Goal: Information Seeking & Learning: Learn about a topic

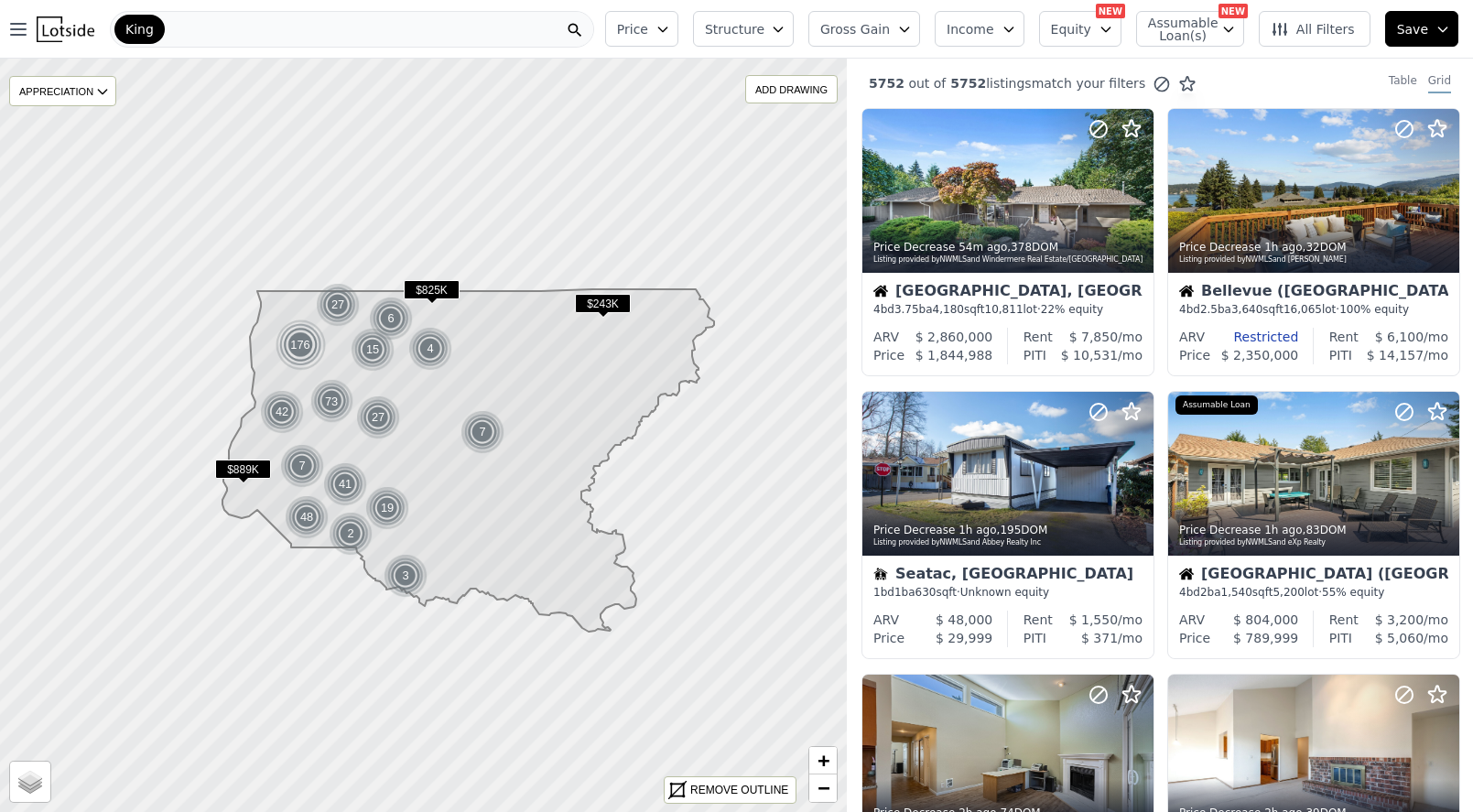
click at [966, 31] on span "Income" at bounding box center [970, 29] width 48 height 18
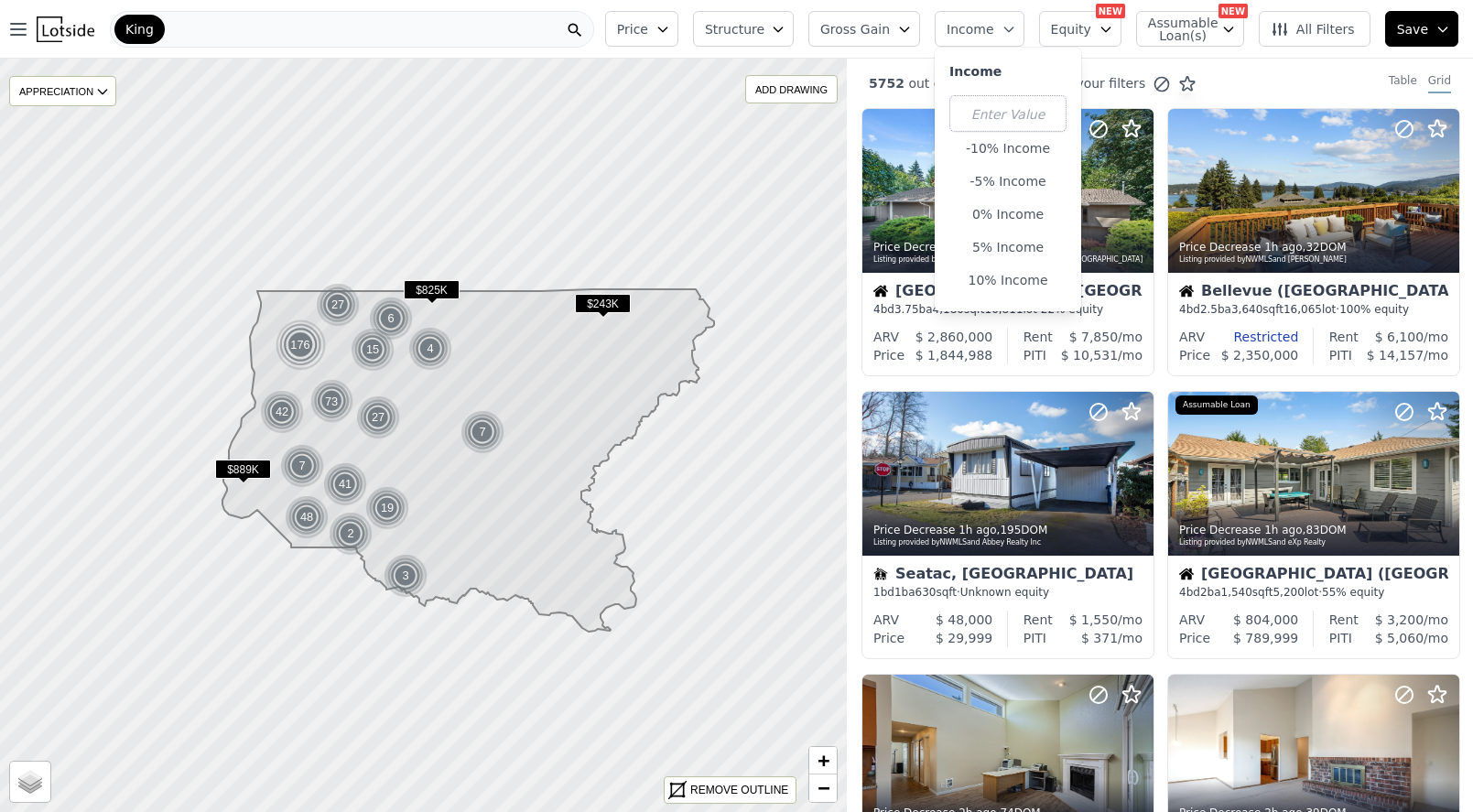
click at [878, 30] on span "Gross Gain" at bounding box center [855, 29] width 70 height 18
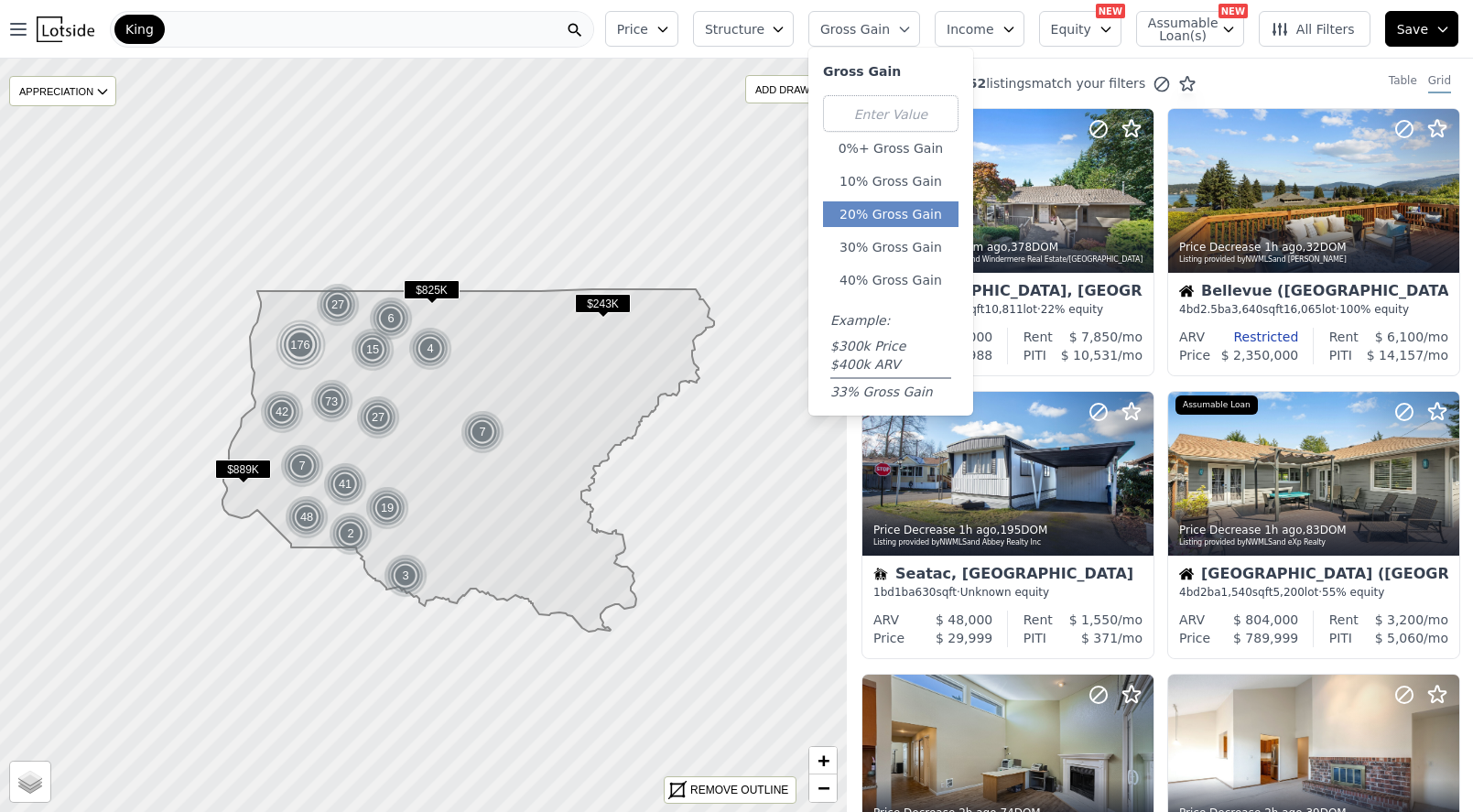
click at [931, 212] on button "20% Gross Gain" at bounding box center [890, 214] width 135 height 26
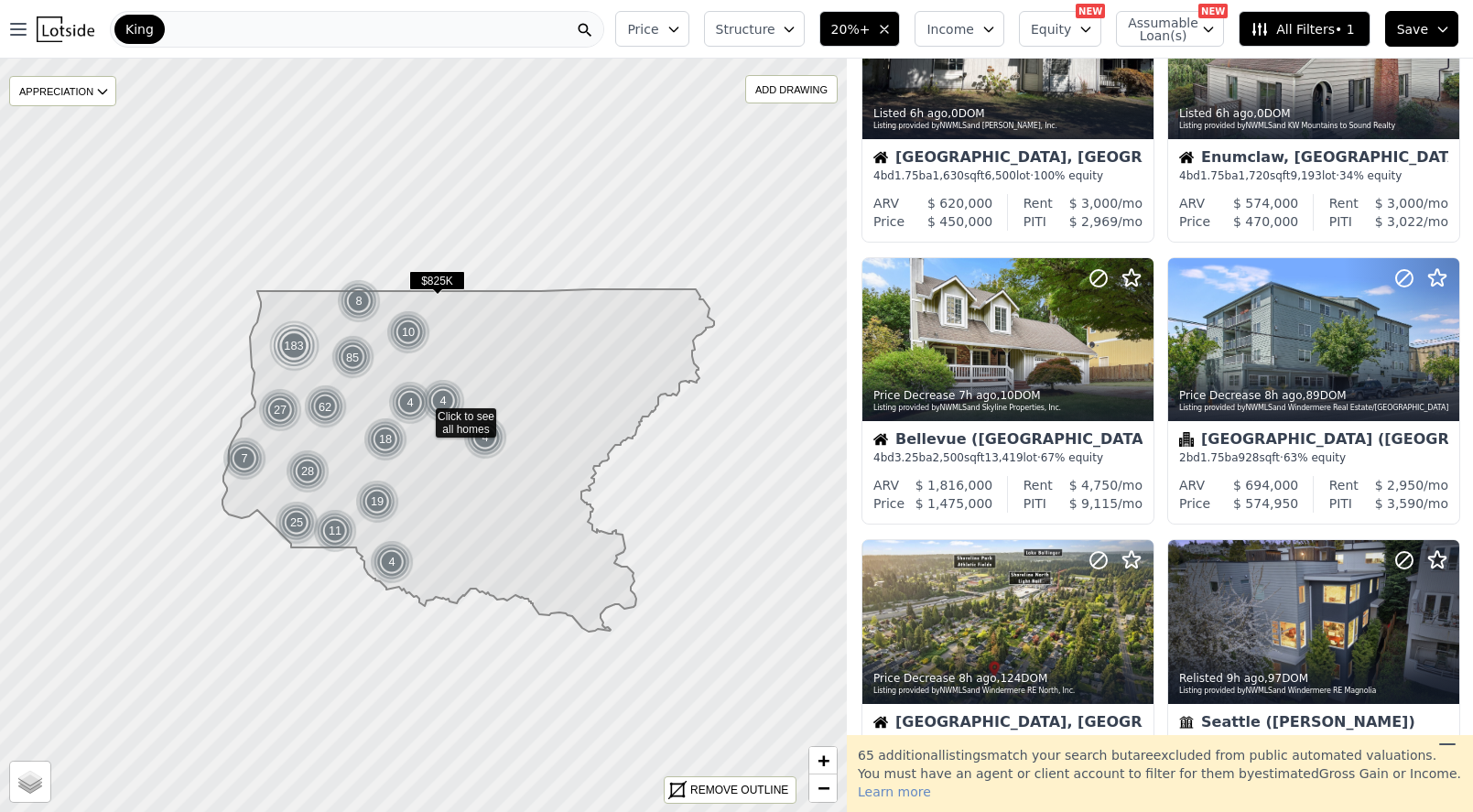
scroll to position [1126, 0]
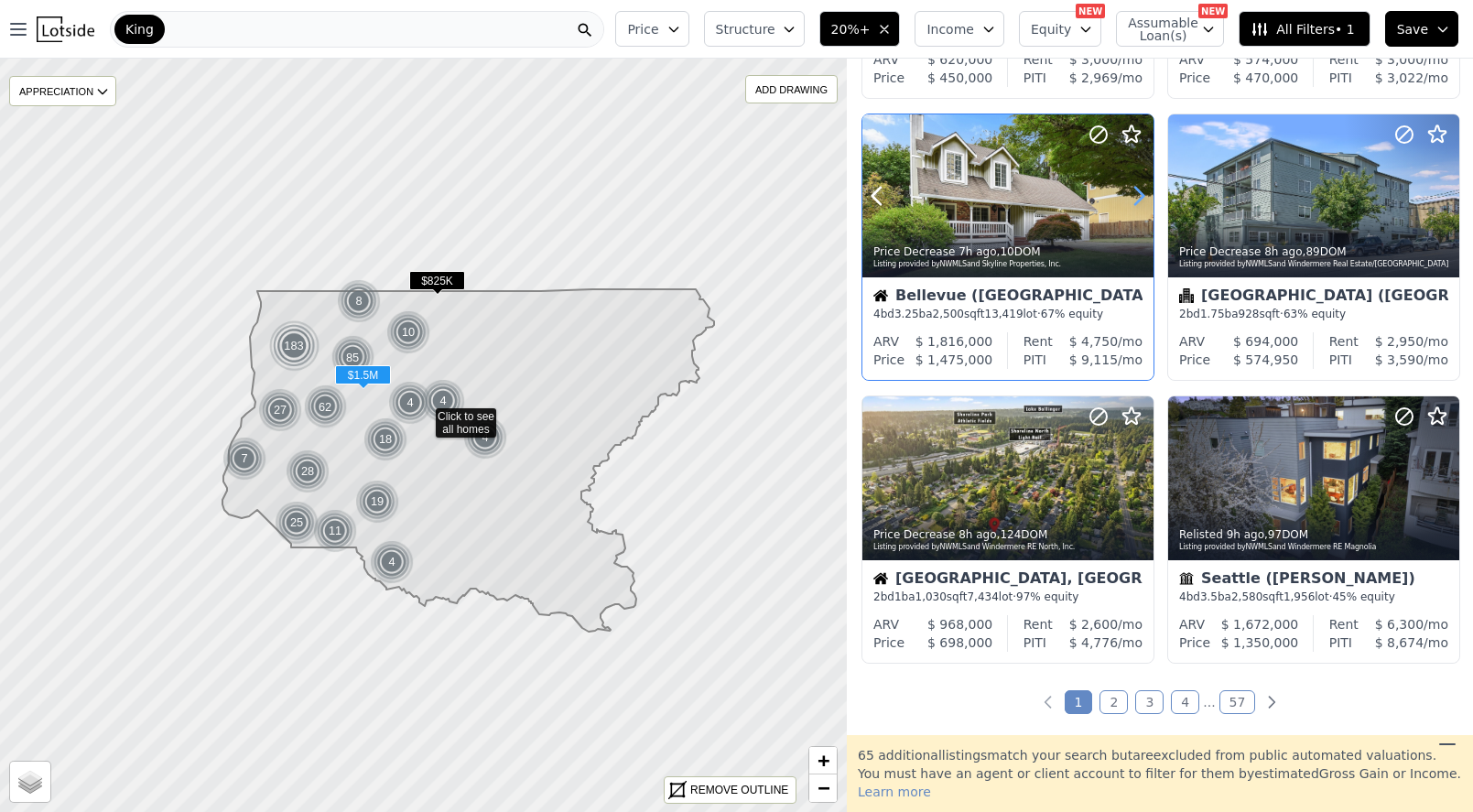
click at [1139, 200] on icon at bounding box center [1139, 196] width 29 height 29
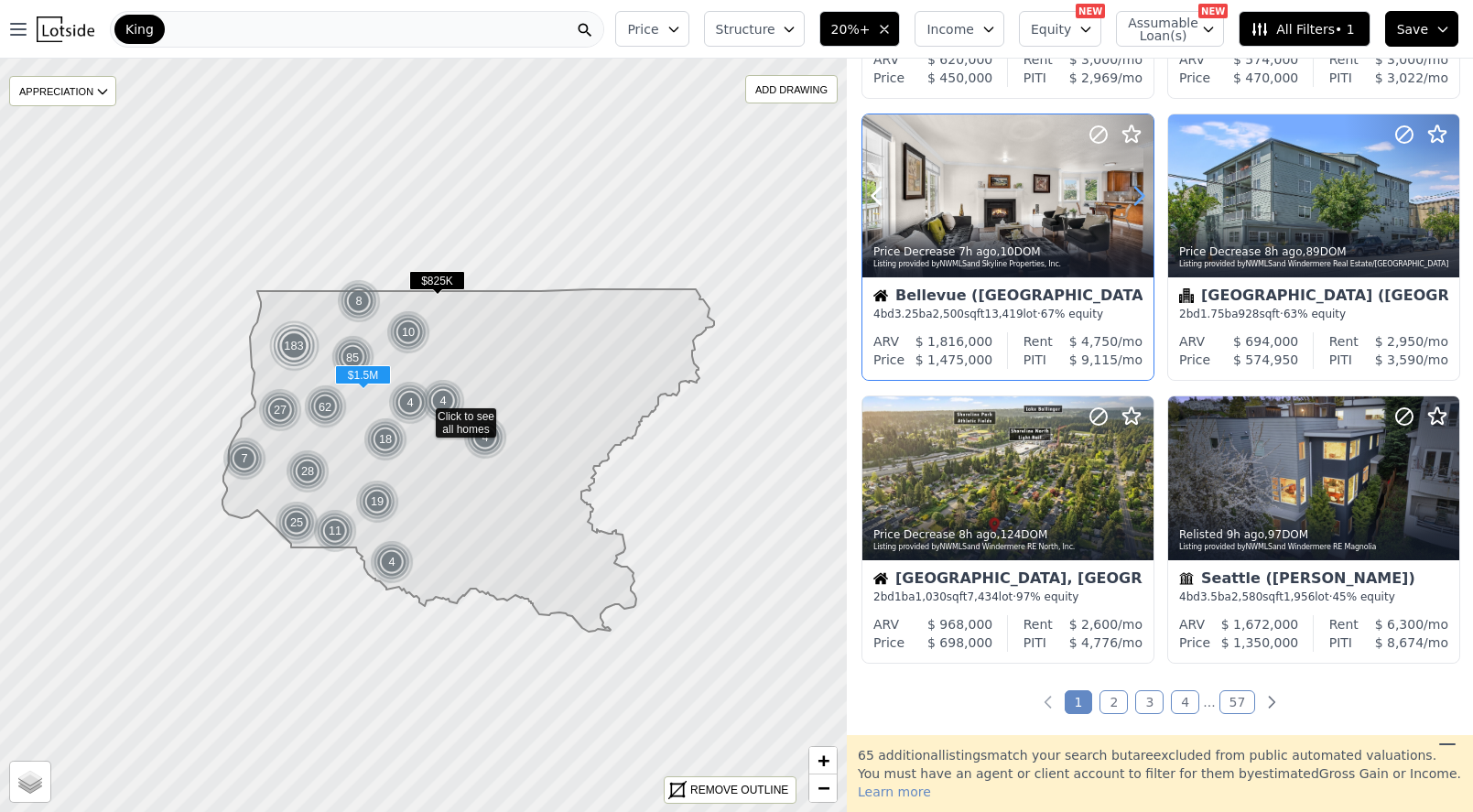
click at [1139, 200] on icon at bounding box center [1139, 196] width 29 height 29
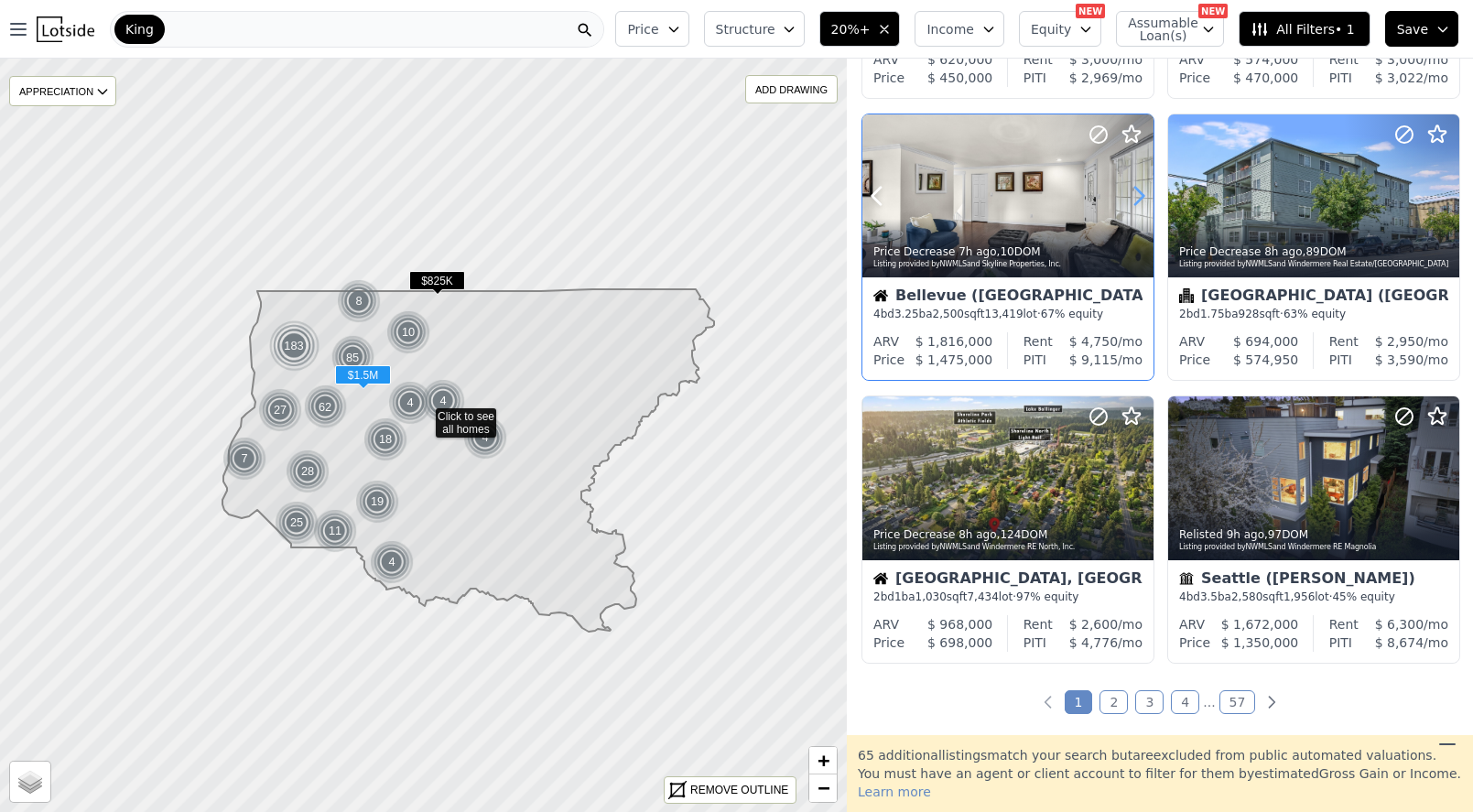
click at [1139, 200] on icon at bounding box center [1139, 196] width 29 height 29
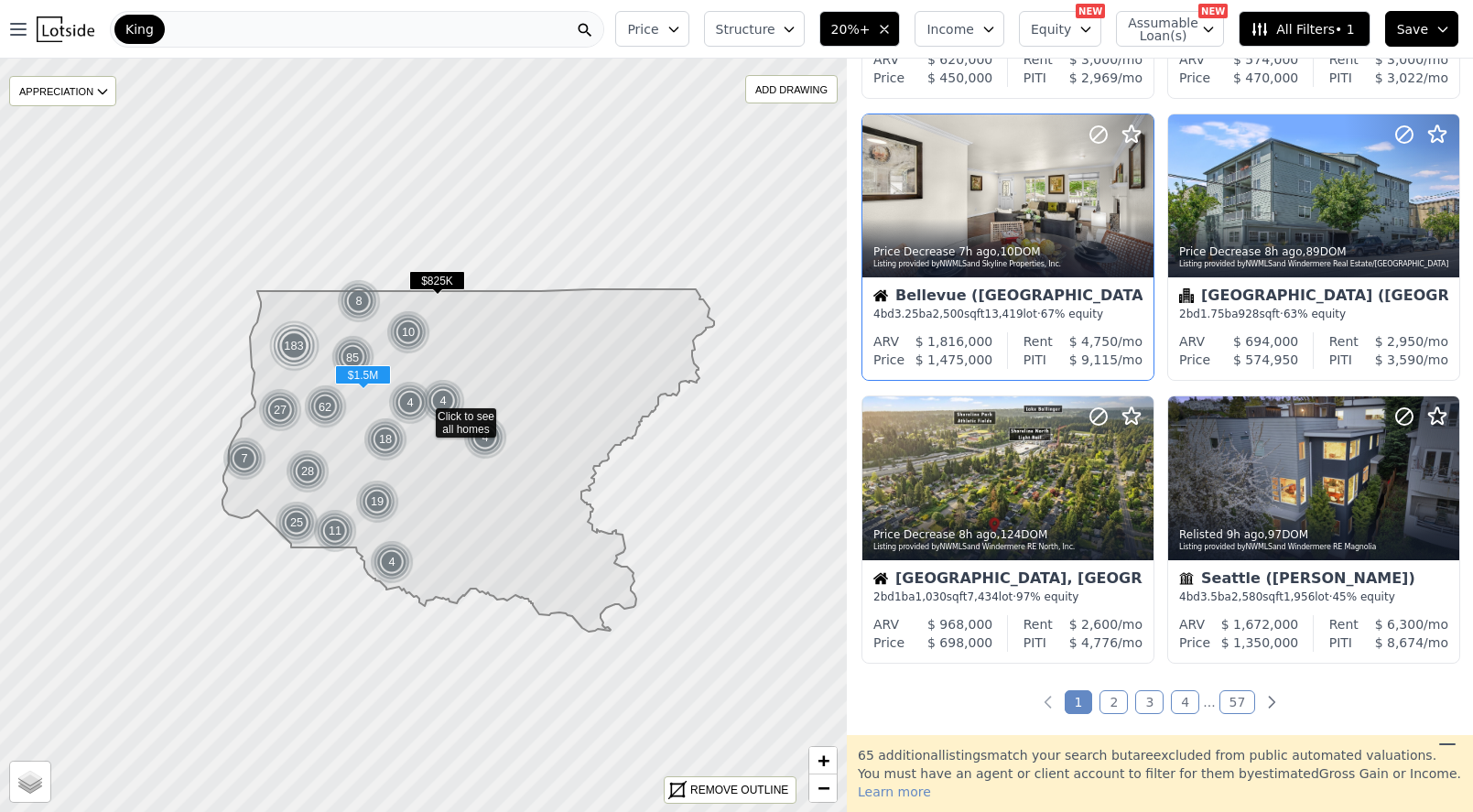
scroll to position [1128, 0]
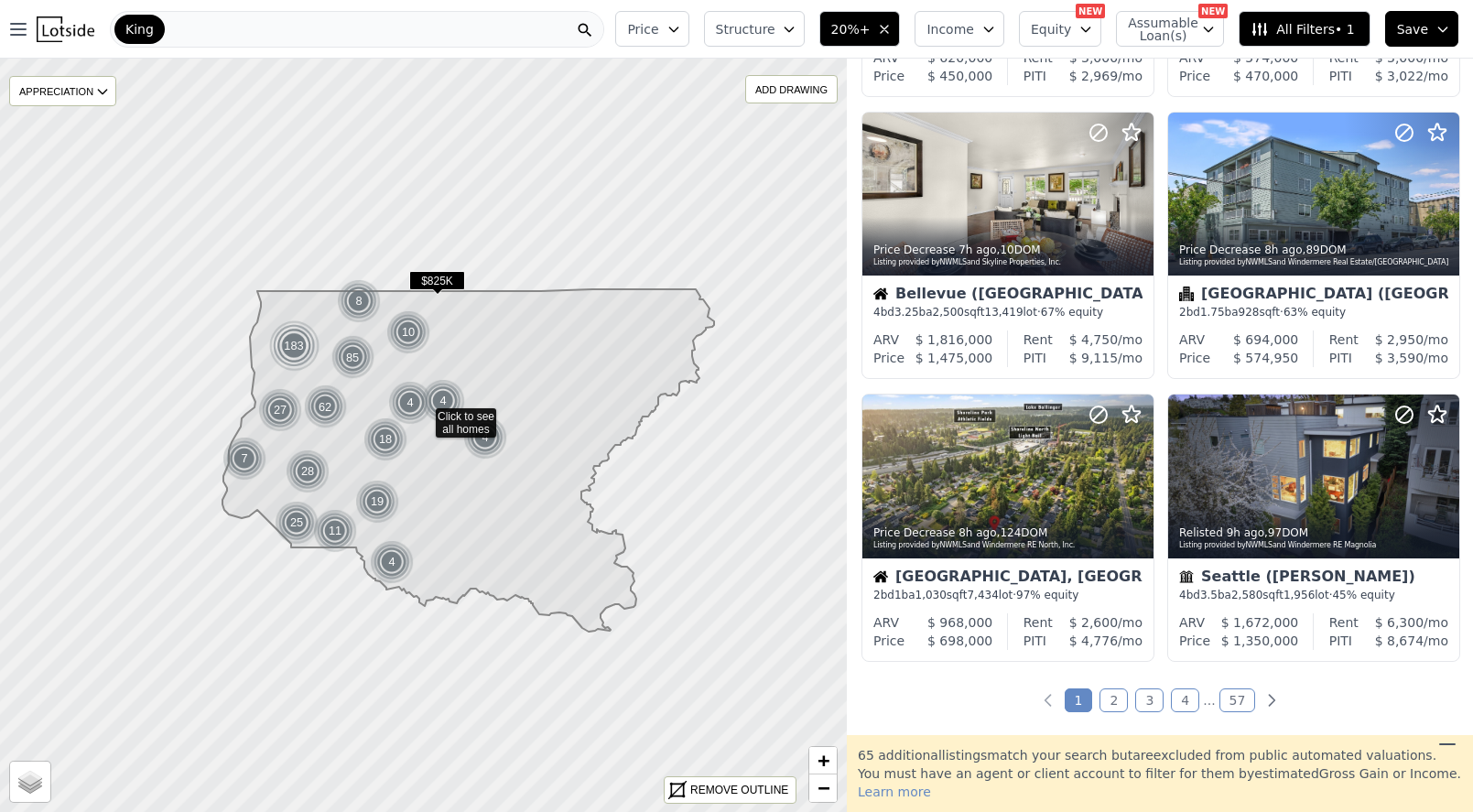
click at [1118, 709] on link "2" at bounding box center [1114, 700] width 28 height 24
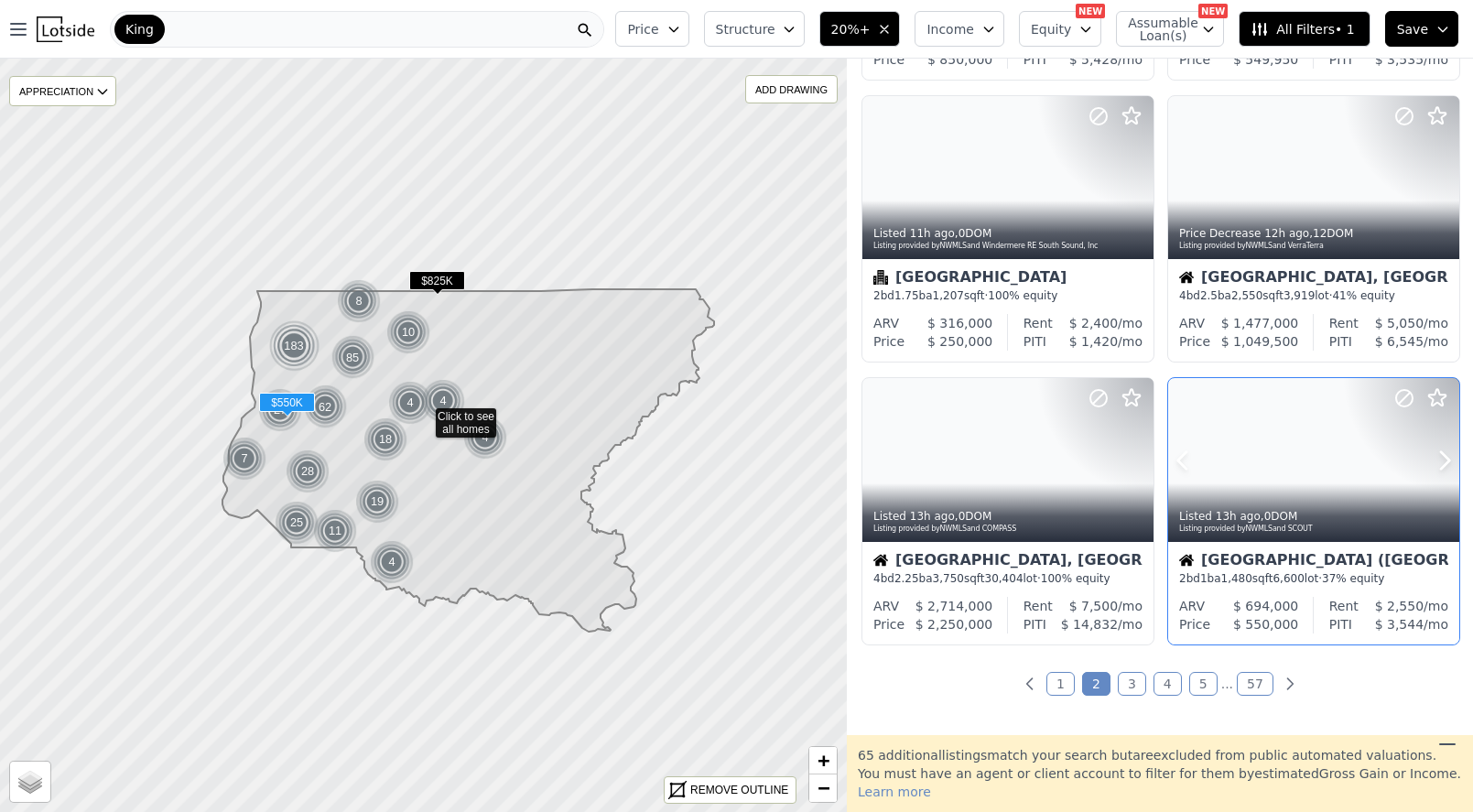
scroll to position [1145, 0]
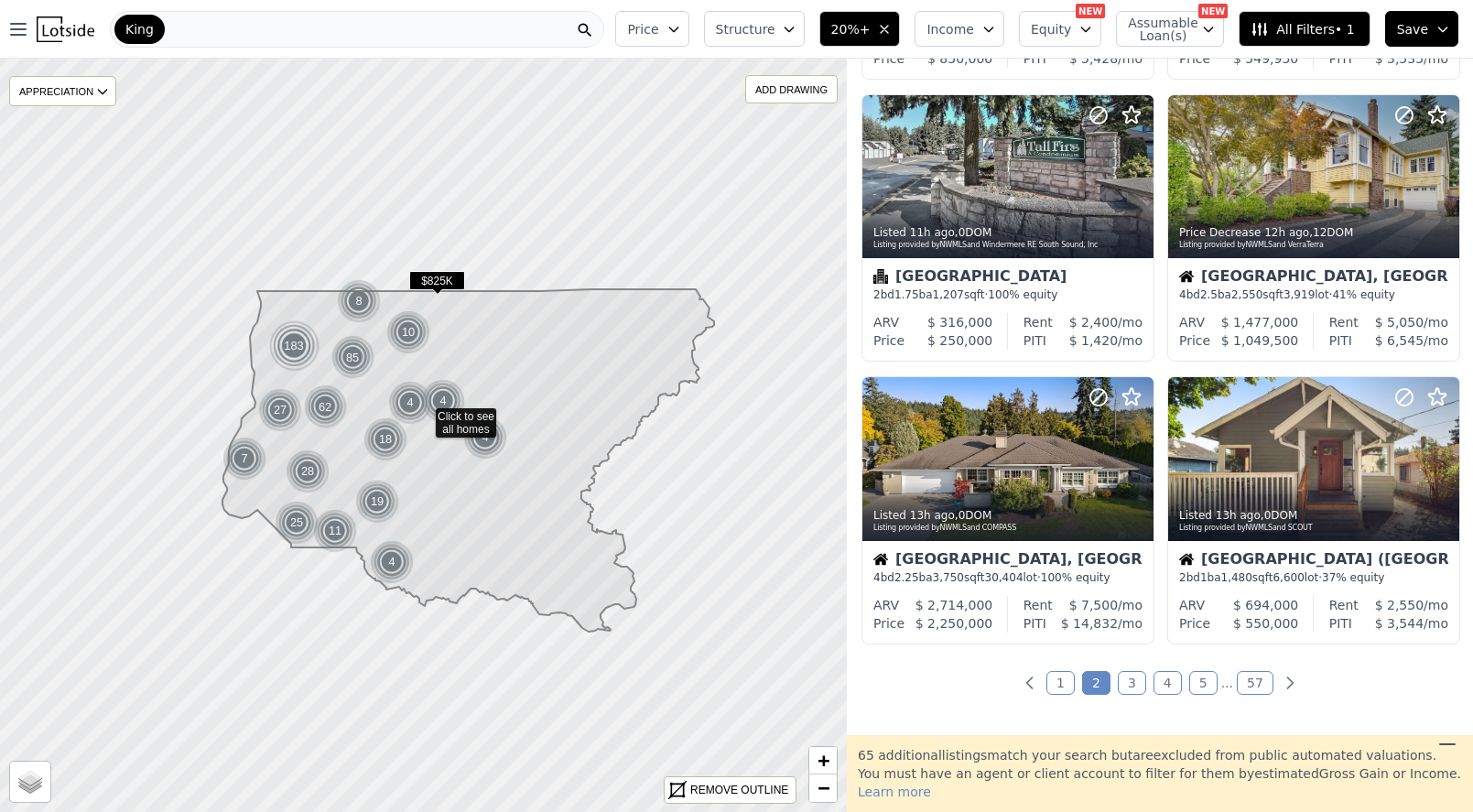
click at [1131, 694] on link "3" at bounding box center [1132, 682] width 28 height 24
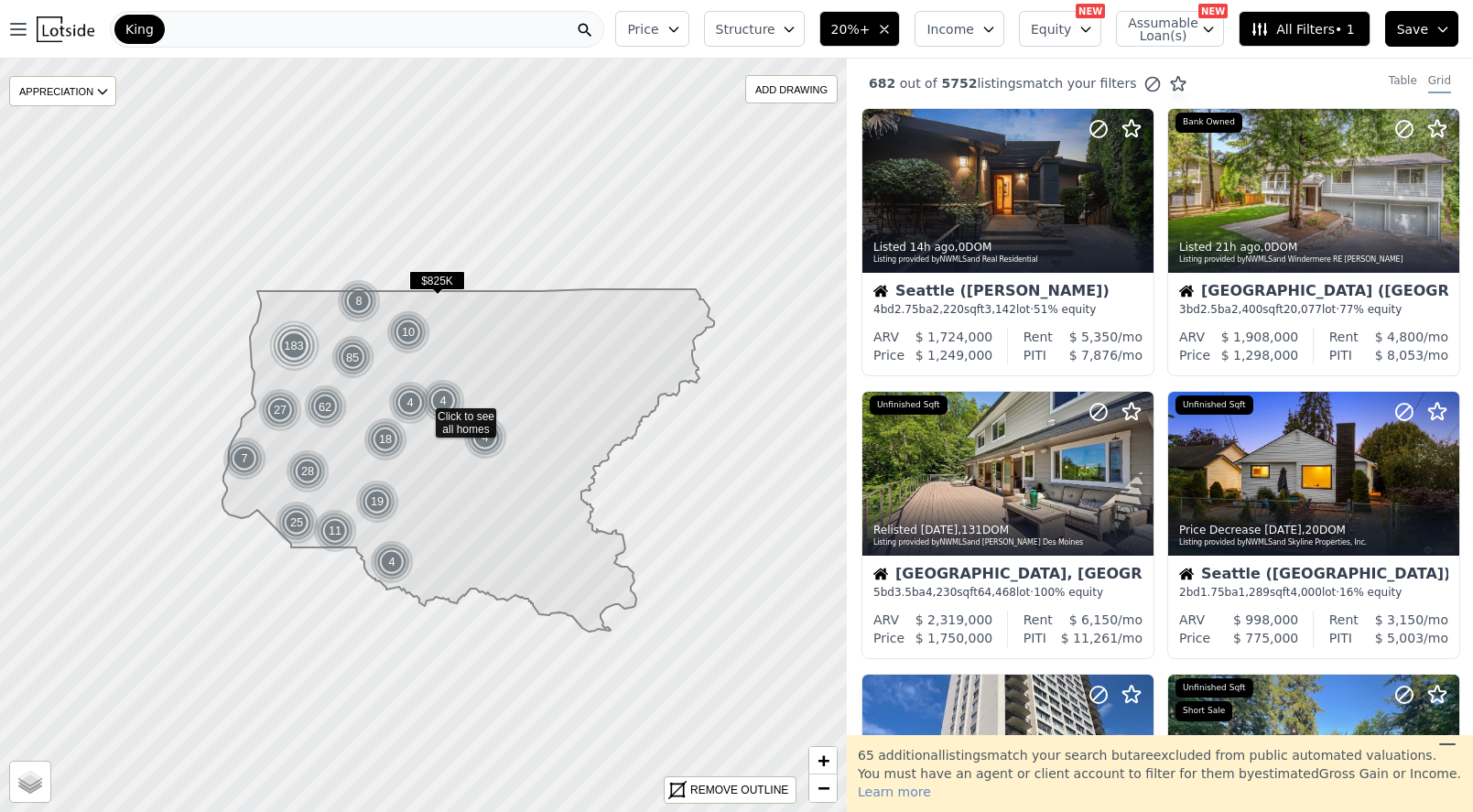
scroll to position [0, 0]
click at [1446, 192] on icon at bounding box center [1445, 190] width 29 height 29
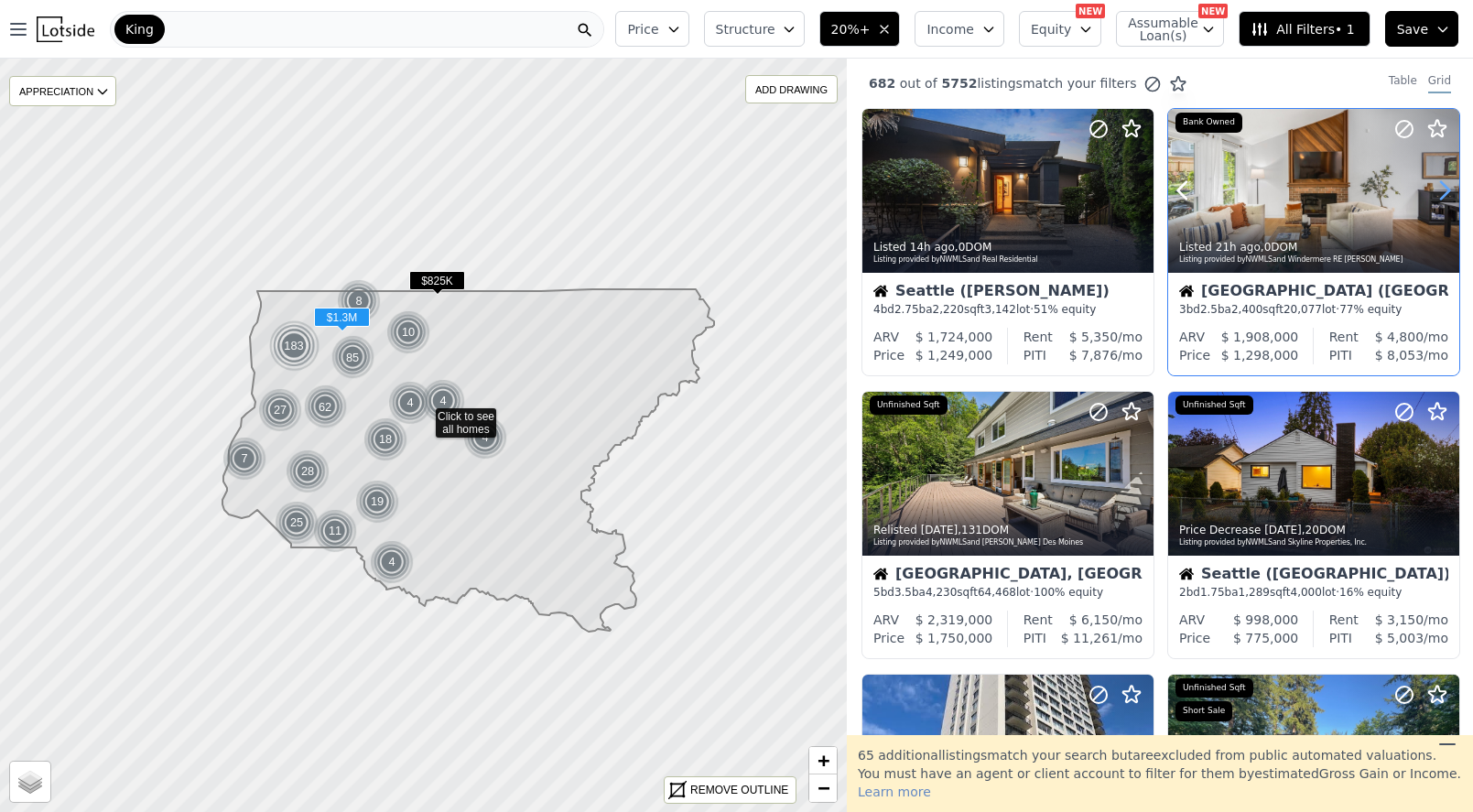
click at [1445, 199] on icon at bounding box center [1445, 190] width 29 height 29
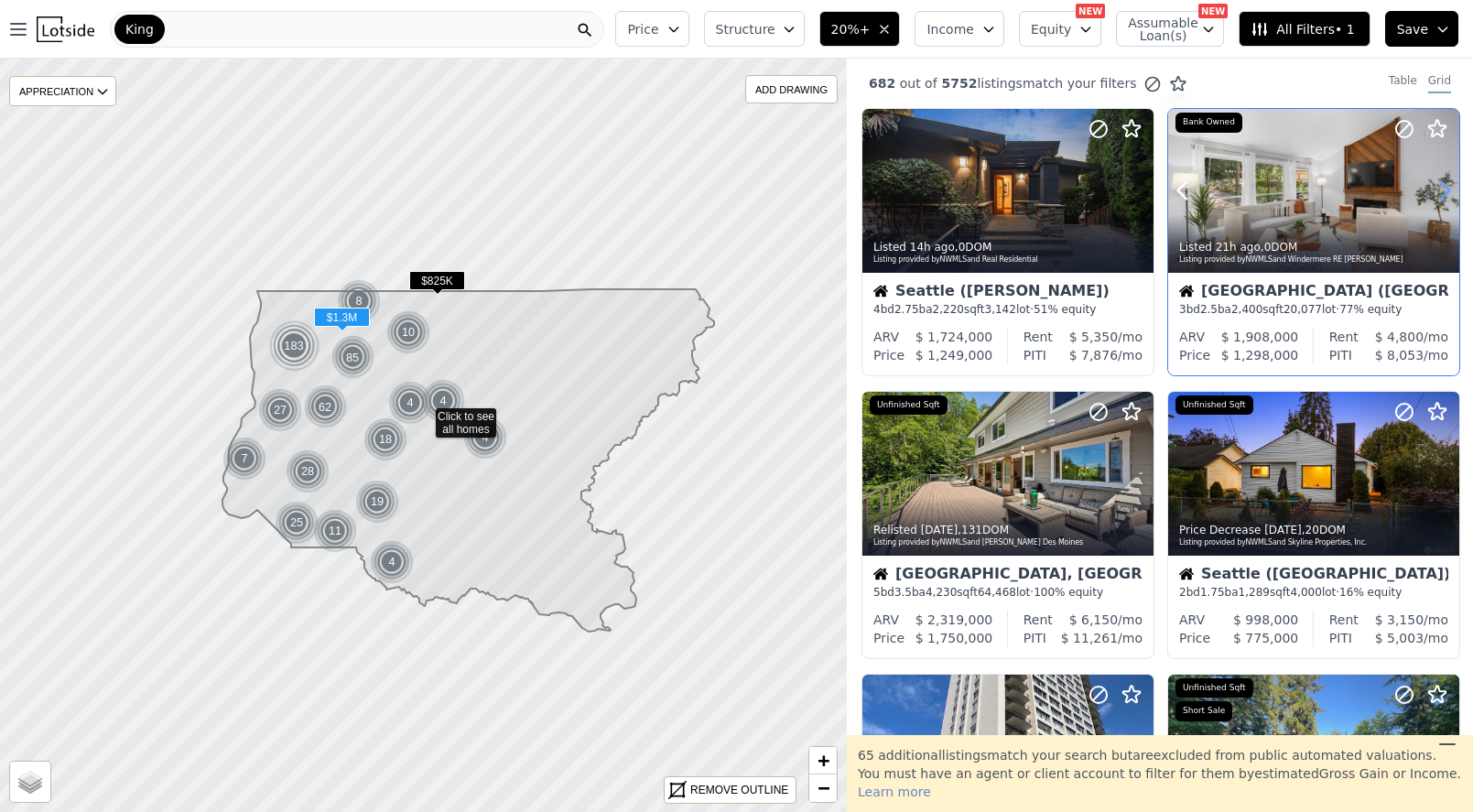
click at [1445, 199] on icon at bounding box center [1445, 190] width 29 height 29
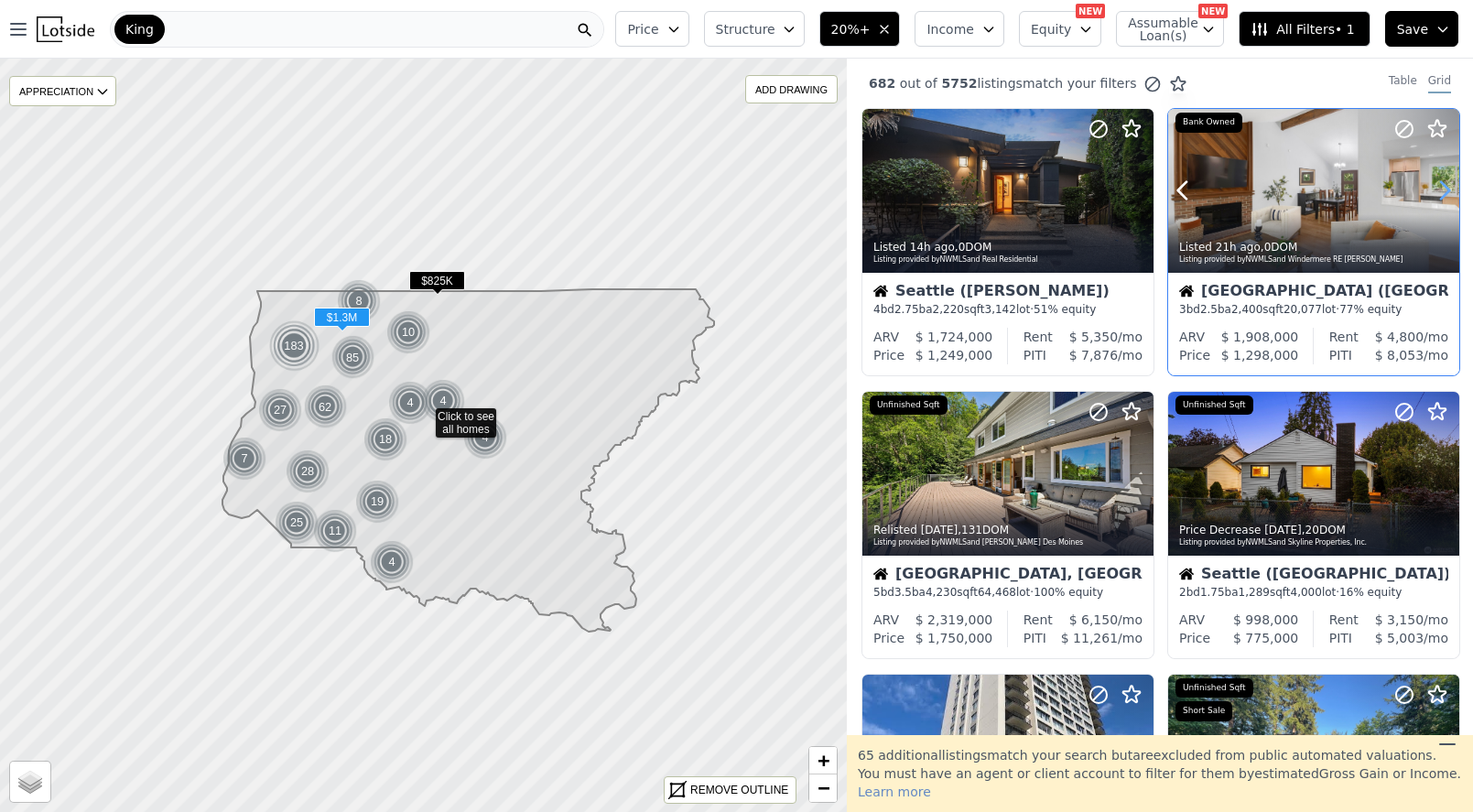
click at [1445, 199] on icon at bounding box center [1445, 190] width 29 height 29
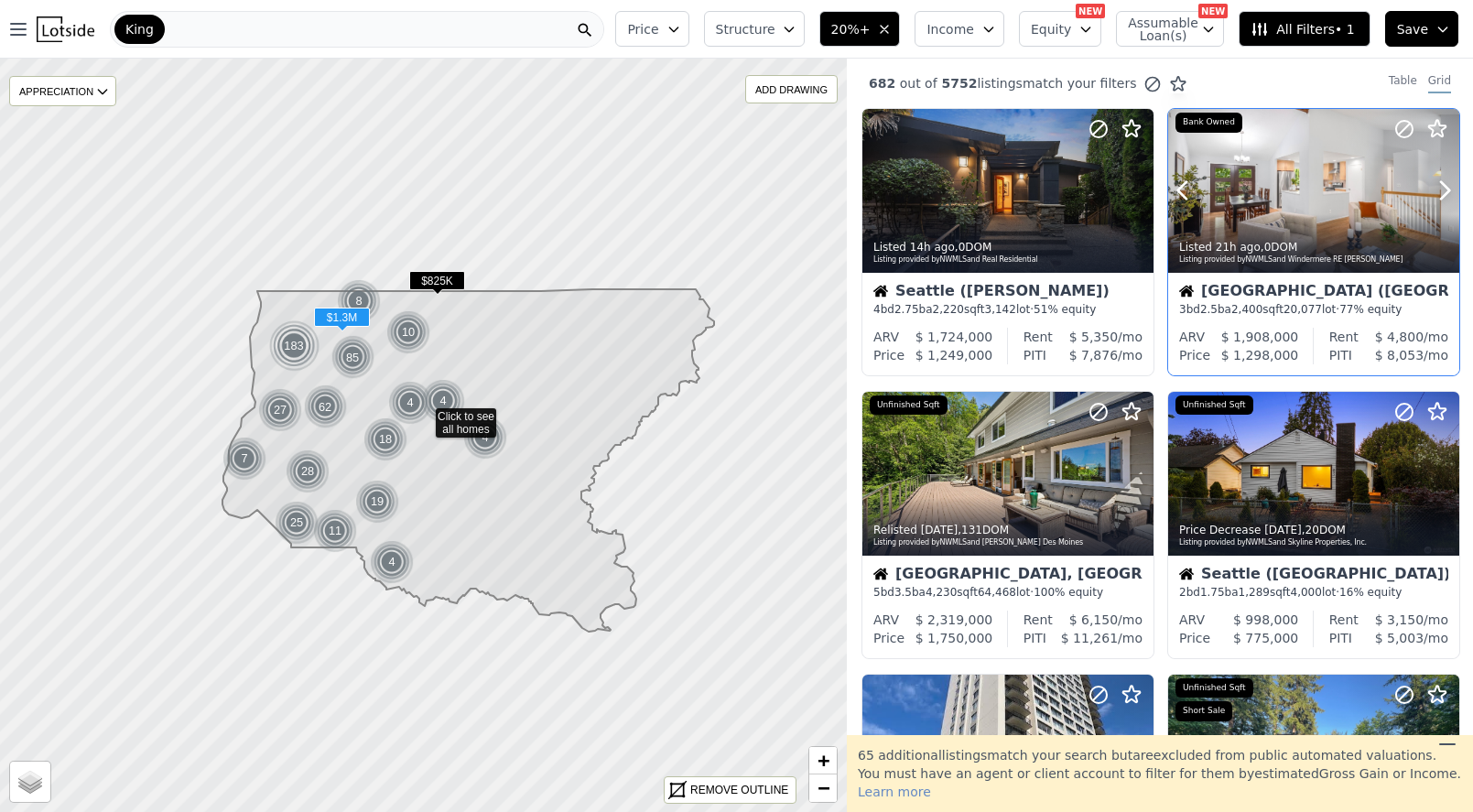
click at [1347, 189] on div at bounding box center [1401, 168] width 118 height 118
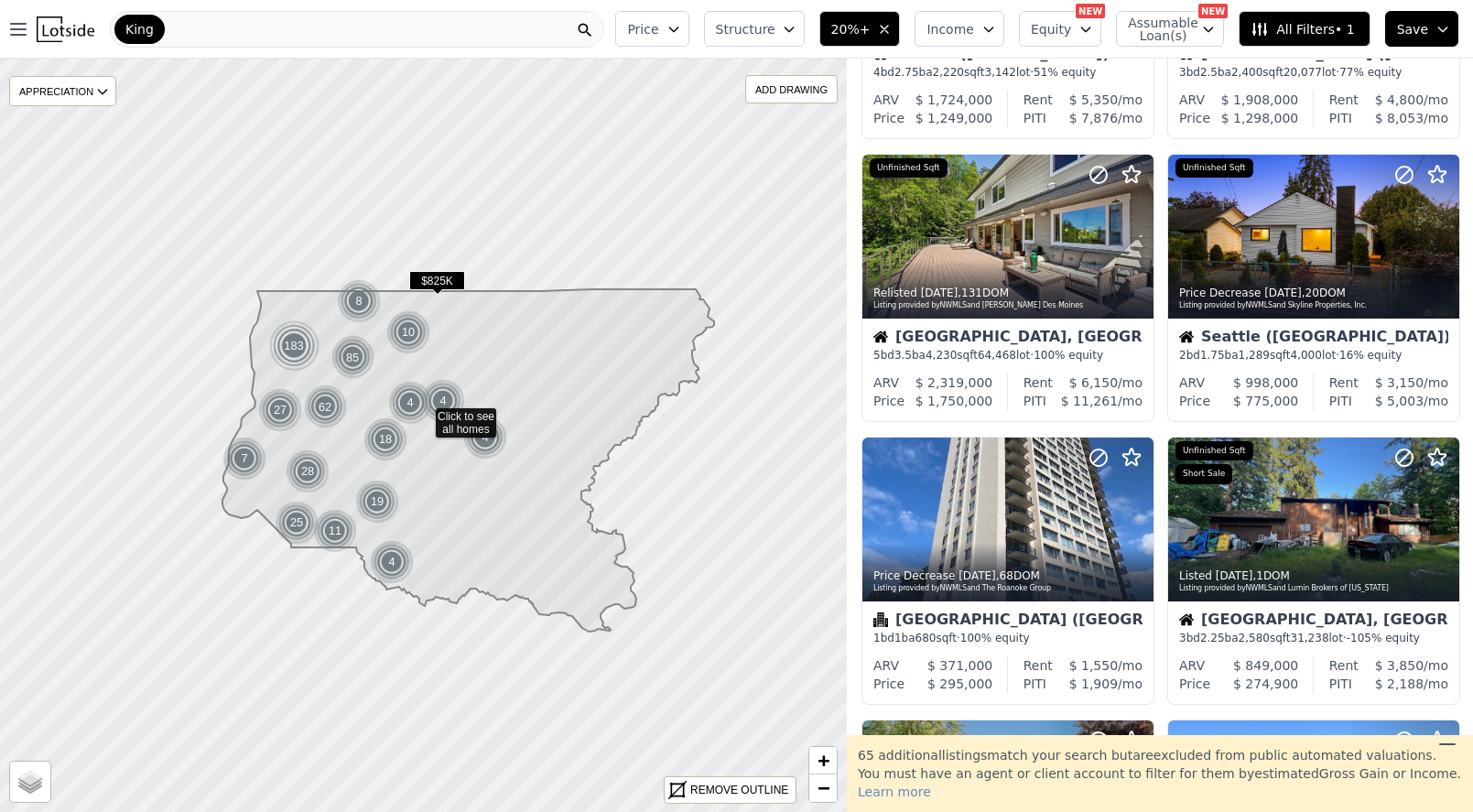
scroll to position [363, 0]
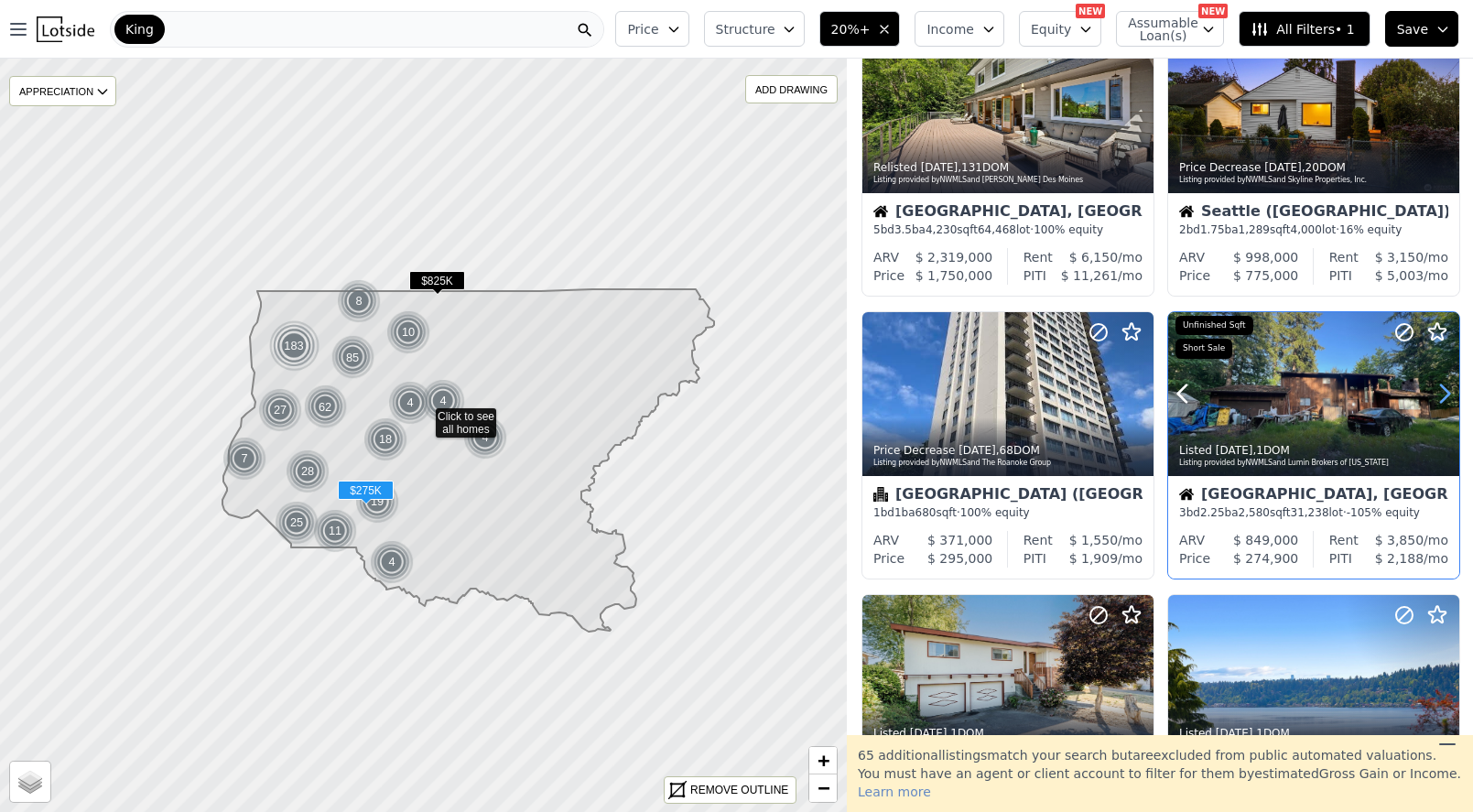
click at [1445, 404] on icon at bounding box center [1445, 394] width 29 height 29
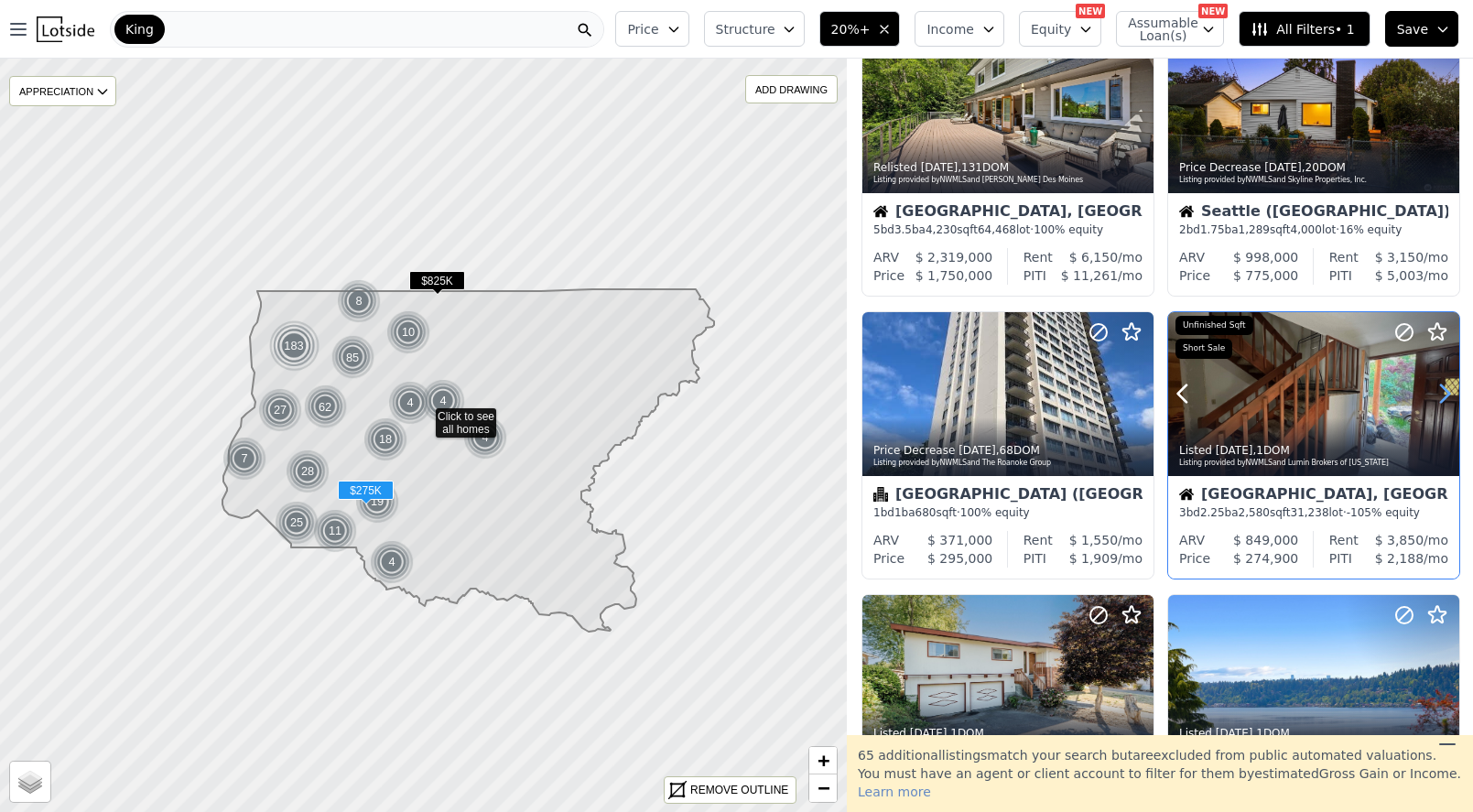
click at [1445, 404] on icon at bounding box center [1445, 394] width 29 height 29
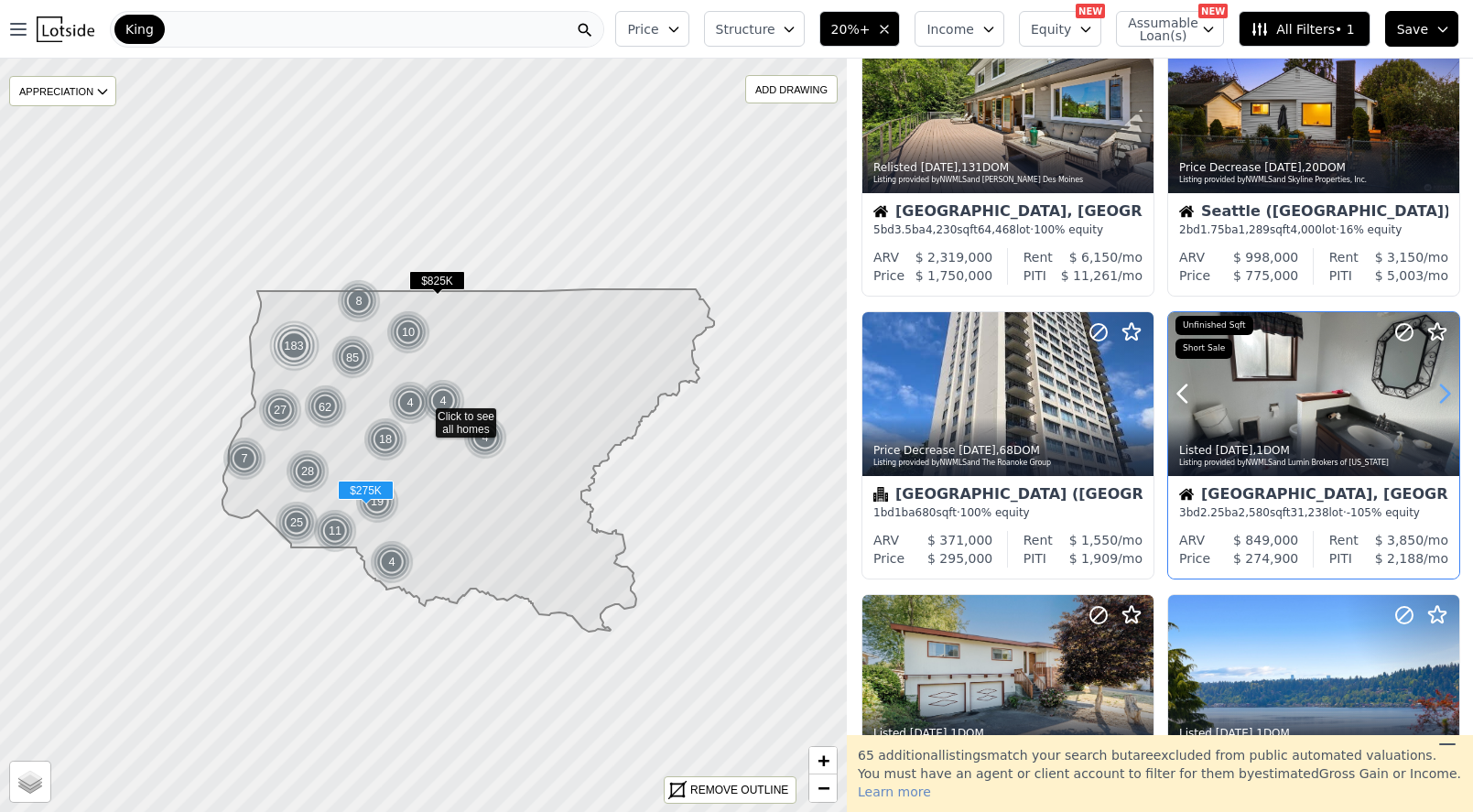
click at [1445, 404] on icon at bounding box center [1445, 394] width 29 height 29
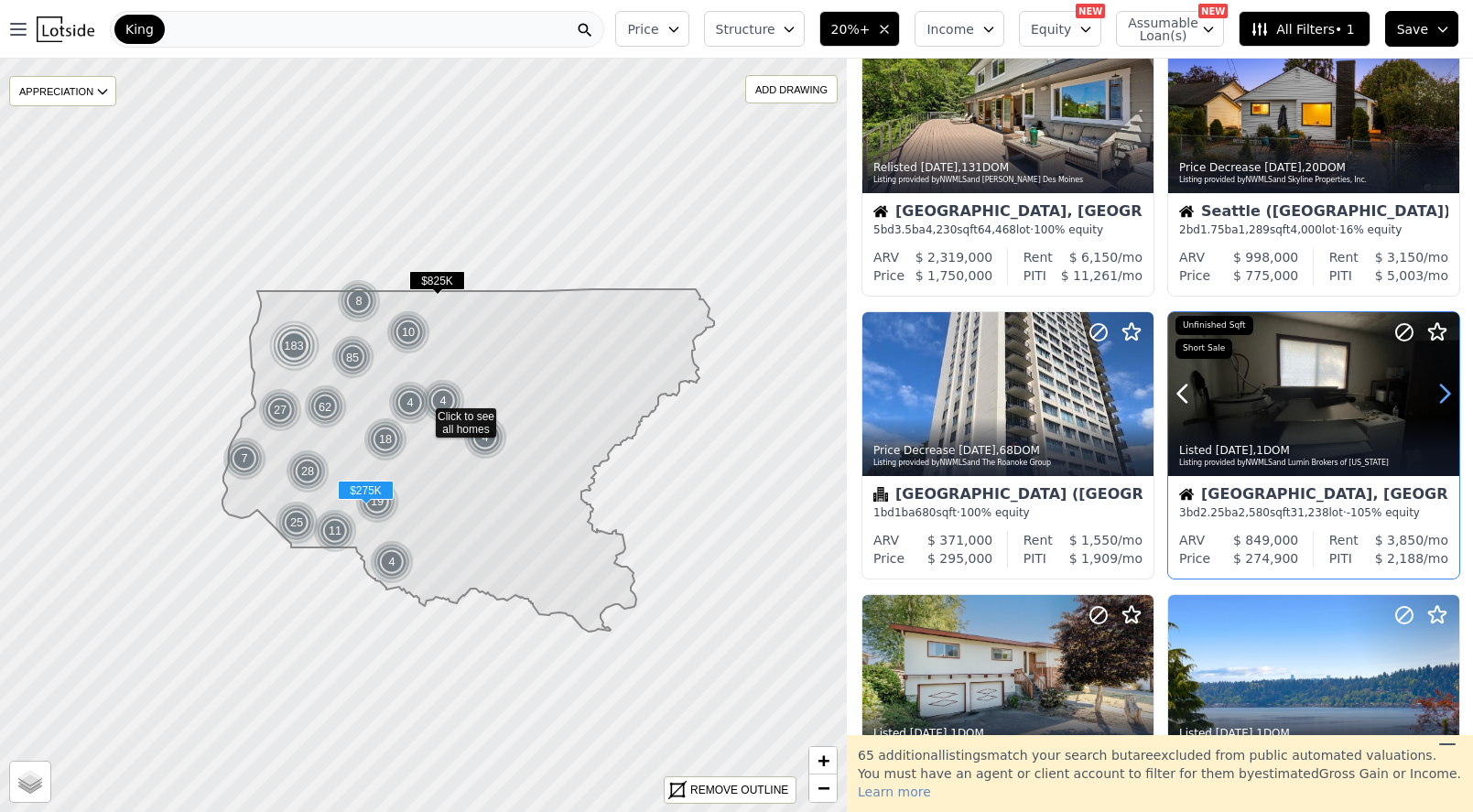
click at [1445, 404] on icon at bounding box center [1445, 394] width 29 height 29
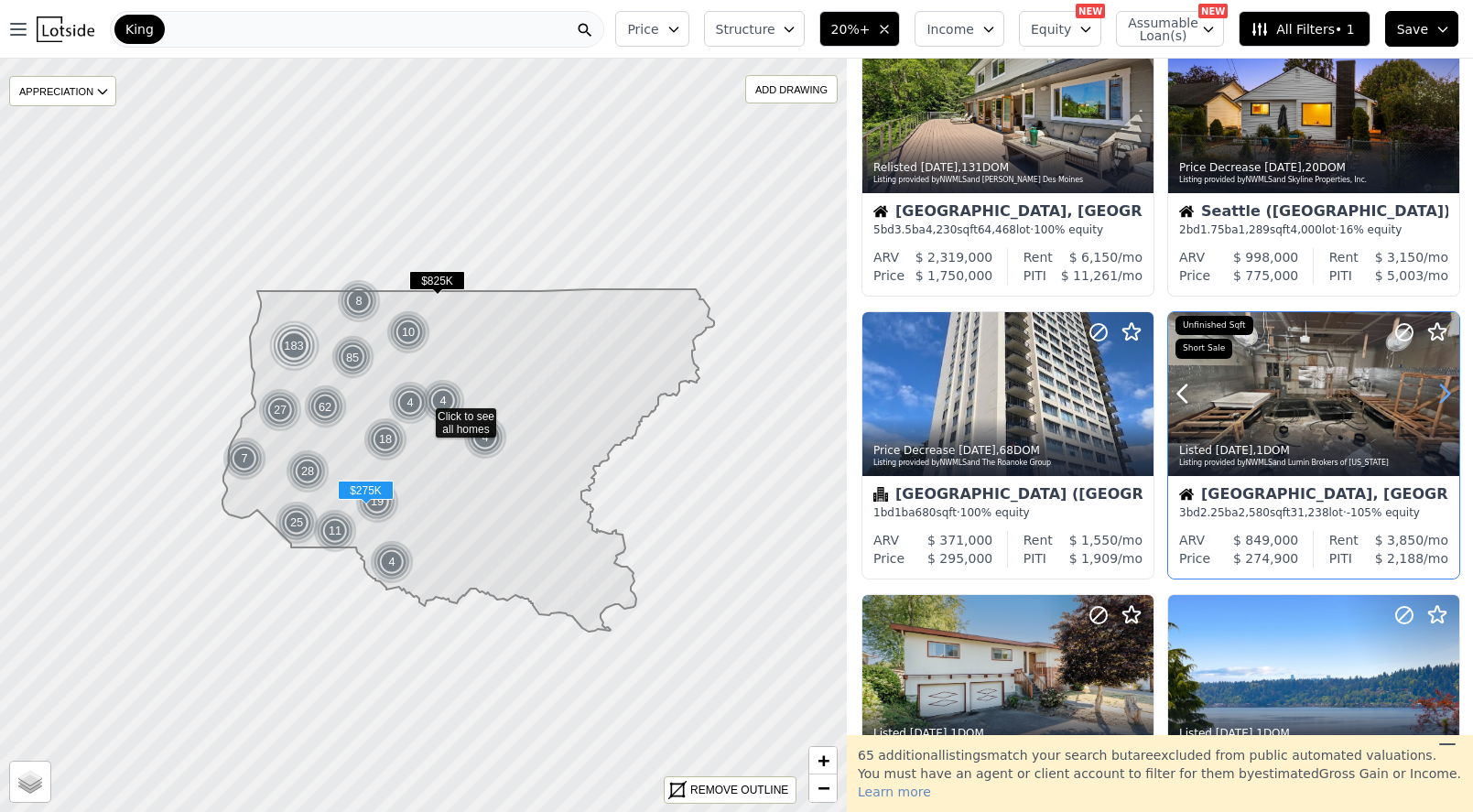
click at [1445, 404] on icon at bounding box center [1445, 394] width 29 height 29
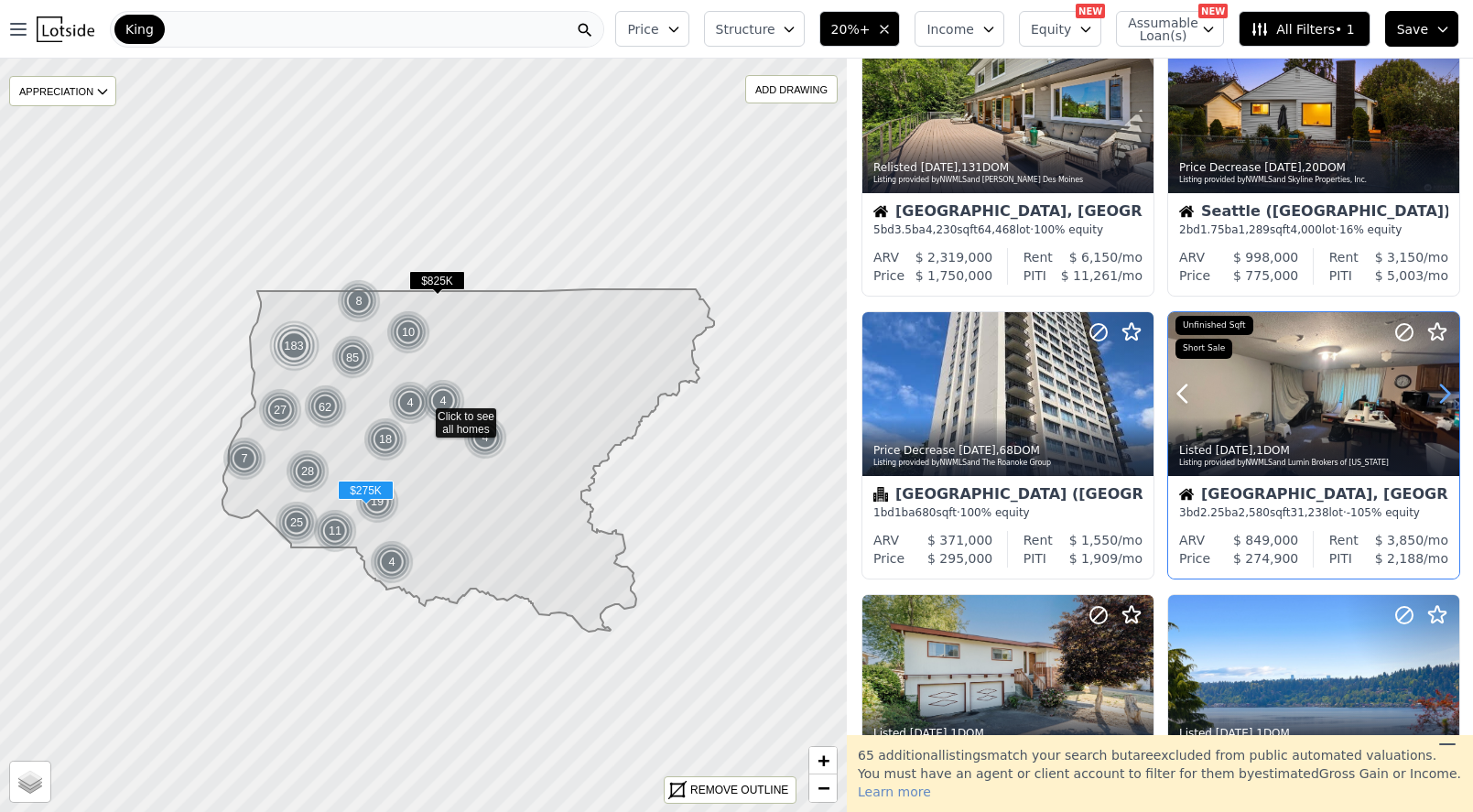
click at [1445, 404] on icon at bounding box center [1445, 394] width 29 height 29
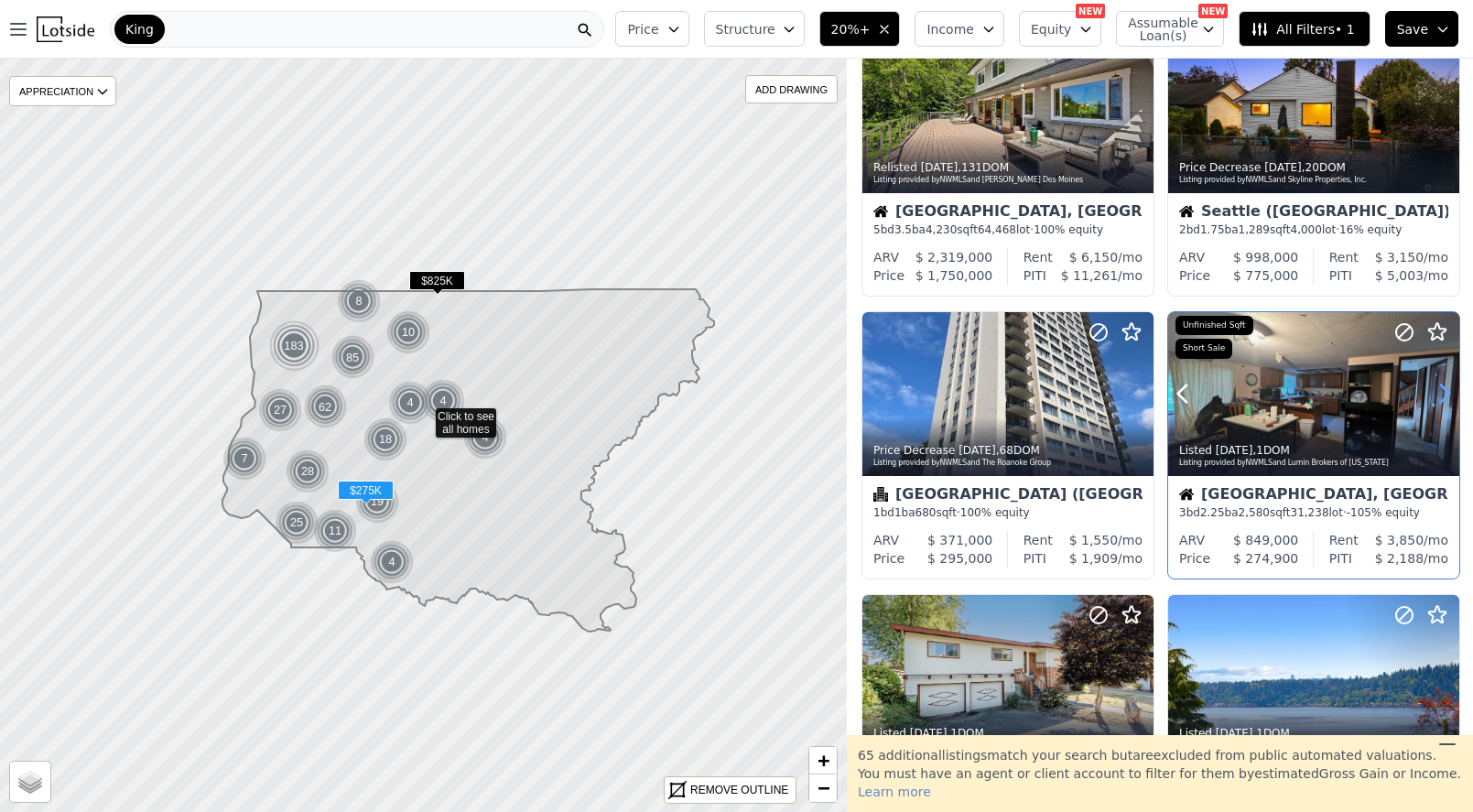
click at [1445, 404] on icon at bounding box center [1445, 394] width 29 height 29
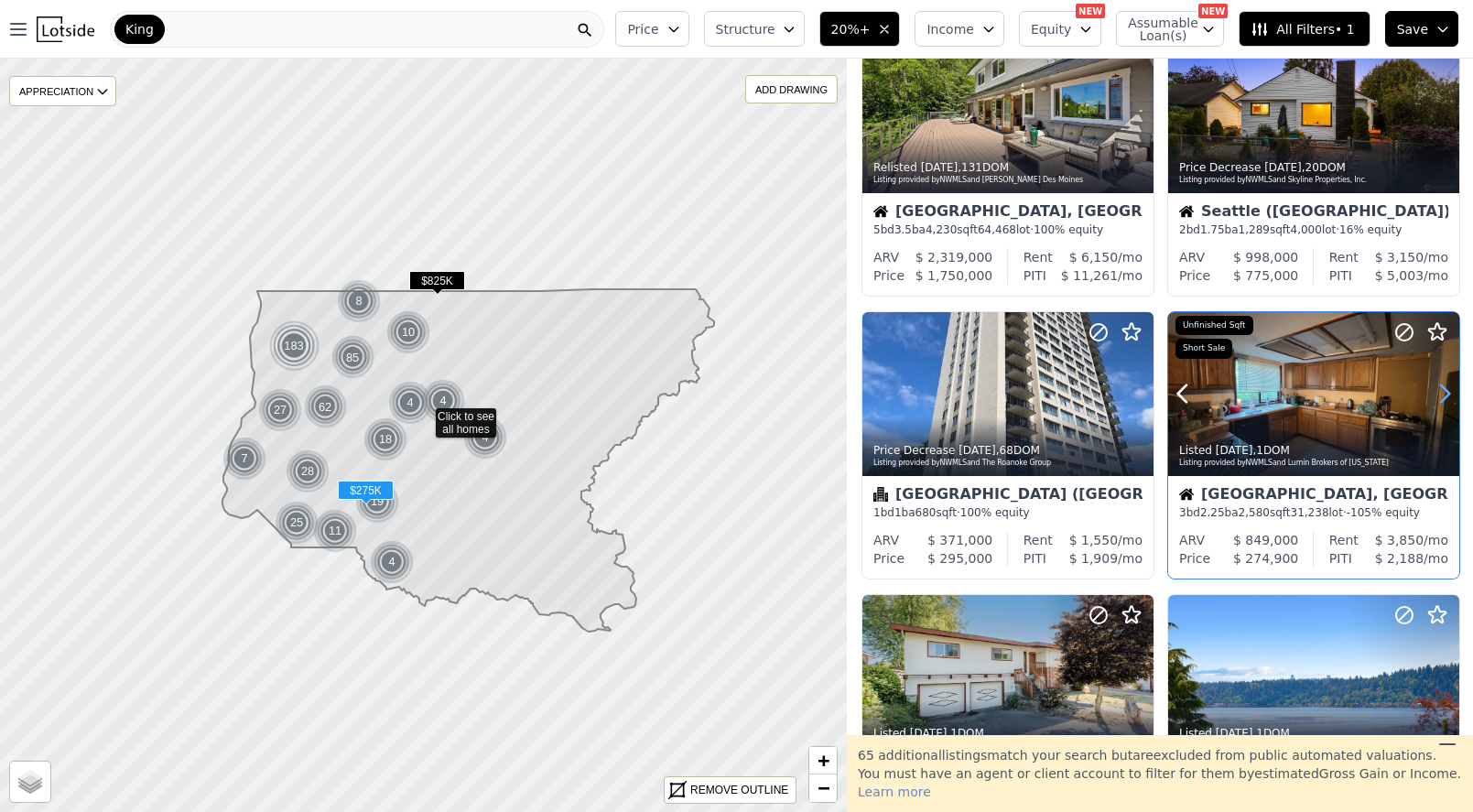
click at [1445, 404] on icon at bounding box center [1445, 394] width 29 height 29
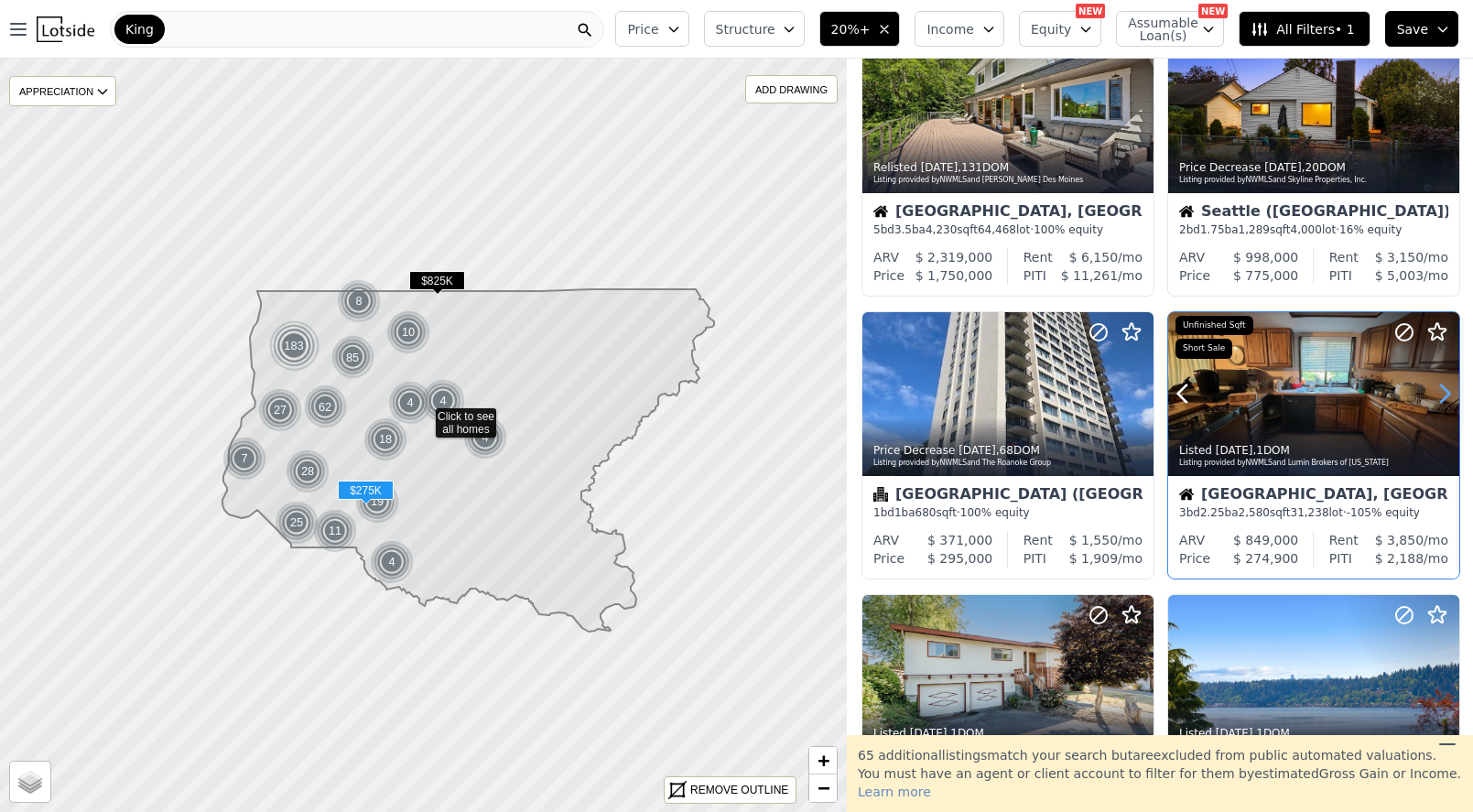
click at [1445, 404] on icon at bounding box center [1445, 394] width 29 height 29
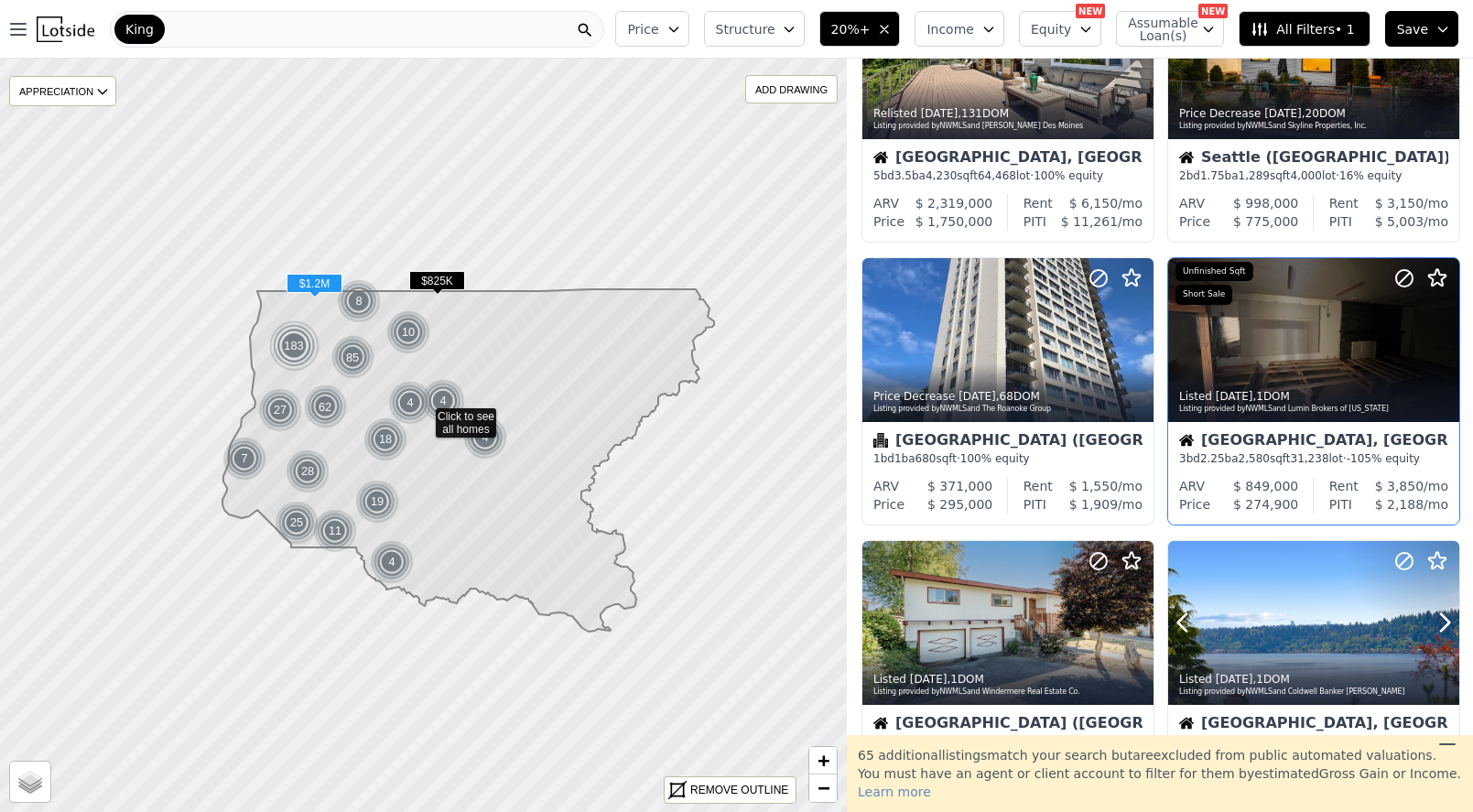
scroll to position [414, 0]
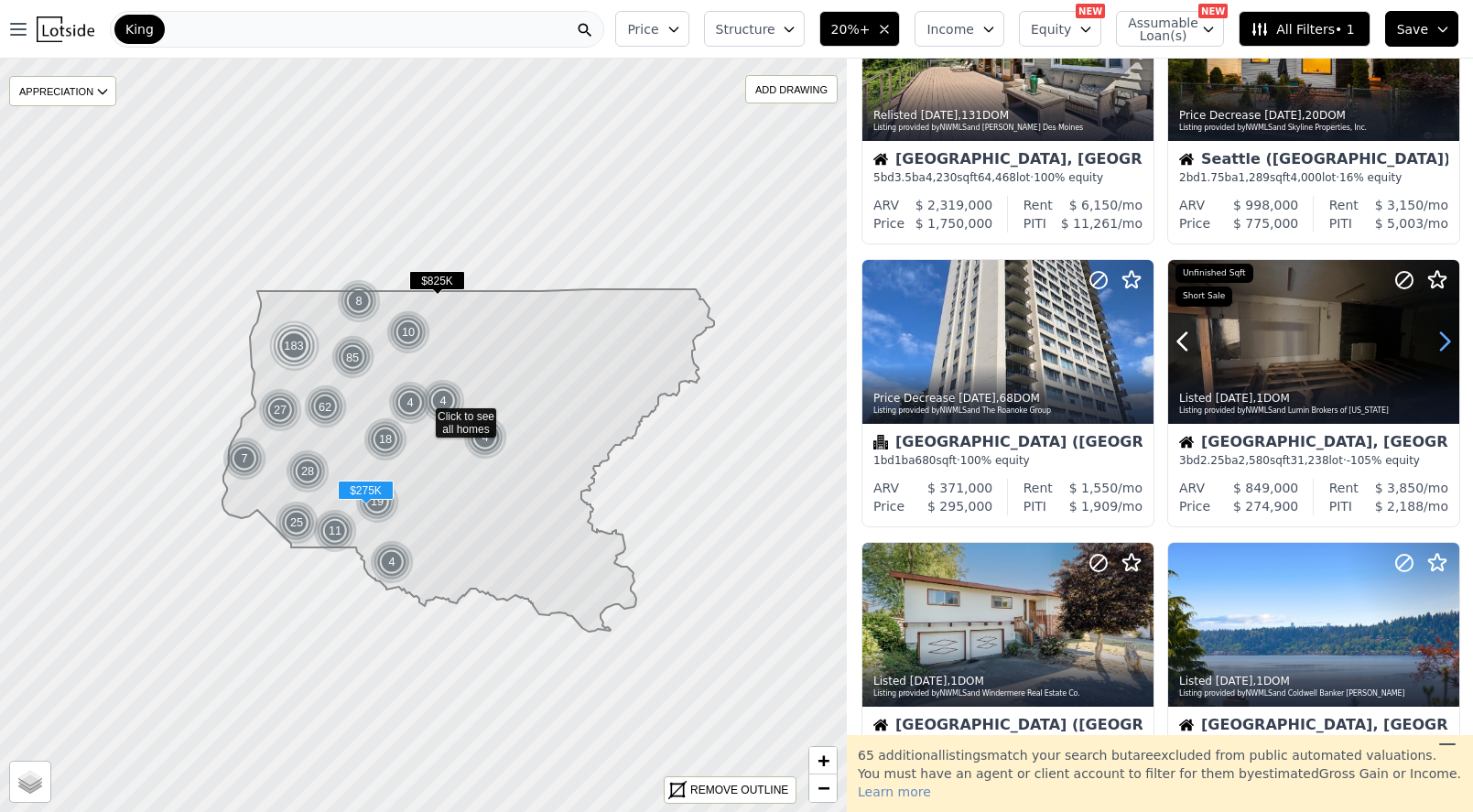
click at [1438, 347] on icon at bounding box center [1445, 342] width 29 height 29
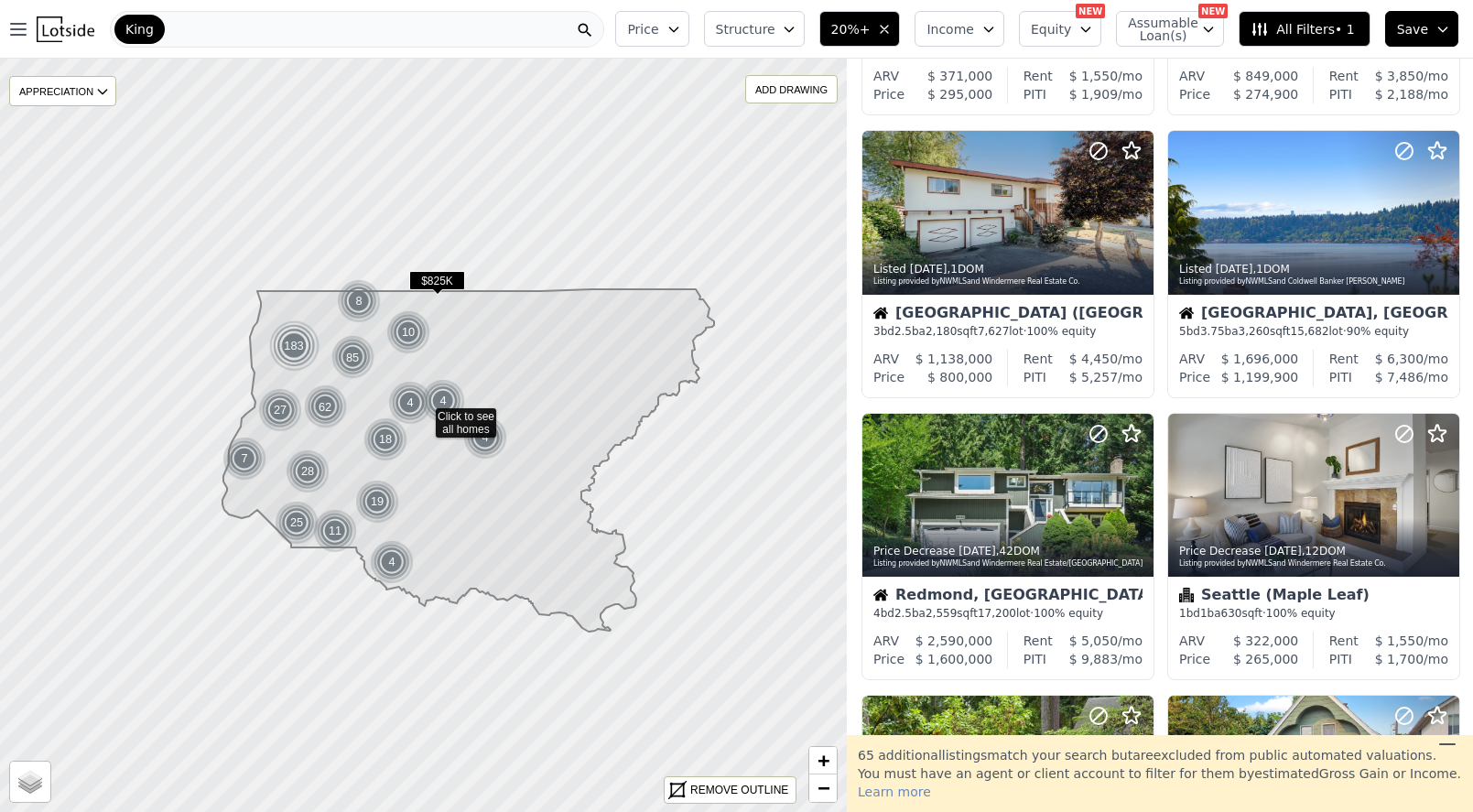
scroll to position [943, 0]
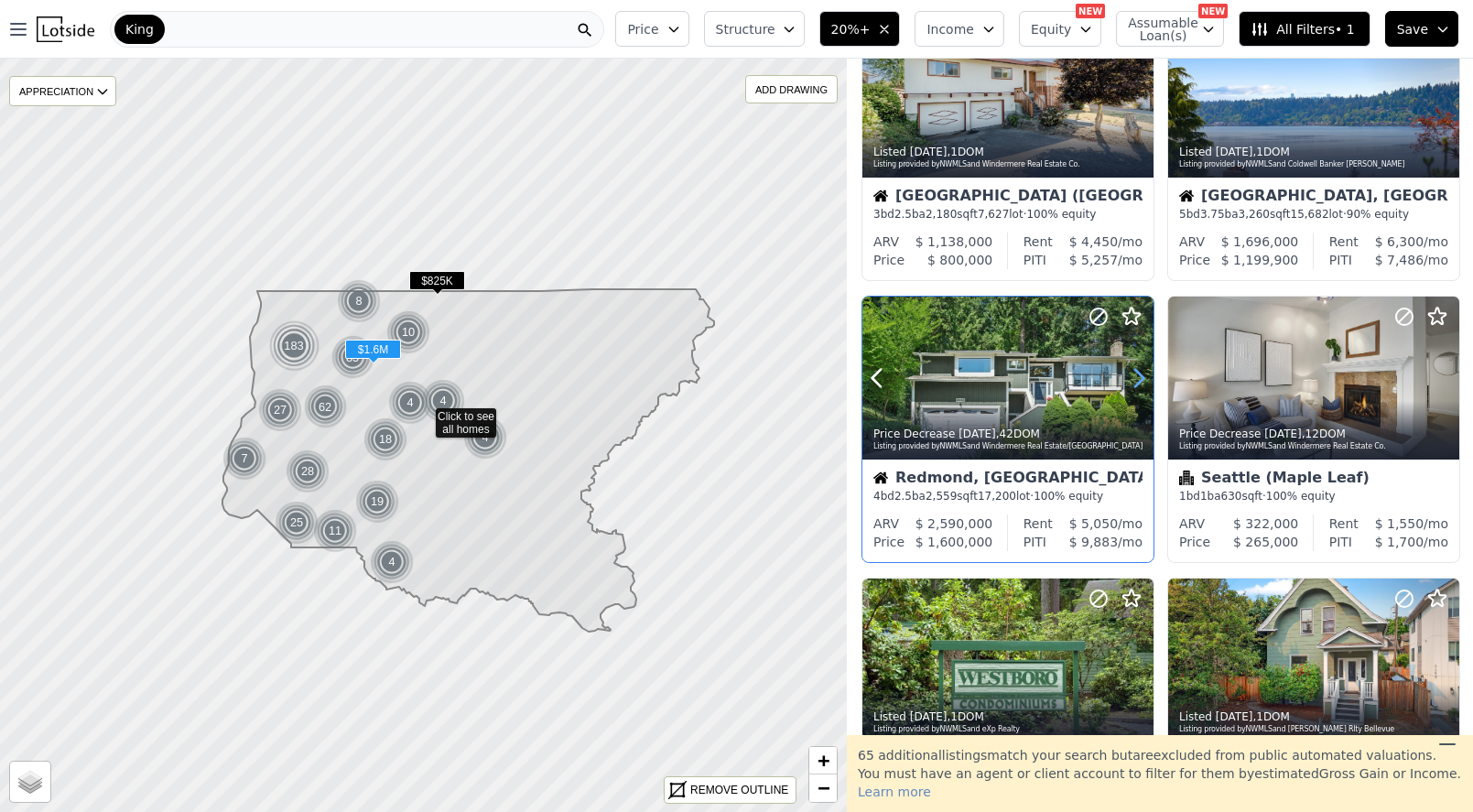
click at [1144, 389] on icon at bounding box center [1139, 378] width 29 height 29
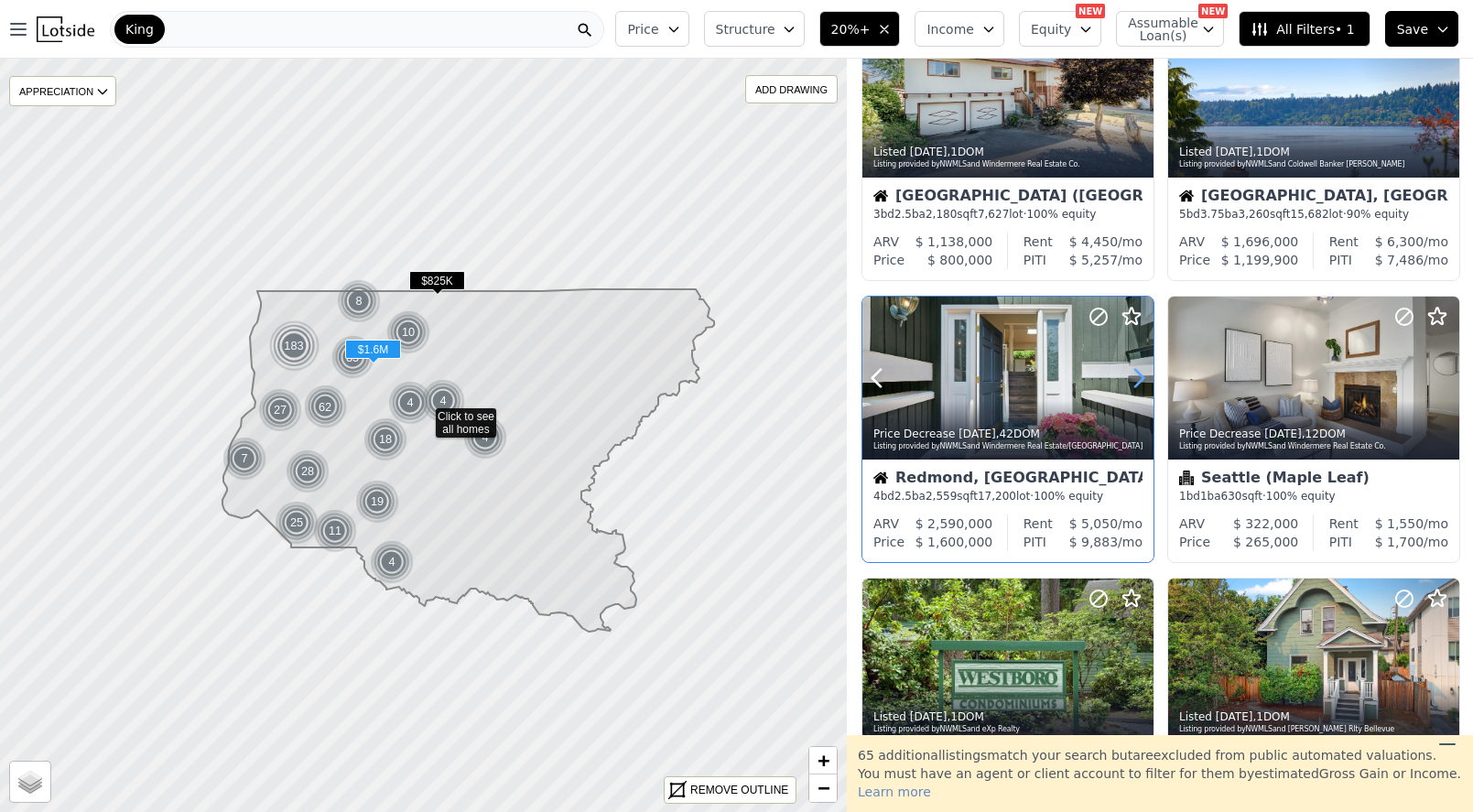
click at [1144, 389] on icon at bounding box center [1139, 378] width 29 height 29
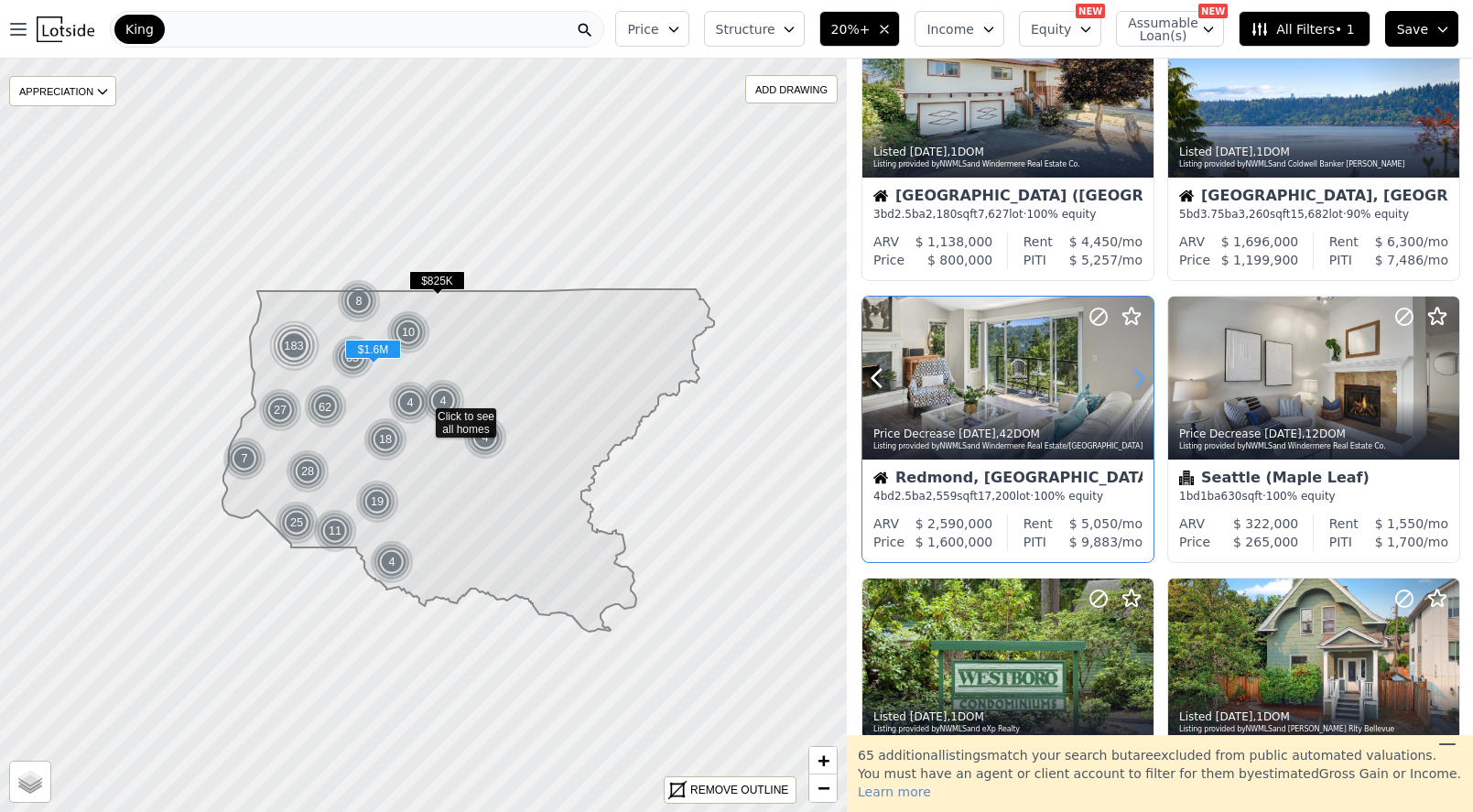
click at [1144, 389] on icon at bounding box center [1139, 378] width 29 height 29
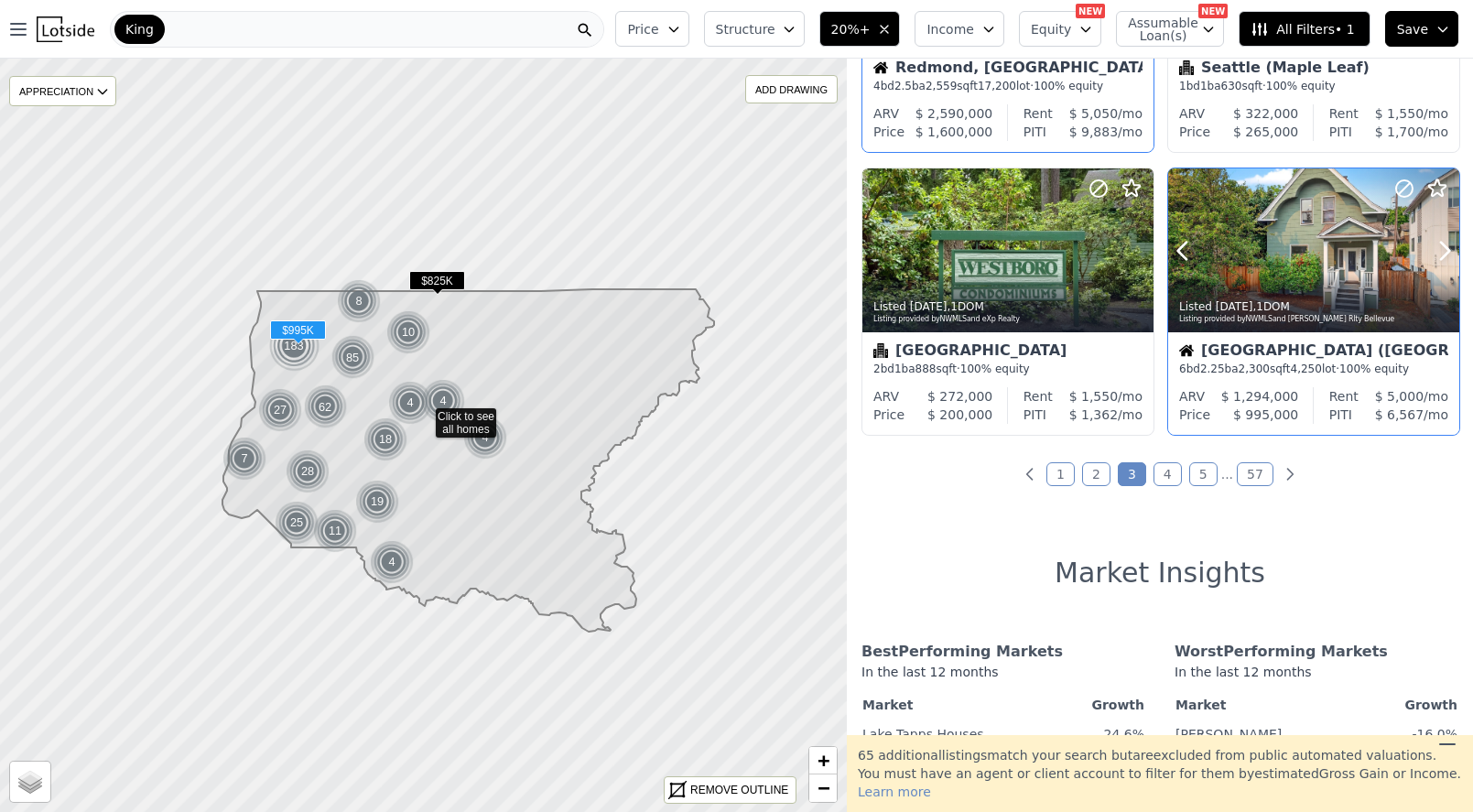
scroll to position [1402, 0]
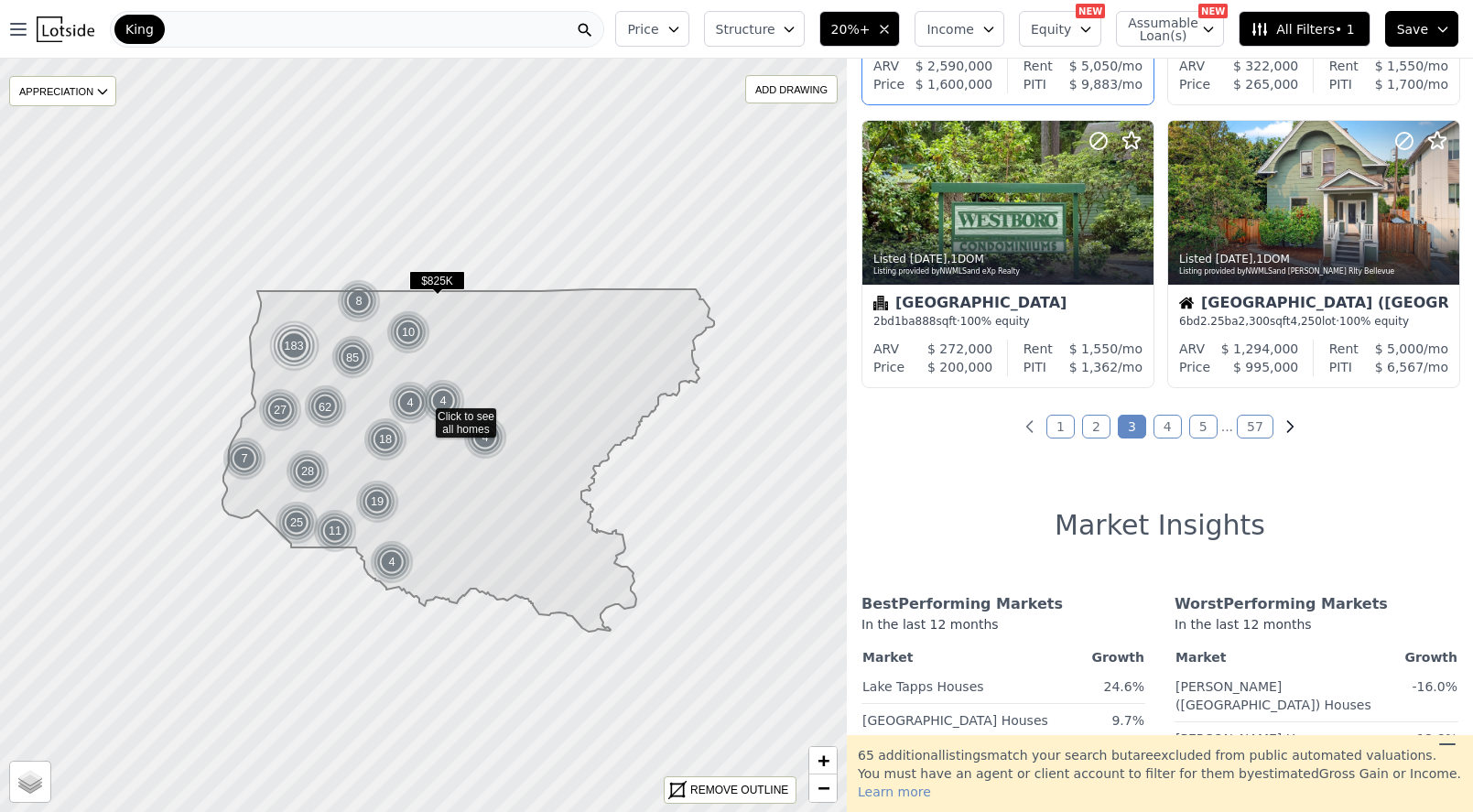
click at [1283, 435] on icon "Next page" at bounding box center [1290, 426] width 18 height 18
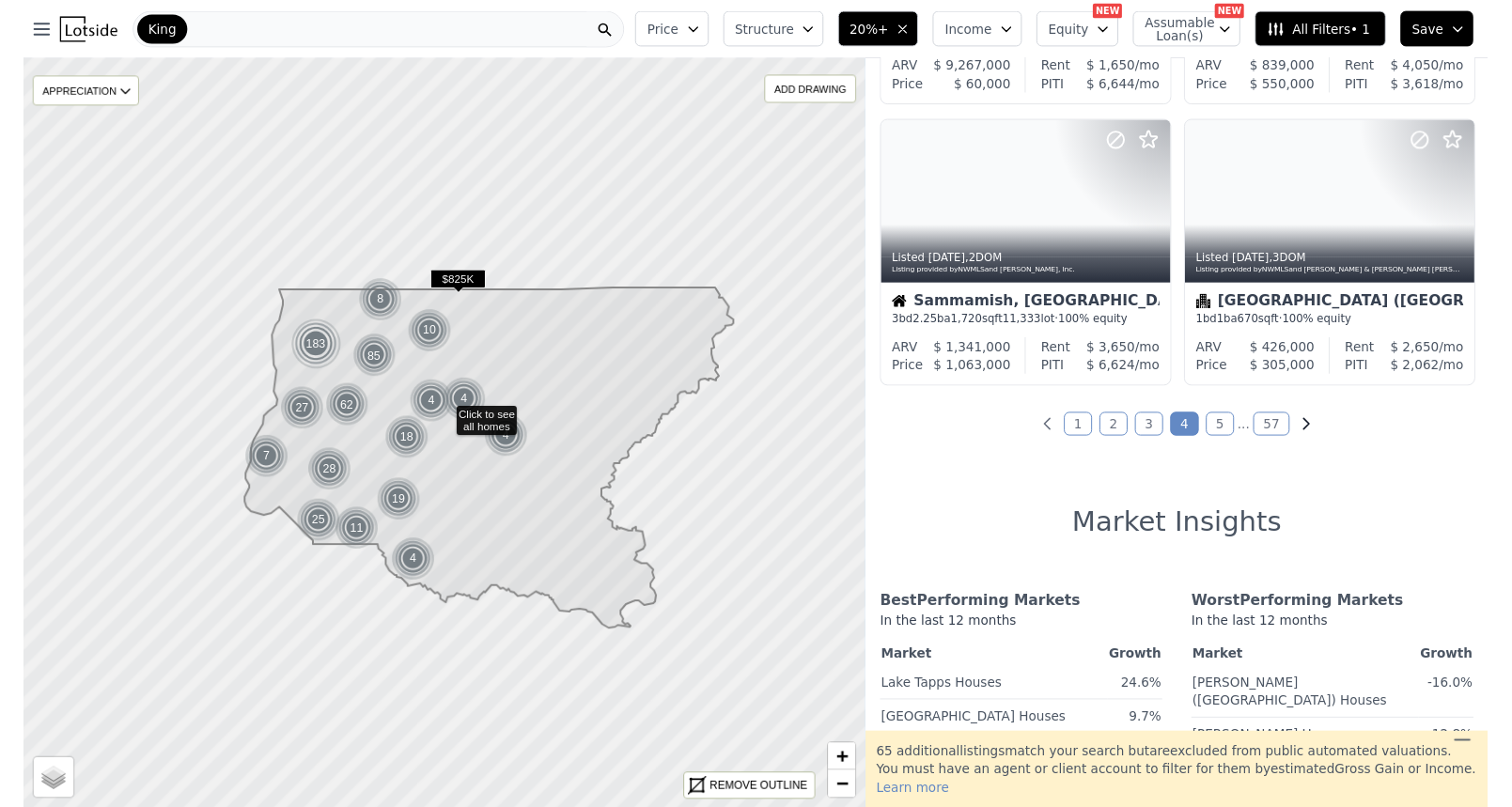
scroll to position [0, 0]
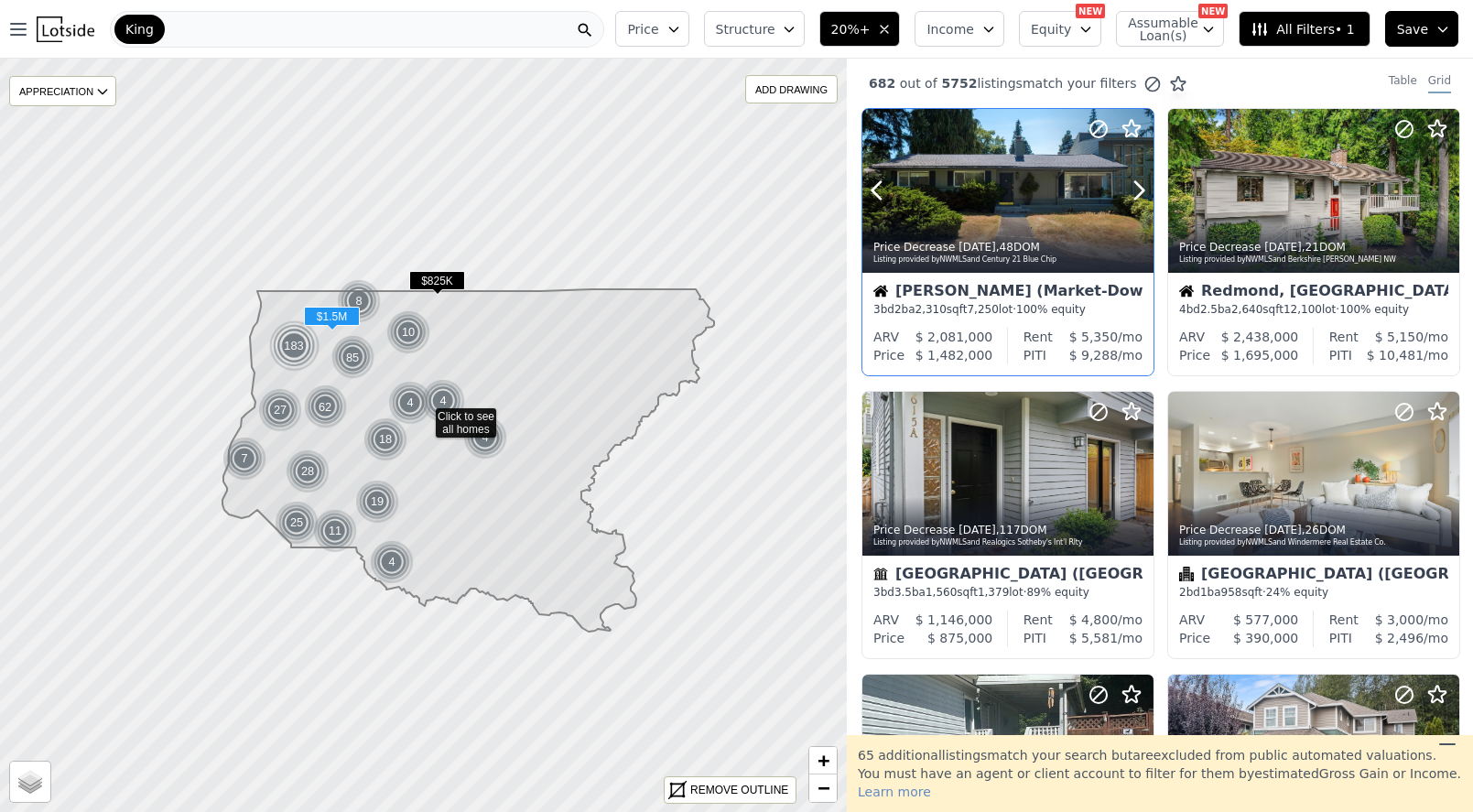
click at [1087, 219] on div at bounding box center [1008, 231] width 291 height 33
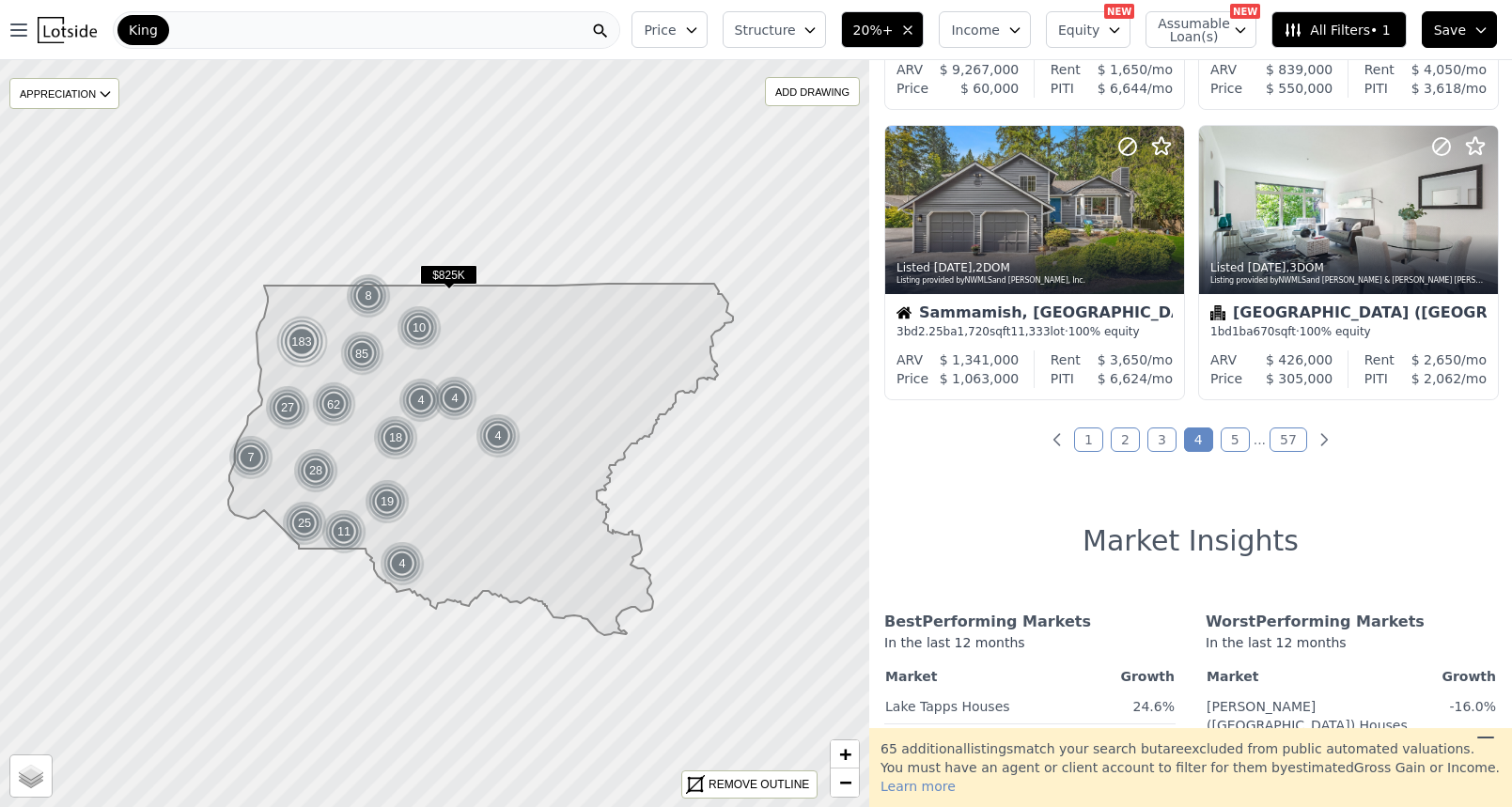
scroll to position [1438, 0]
click at [1232, 441] on link "5" at bounding box center [1235, 438] width 29 height 25
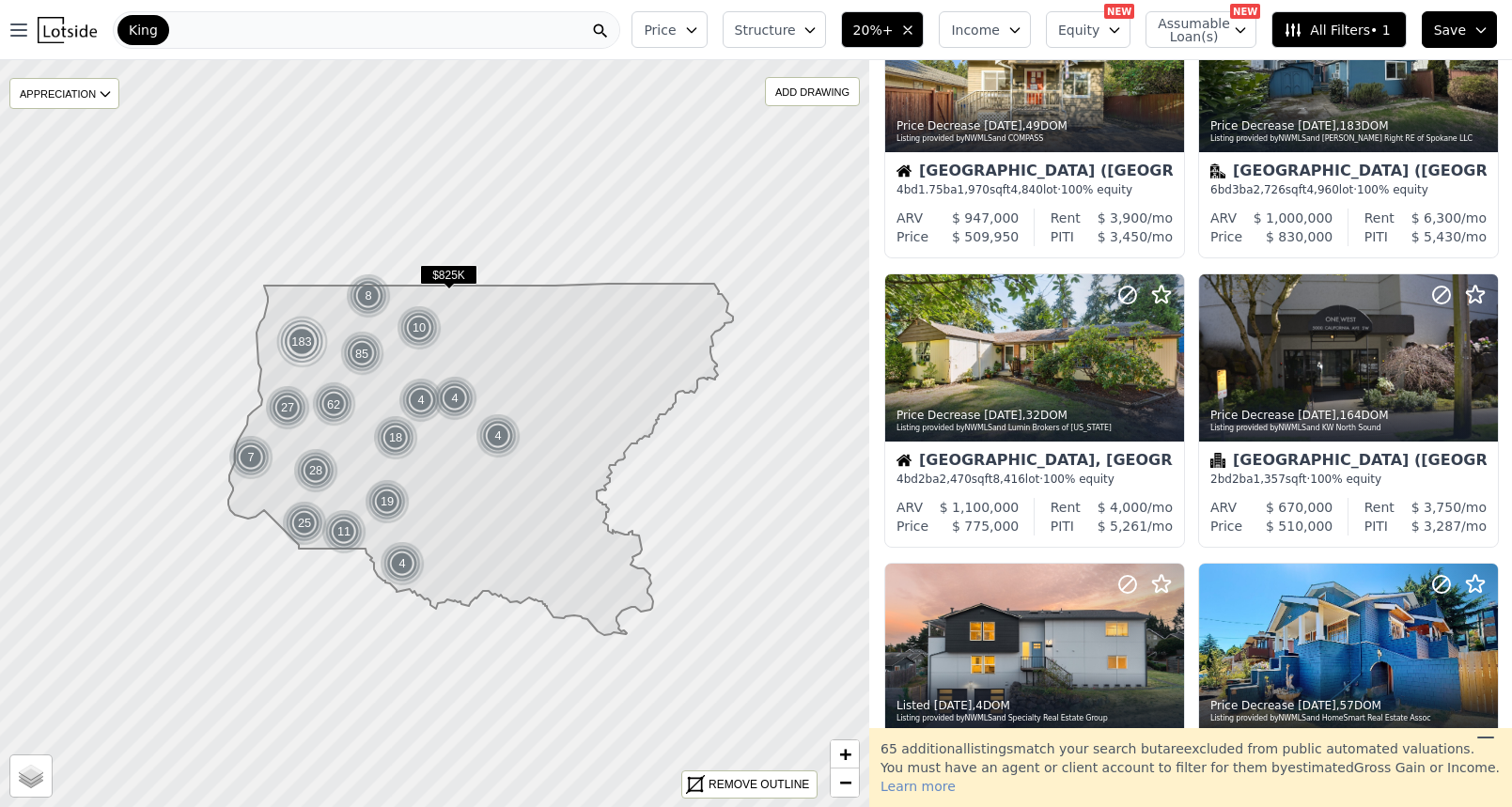
scroll to position [1158, 0]
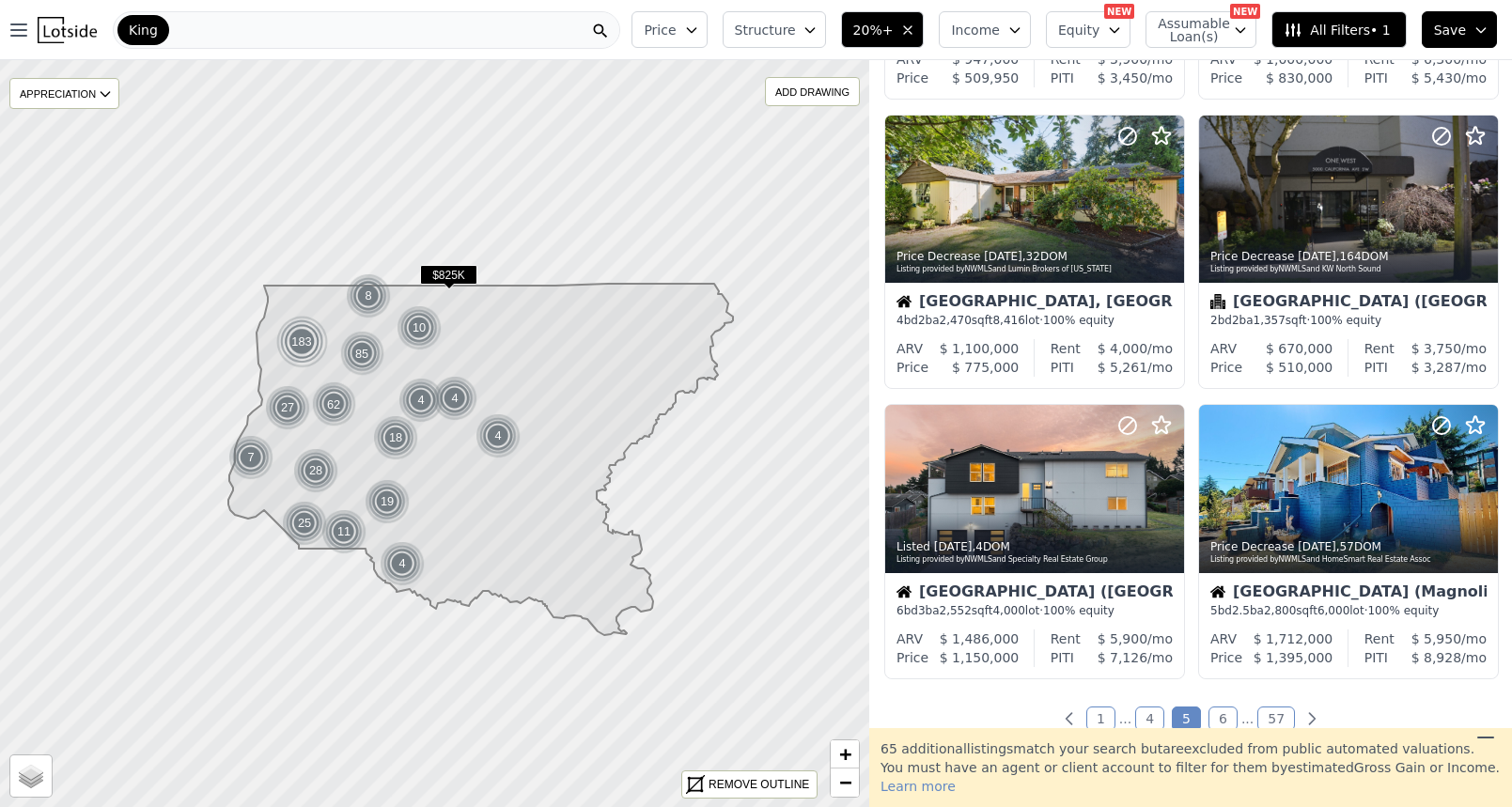
click at [1218, 723] on link "6" at bounding box center [1223, 718] width 29 height 25
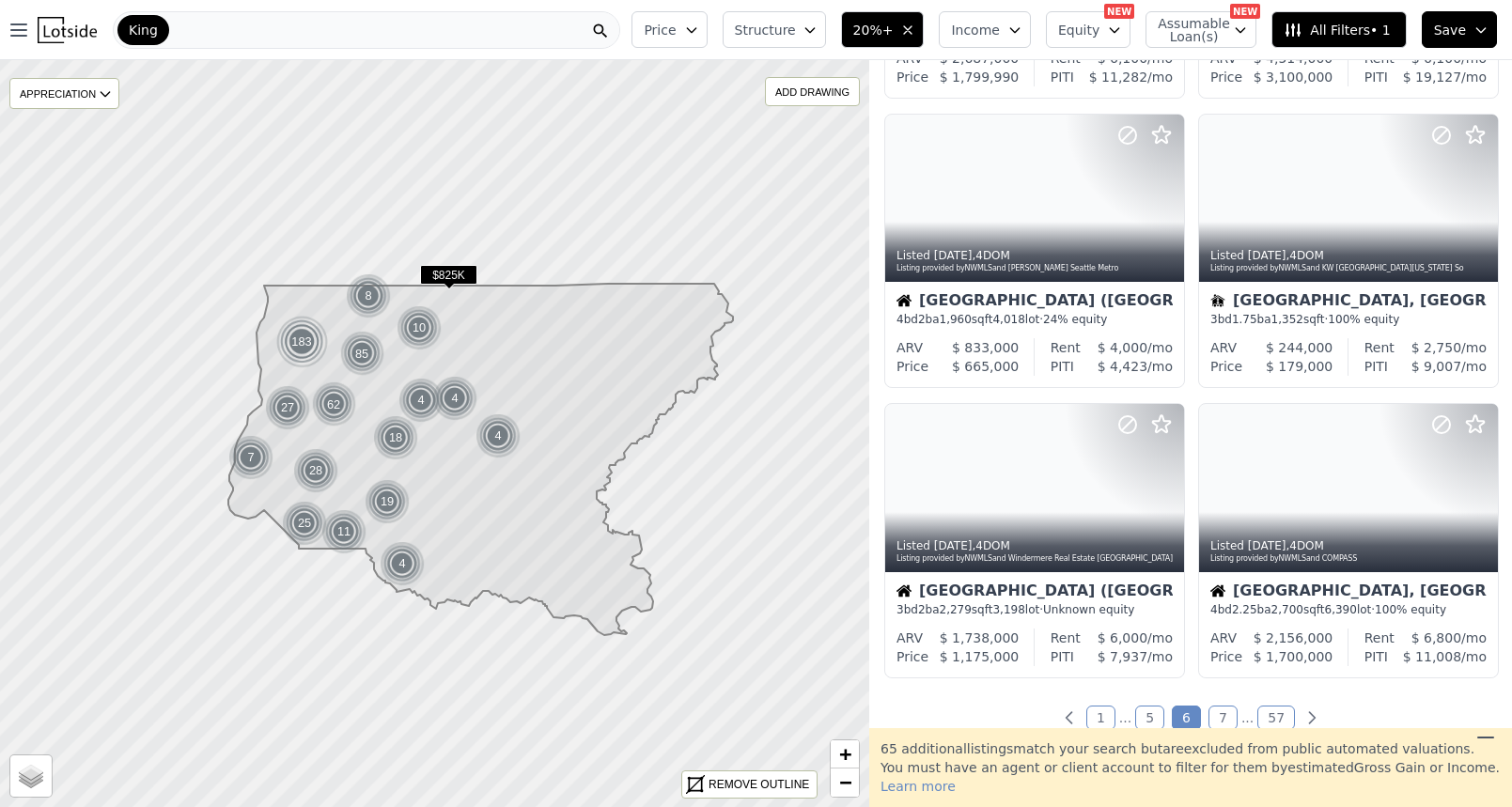
scroll to position [1161, 0]
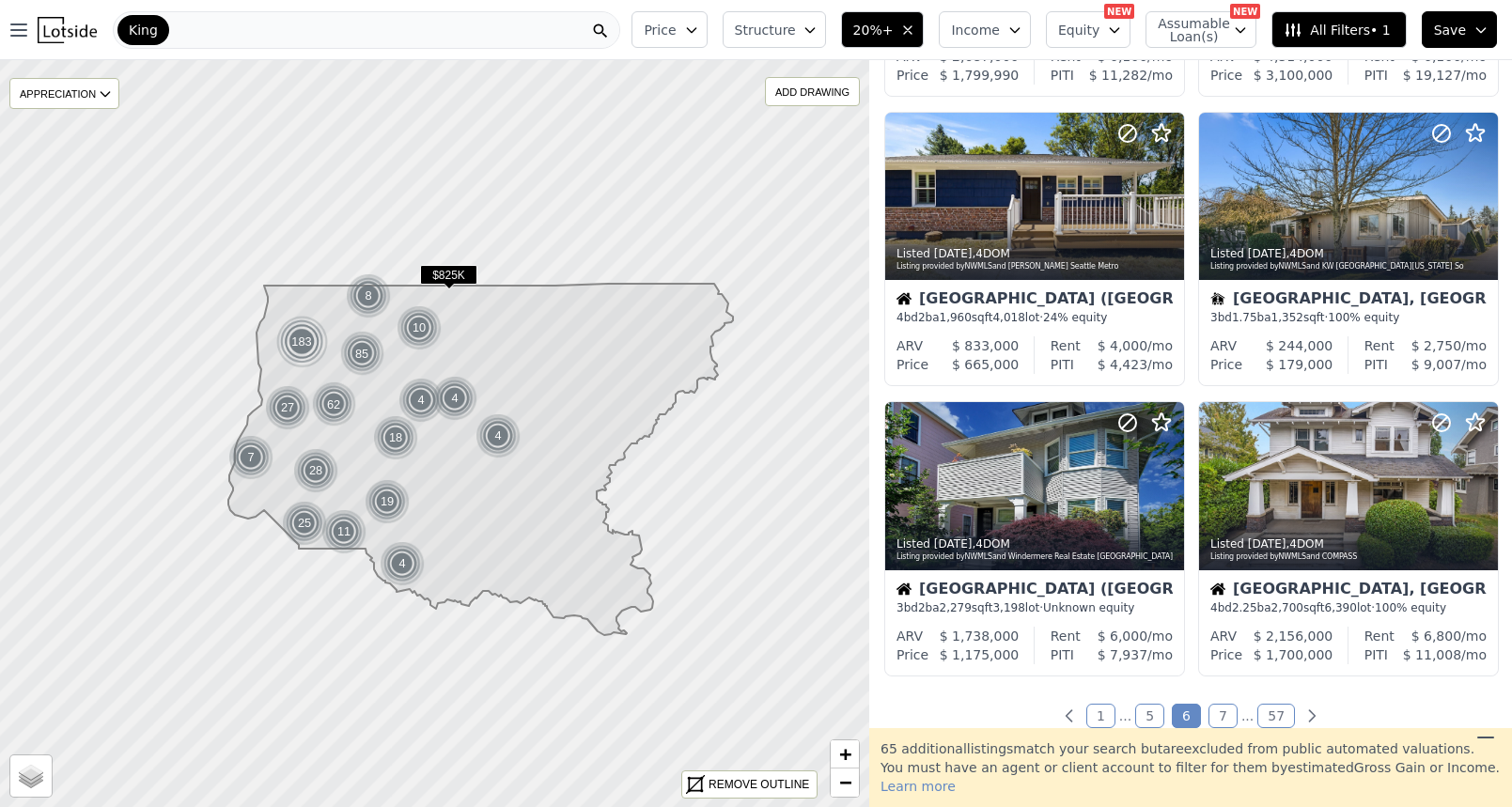
click at [1226, 725] on link "7" at bounding box center [1223, 716] width 29 height 25
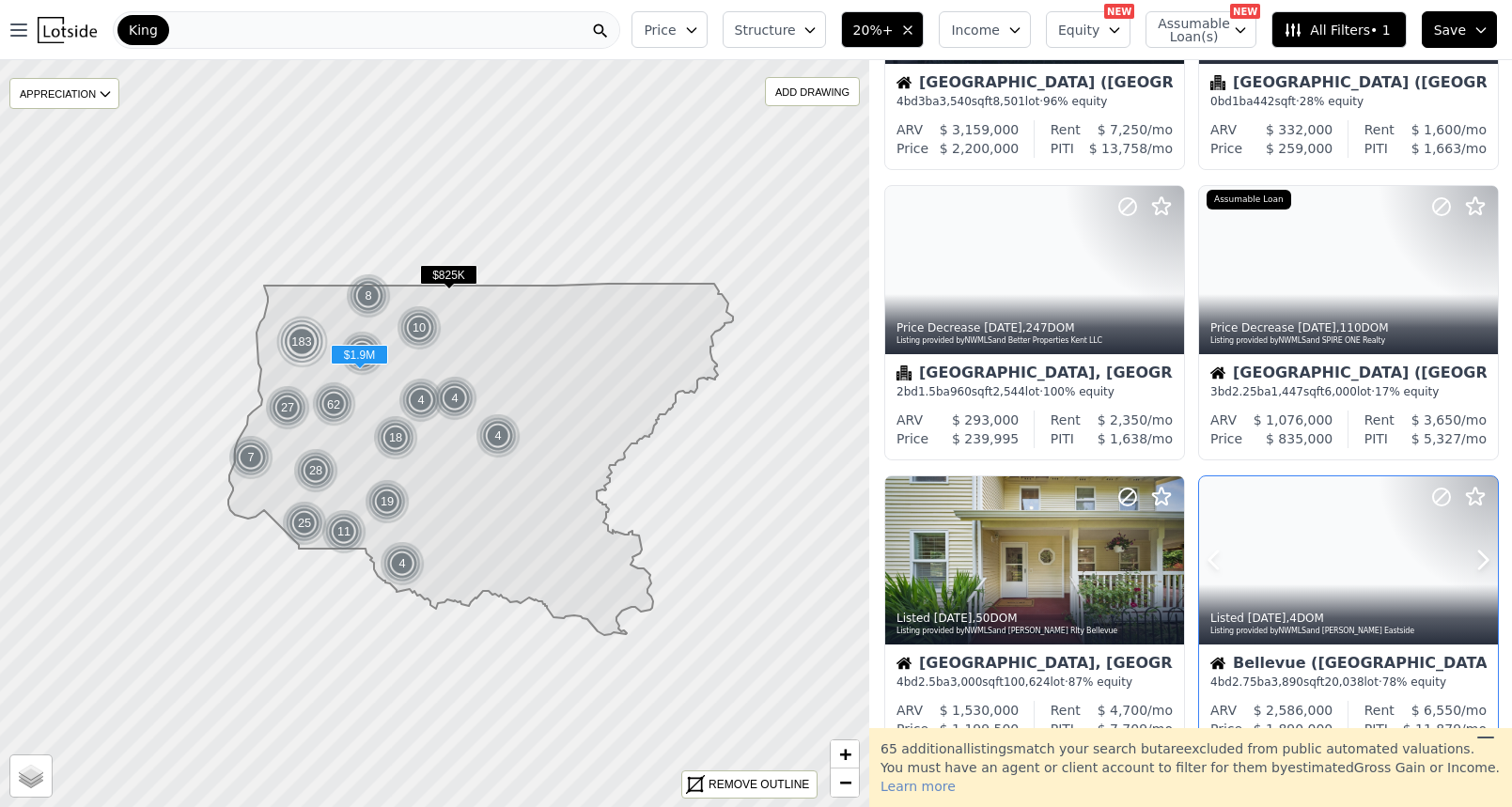
scroll to position [499, 0]
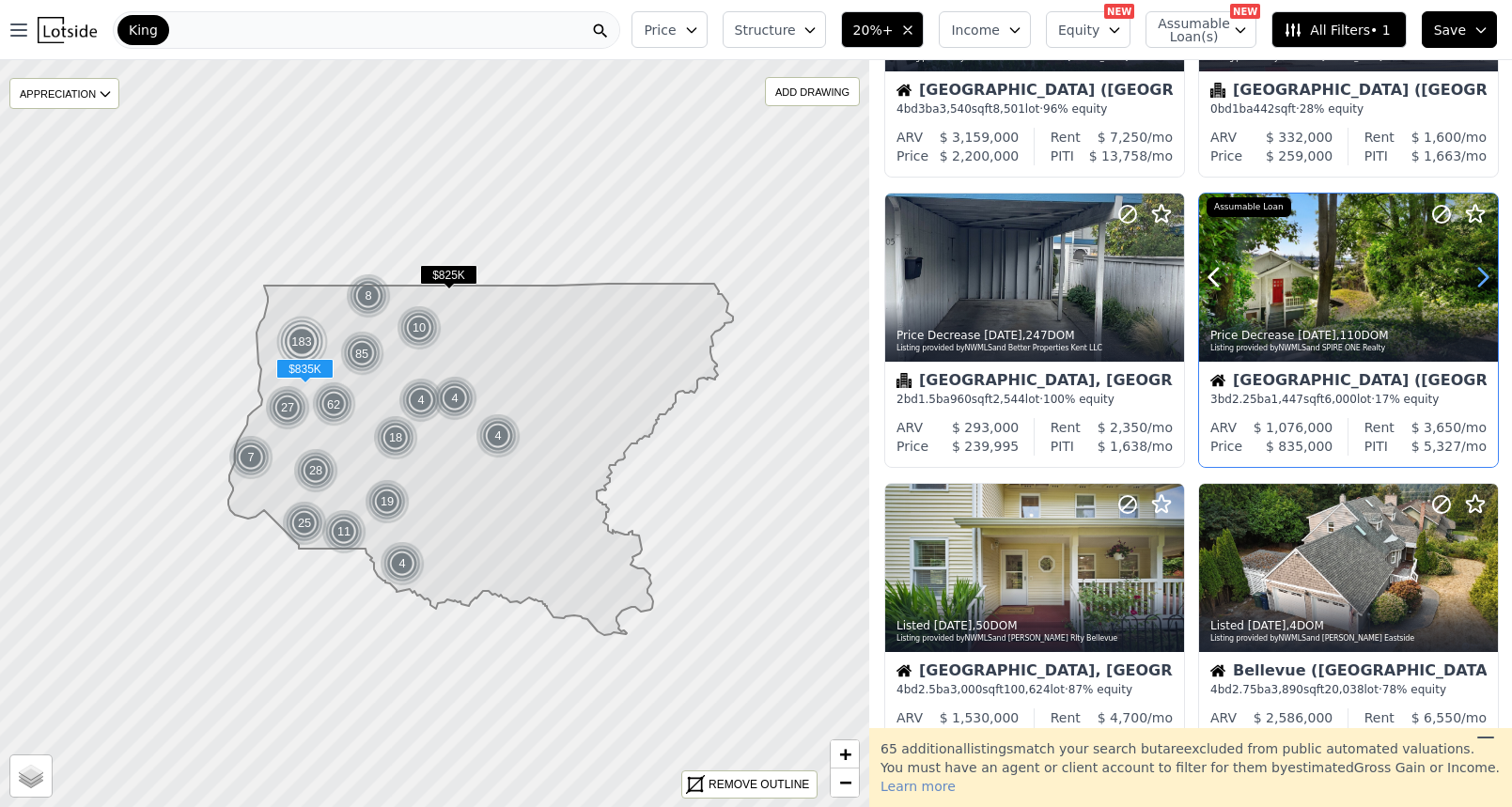
click at [1487, 283] on icon at bounding box center [1484, 277] width 30 height 30
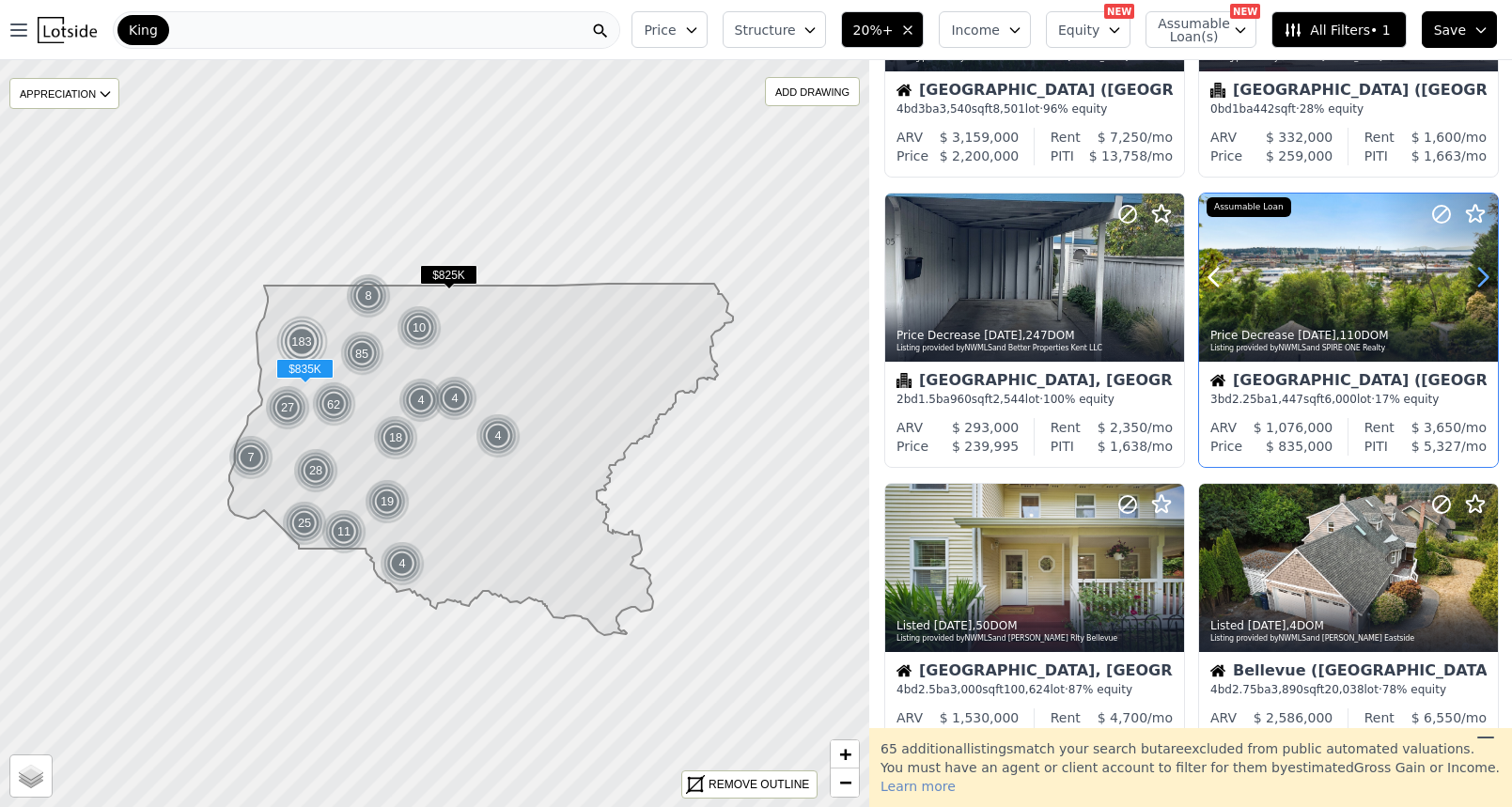
click at [1487, 283] on icon at bounding box center [1484, 277] width 30 height 30
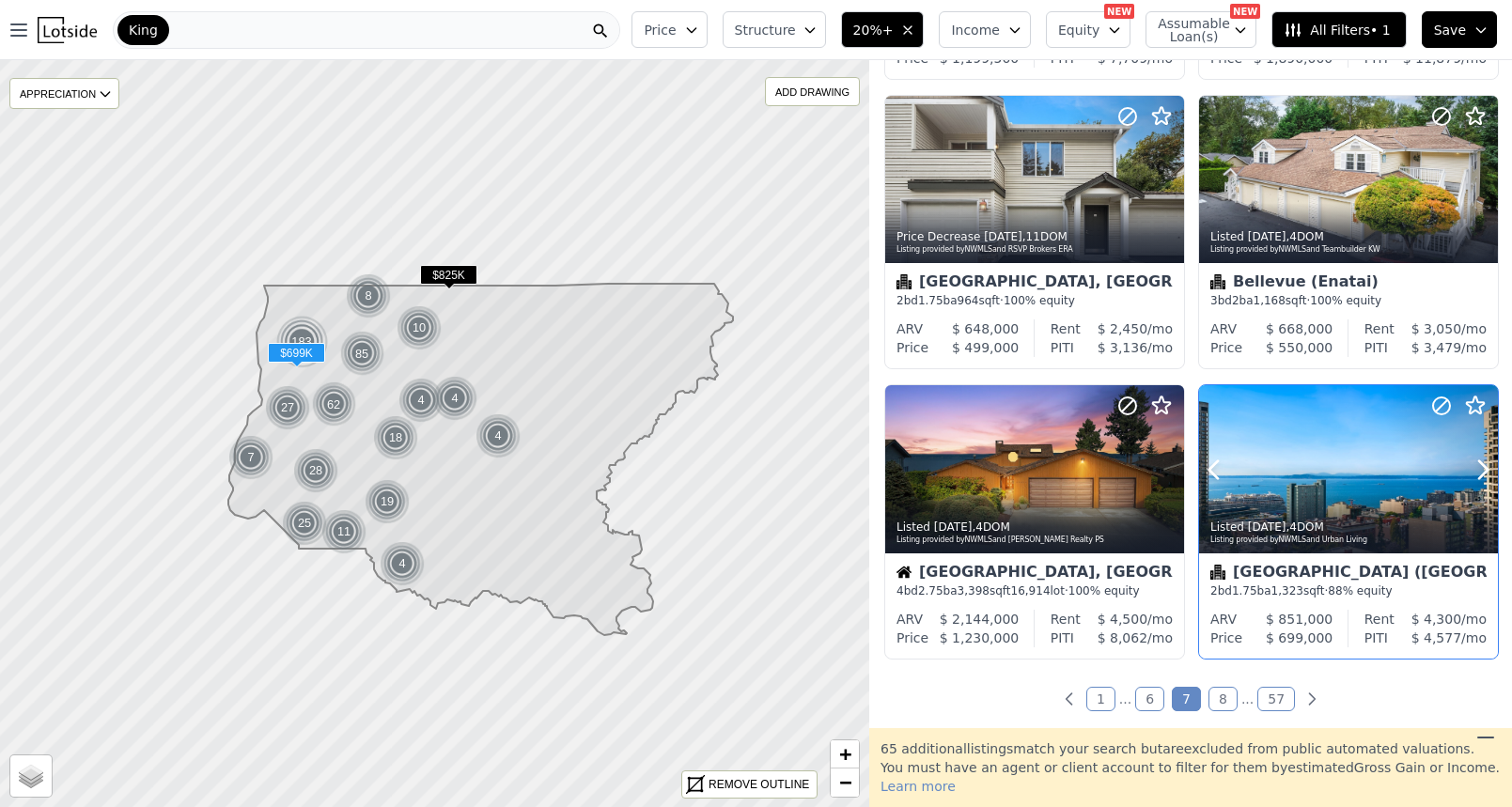
scroll to position [1183, 0]
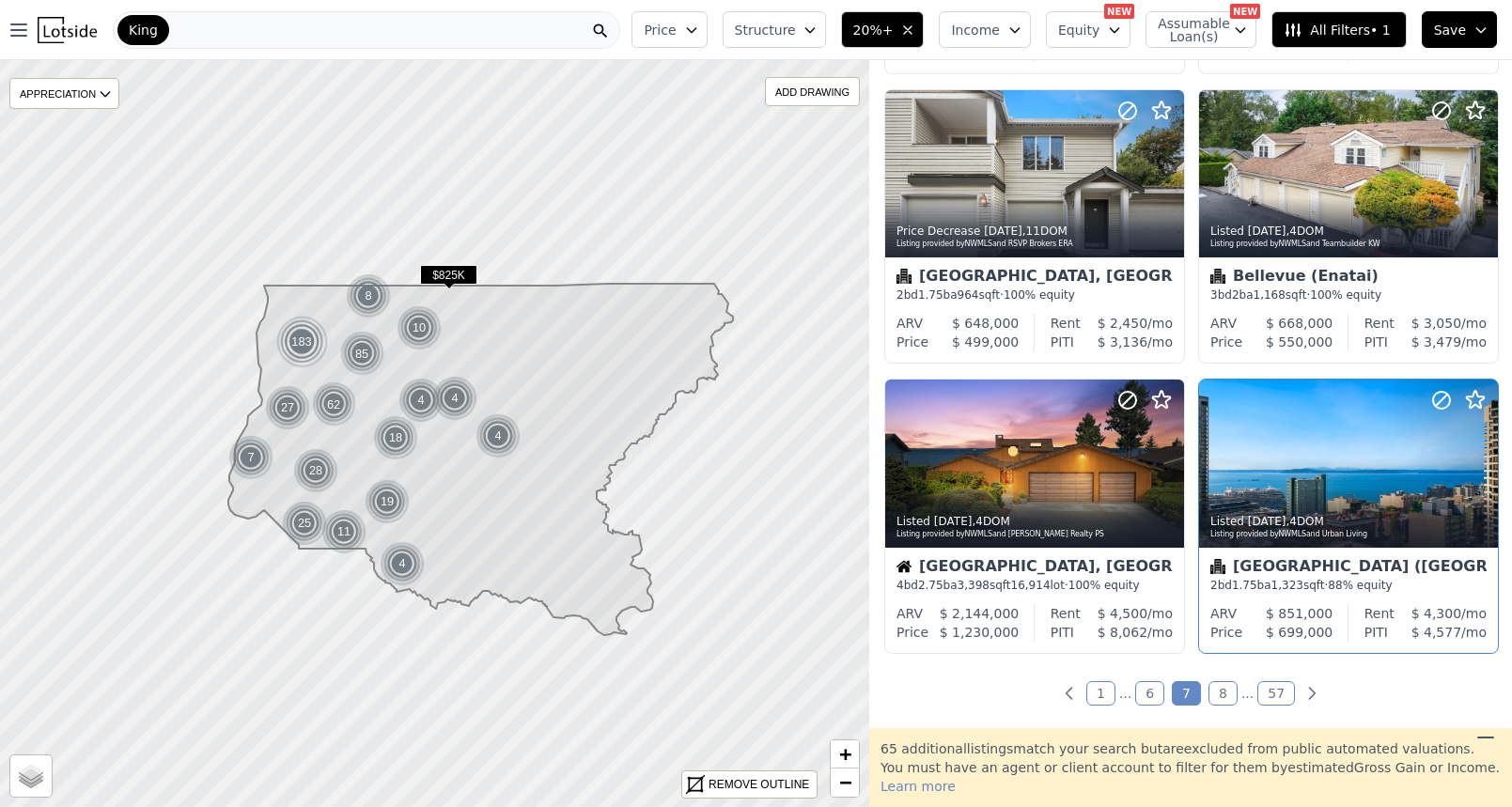
click at [1221, 697] on link "8" at bounding box center [1223, 693] width 29 height 25
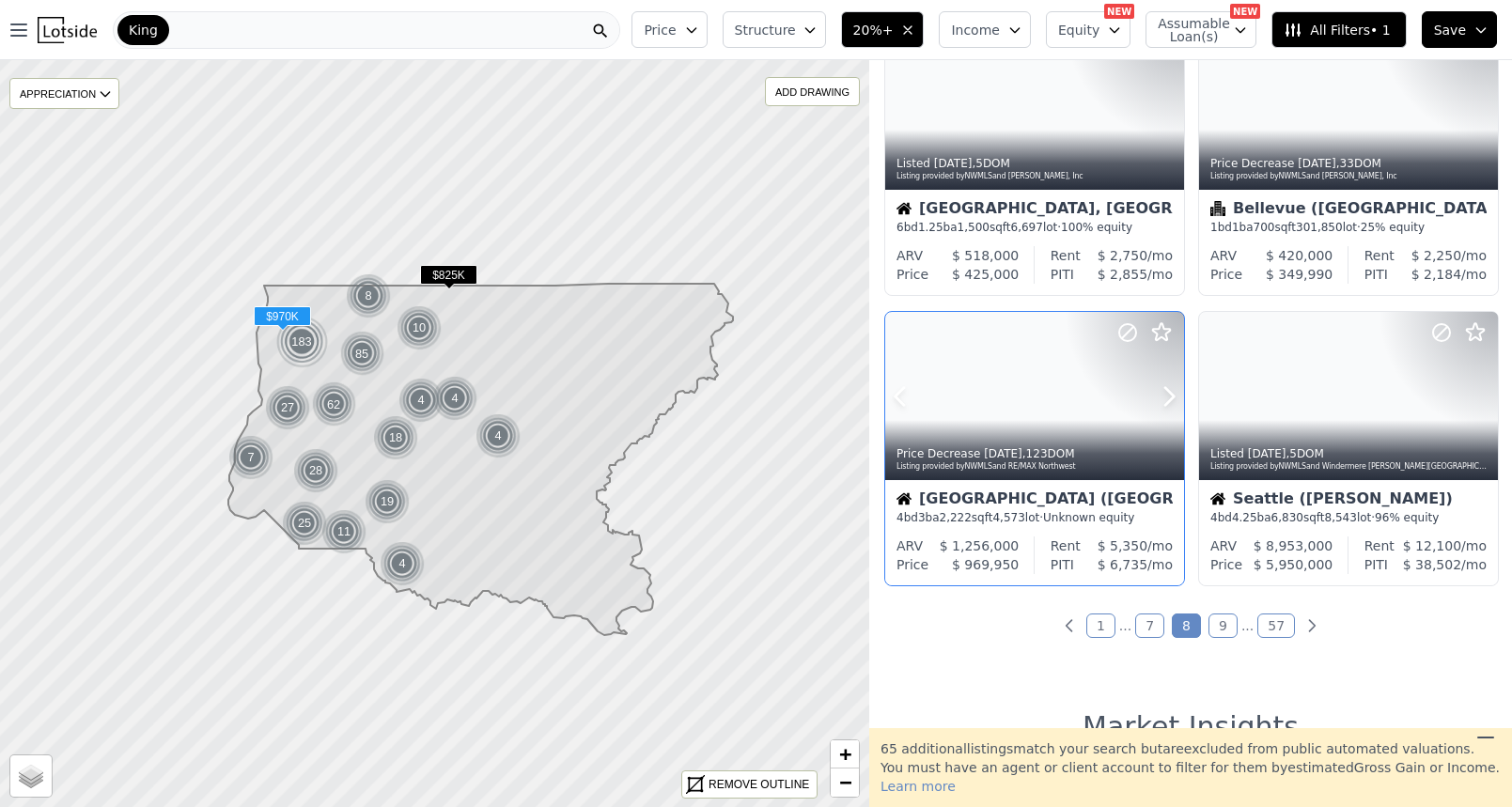
scroll to position [1307, 0]
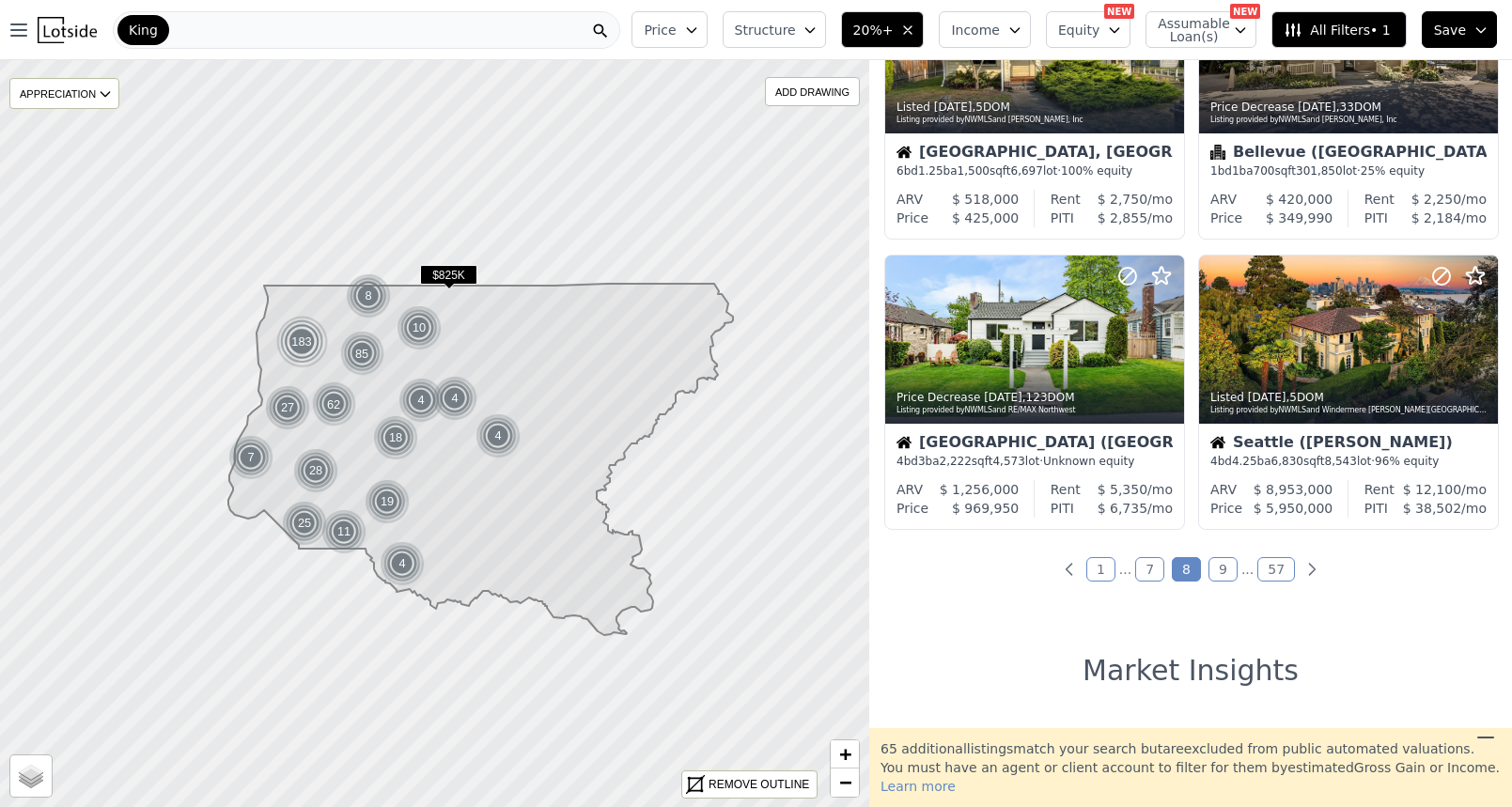
click at [1225, 582] on link "9" at bounding box center [1223, 569] width 29 height 25
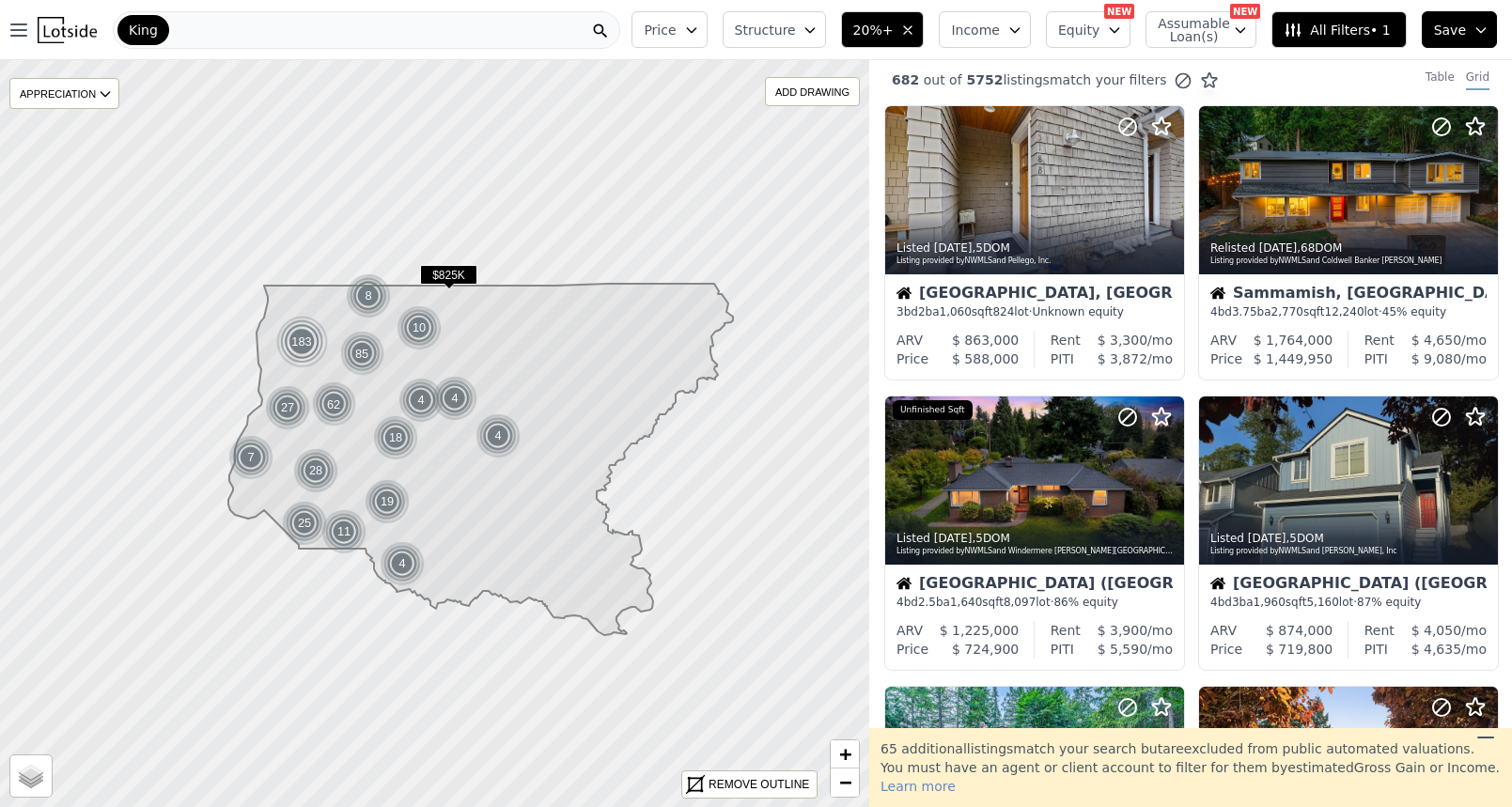
scroll to position [0, 0]
click at [1169, 485] on icon at bounding box center [1170, 480] width 30 height 30
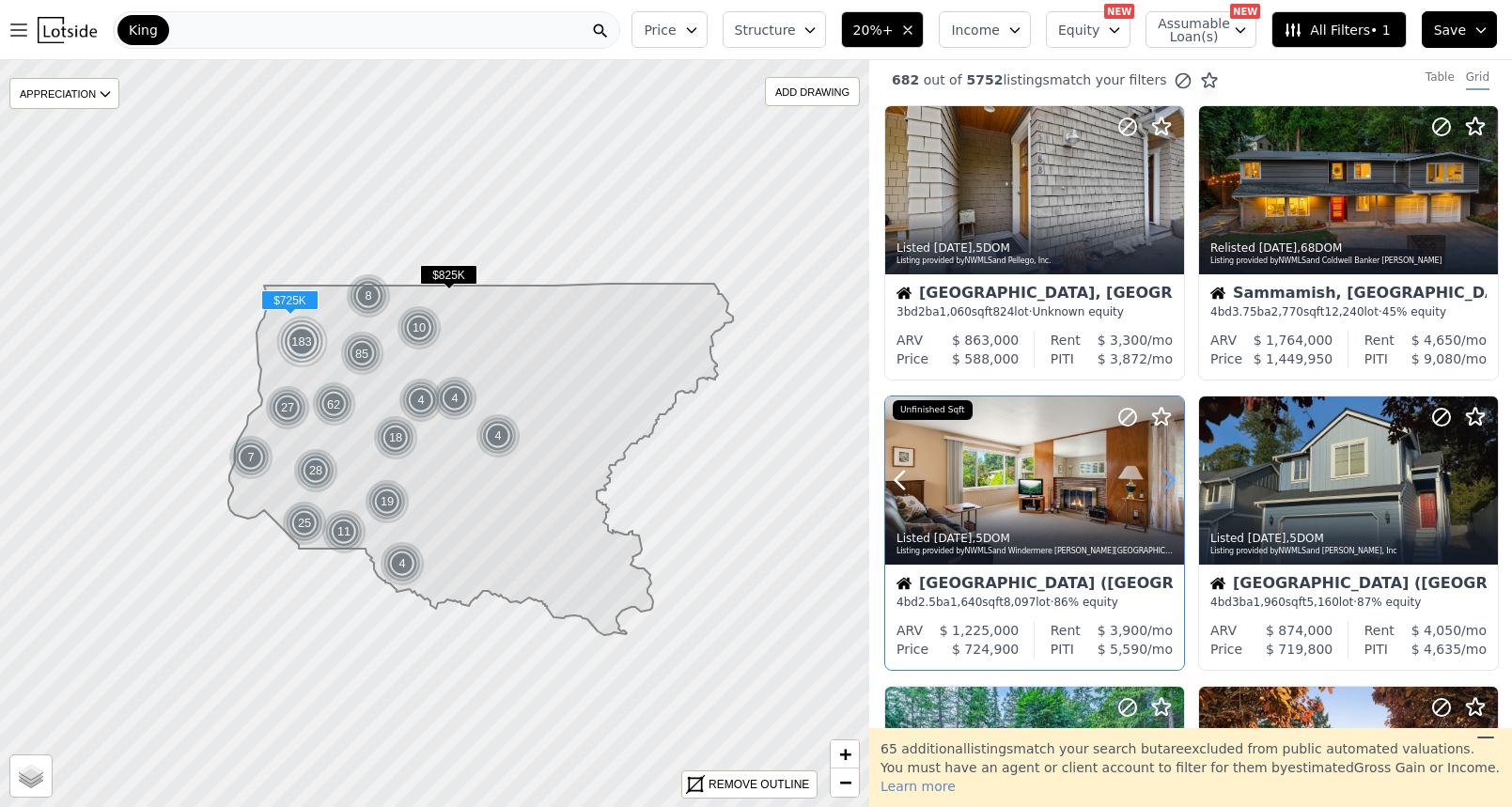
click at [1169, 485] on icon at bounding box center [1170, 480] width 30 height 30
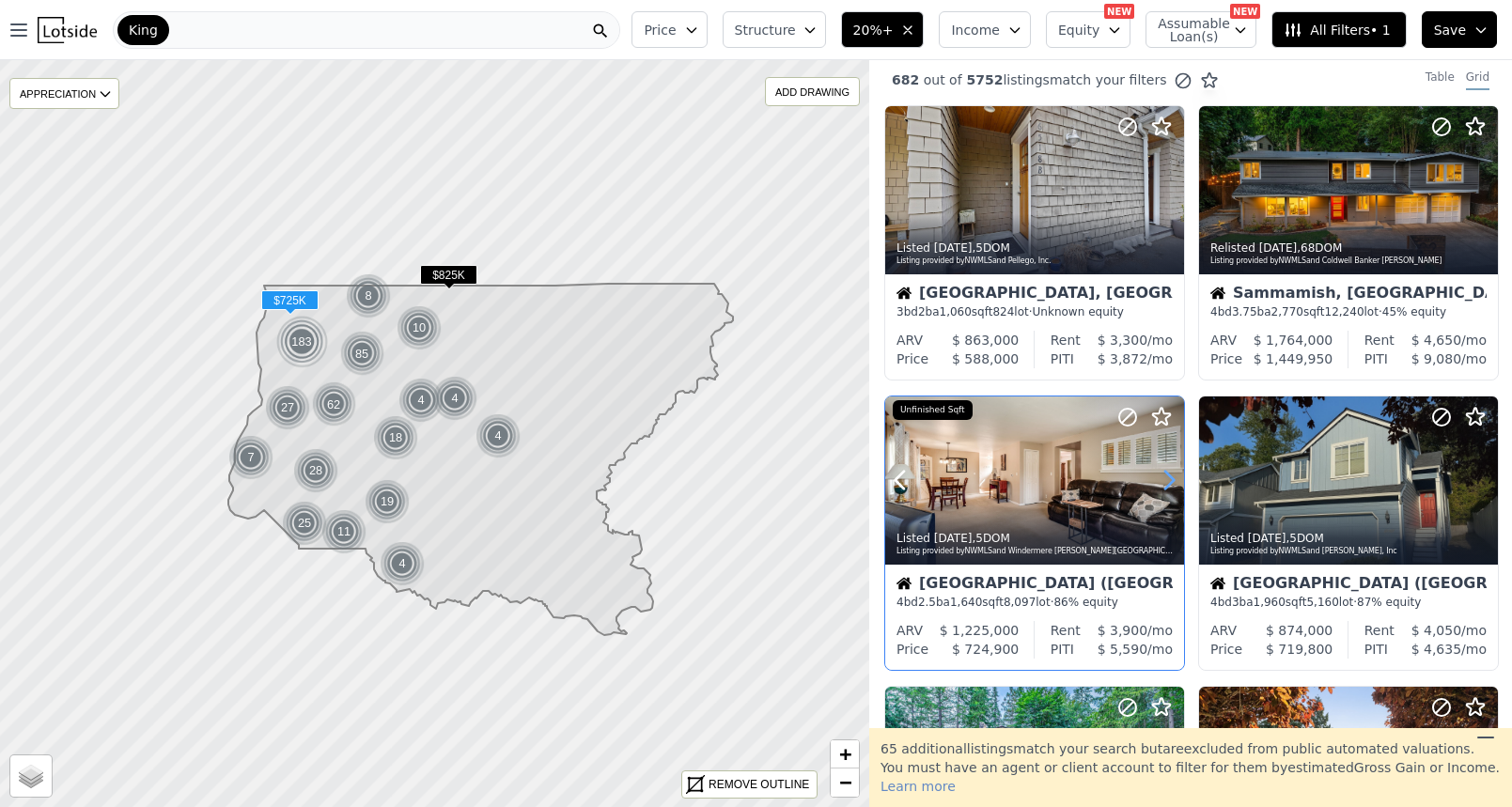
click at [1169, 485] on icon at bounding box center [1170, 480] width 30 height 30
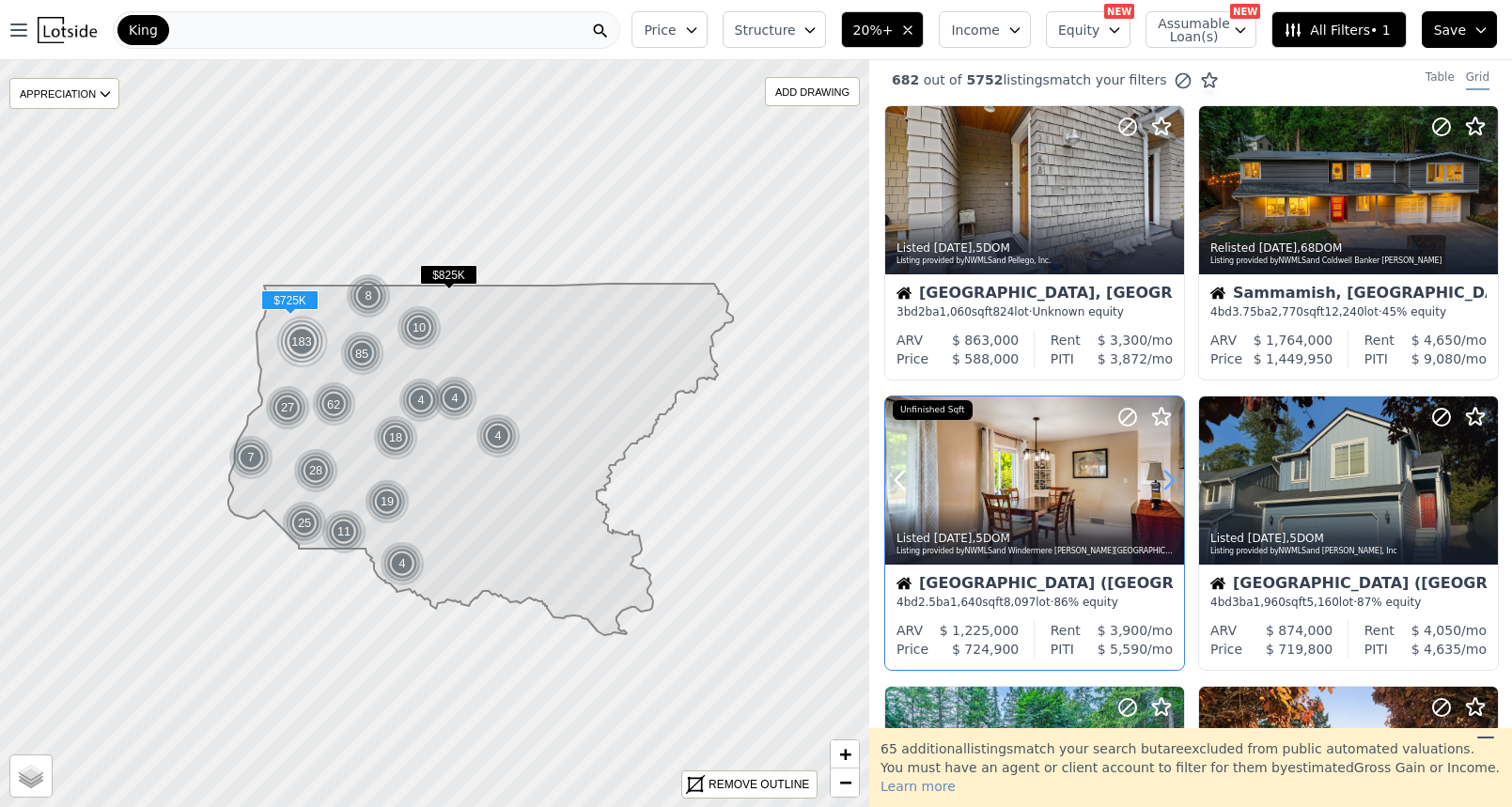
click at [1169, 485] on icon at bounding box center [1170, 480] width 30 height 30
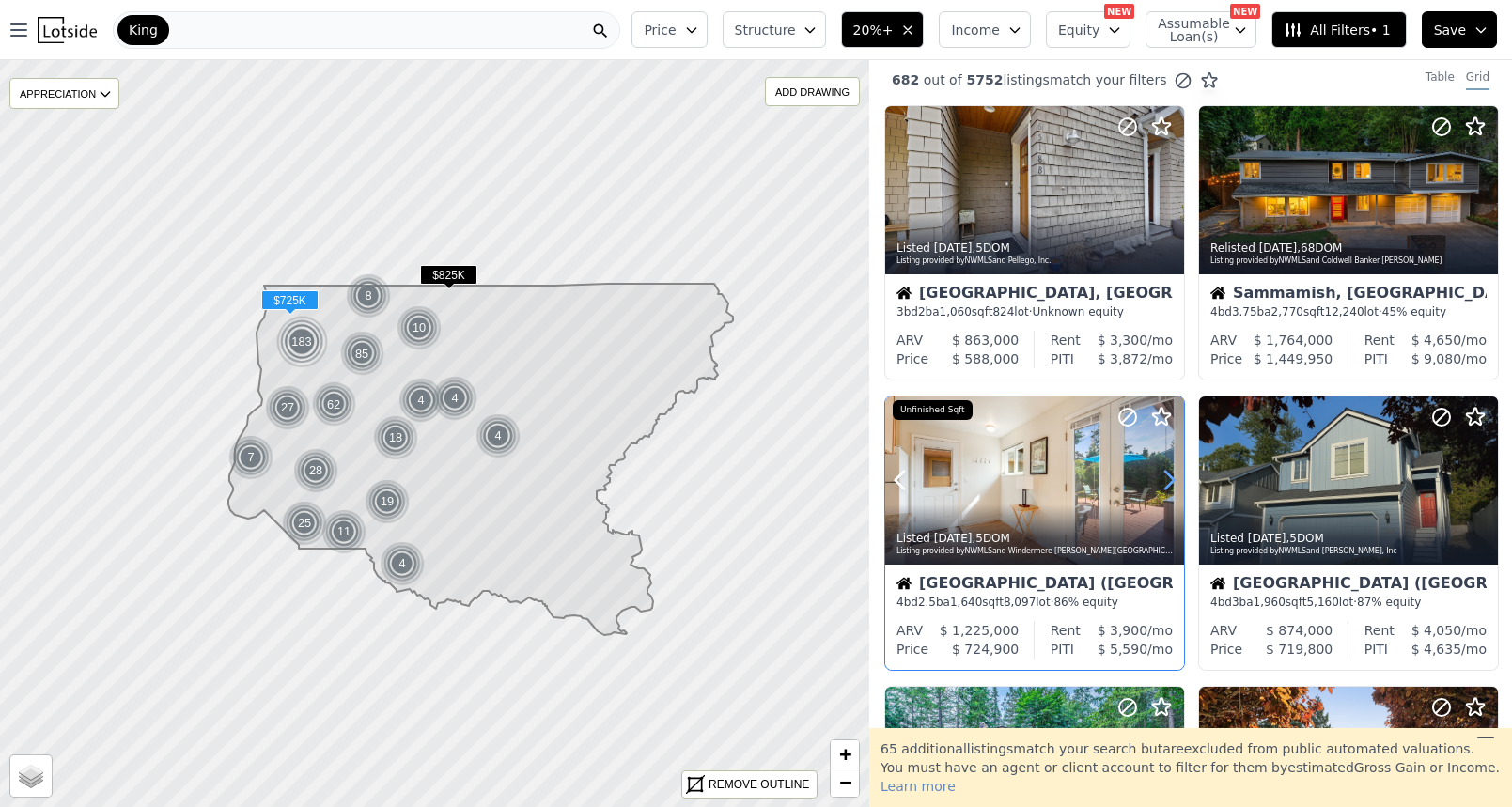
click at [1169, 485] on icon at bounding box center [1170, 480] width 30 height 30
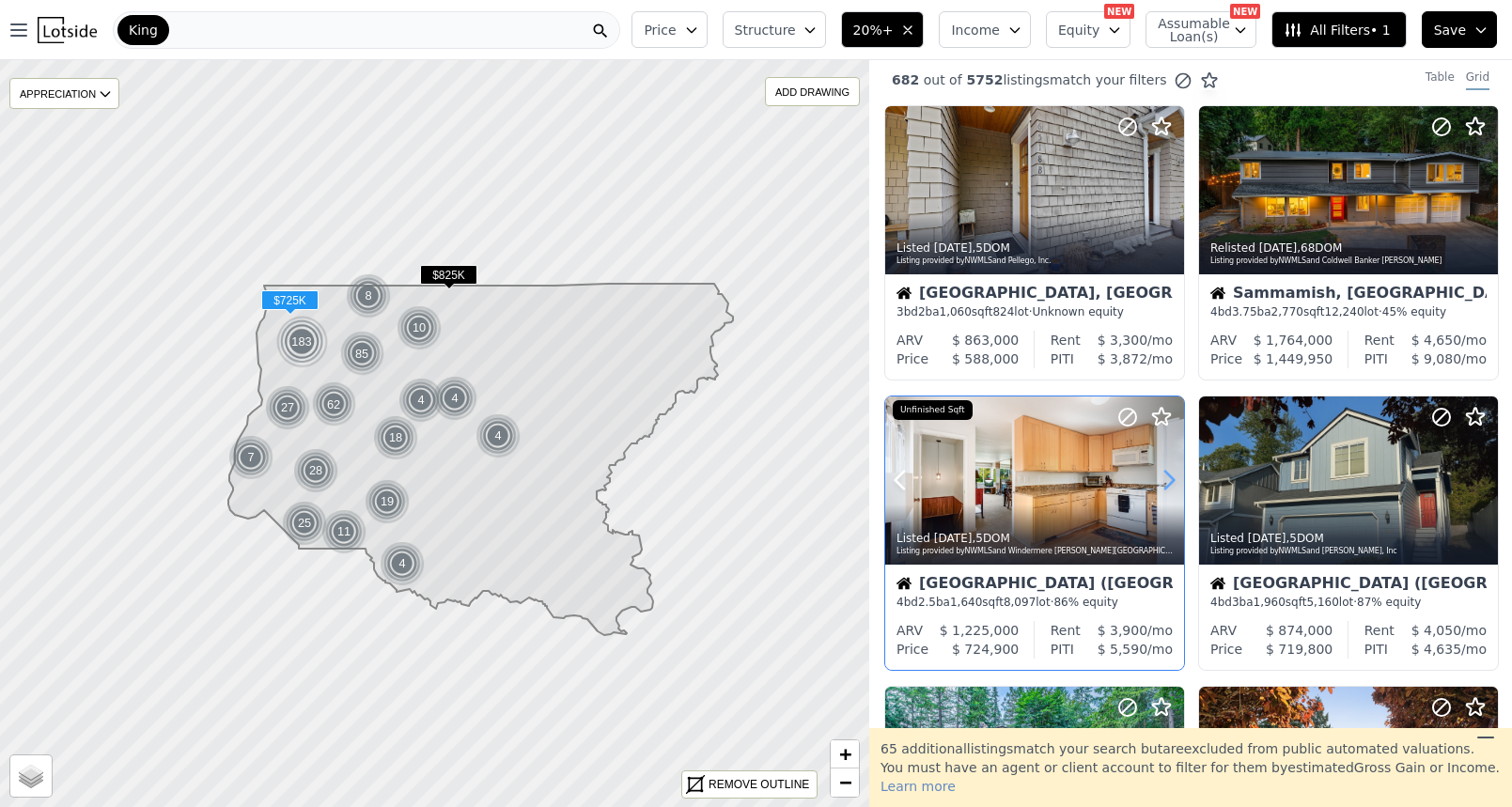
click at [1169, 485] on icon at bounding box center [1170, 480] width 30 height 30
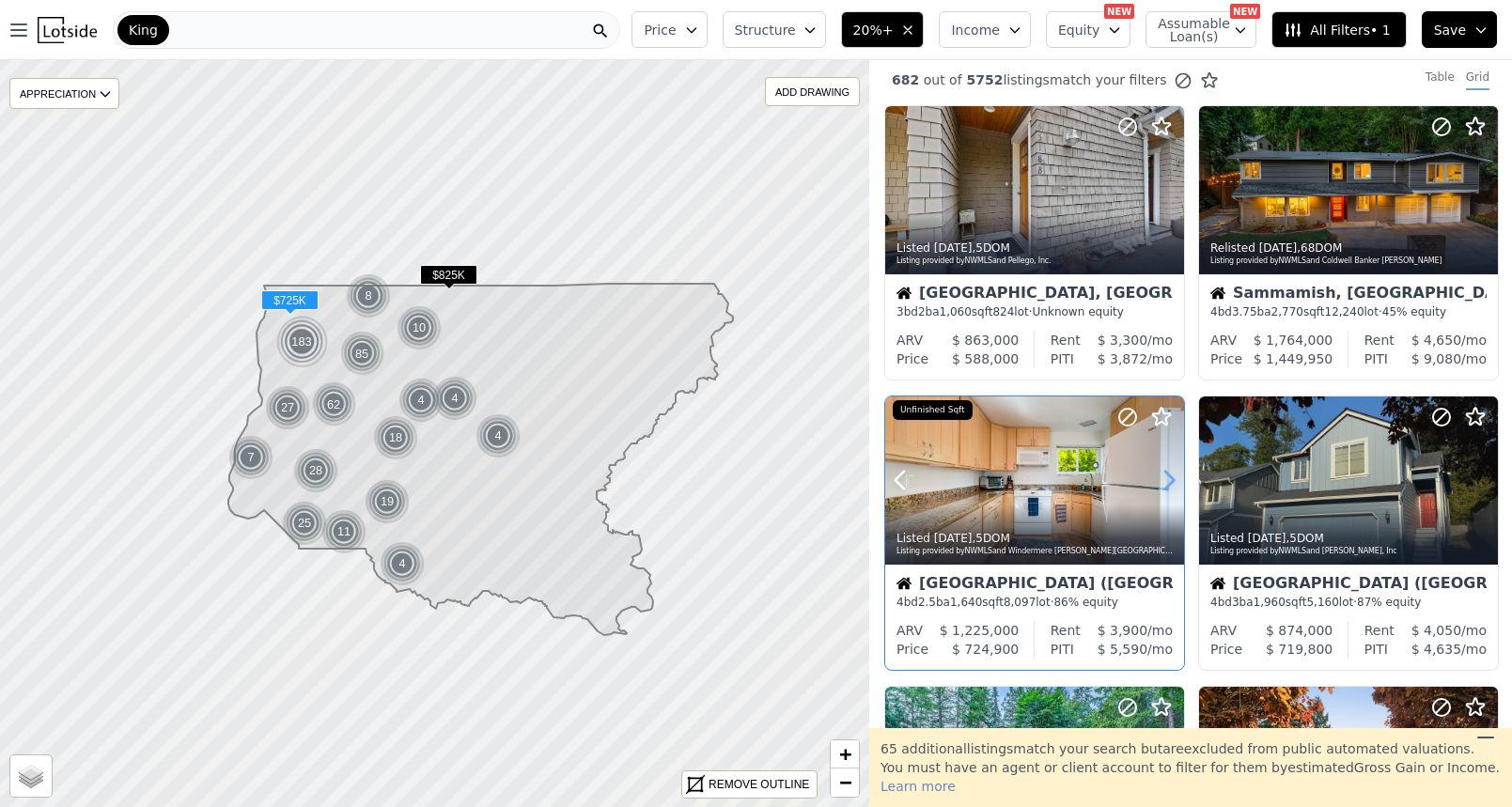
click at [1169, 485] on icon at bounding box center [1170, 480] width 30 height 30
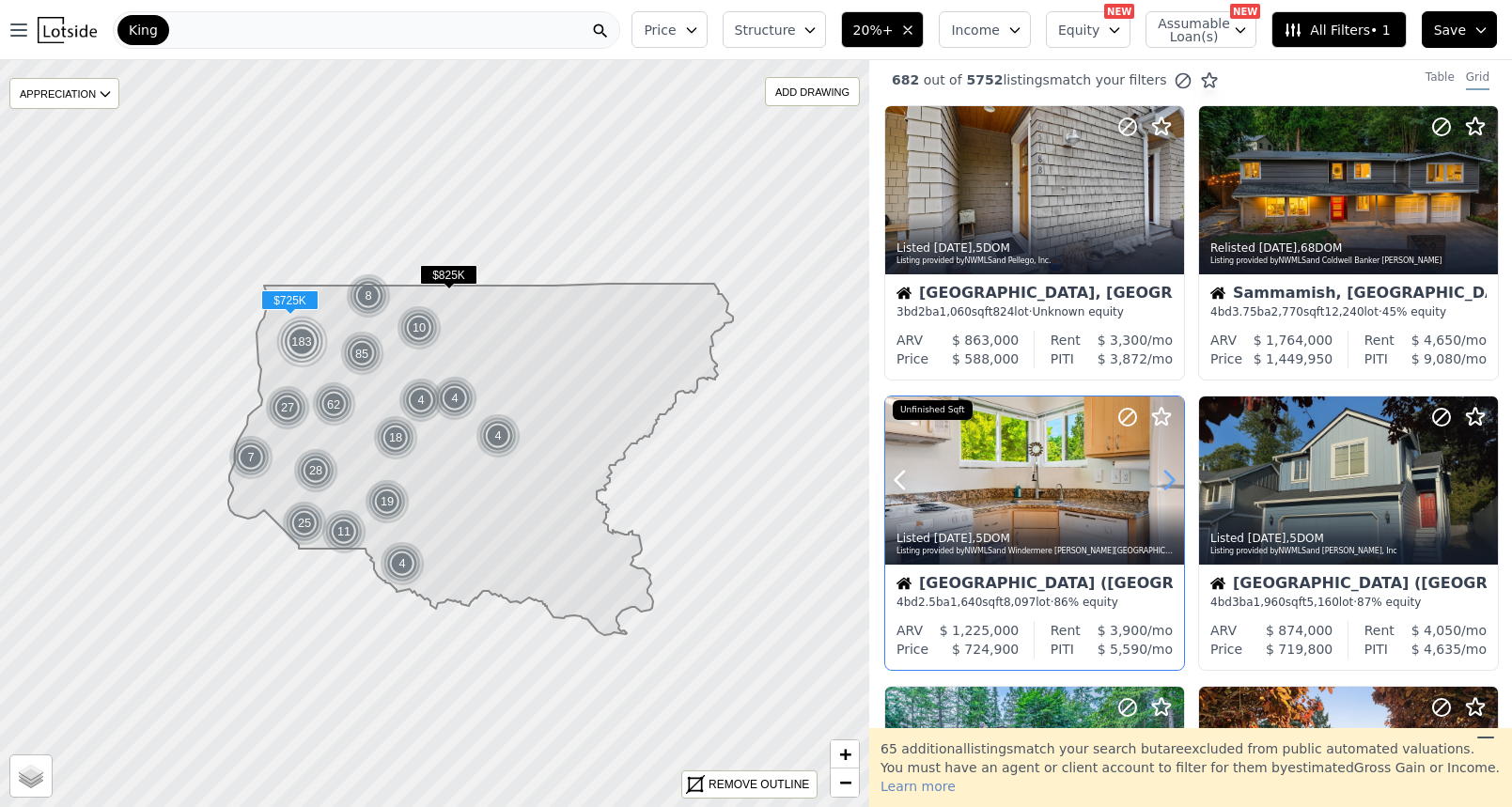
click at [1169, 485] on icon at bounding box center [1170, 480] width 30 height 30
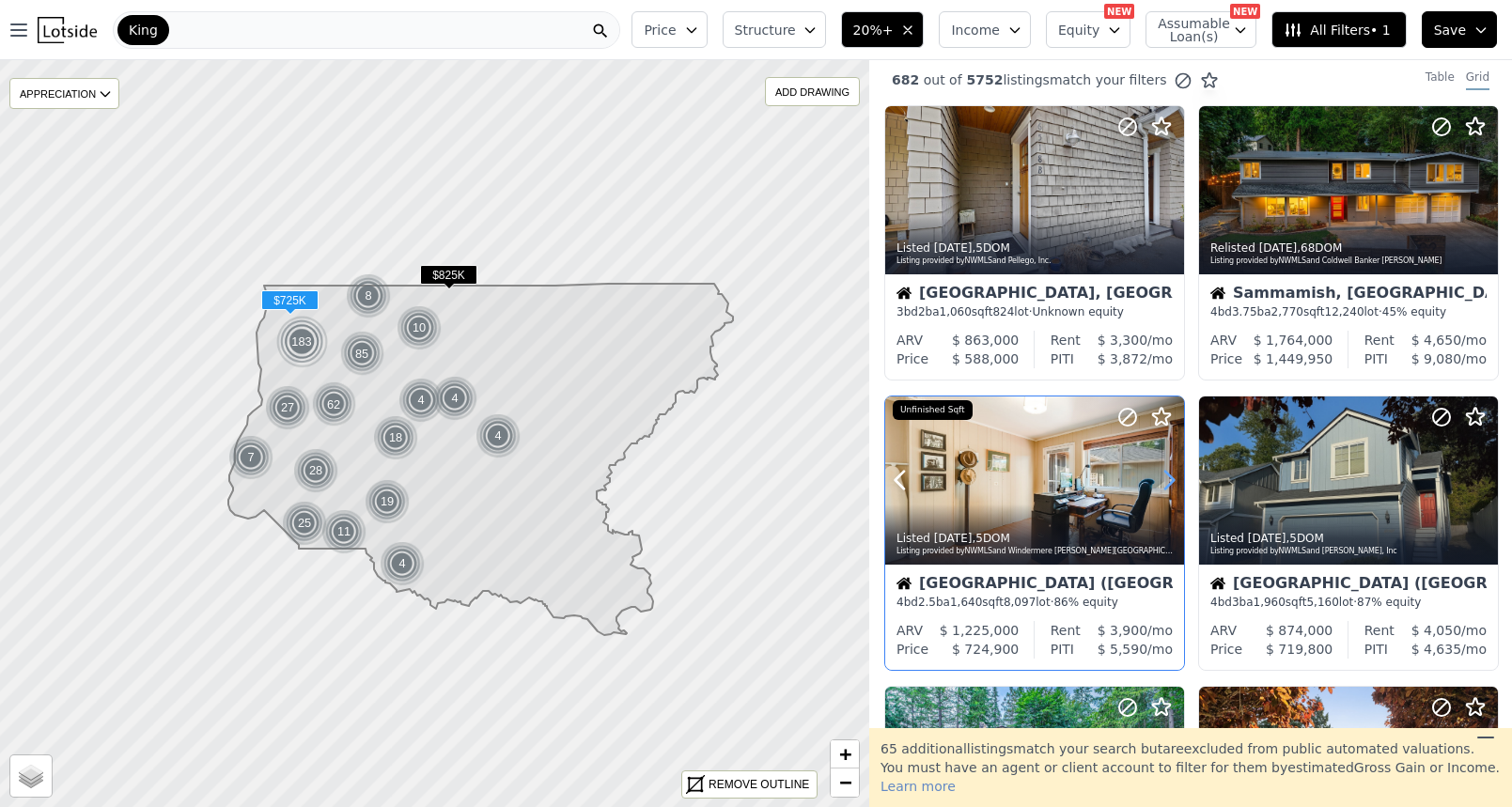
click at [1169, 485] on icon at bounding box center [1170, 480] width 30 height 30
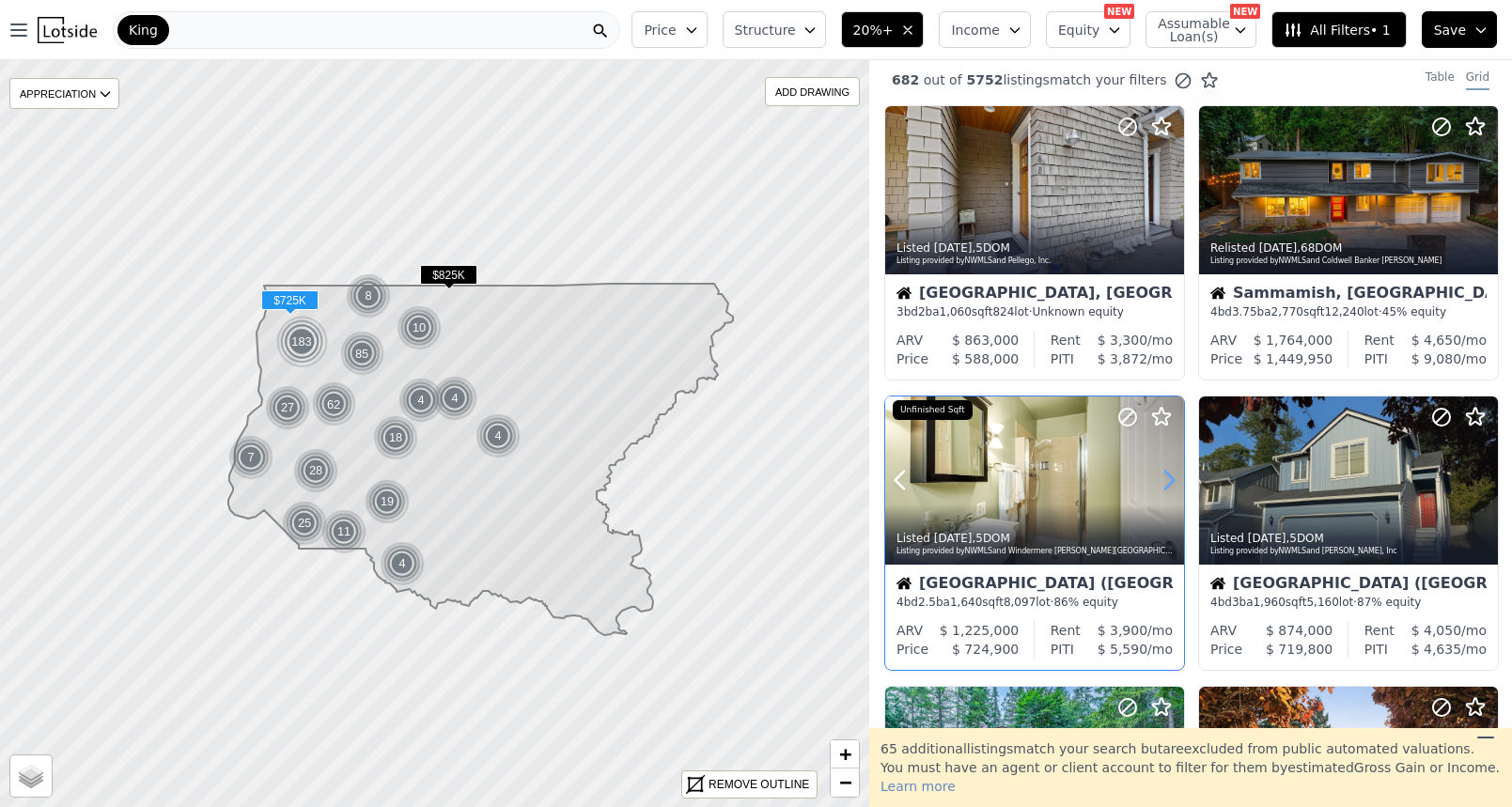
click at [1169, 485] on icon at bounding box center [1170, 480] width 30 height 30
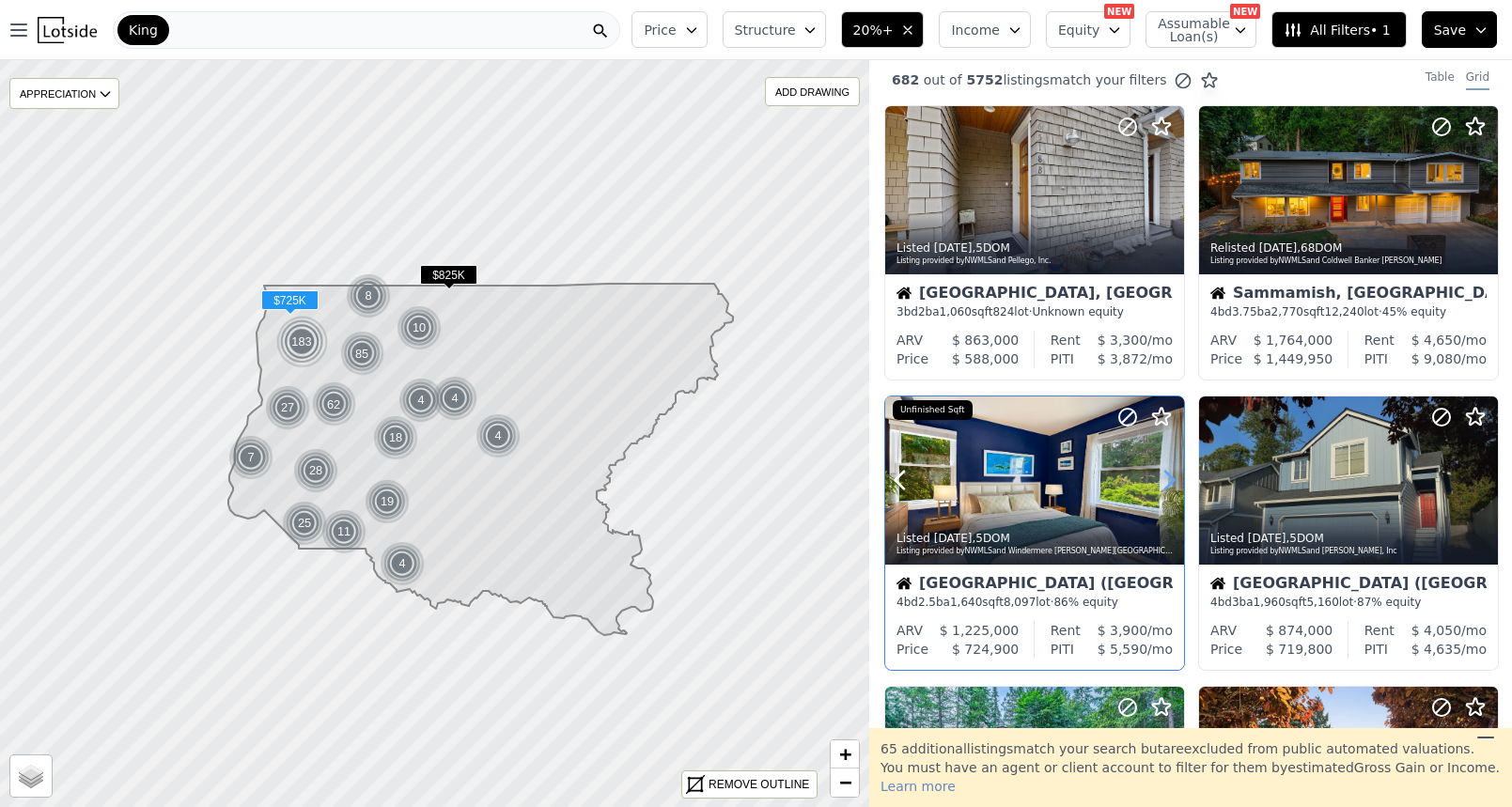
click at [1169, 485] on icon at bounding box center [1170, 480] width 30 height 30
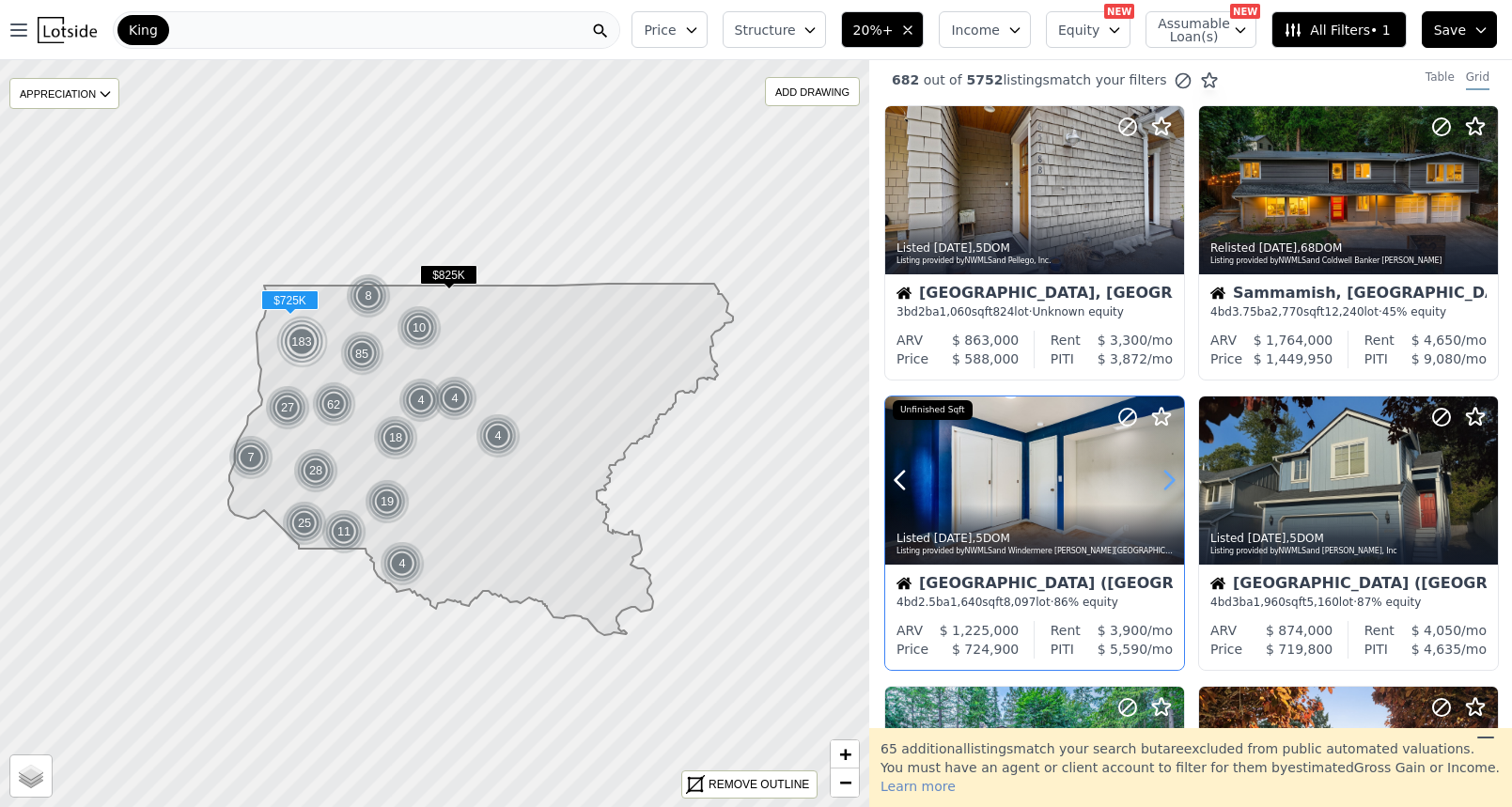
click at [1169, 485] on icon at bounding box center [1170, 480] width 30 height 30
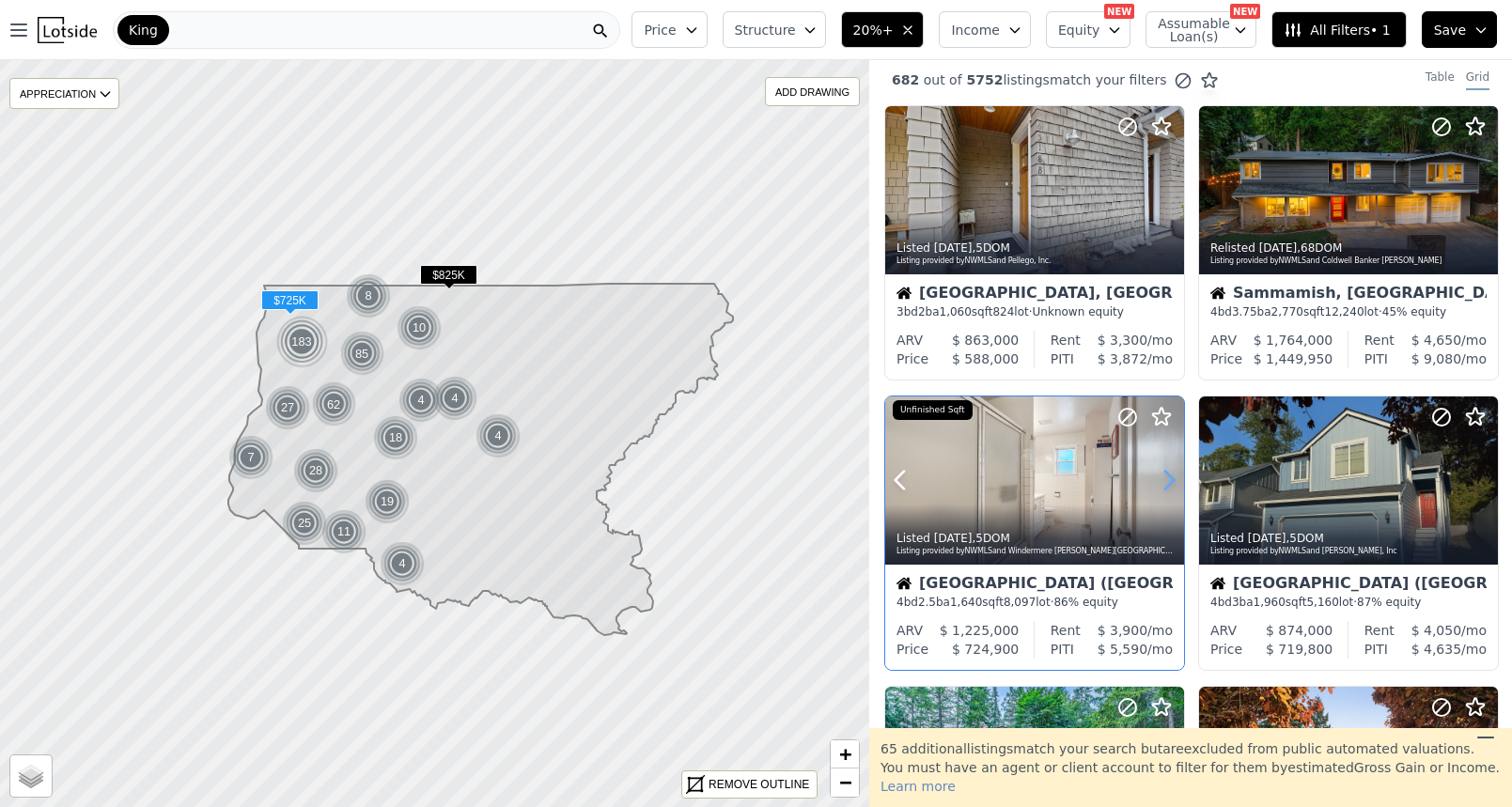
click at [1169, 485] on icon at bounding box center [1170, 480] width 30 height 30
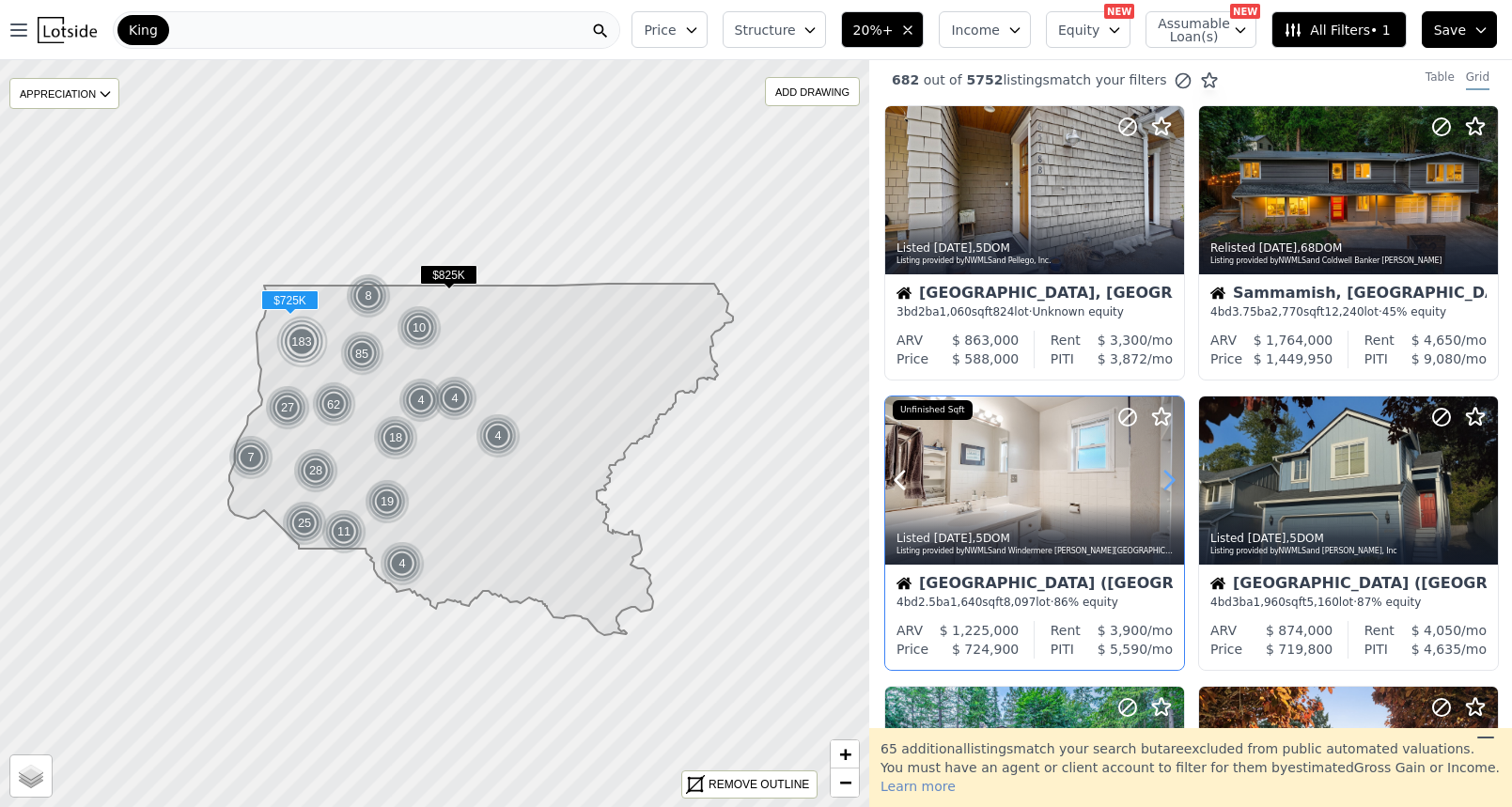
click at [1169, 485] on icon at bounding box center [1170, 480] width 30 height 30
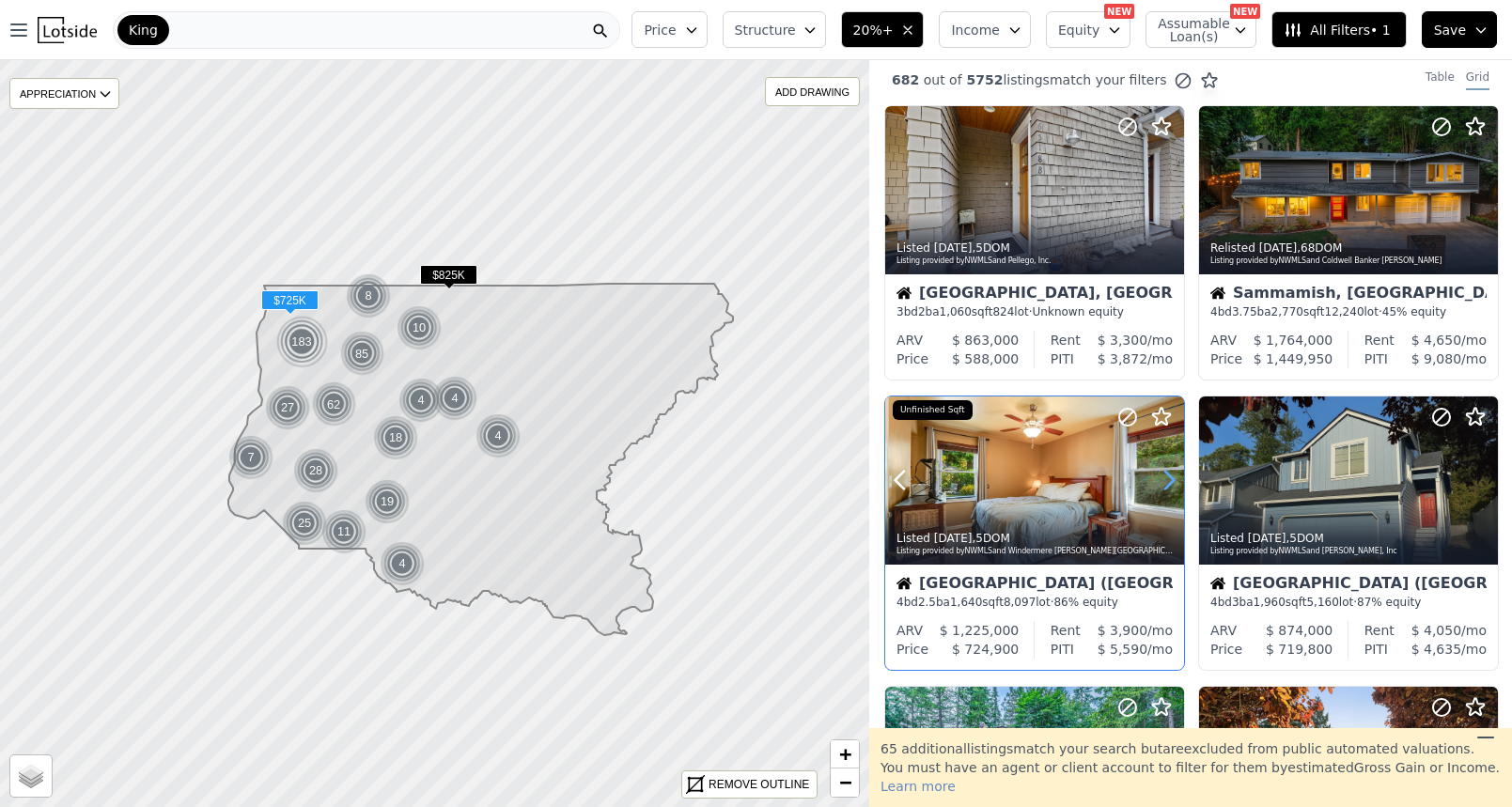
click at [1169, 485] on icon at bounding box center [1170, 480] width 30 height 30
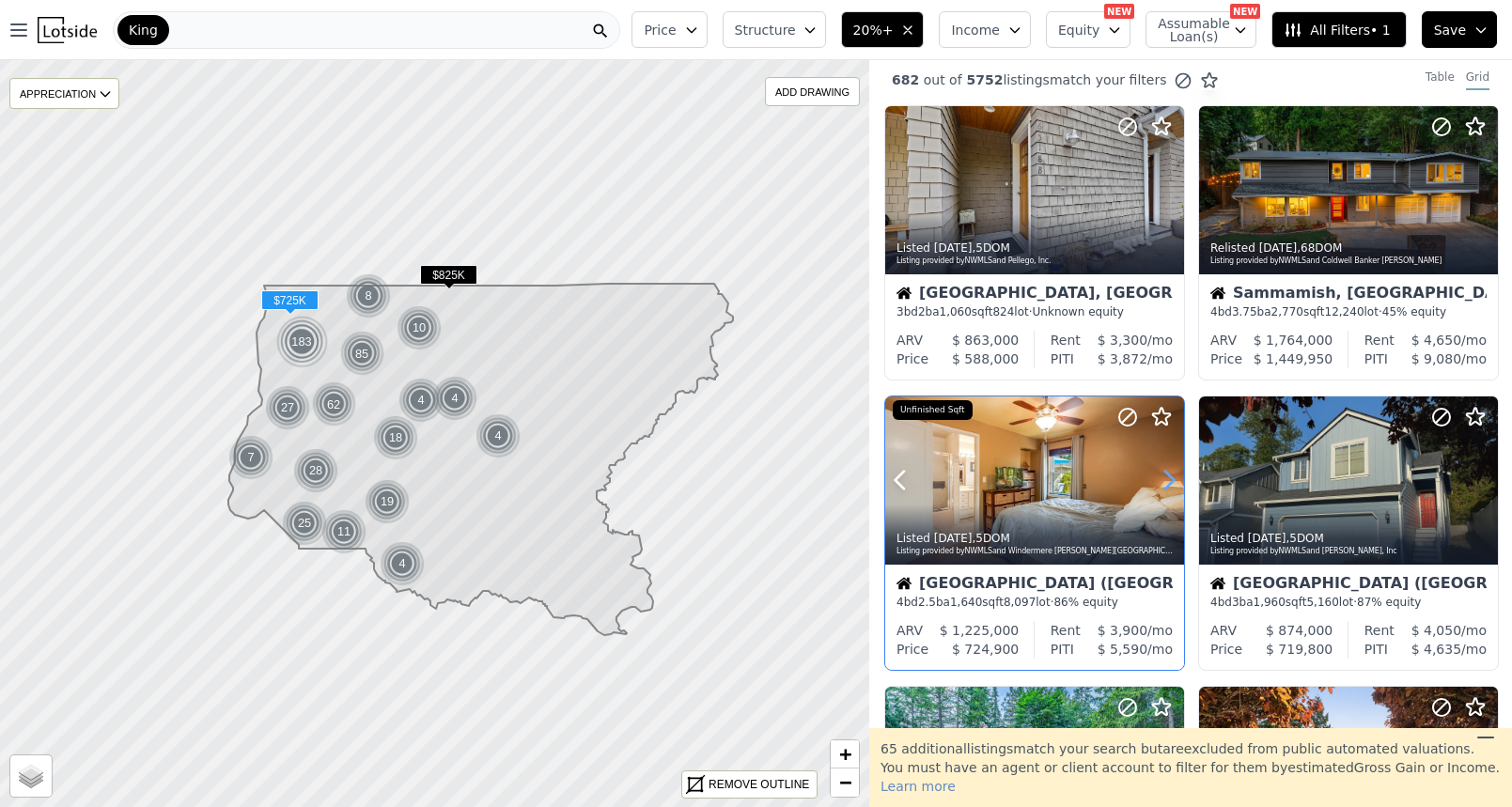
click at [1169, 485] on icon at bounding box center [1170, 480] width 30 height 30
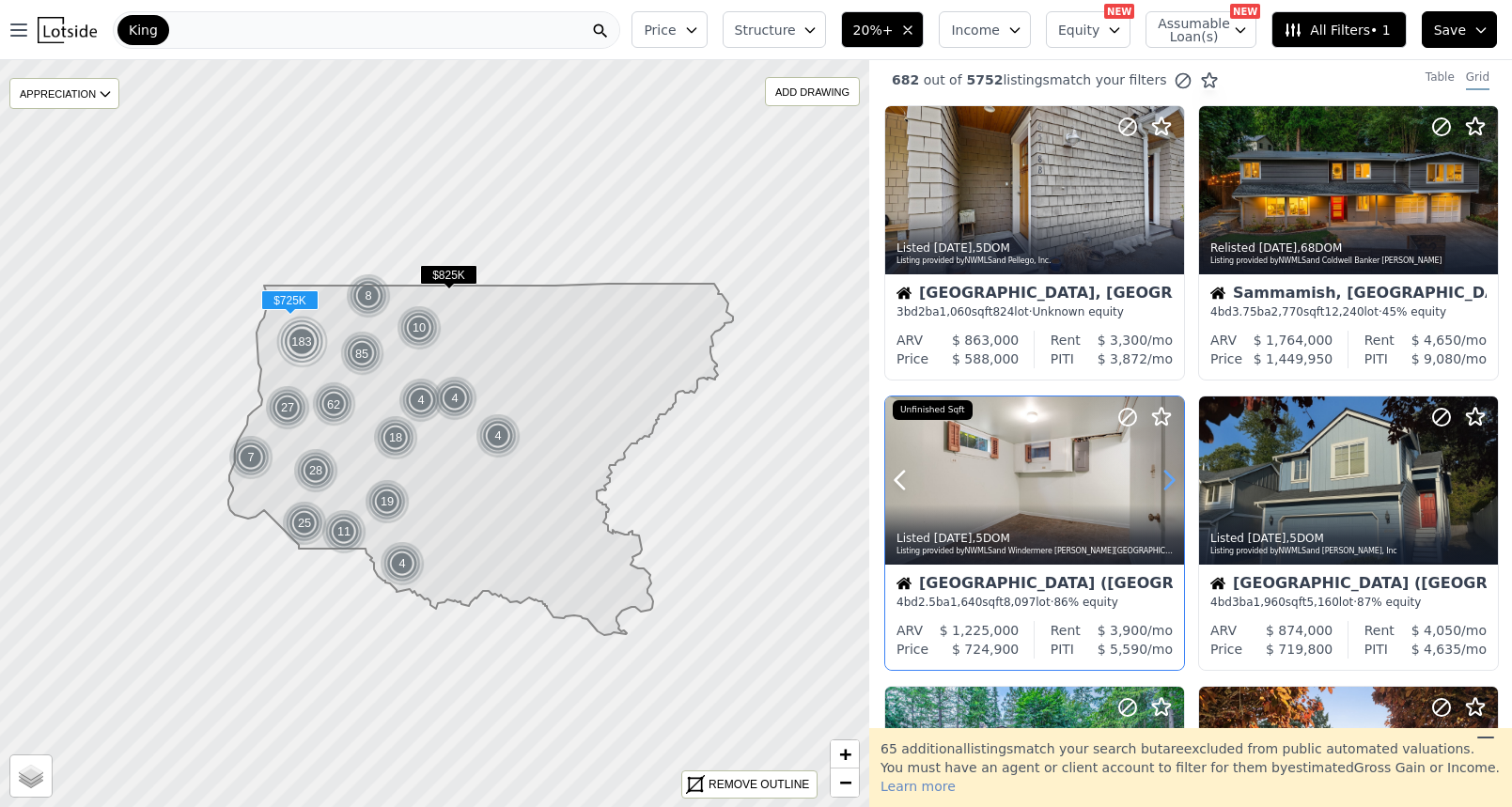
click at [1169, 485] on icon at bounding box center [1170, 480] width 30 height 30
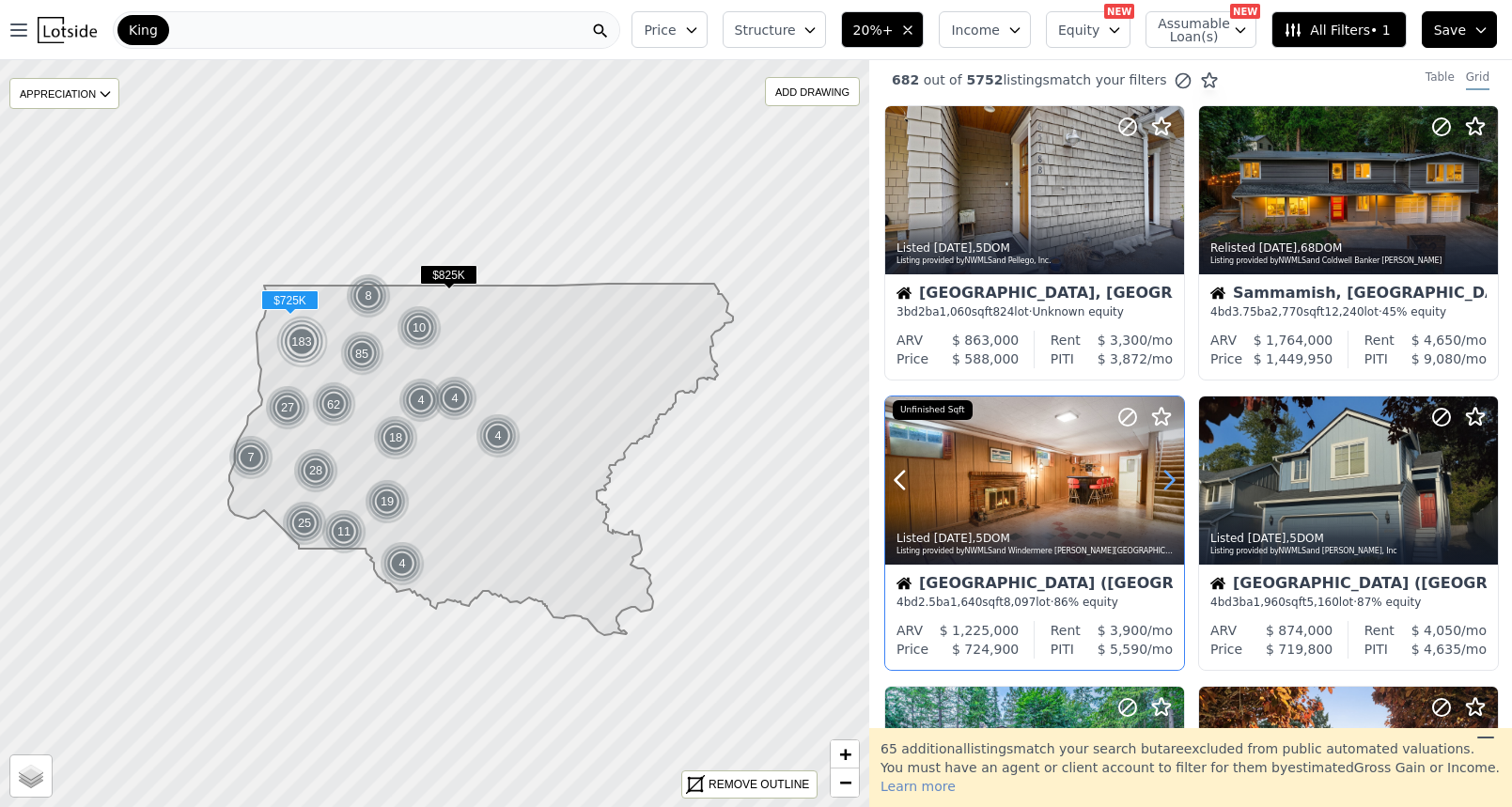
click at [1169, 485] on icon at bounding box center [1170, 480] width 30 height 30
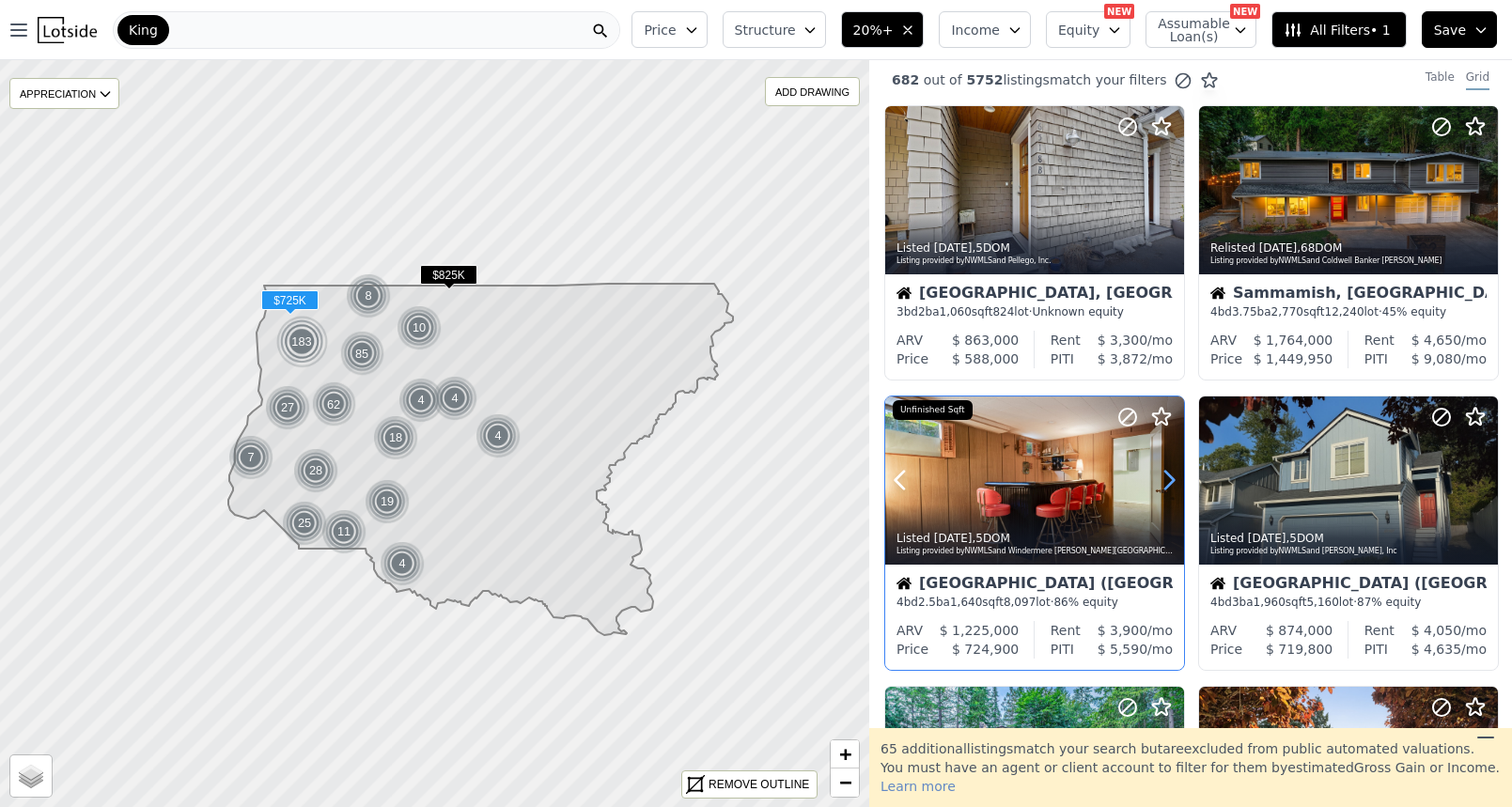
click at [1169, 485] on icon at bounding box center [1170, 480] width 30 height 30
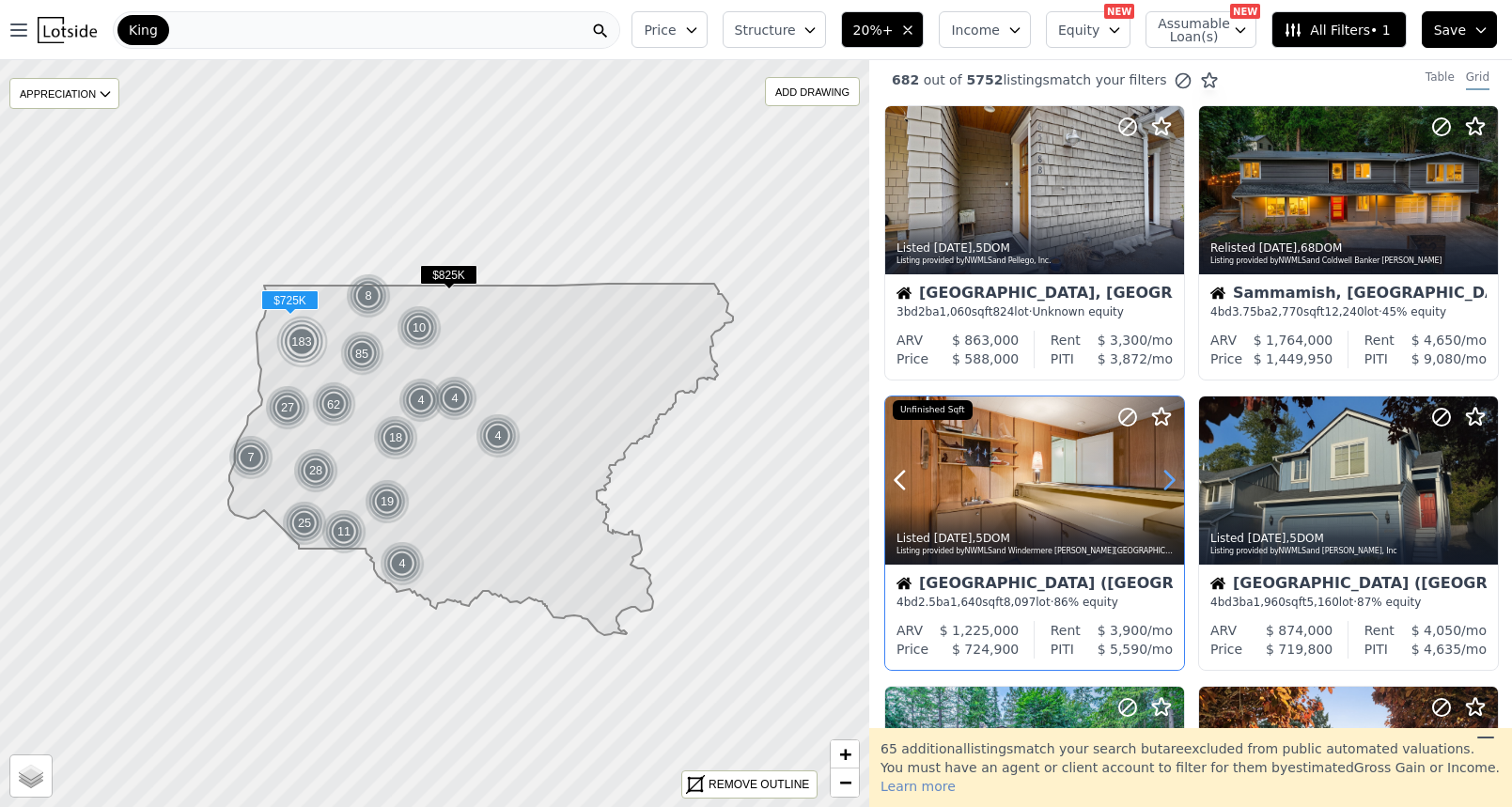
click at [1169, 485] on icon at bounding box center [1170, 480] width 30 height 30
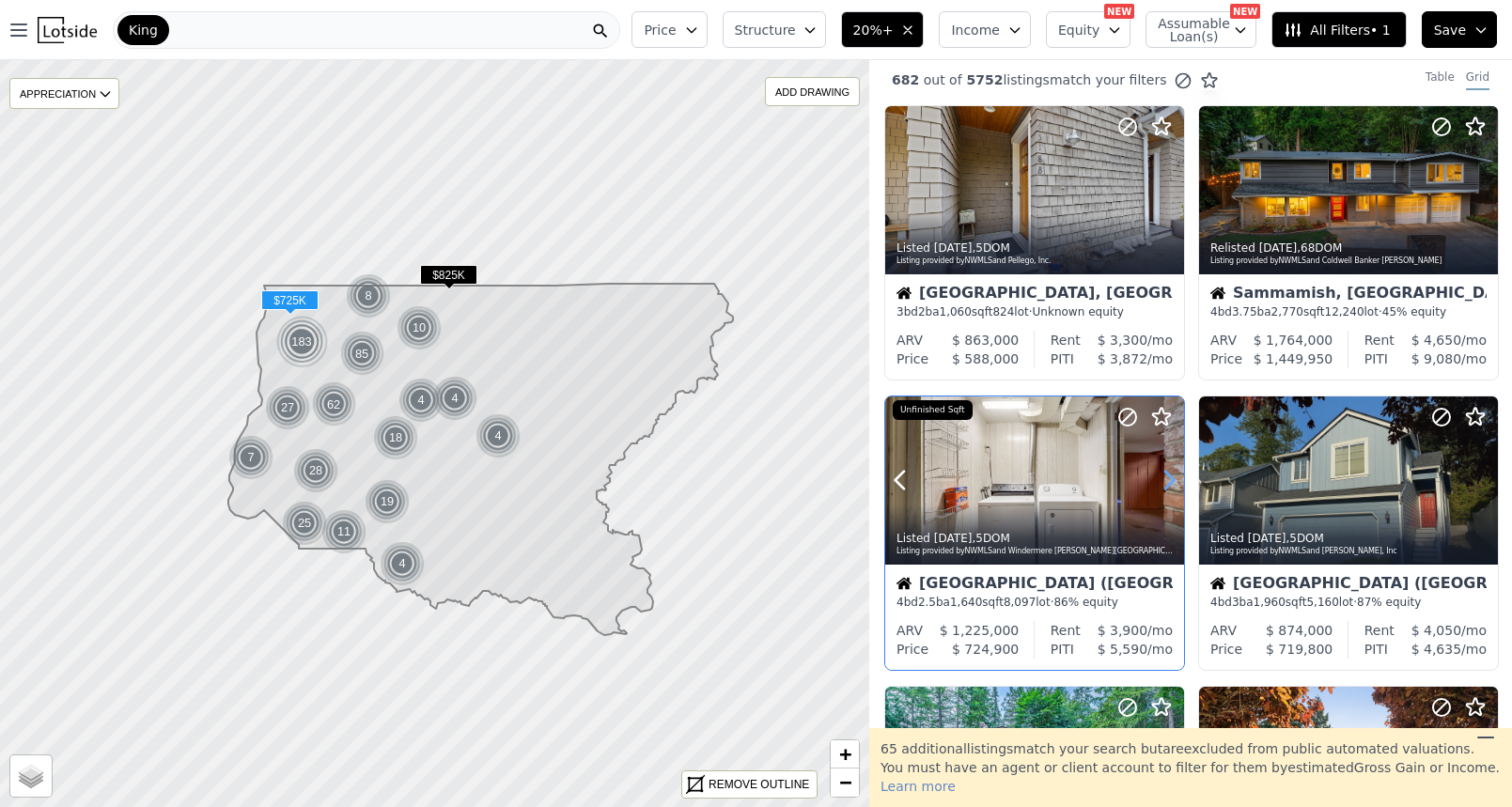
click at [1169, 485] on icon at bounding box center [1170, 480] width 30 height 30
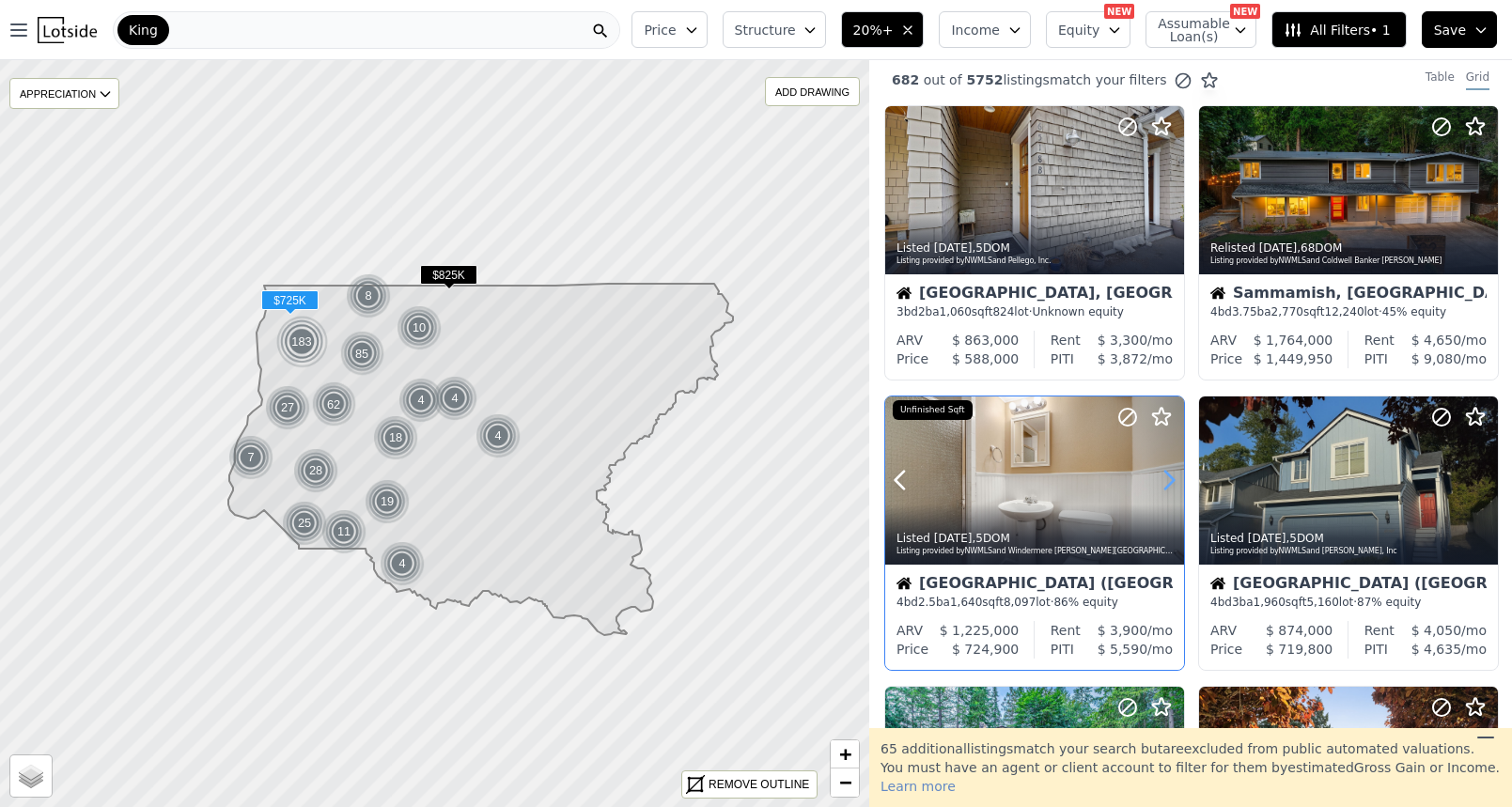
click at [1169, 485] on icon at bounding box center [1170, 480] width 30 height 30
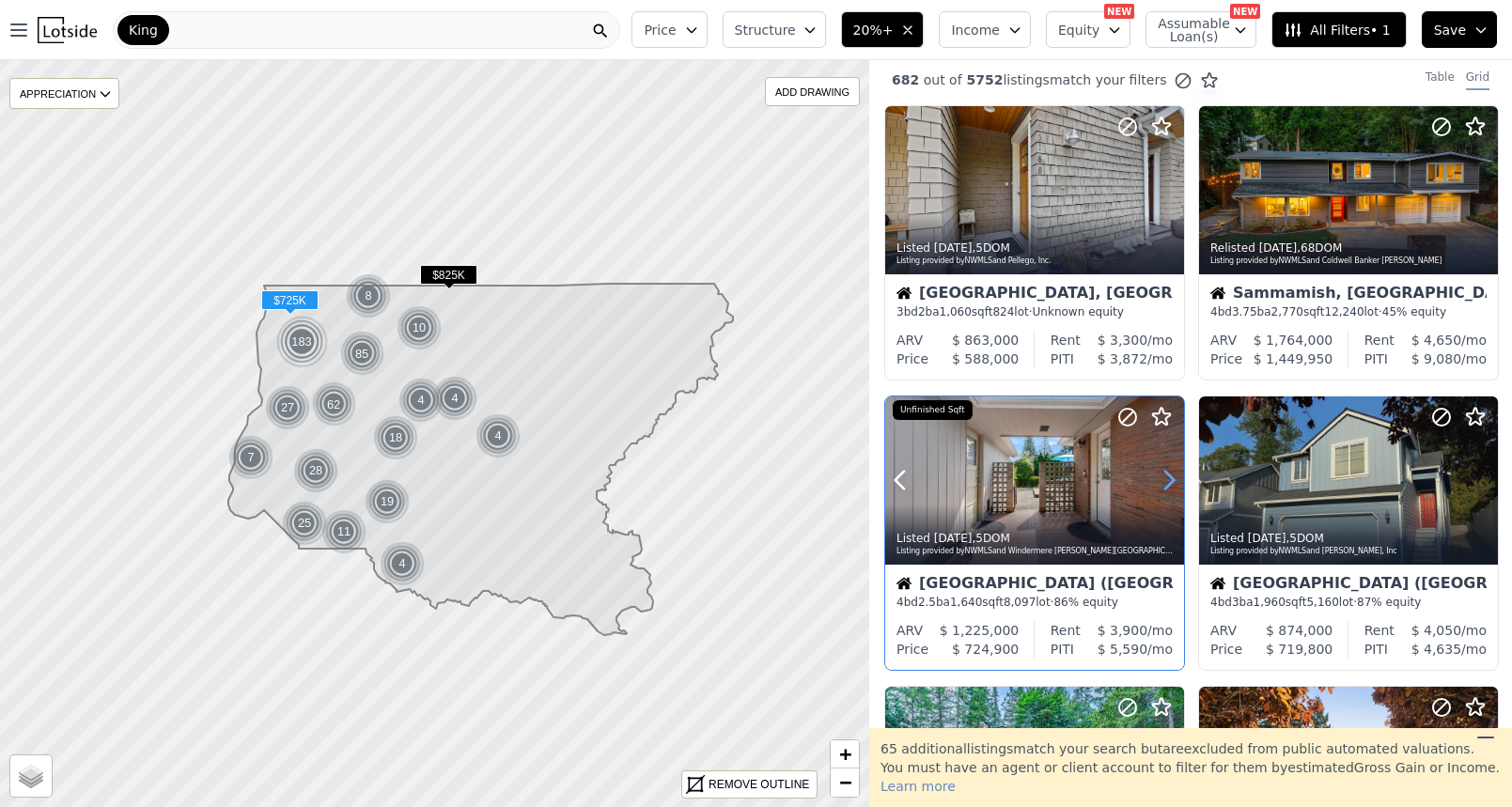
click at [1169, 485] on icon at bounding box center [1170, 480] width 30 height 30
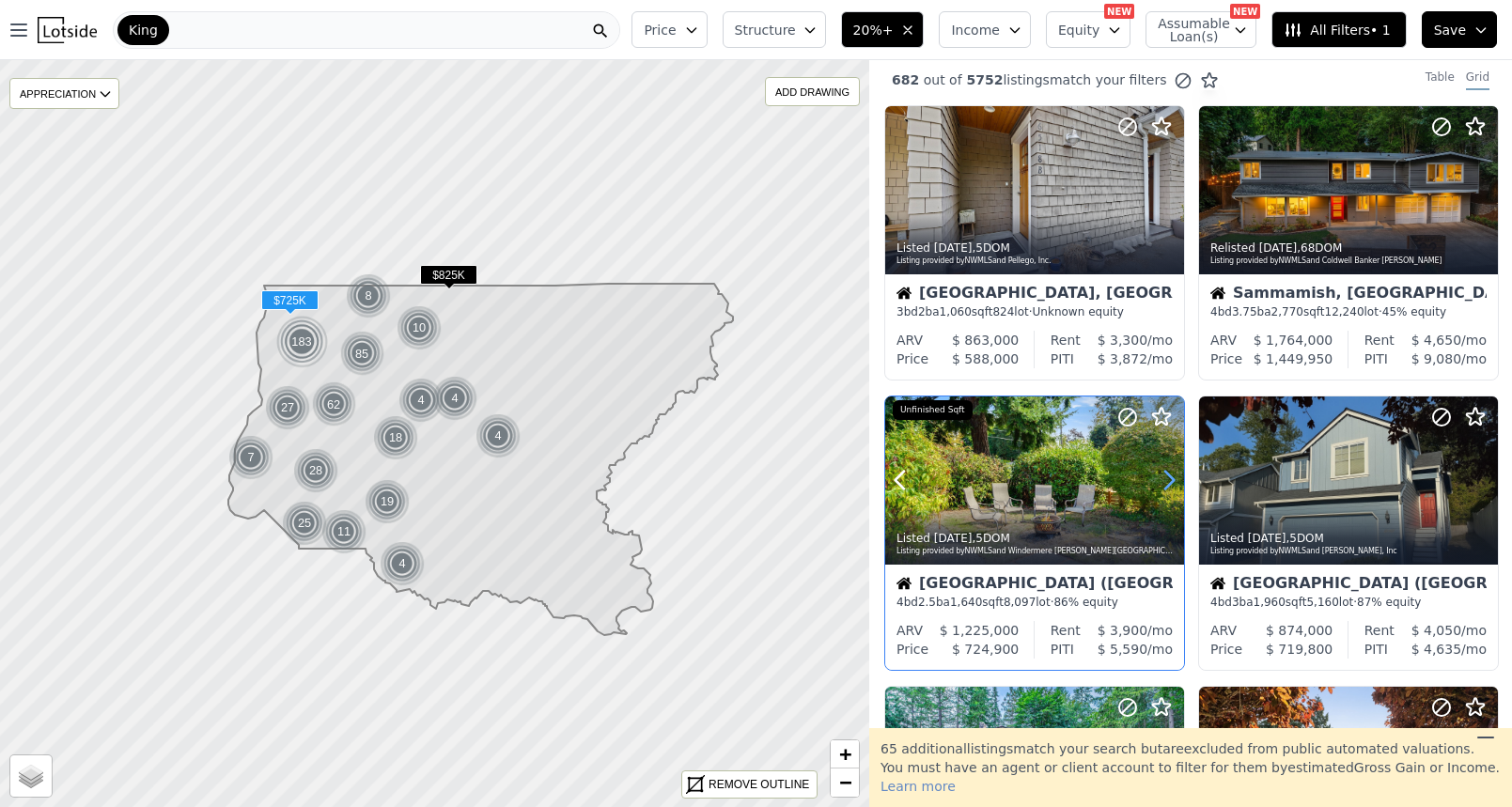
click at [1169, 485] on icon at bounding box center [1170, 480] width 30 height 30
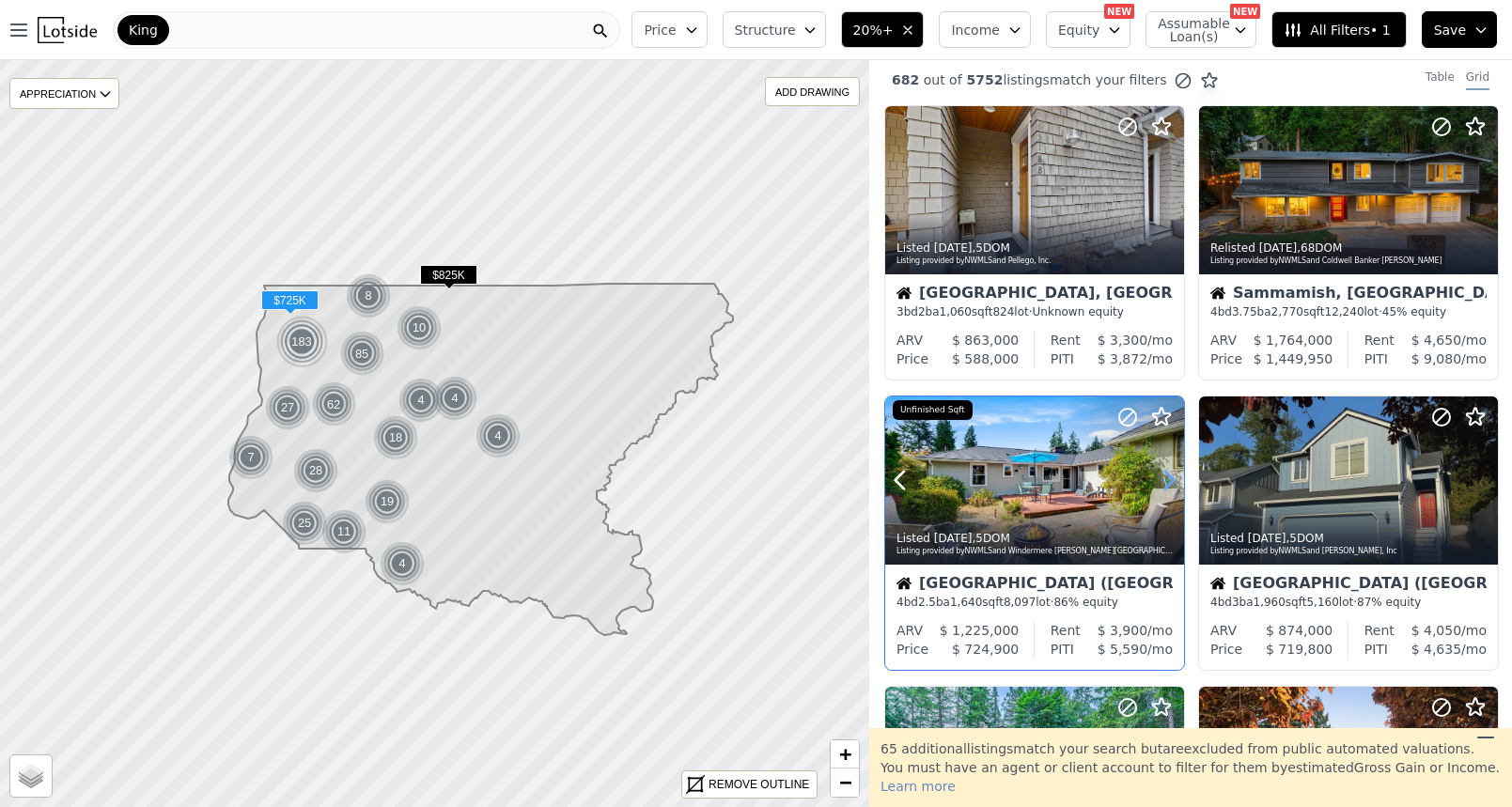
click at [1169, 485] on icon at bounding box center [1170, 480] width 30 height 30
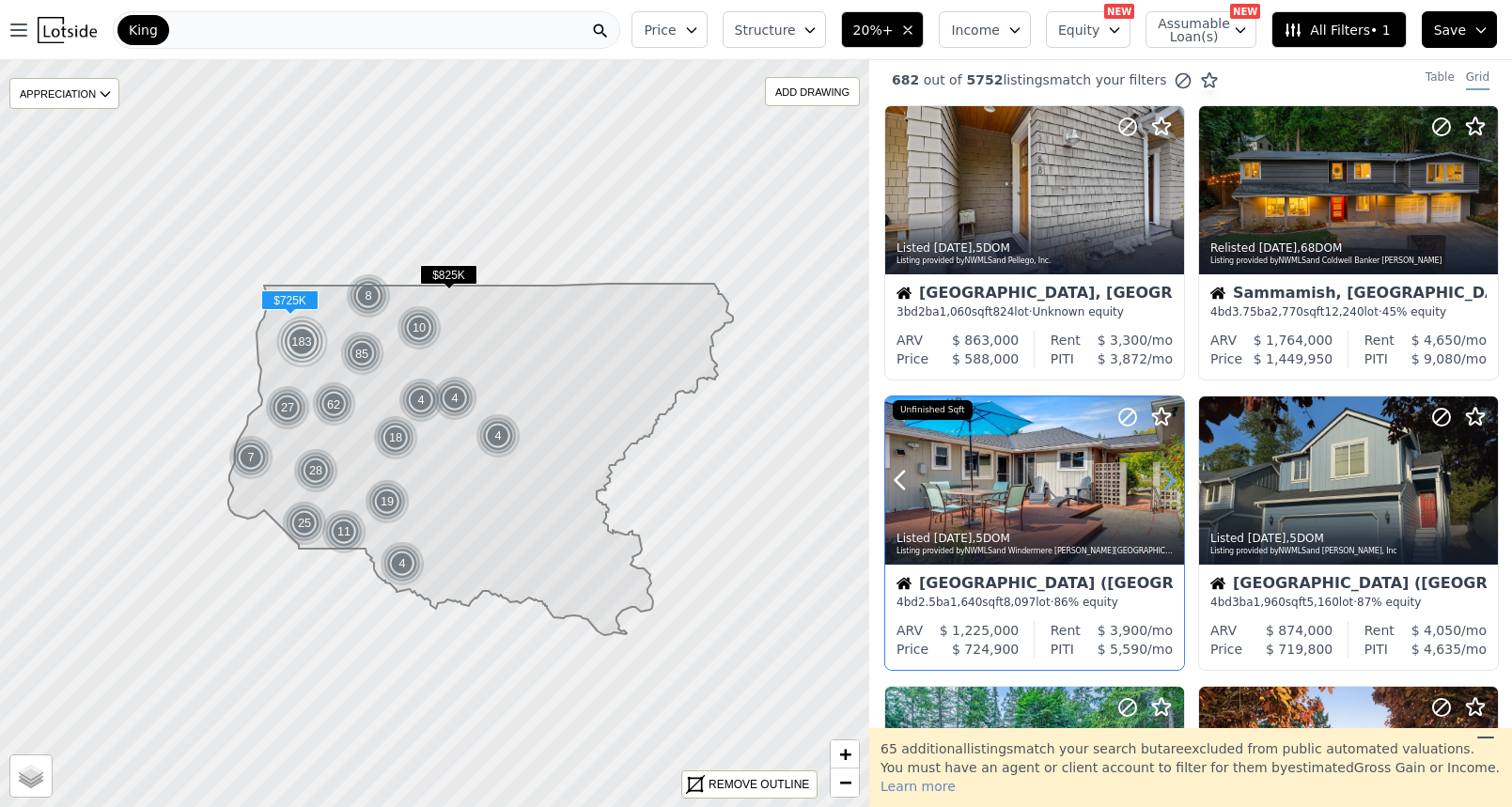
click at [1169, 485] on icon at bounding box center [1170, 480] width 30 height 30
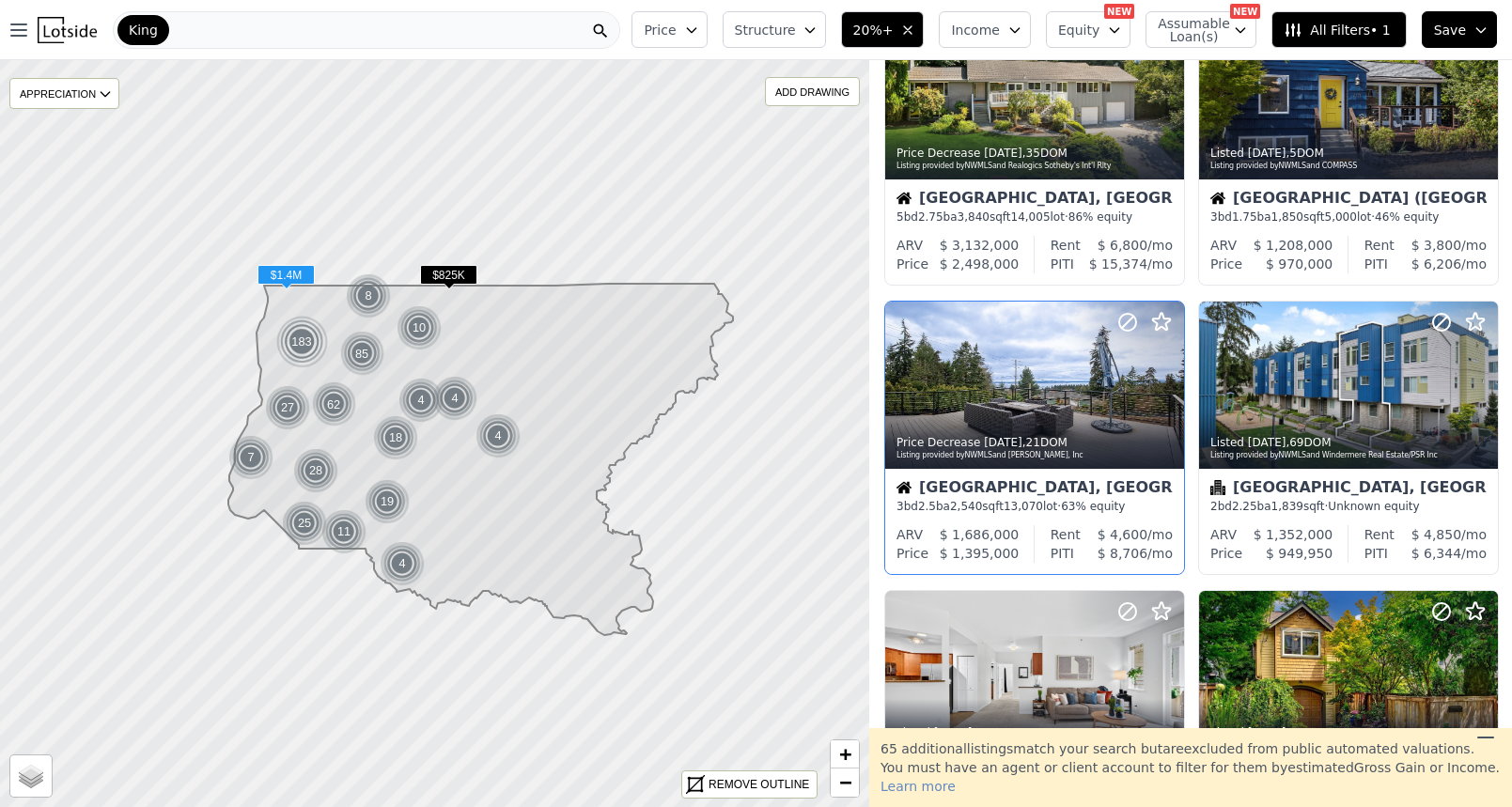
scroll to position [1151, 0]
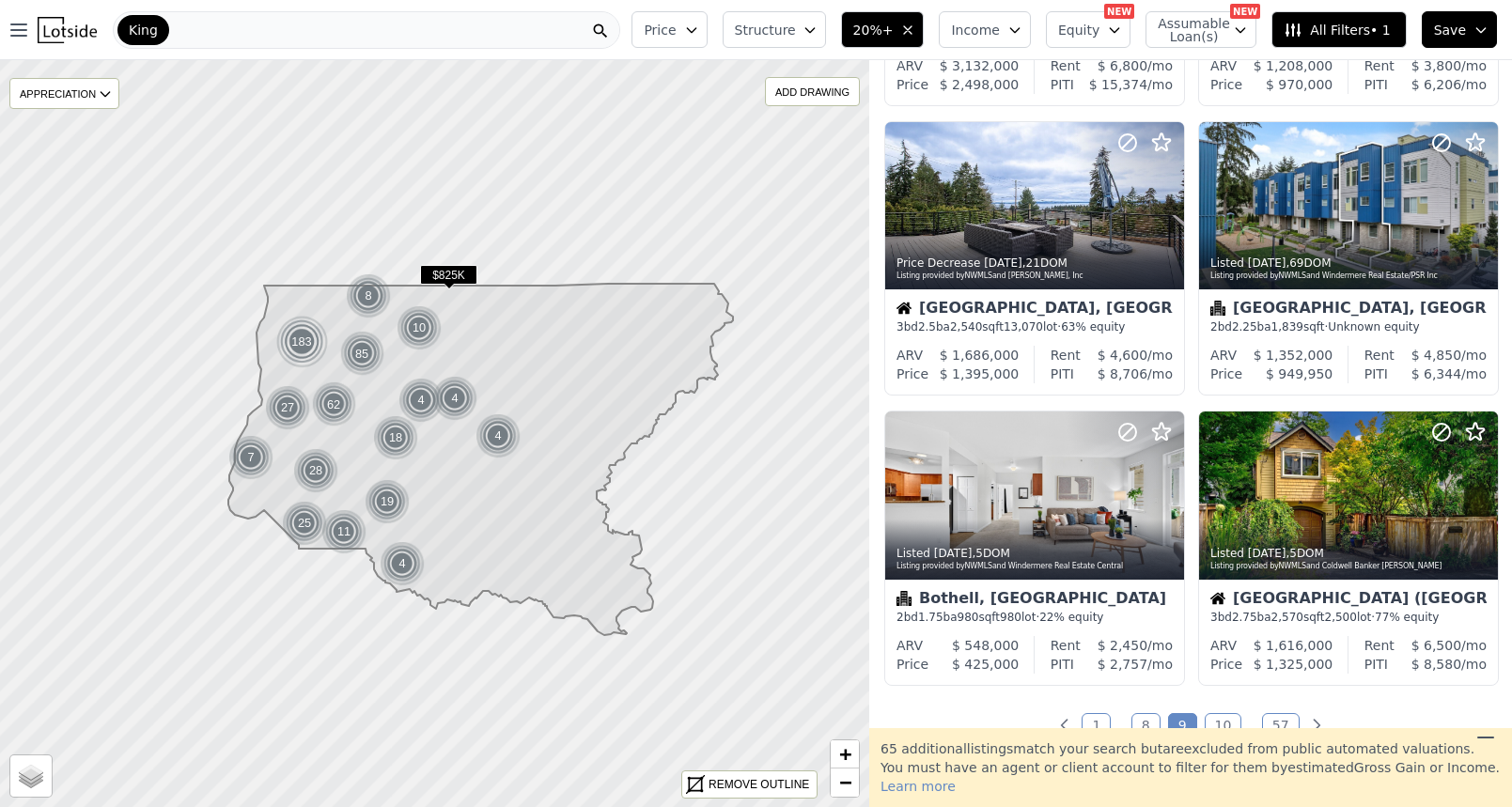
click at [1219, 732] on link "10" at bounding box center [1224, 725] width 38 height 25
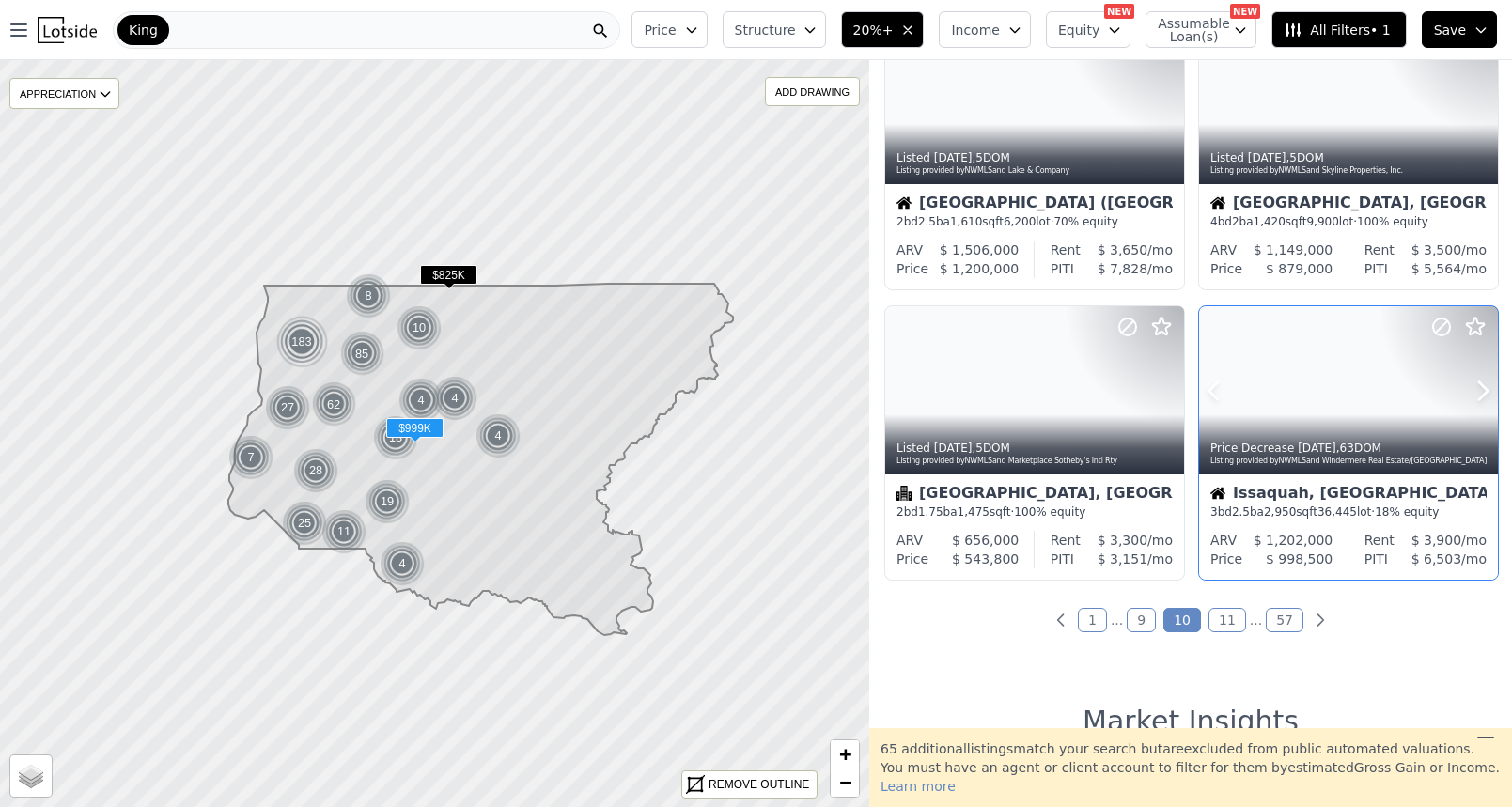
scroll to position [1268, 0]
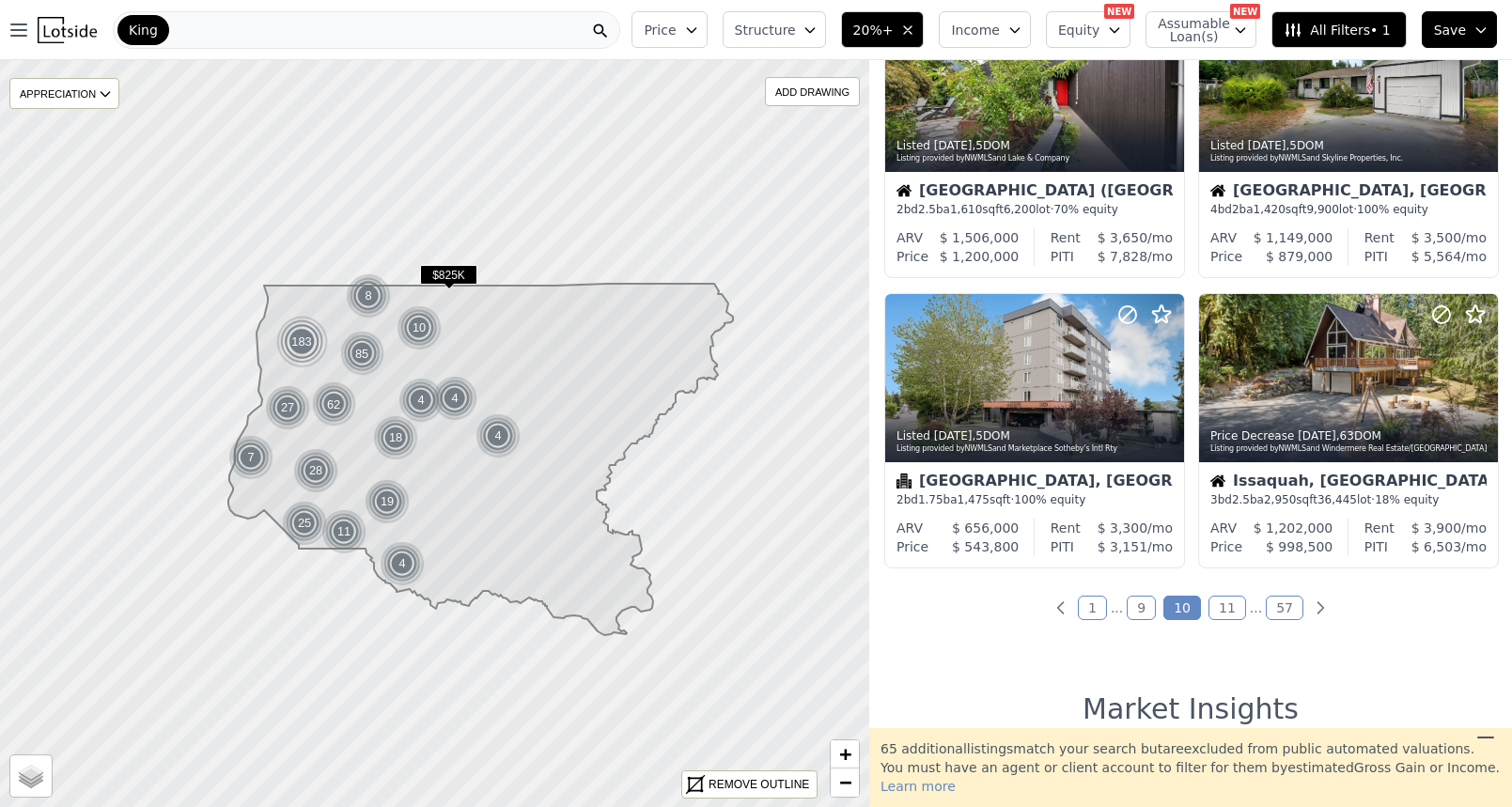
click at [1230, 620] on link "11" at bounding box center [1228, 608] width 38 height 25
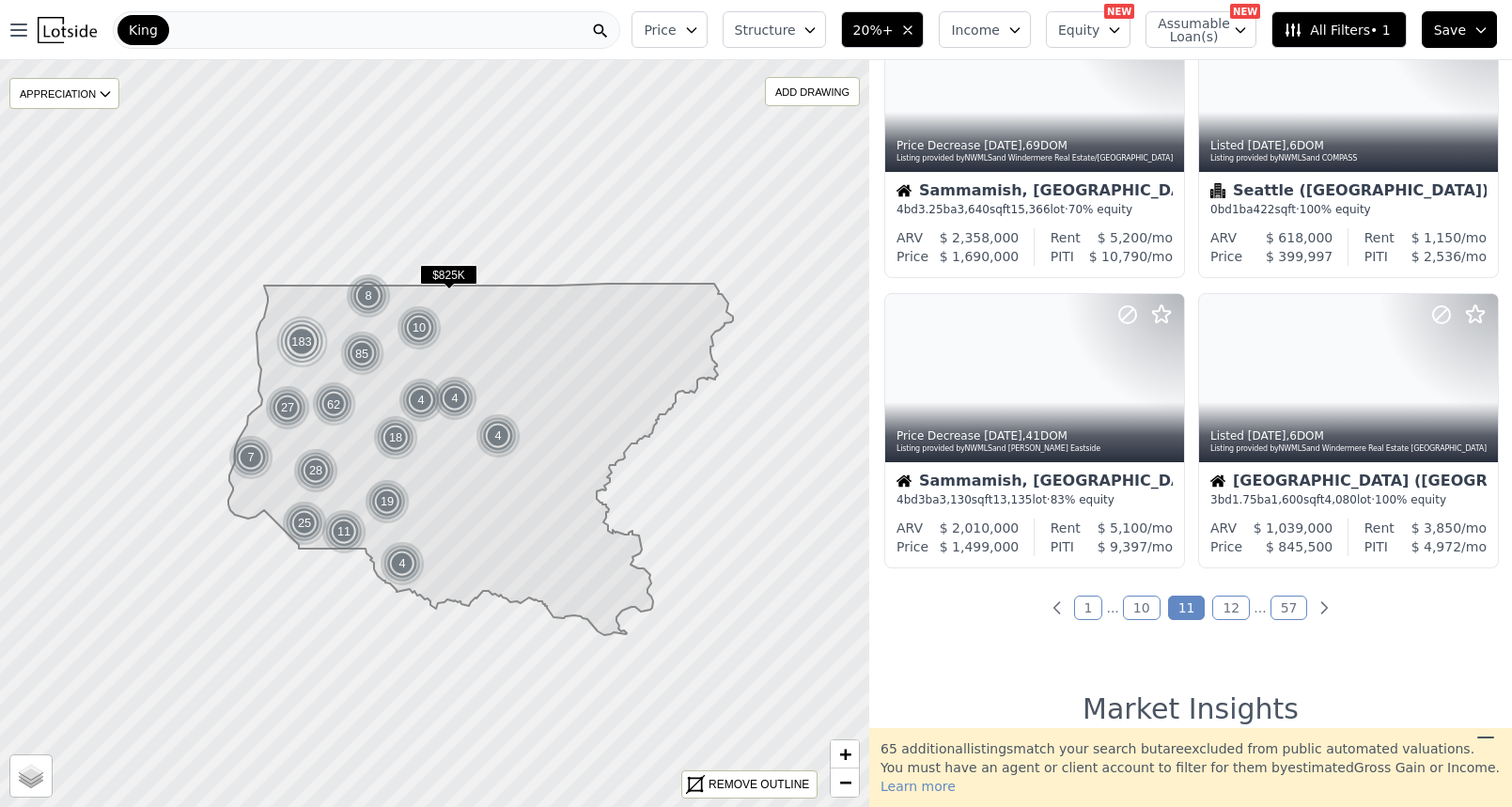
scroll to position [0, 0]
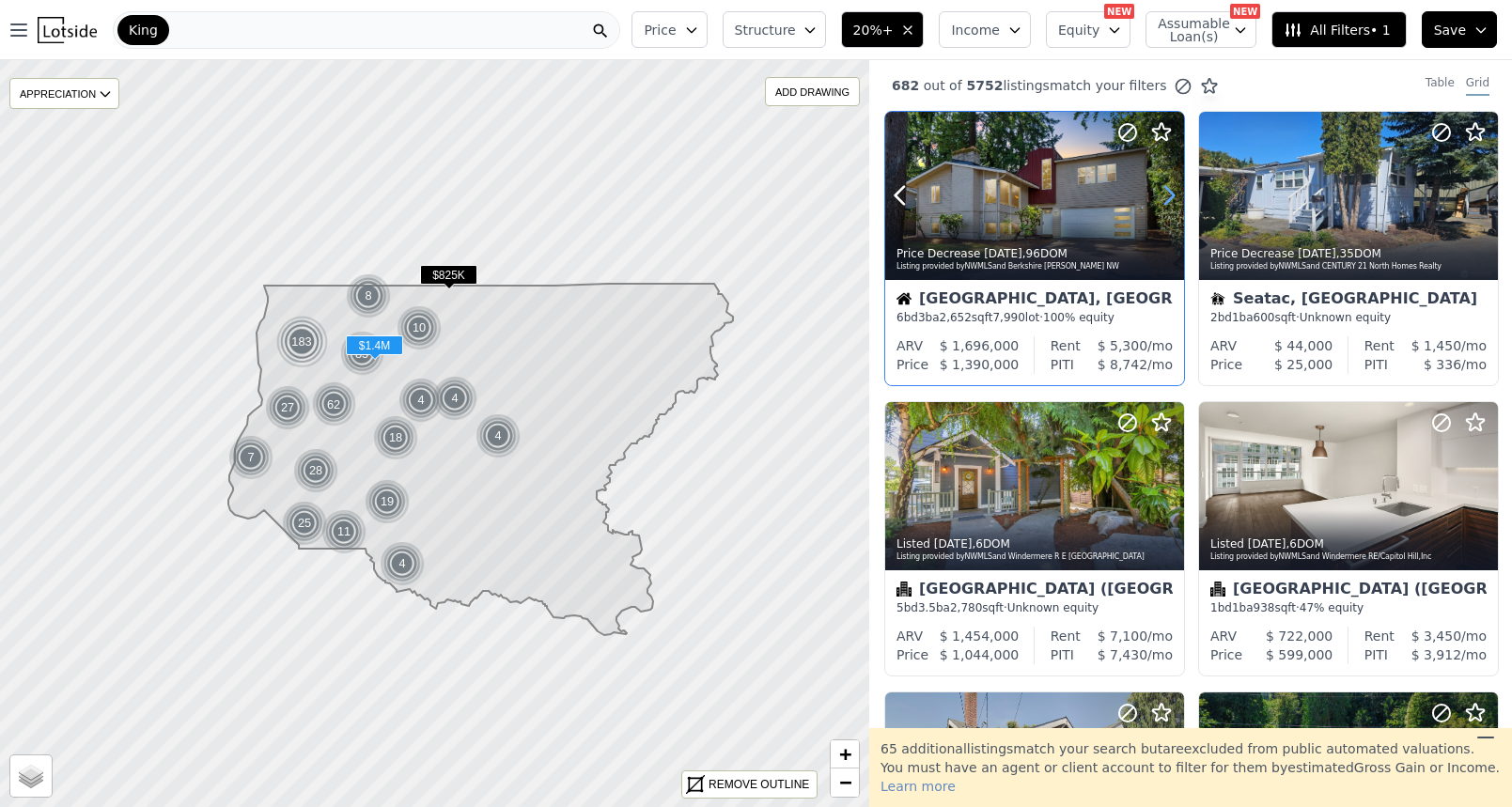
click at [1171, 202] on icon at bounding box center [1170, 195] width 30 height 30
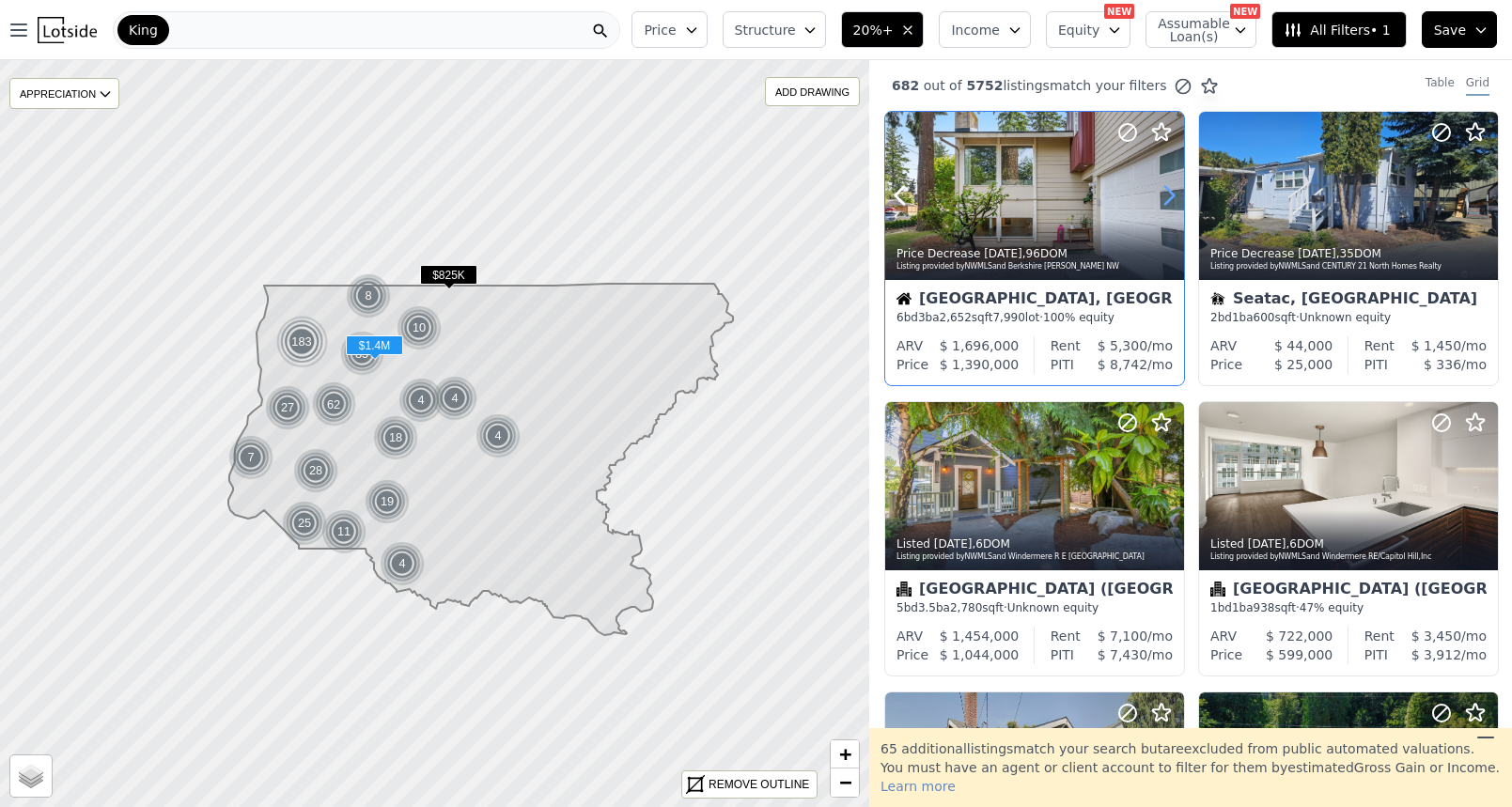
click at [1171, 202] on icon at bounding box center [1170, 195] width 30 height 30
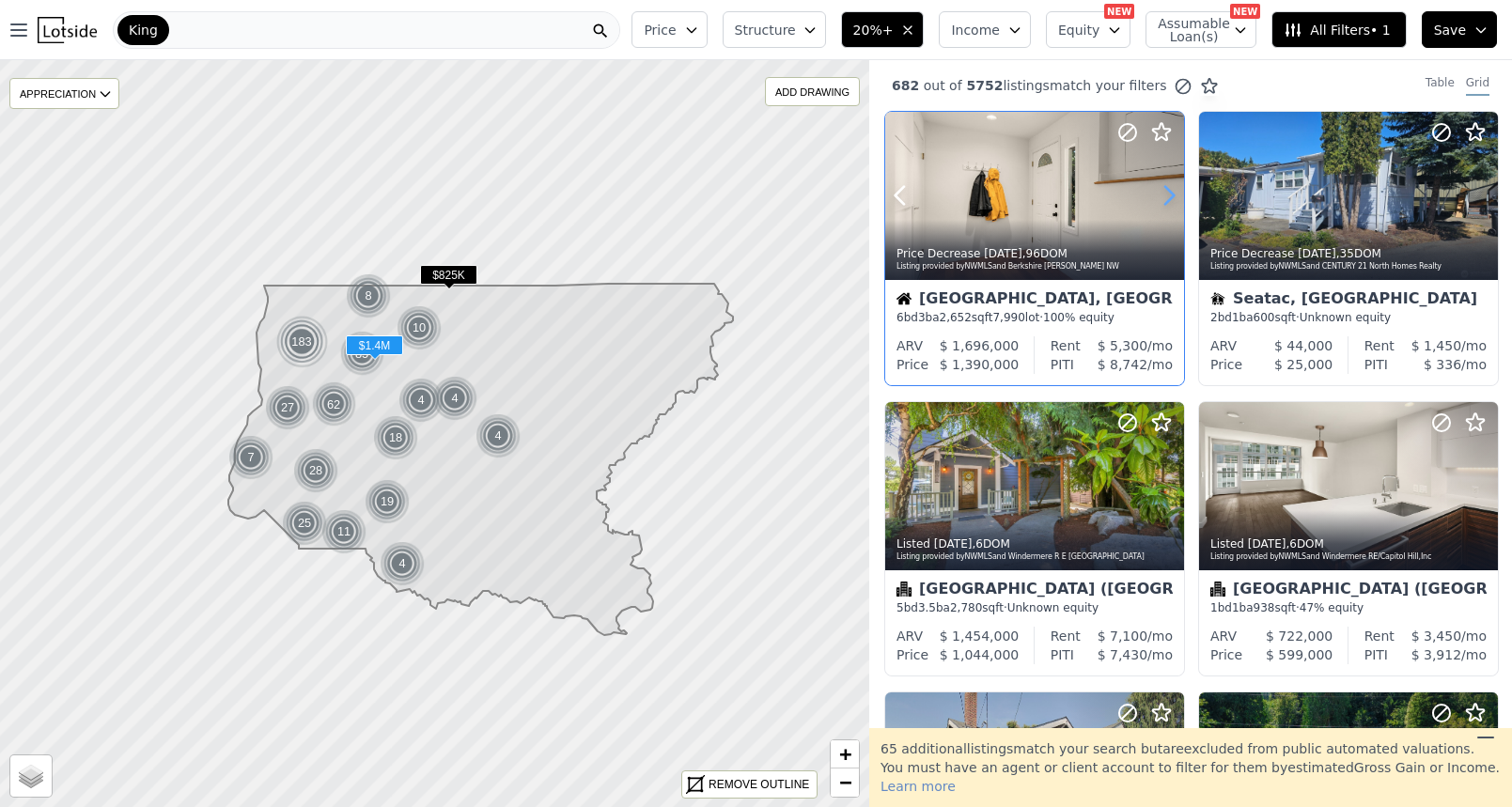
click at [1171, 202] on icon at bounding box center [1170, 195] width 30 height 30
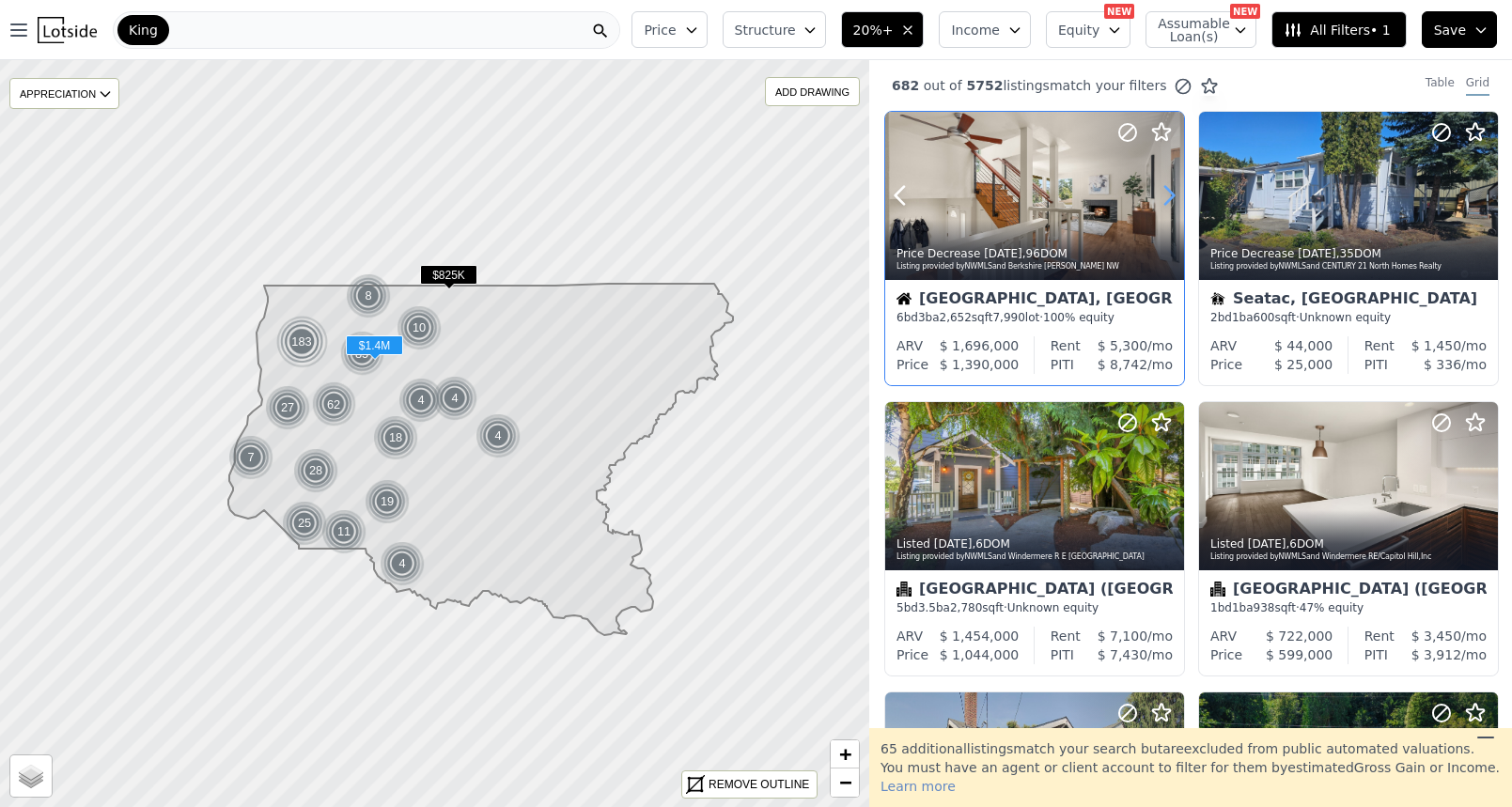
click at [1171, 202] on icon at bounding box center [1170, 195] width 30 height 30
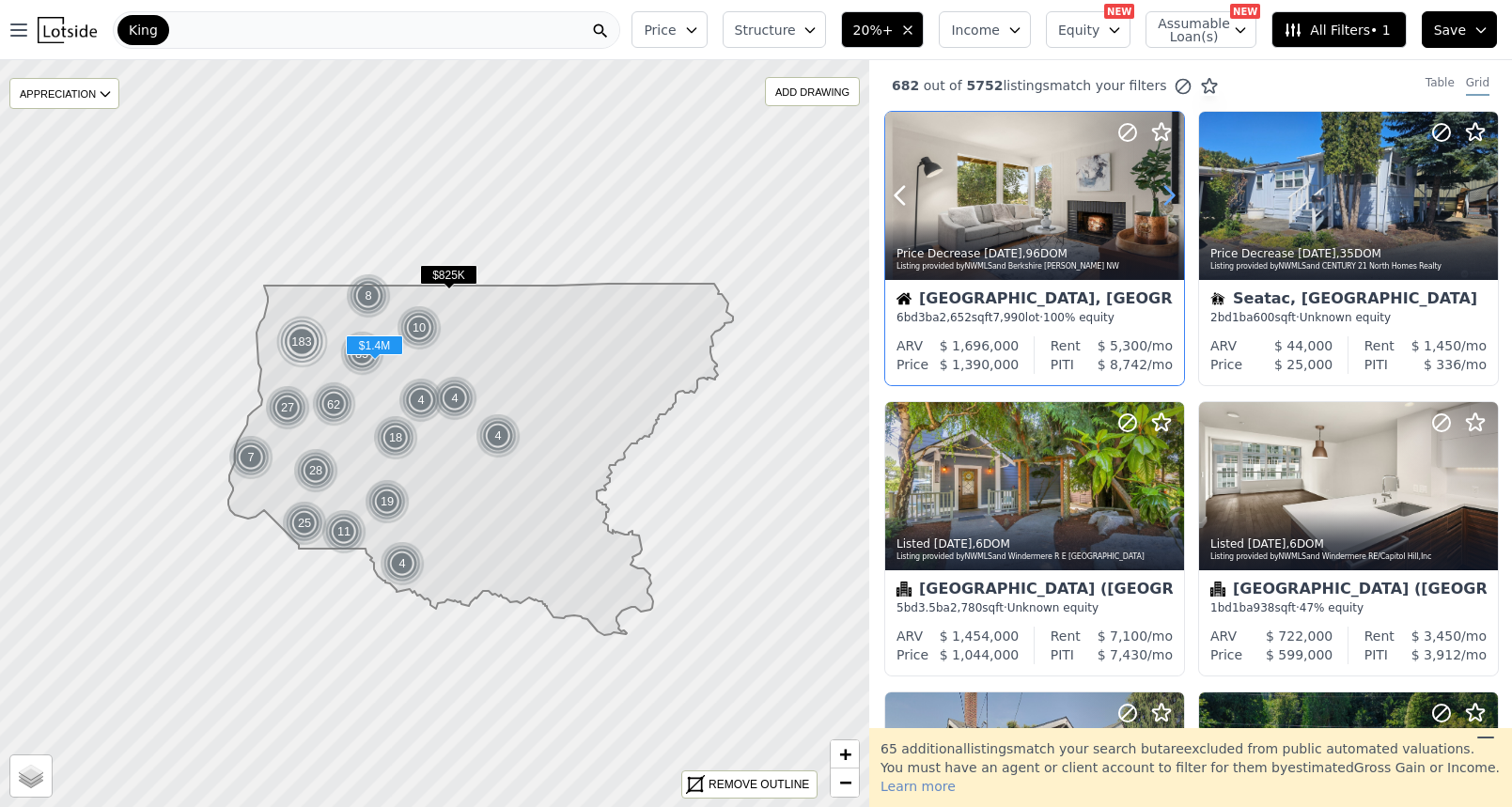
click at [1171, 202] on icon at bounding box center [1170, 195] width 30 height 30
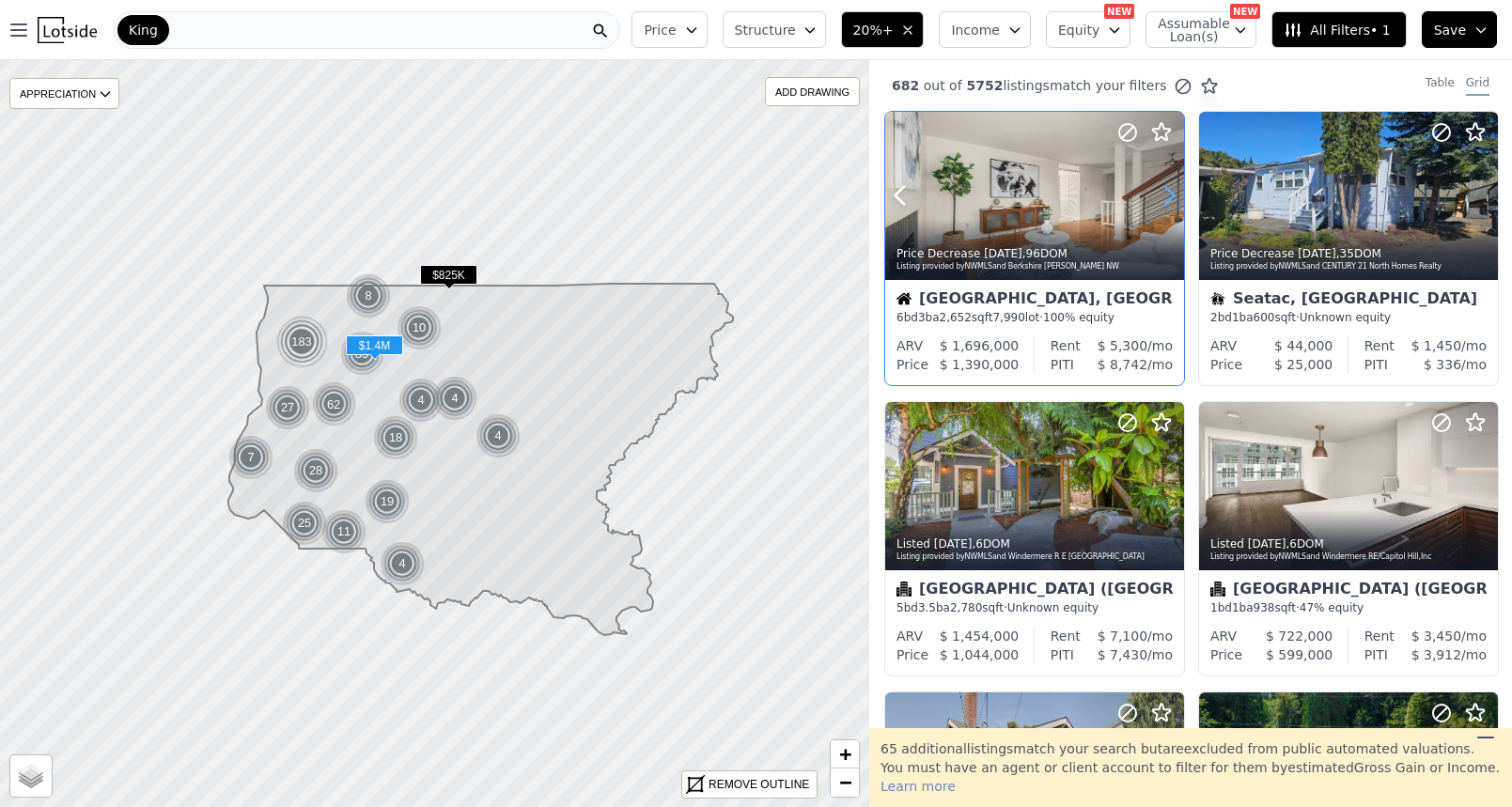
click at [1171, 202] on icon at bounding box center [1170, 195] width 30 height 30
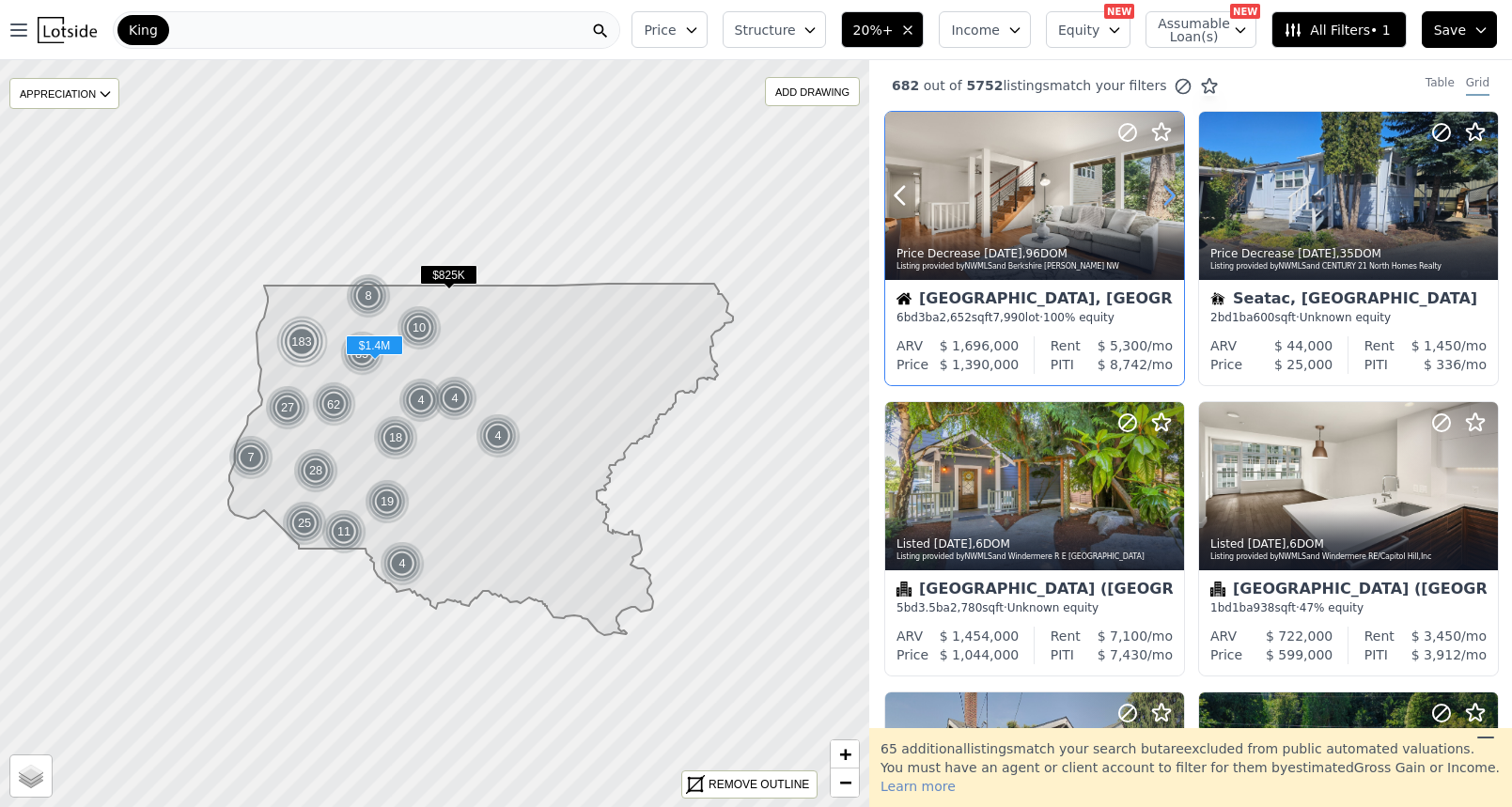
click at [1171, 202] on icon at bounding box center [1170, 195] width 30 height 30
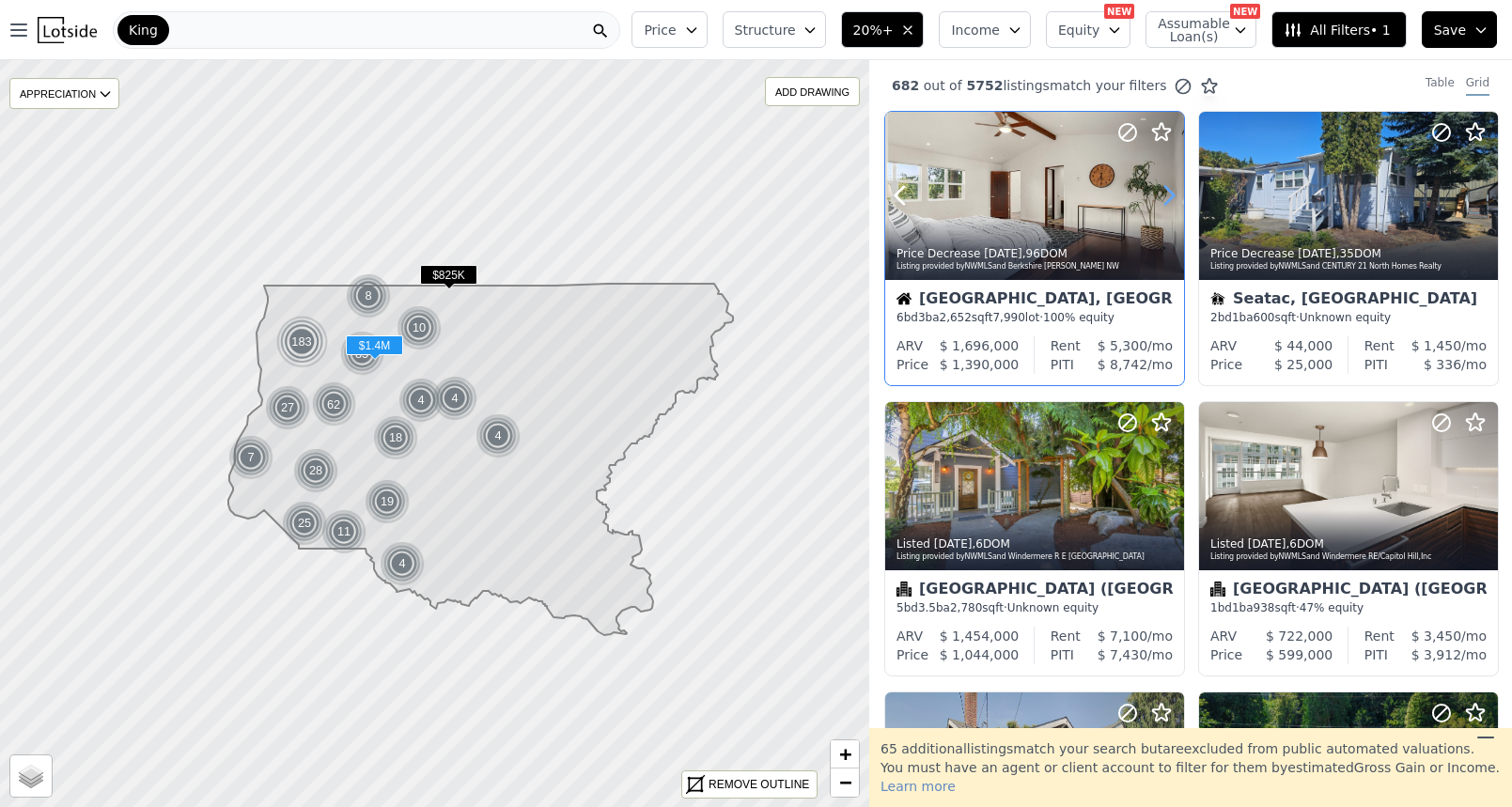
click at [1171, 202] on icon at bounding box center [1170, 195] width 30 height 30
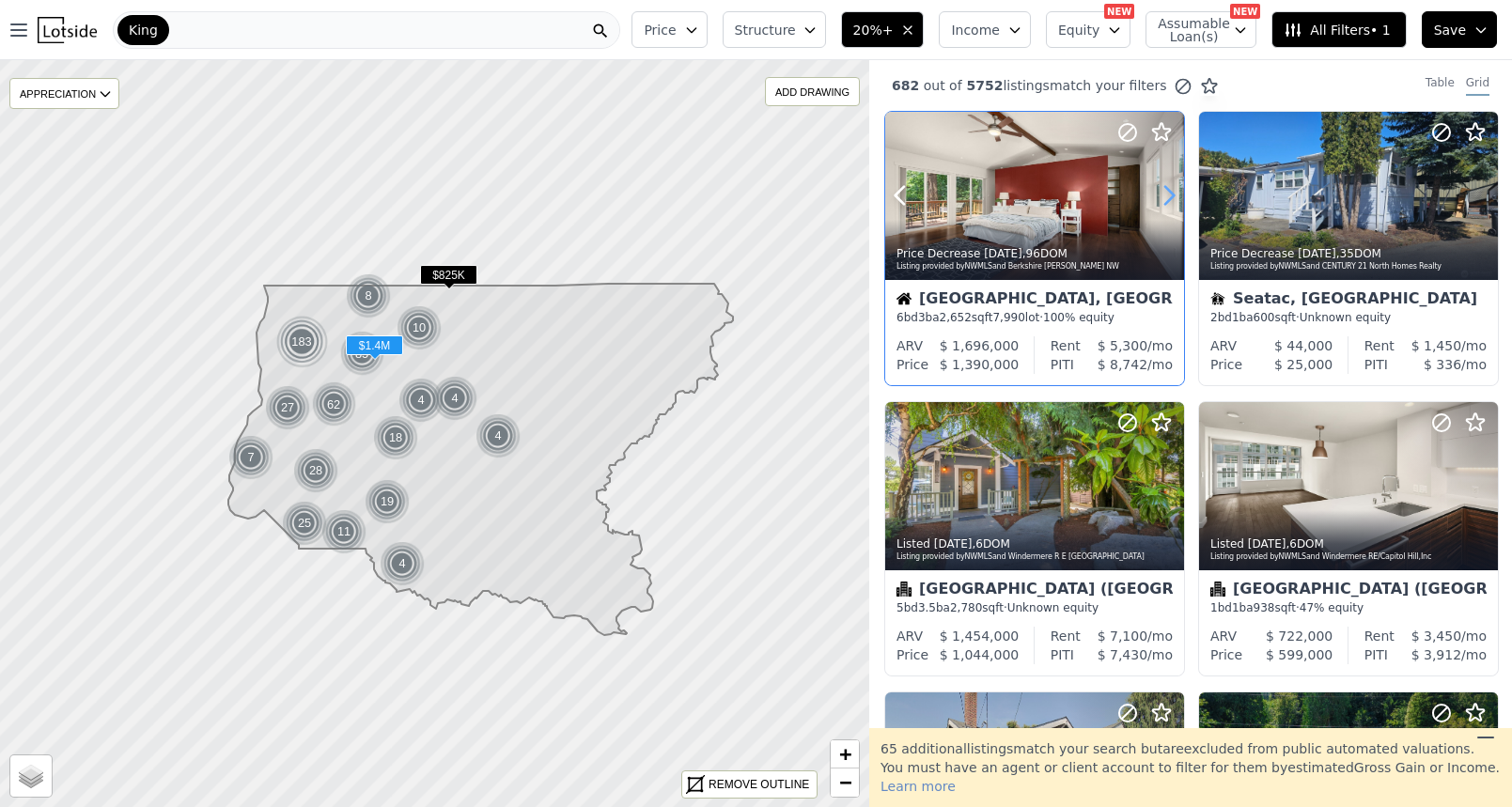
click at [1171, 202] on icon at bounding box center [1170, 195] width 30 height 30
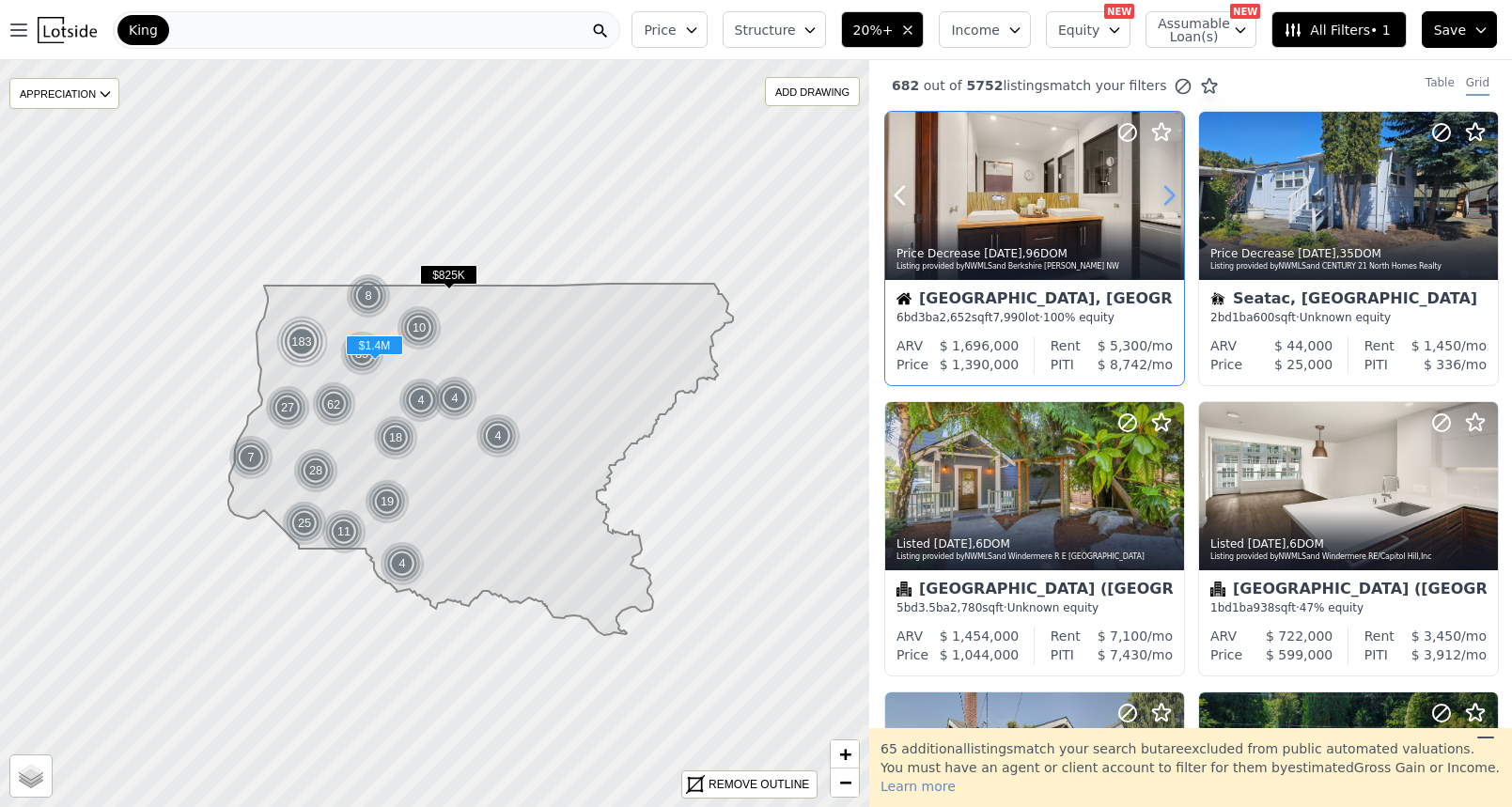
click at [1171, 202] on icon at bounding box center [1170, 195] width 30 height 30
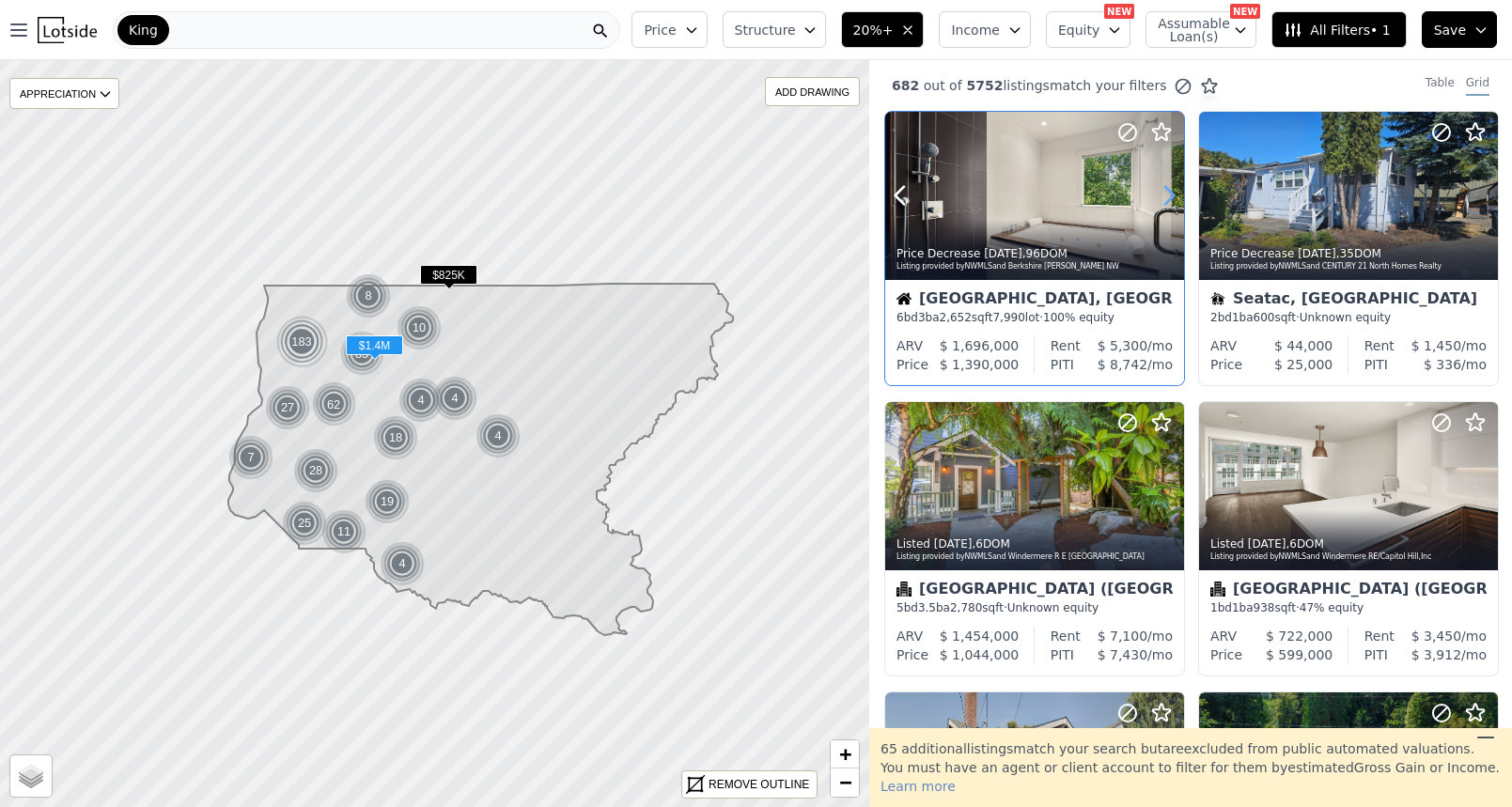
click at [1171, 202] on icon at bounding box center [1170, 195] width 30 height 30
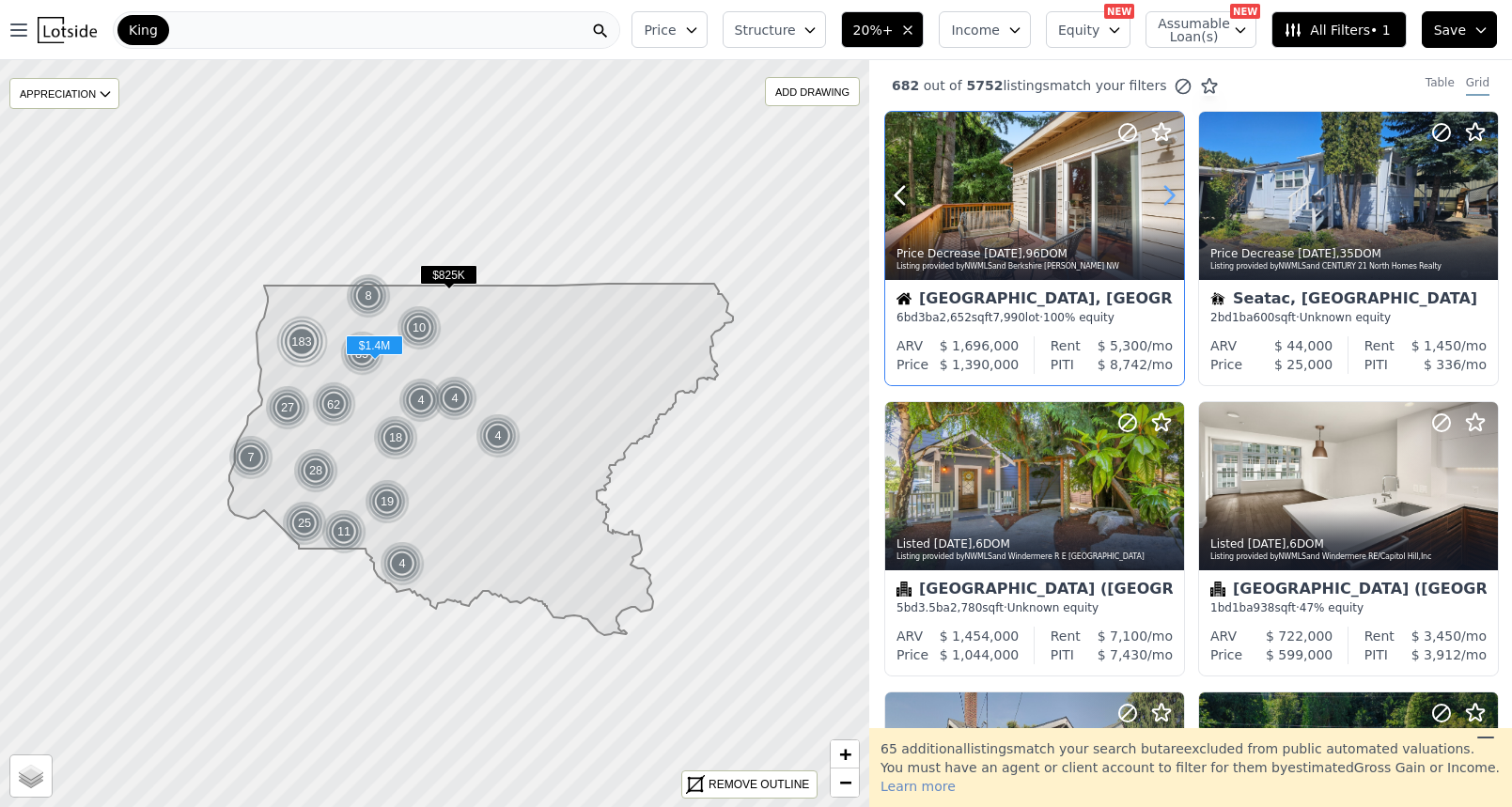
click at [1171, 202] on icon at bounding box center [1170, 195] width 30 height 30
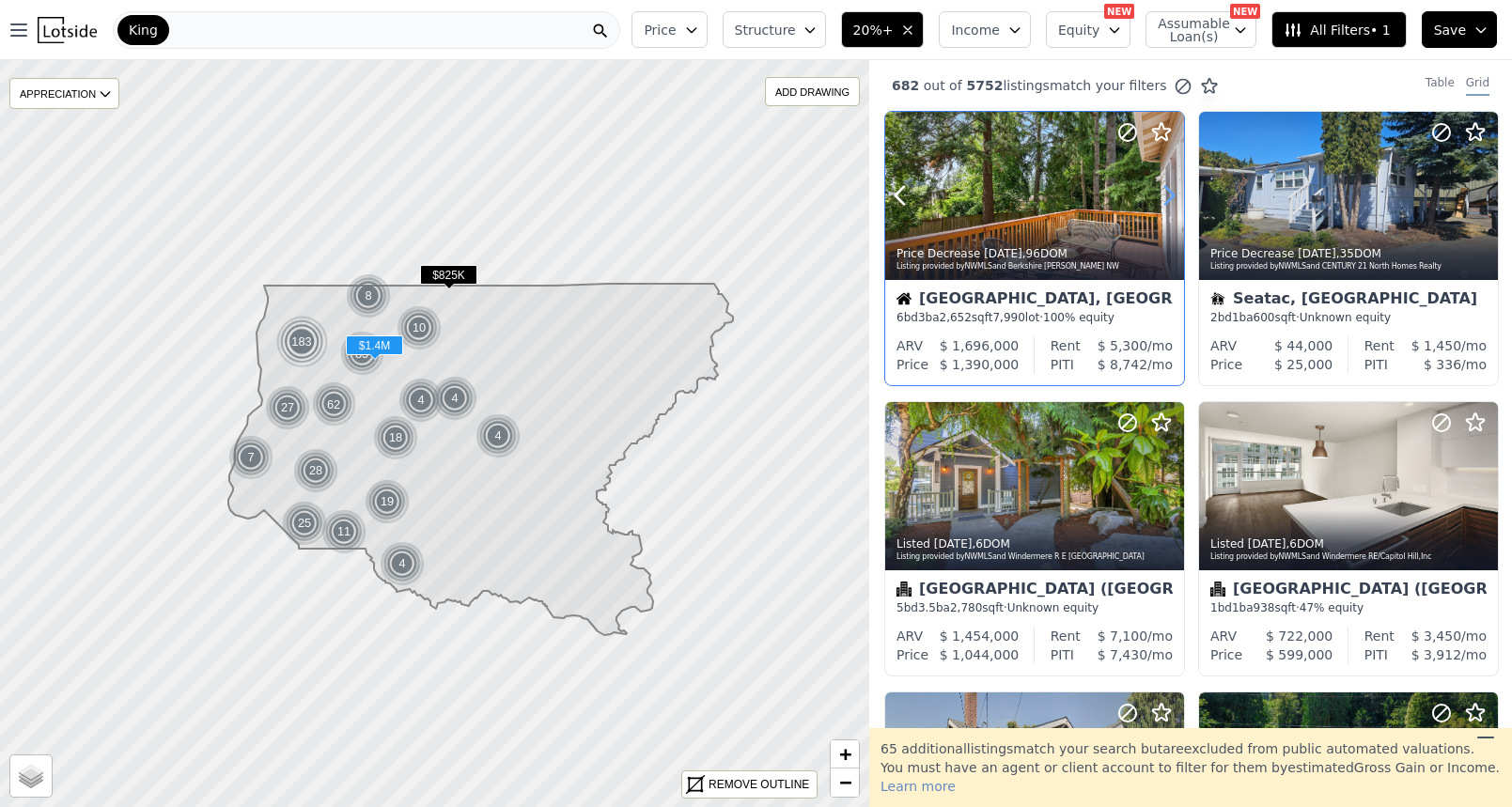
click at [1171, 202] on icon at bounding box center [1170, 195] width 30 height 30
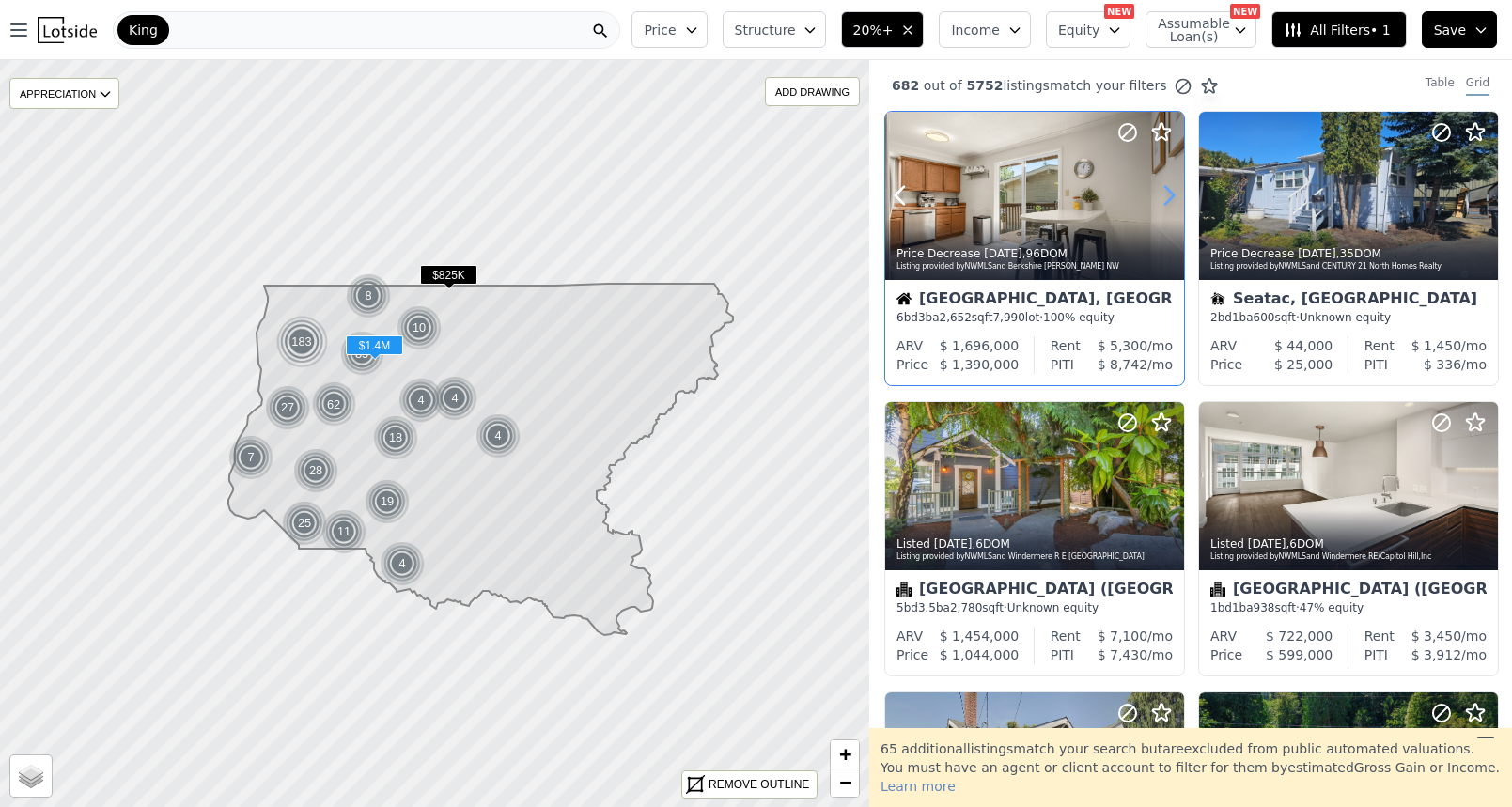
click at [1171, 202] on icon at bounding box center [1170, 195] width 30 height 30
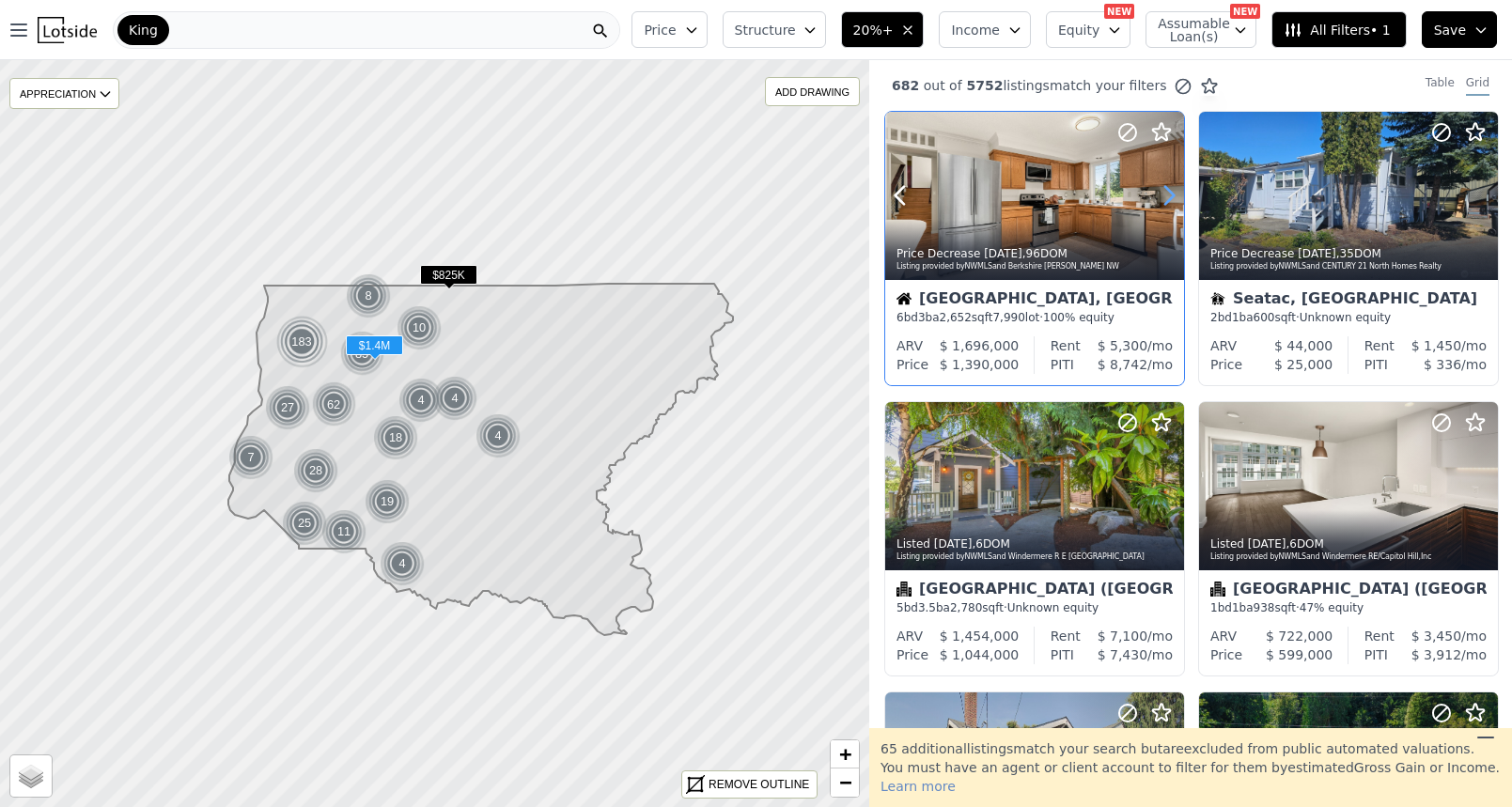
click at [1171, 202] on icon at bounding box center [1170, 195] width 30 height 30
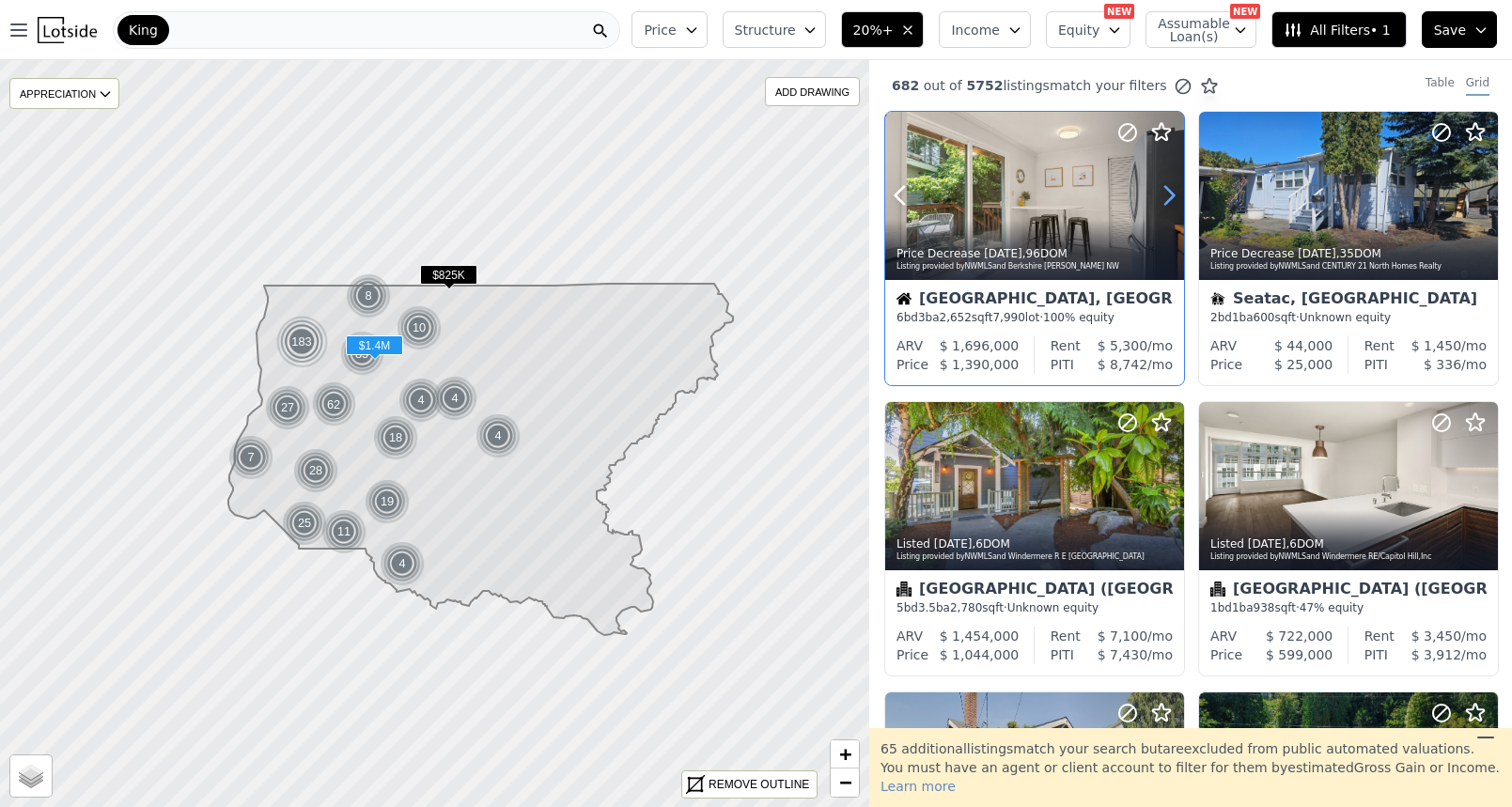
click at [1171, 202] on icon at bounding box center [1170, 195] width 30 height 30
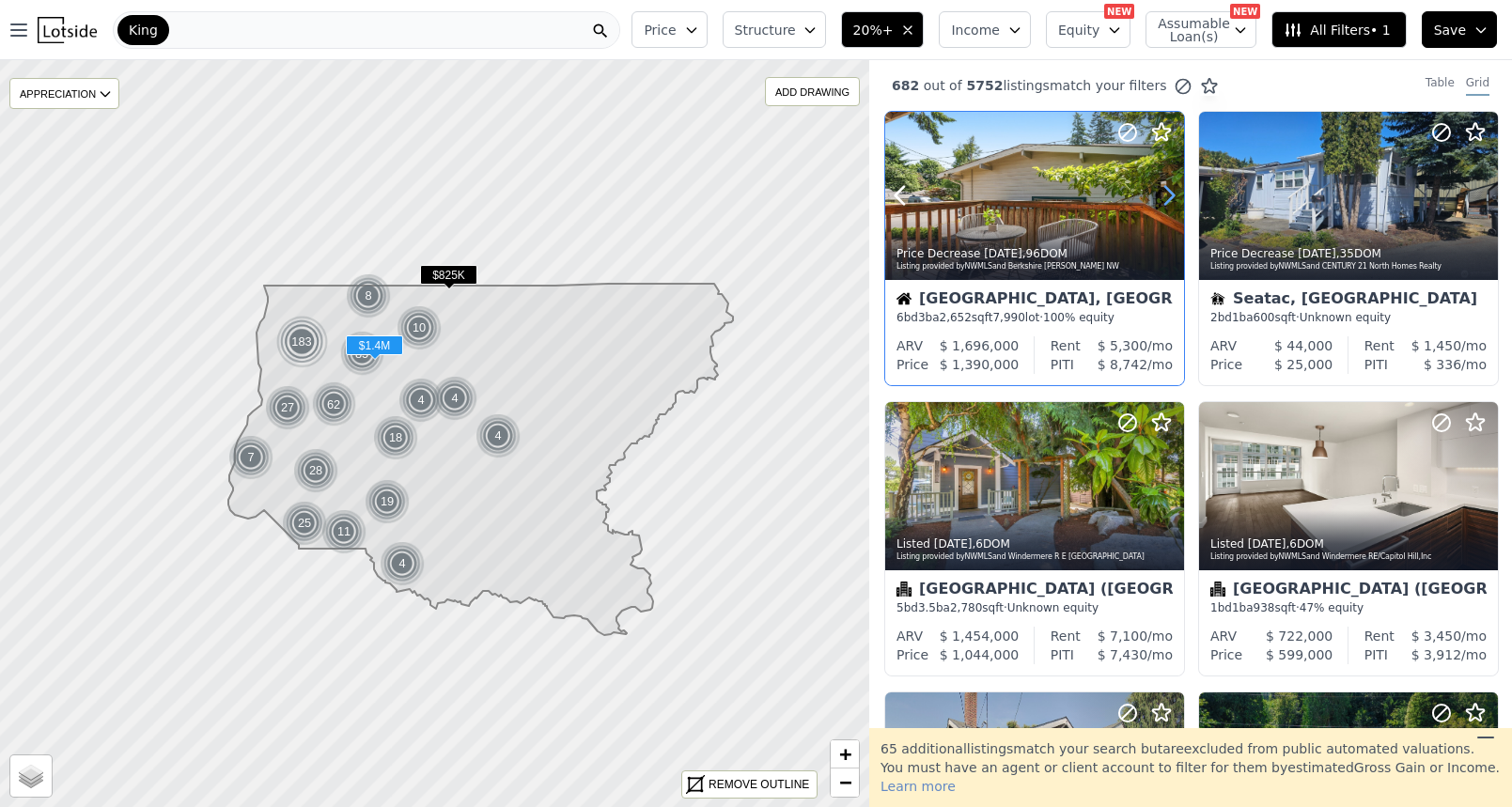
click at [1171, 202] on icon at bounding box center [1170, 195] width 30 height 30
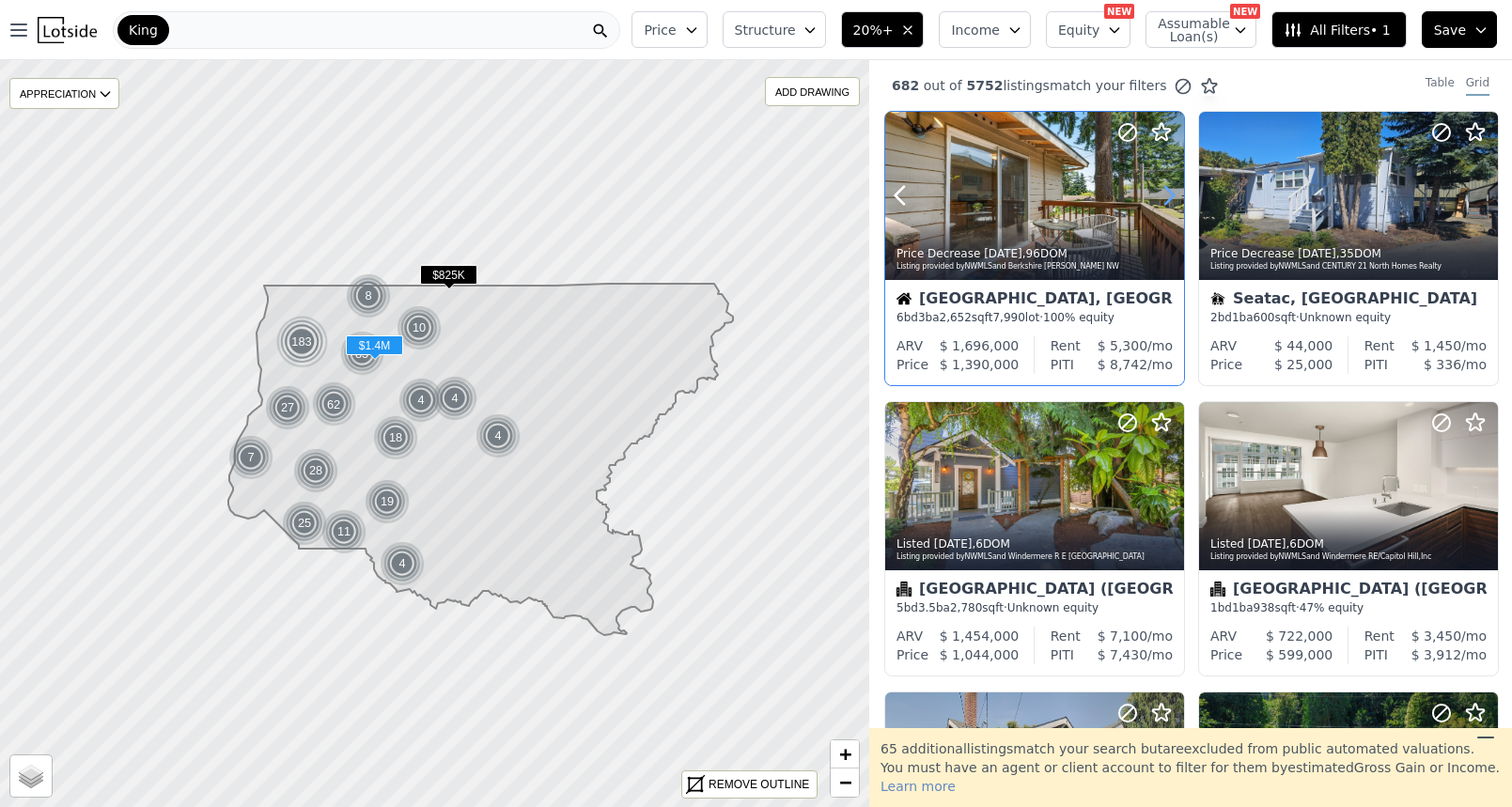
click at [1171, 202] on icon at bounding box center [1170, 195] width 30 height 30
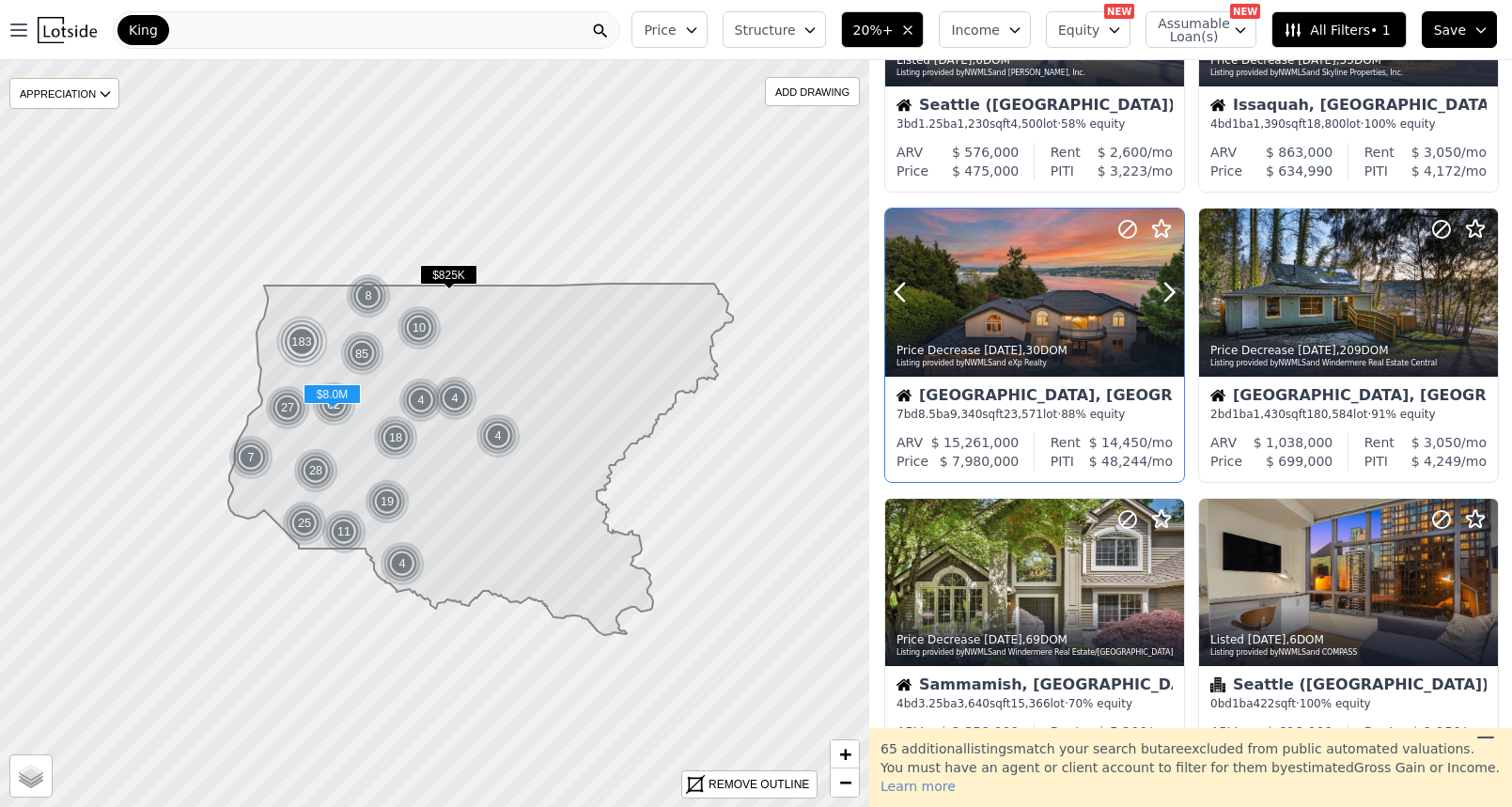
scroll to position [776, 0]
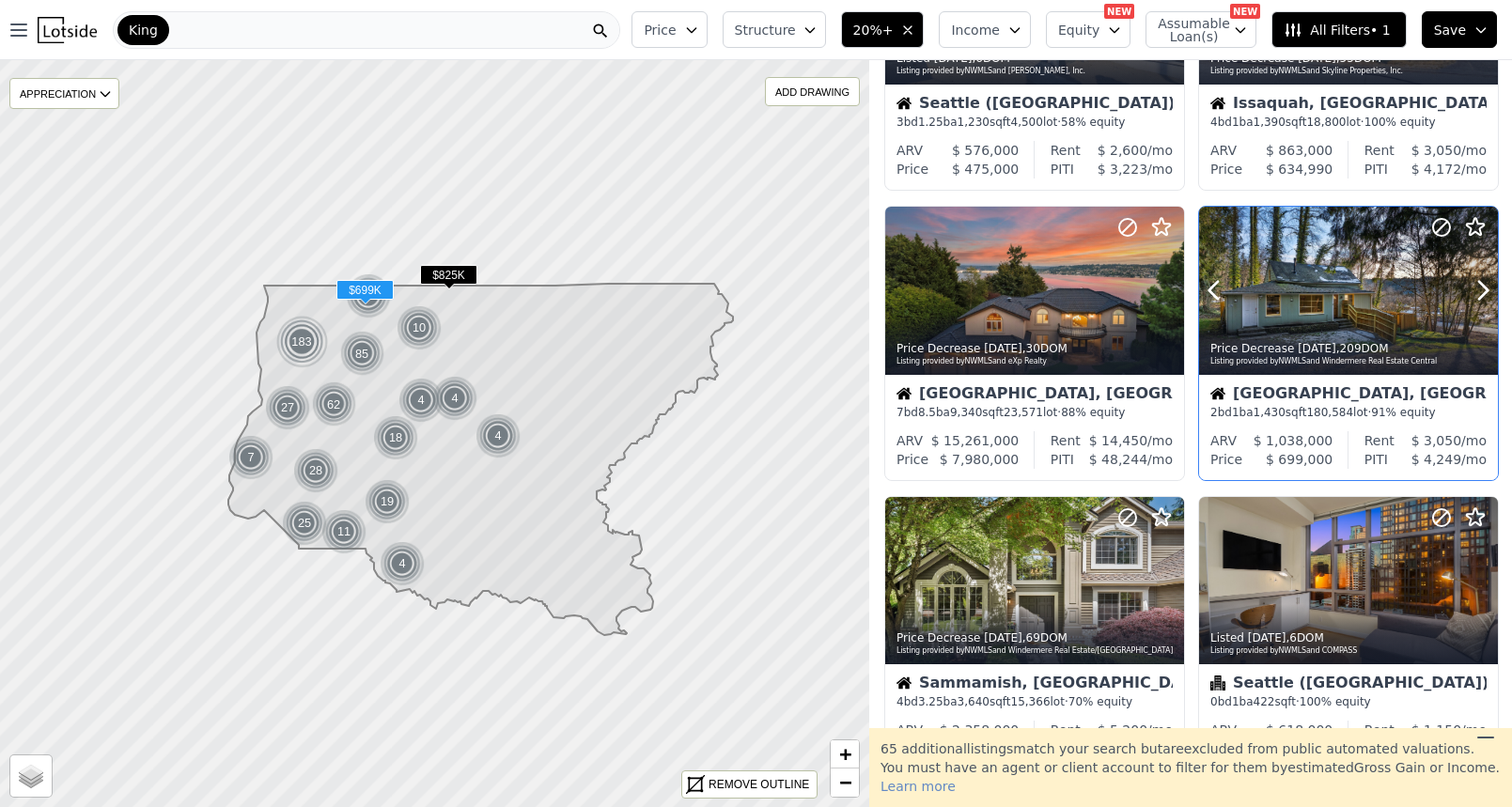
click at [1487, 298] on icon at bounding box center [1484, 290] width 30 height 30
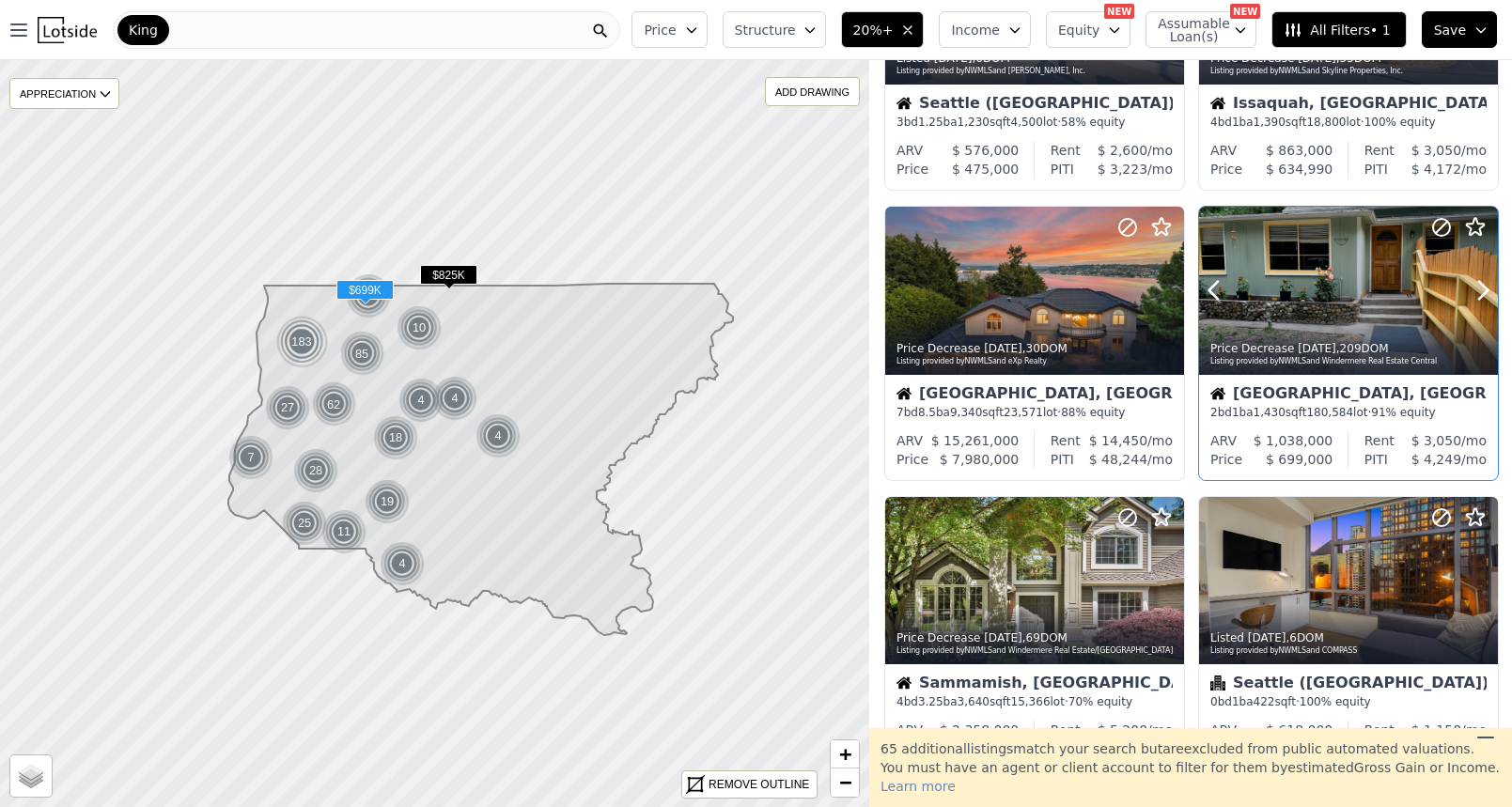
click at [1487, 298] on icon at bounding box center [1484, 290] width 30 height 30
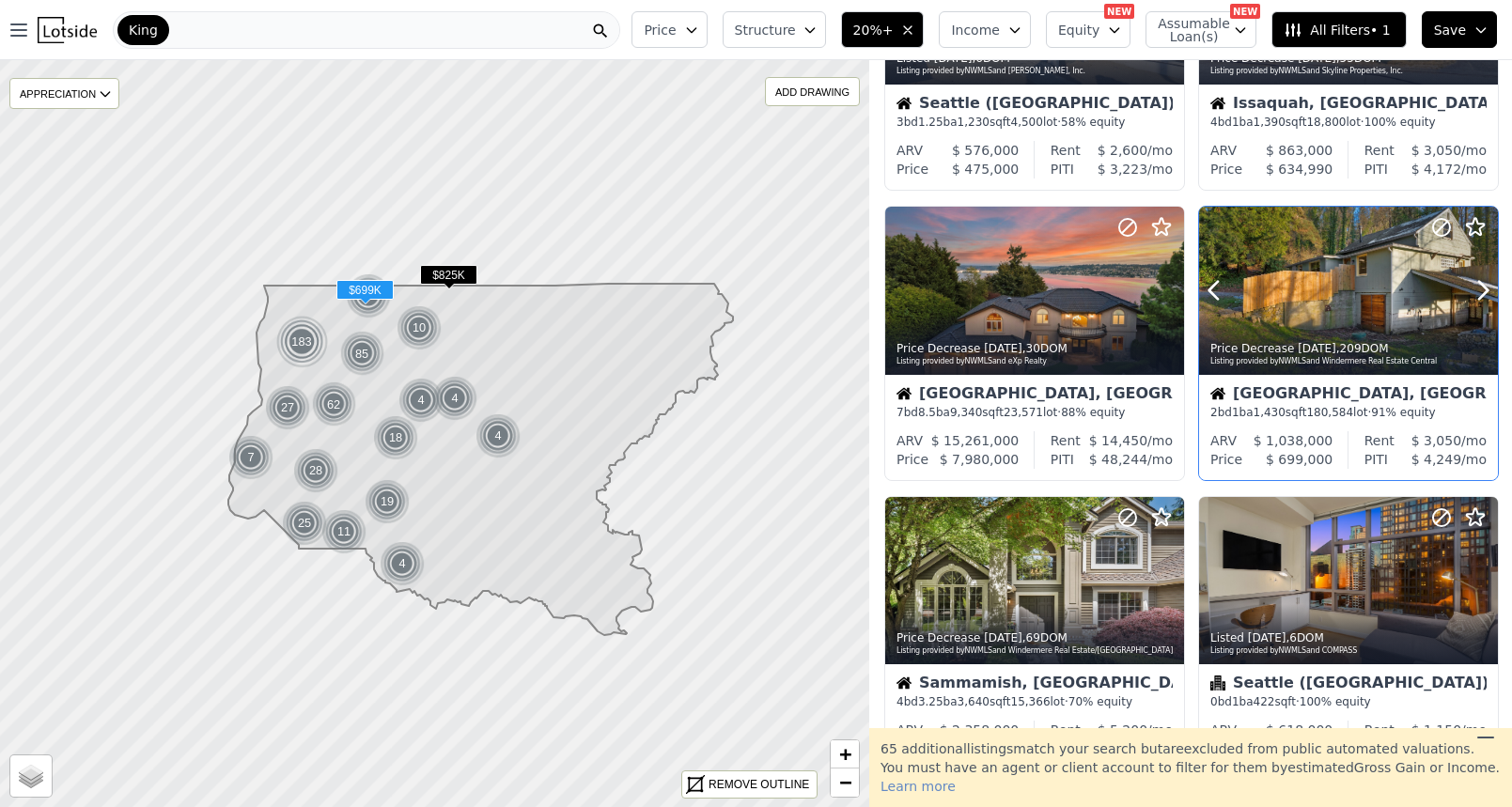
click at [1487, 298] on icon at bounding box center [1484, 290] width 30 height 30
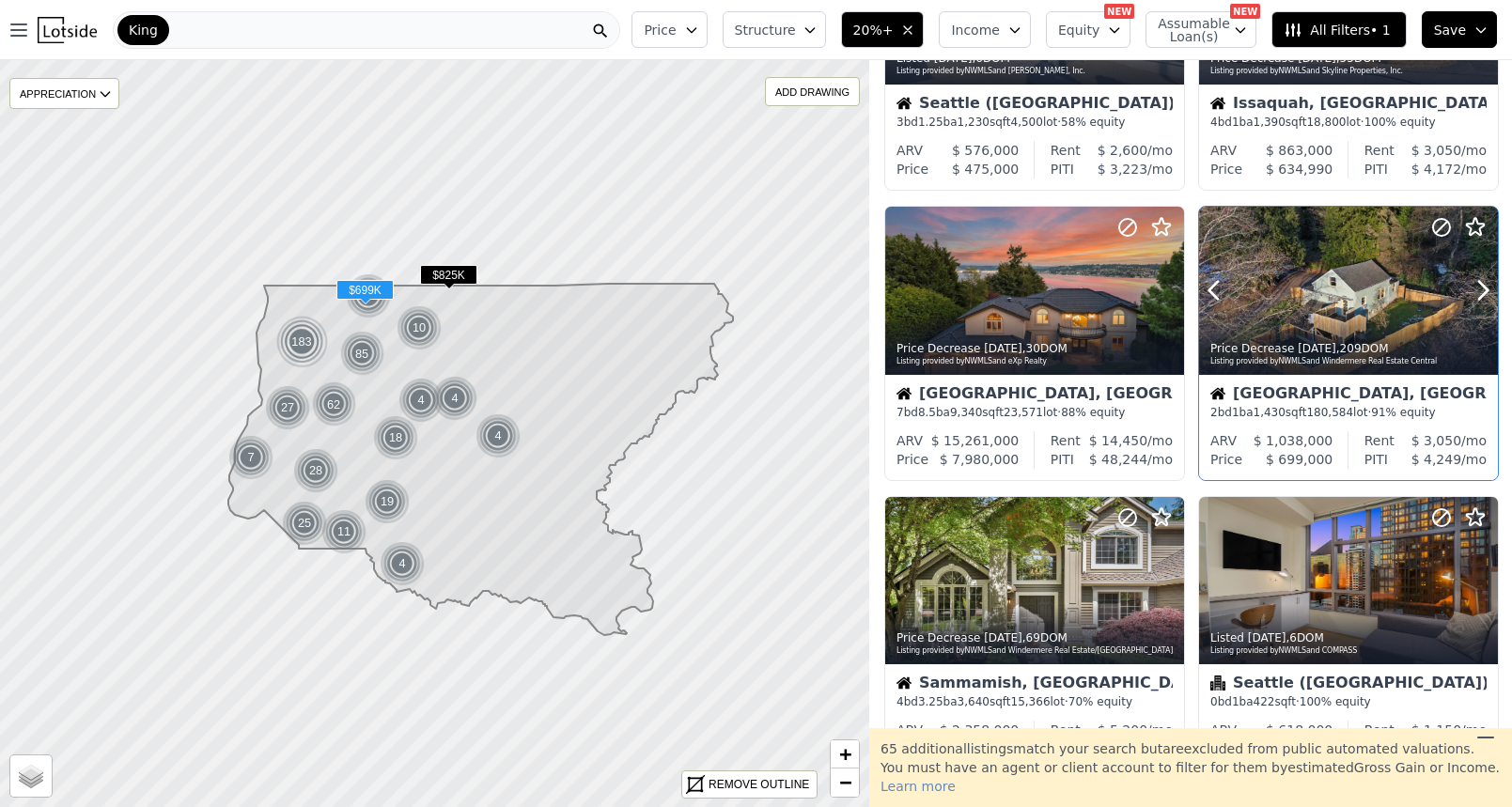
click at [1487, 298] on icon at bounding box center [1484, 290] width 30 height 30
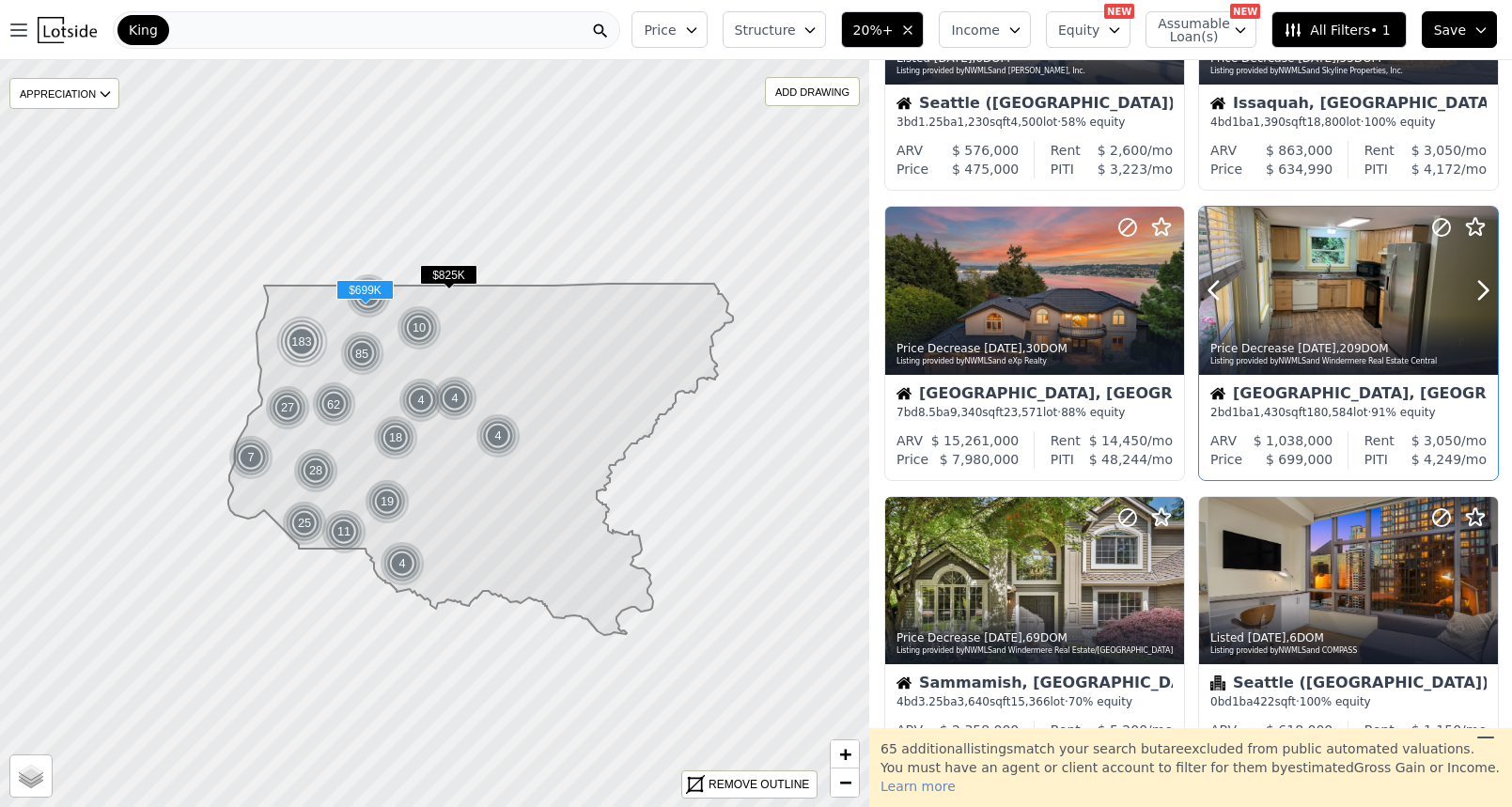
click at [1382, 290] on div at bounding box center [1438, 267] width 121 height 121
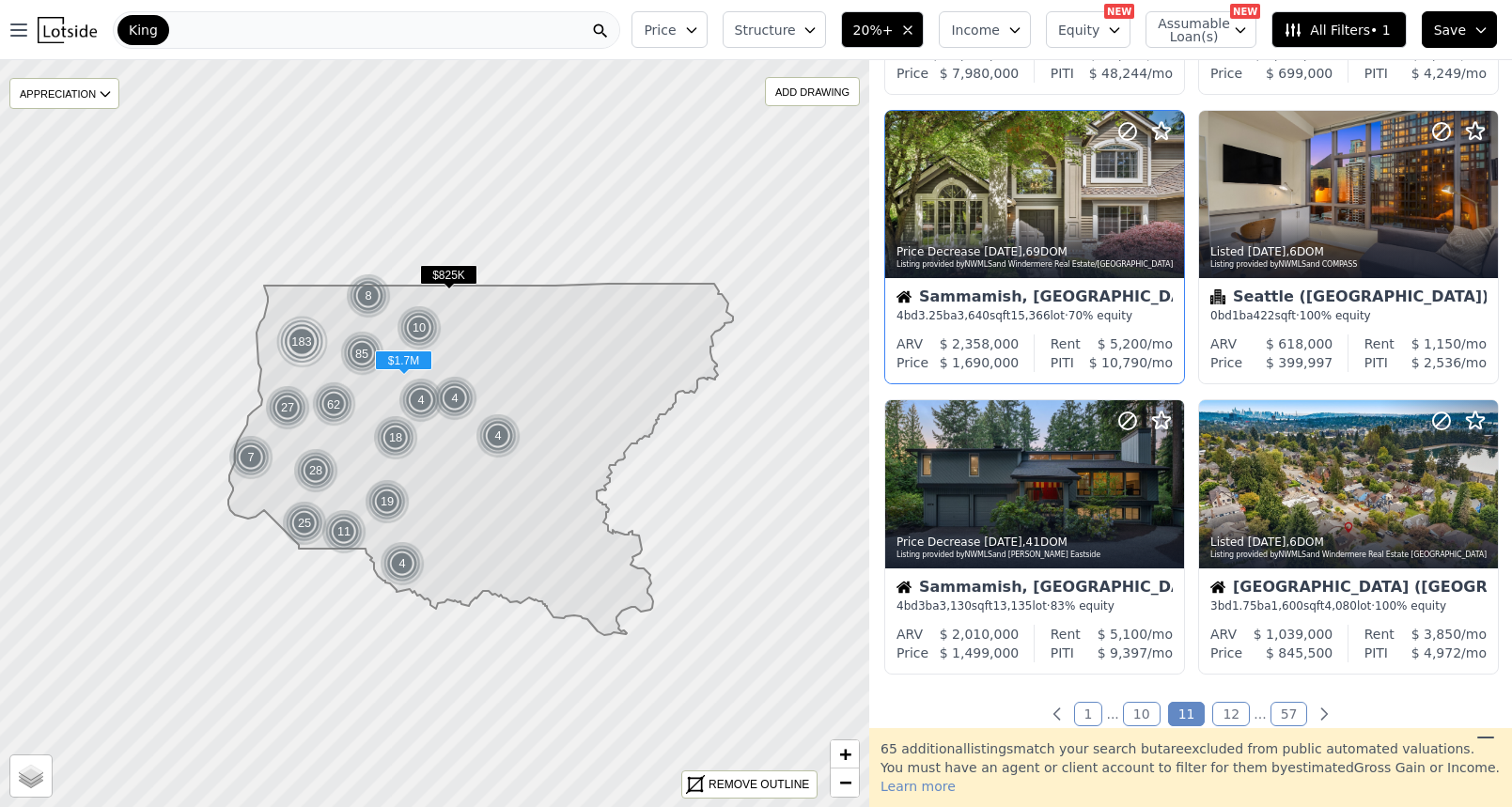
scroll to position [1168, 0]
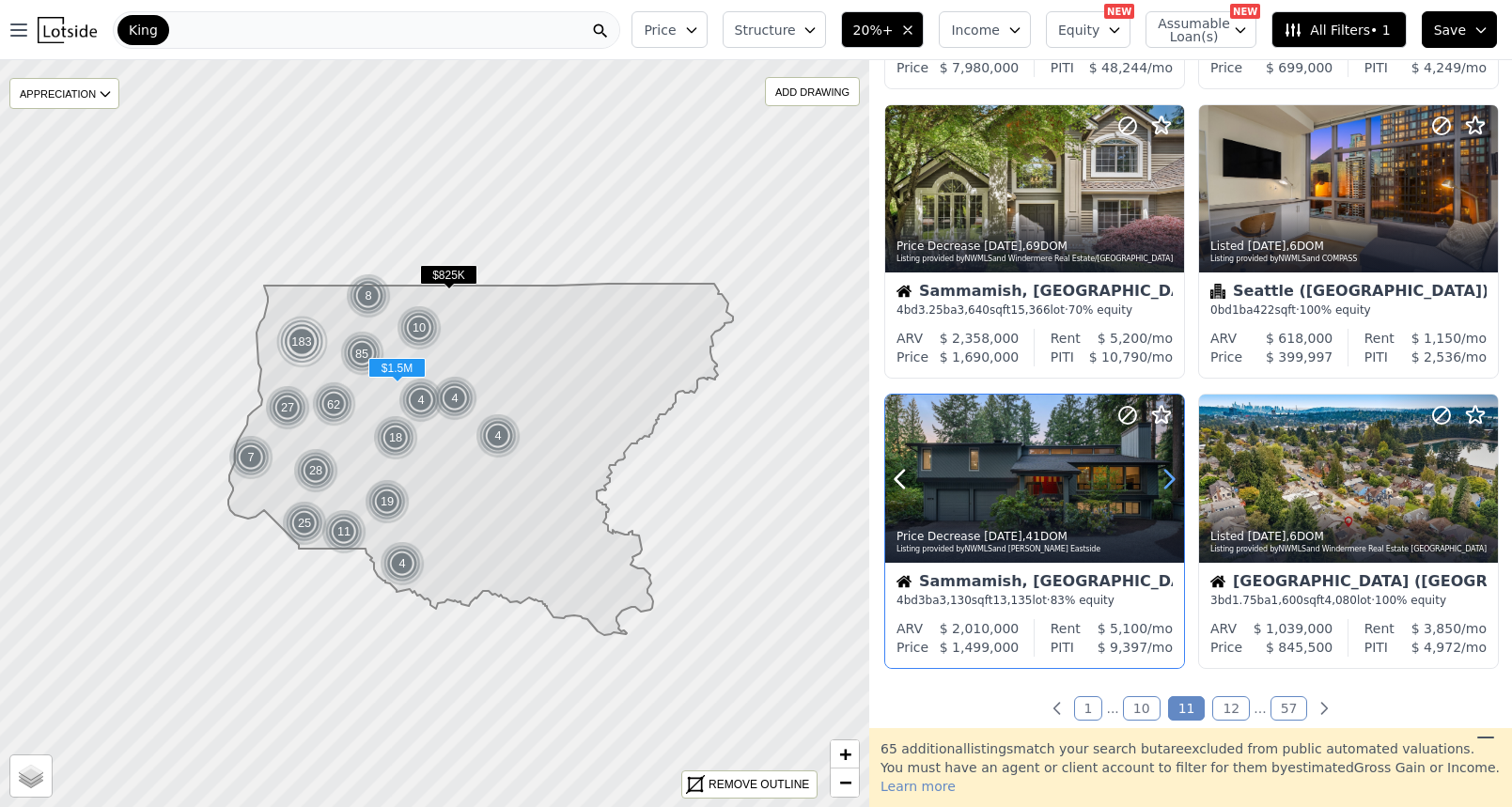
click at [1170, 485] on icon at bounding box center [1170, 479] width 30 height 30
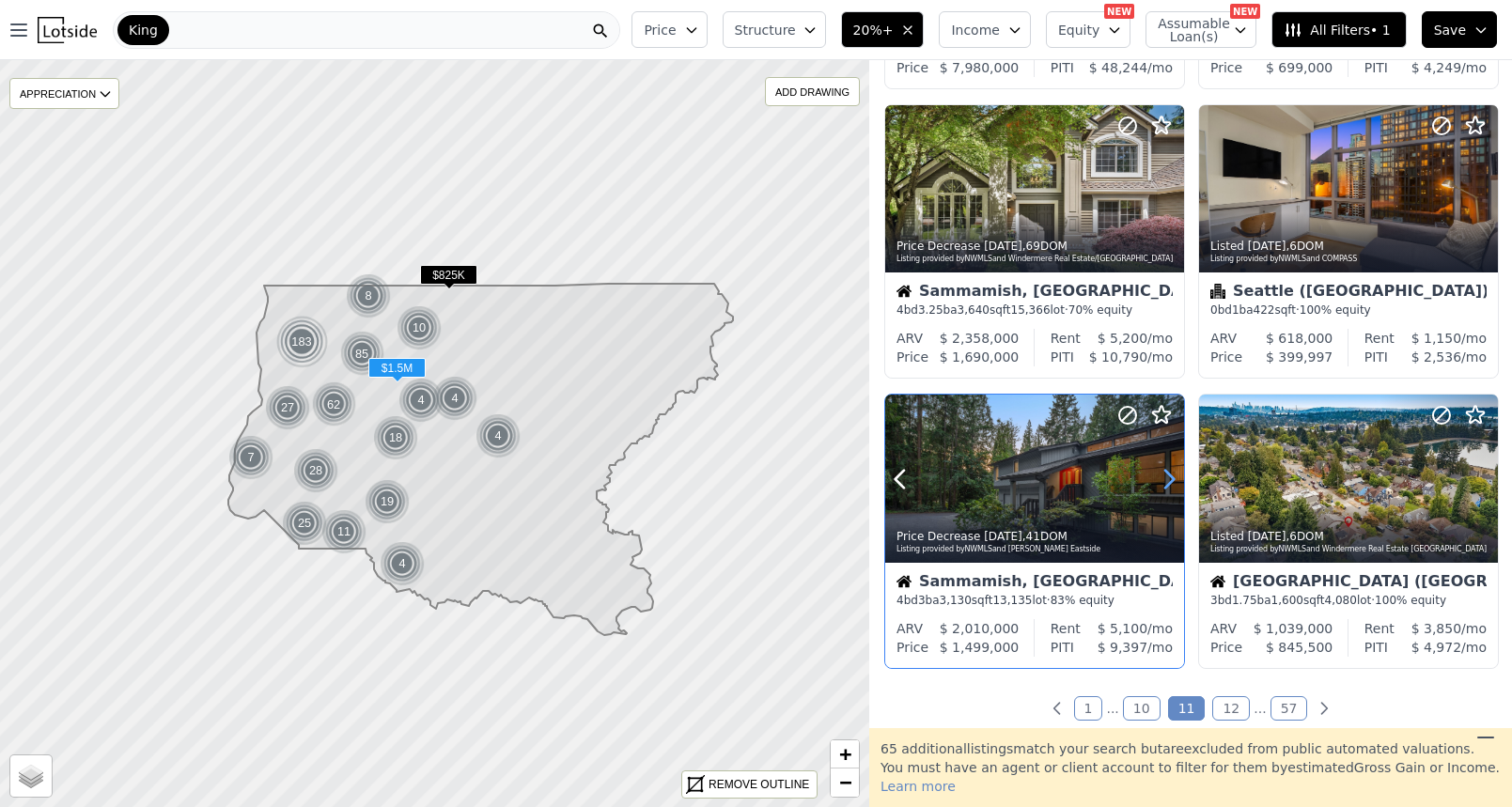
click at [1170, 485] on icon at bounding box center [1170, 479] width 30 height 30
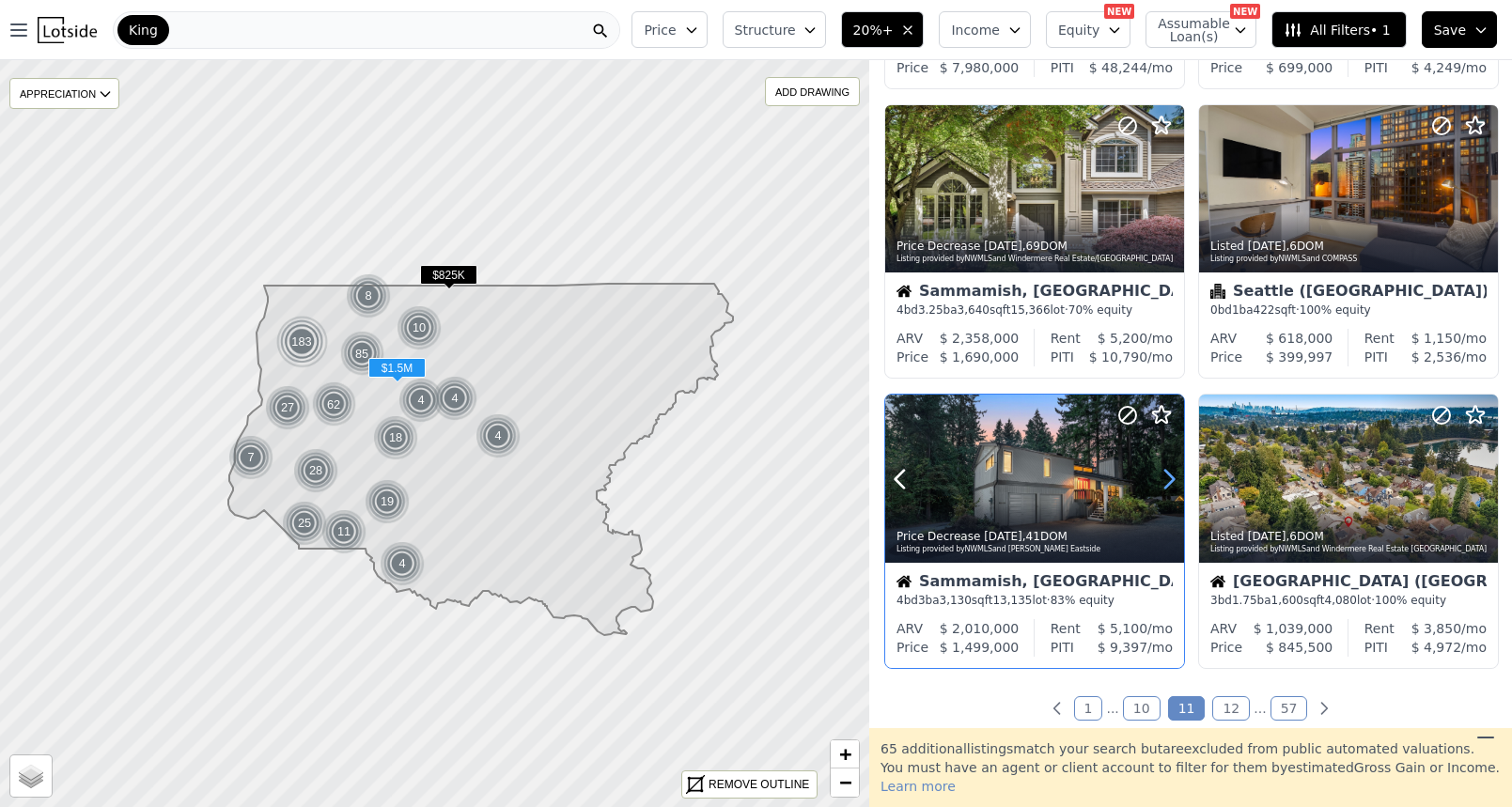
click at [1170, 485] on icon at bounding box center [1170, 479] width 30 height 30
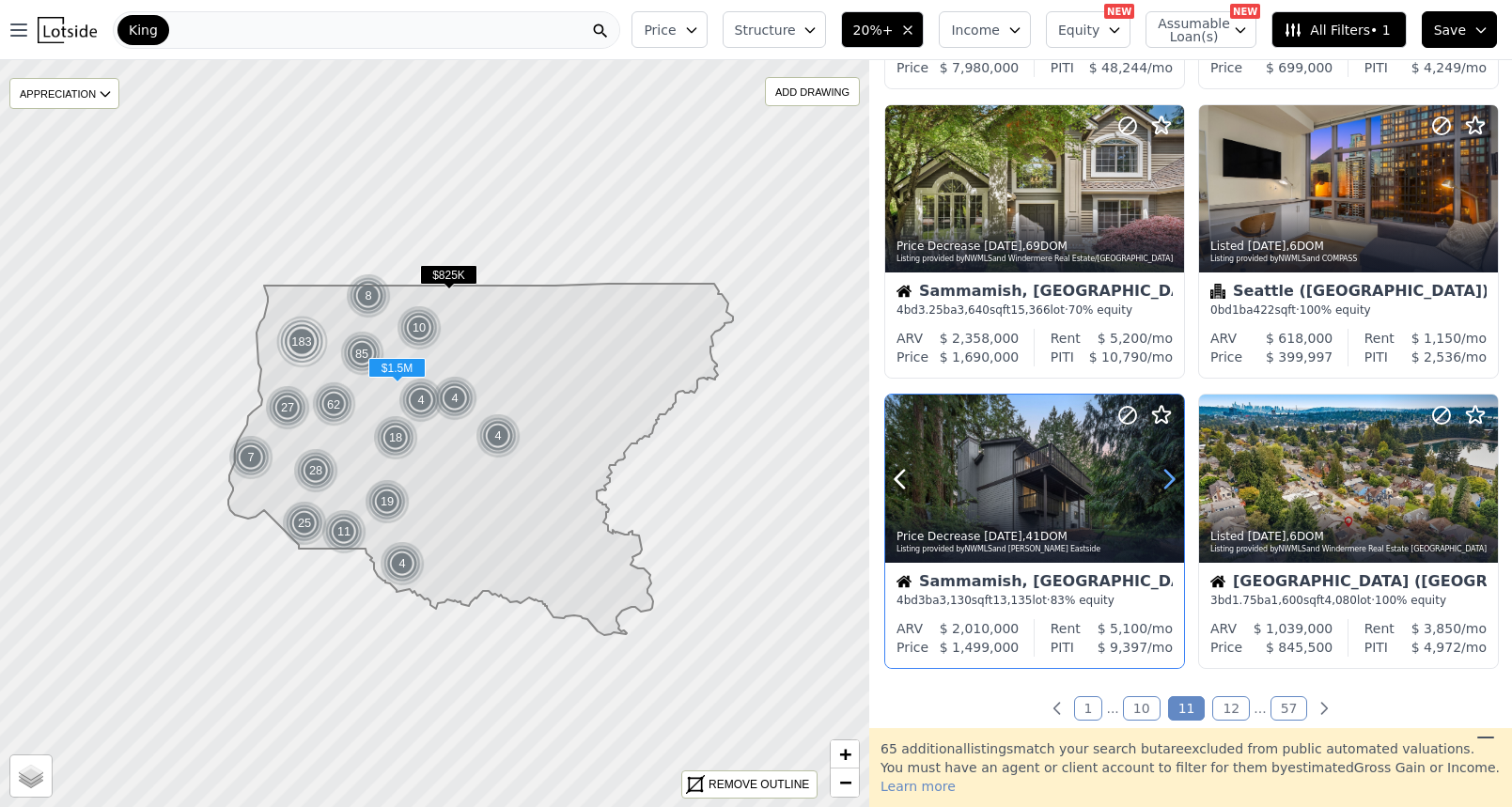
click at [1170, 485] on icon at bounding box center [1170, 479] width 30 height 30
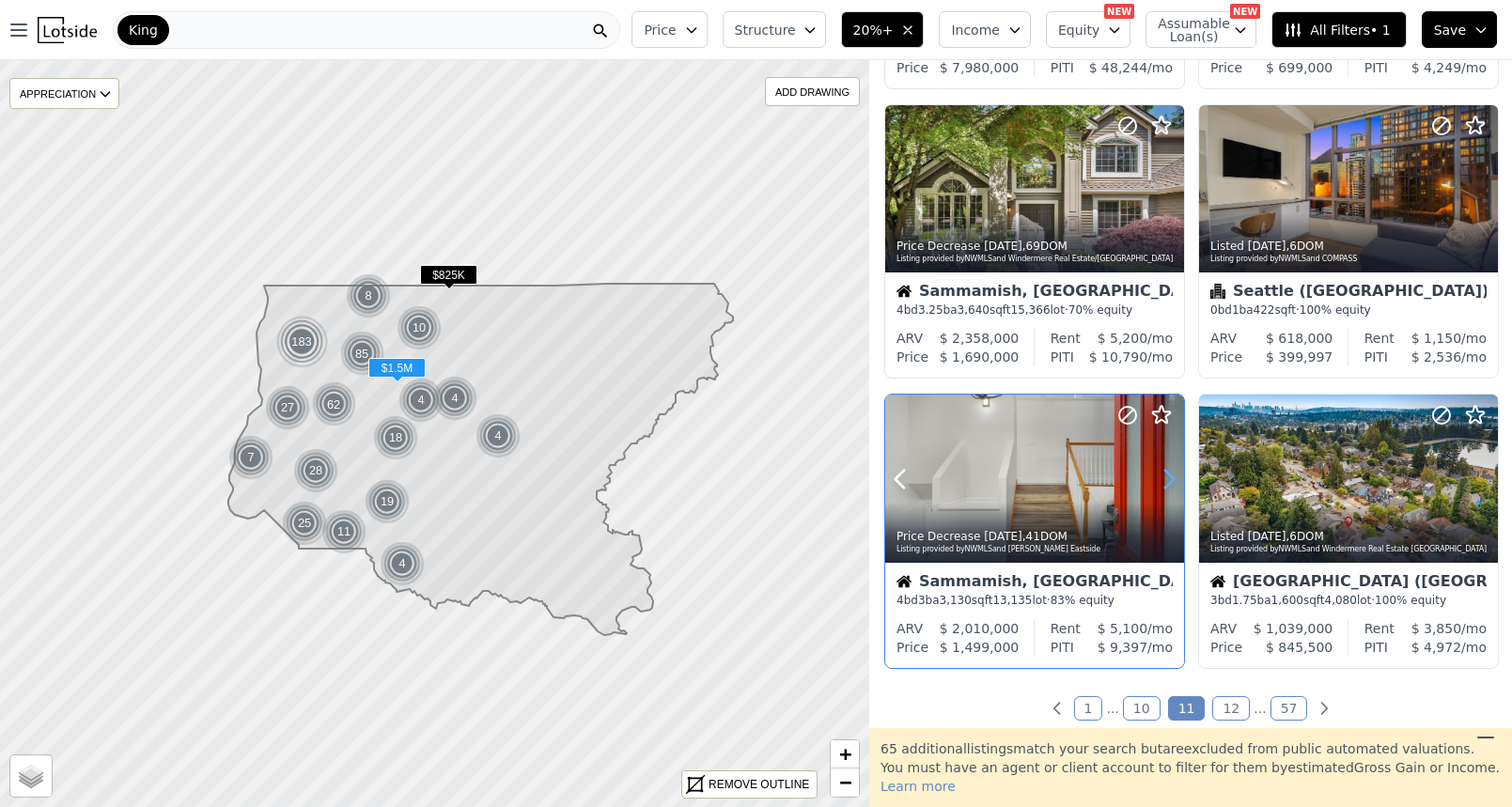
click at [1170, 485] on icon at bounding box center [1170, 479] width 30 height 30
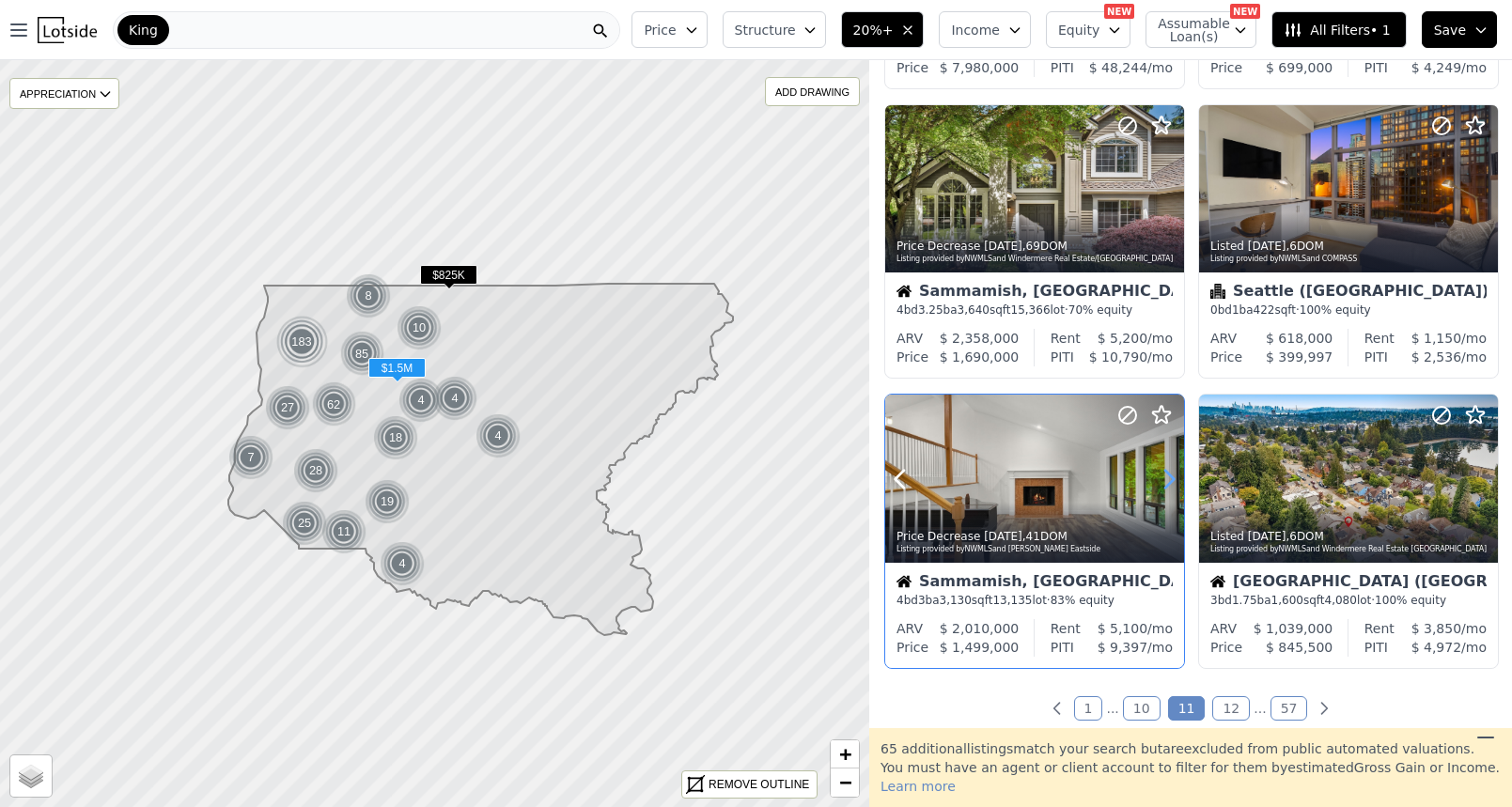
click at [1170, 485] on icon at bounding box center [1170, 479] width 30 height 30
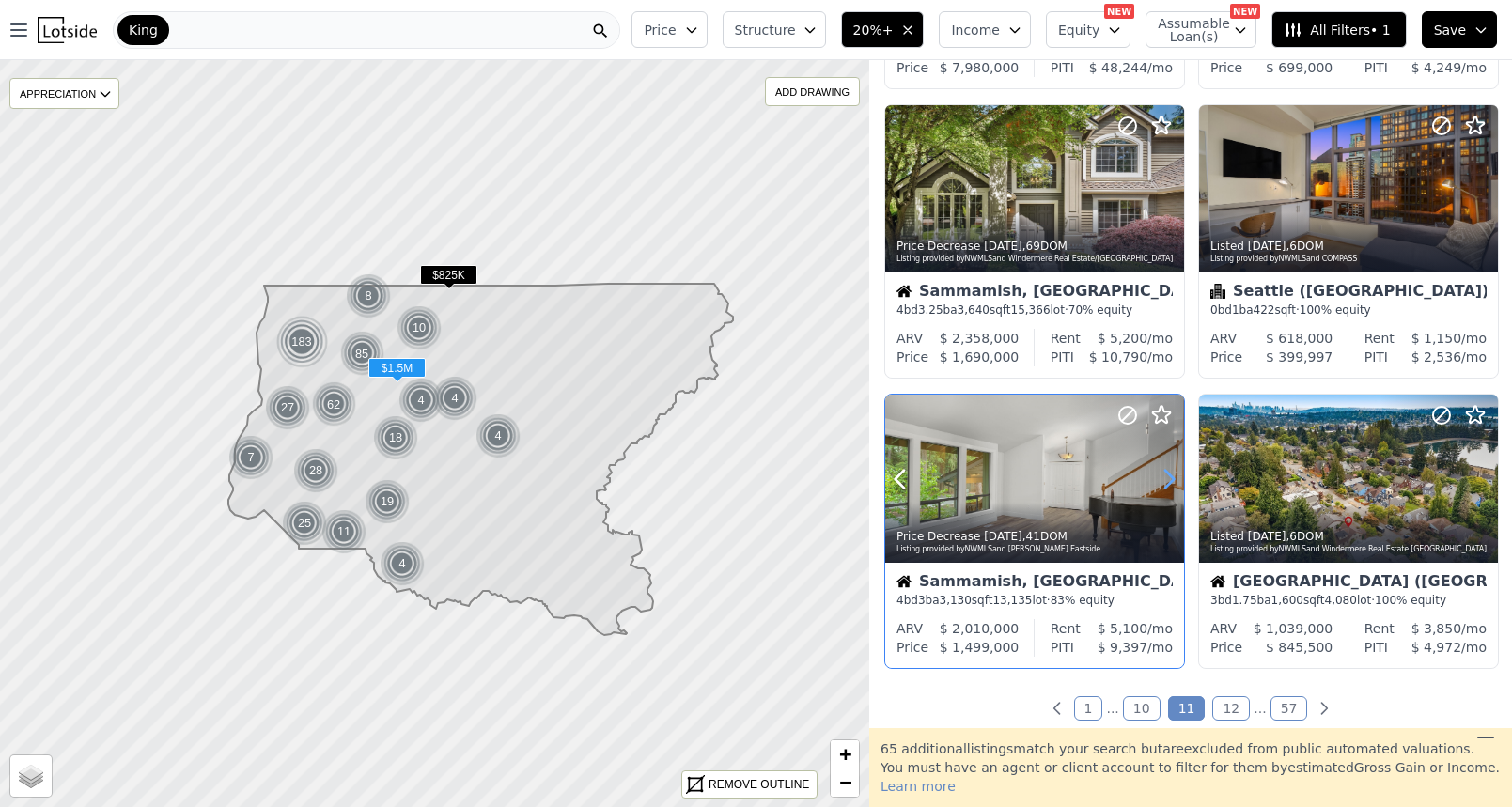
click at [1170, 485] on icon at bounding box center [1170, 479] width 30 height 30
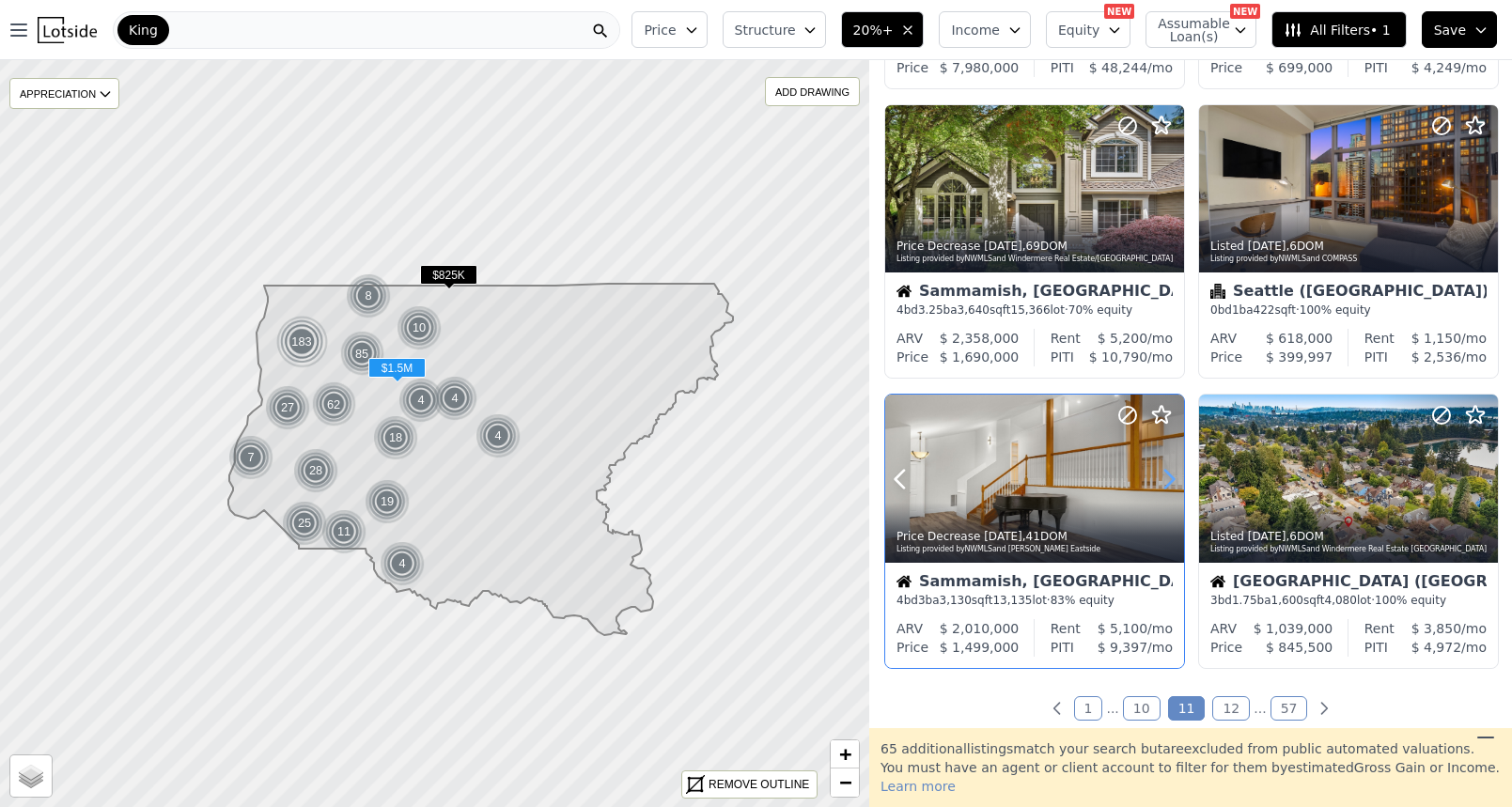
click at [1170, 485] on icon at bounding box center [1170, 479] width 30 height 30
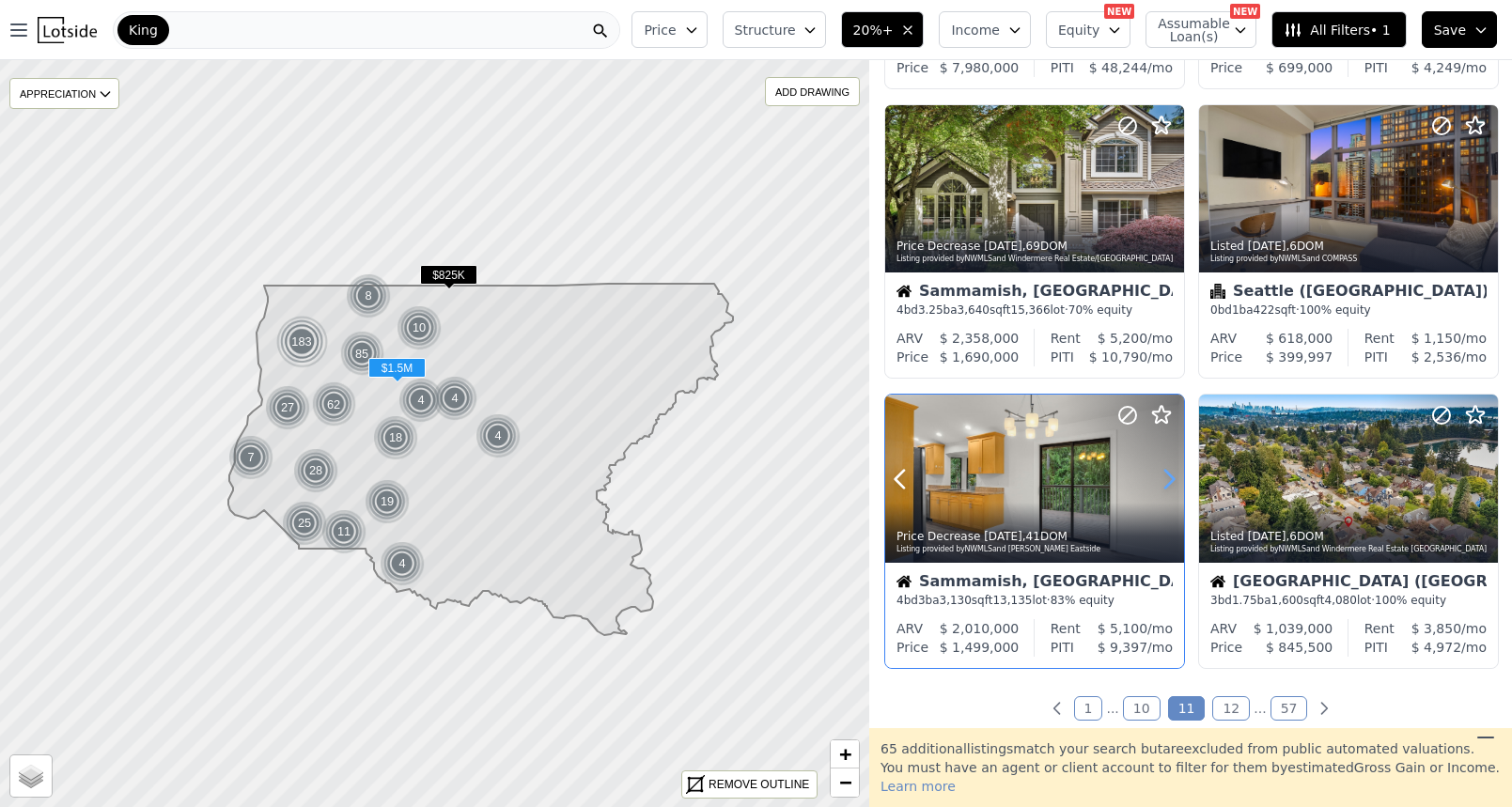
click at [1170, 485] on icon at bounding box center [1170, 479] width 30 height 30
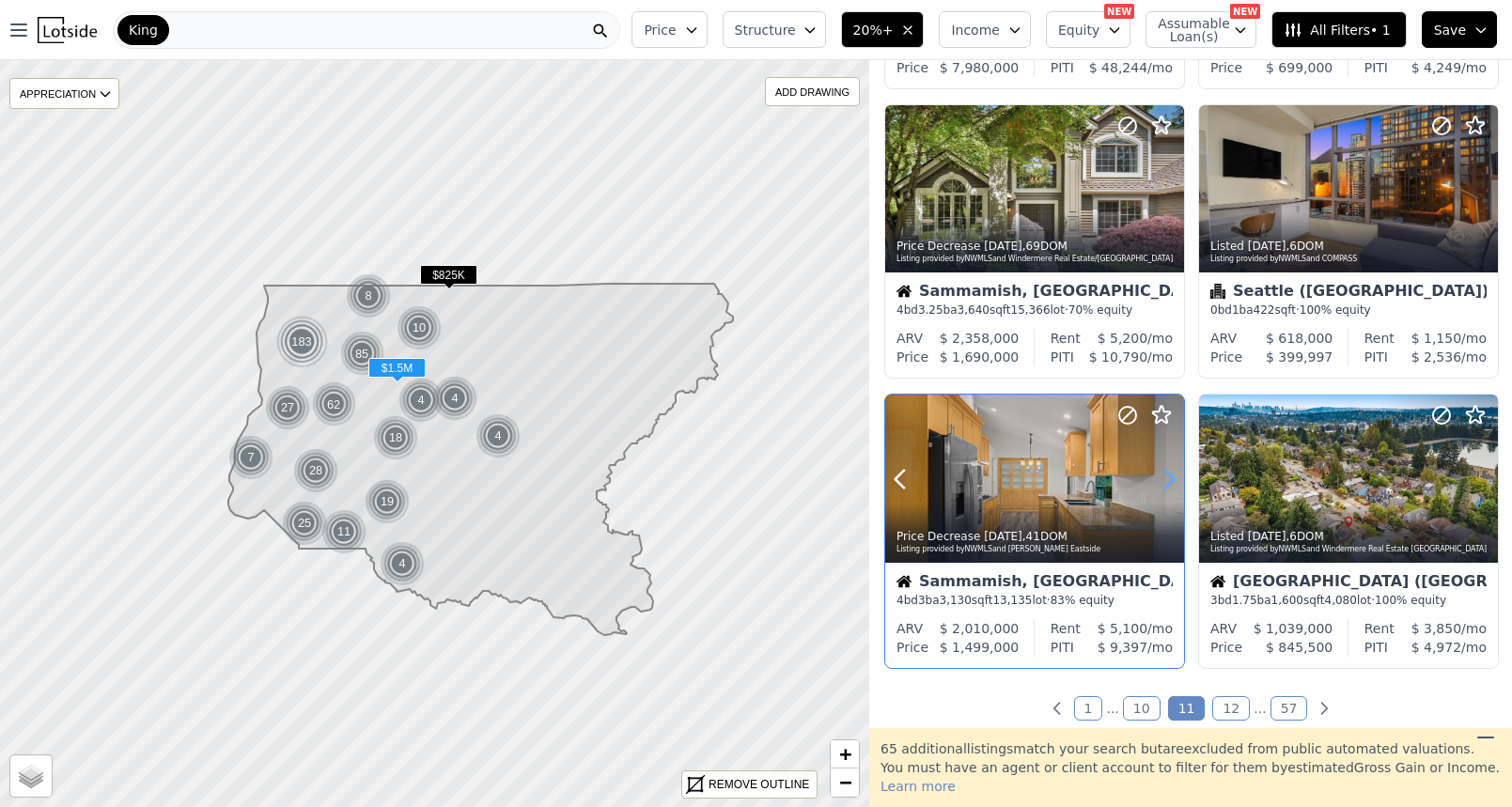
click at [1170, 485] on icon at bounding box center [1170, 479] width 30 height 30
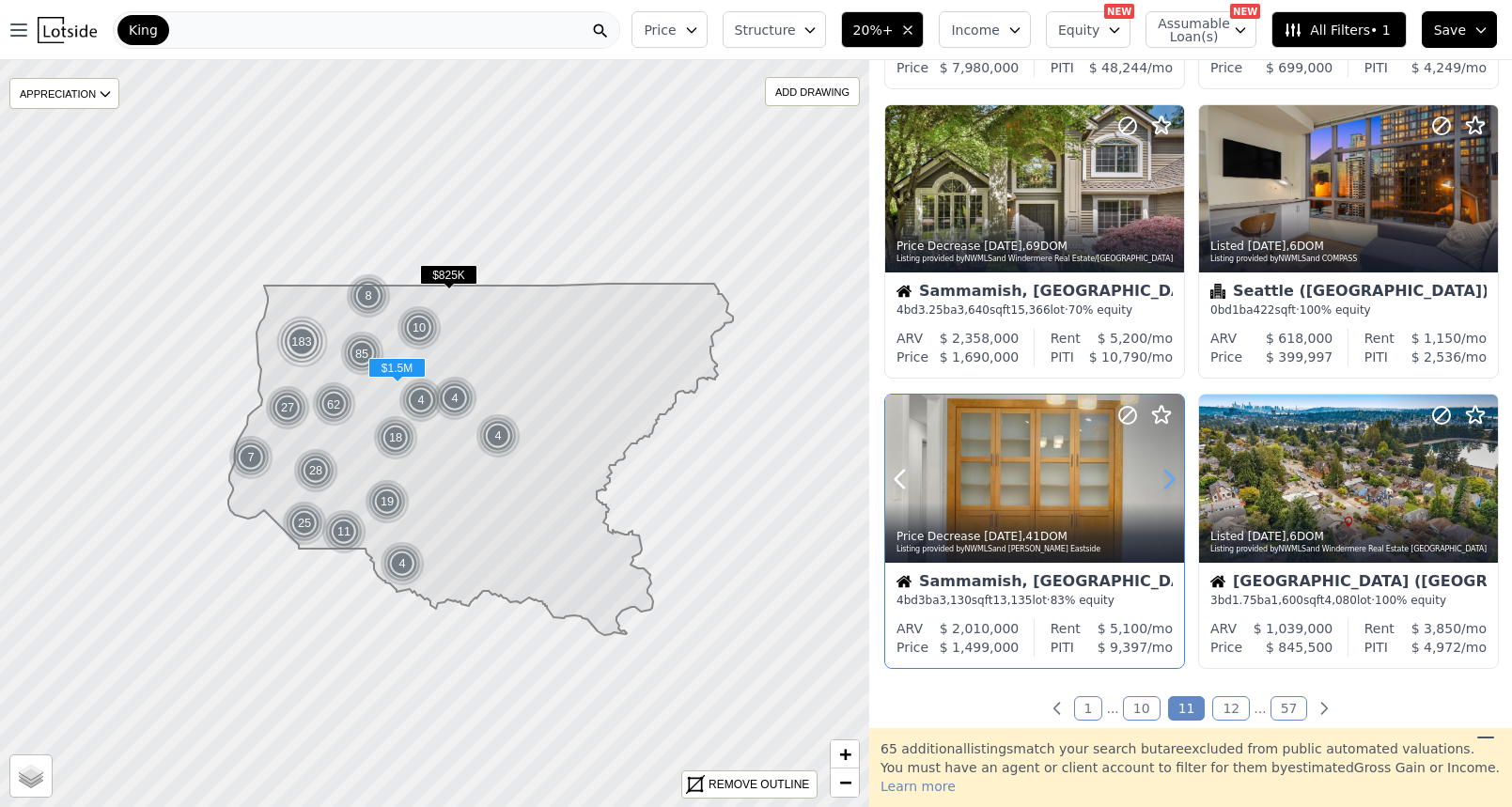
click at [1170, 485] on icon at bounding box center [1170, 479] width 30 height 30
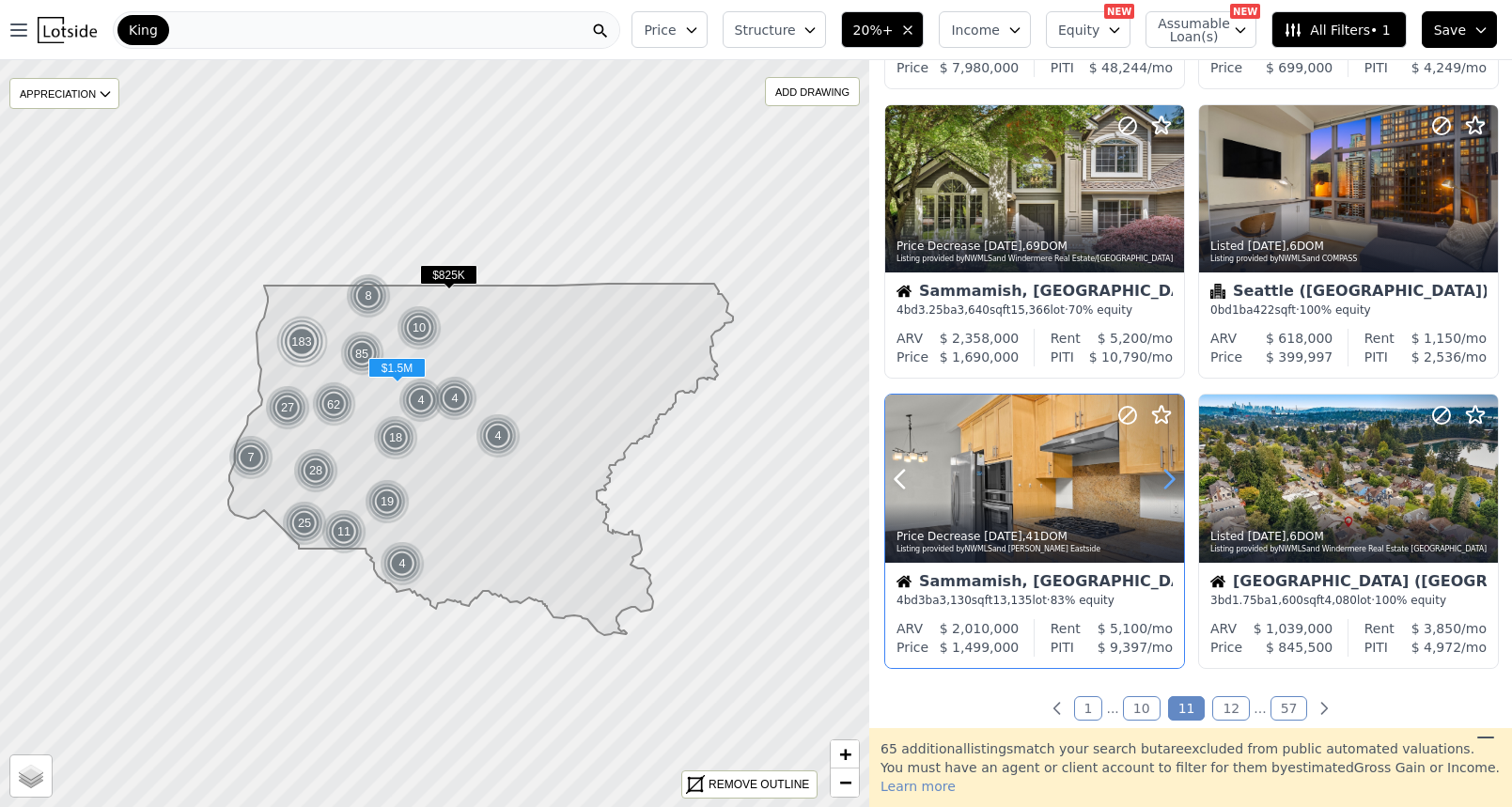
click at [1170, 485] on icon at bounding box center [1170, 479] width 30 height 30
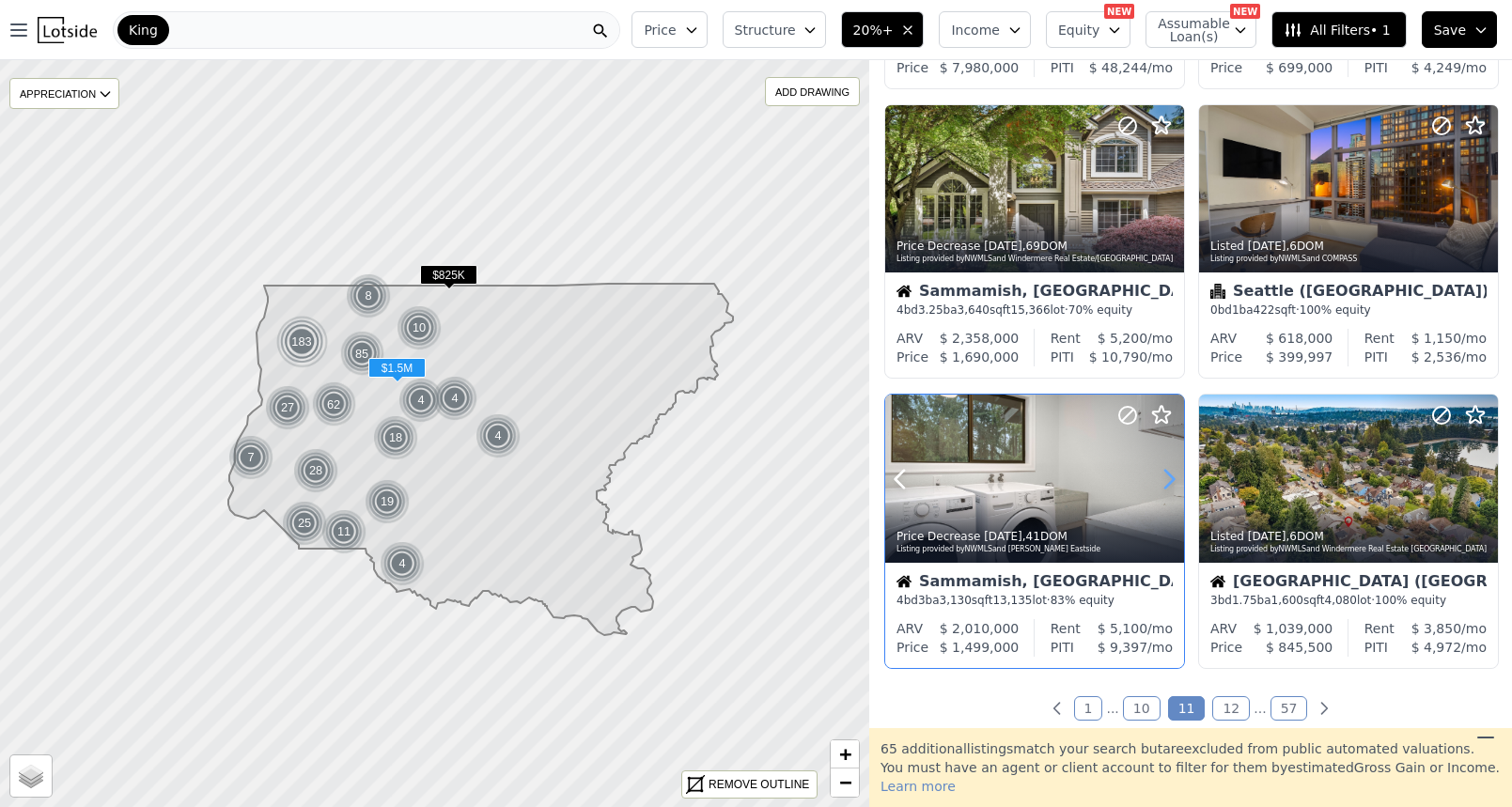
click at [1170, 485] on icon at bounding box center [1170, 479] width 30 height 30
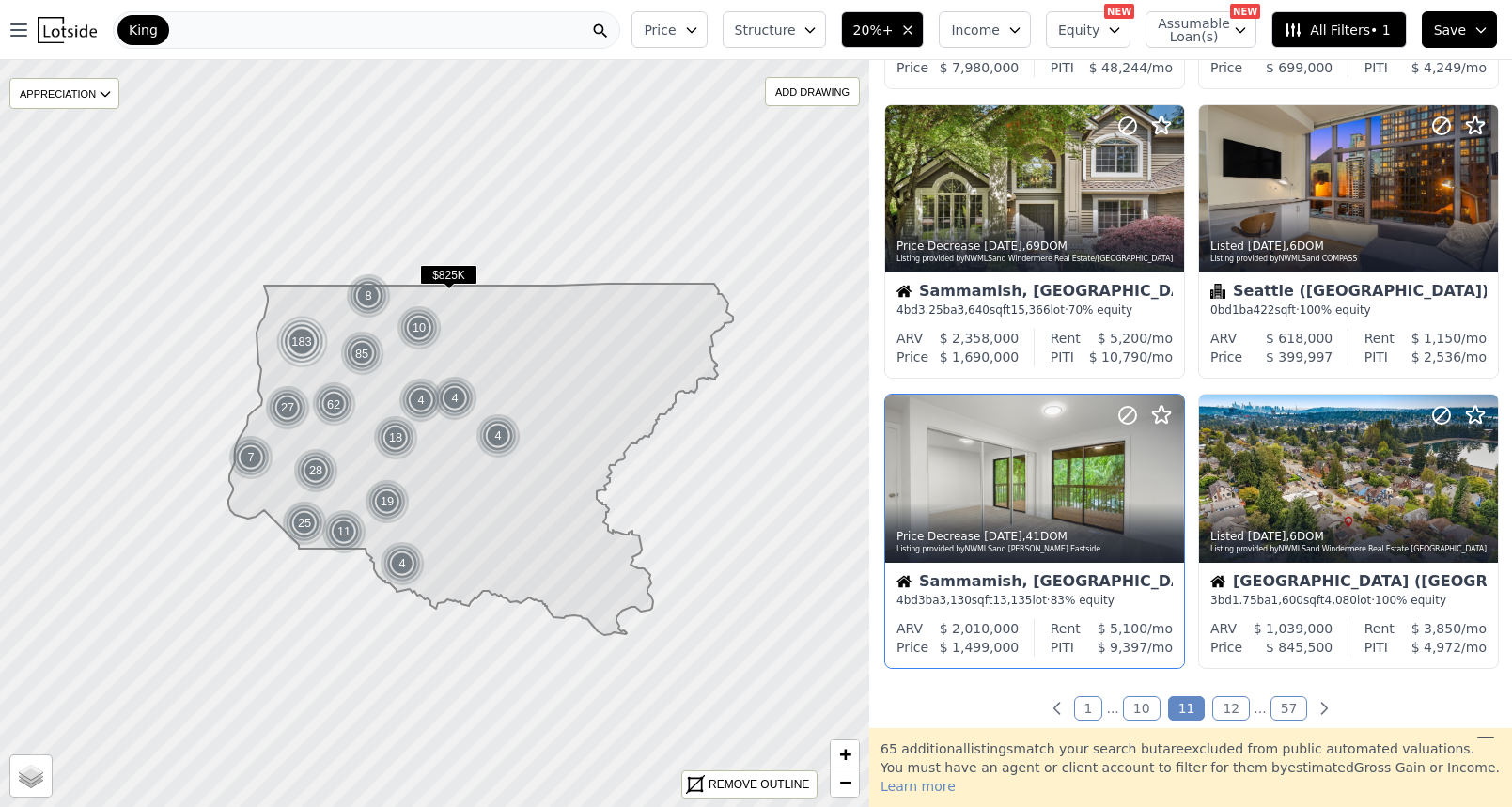
click at [1234, 716] on link "12" at bounding box center [1232, 708] width 38 height 25
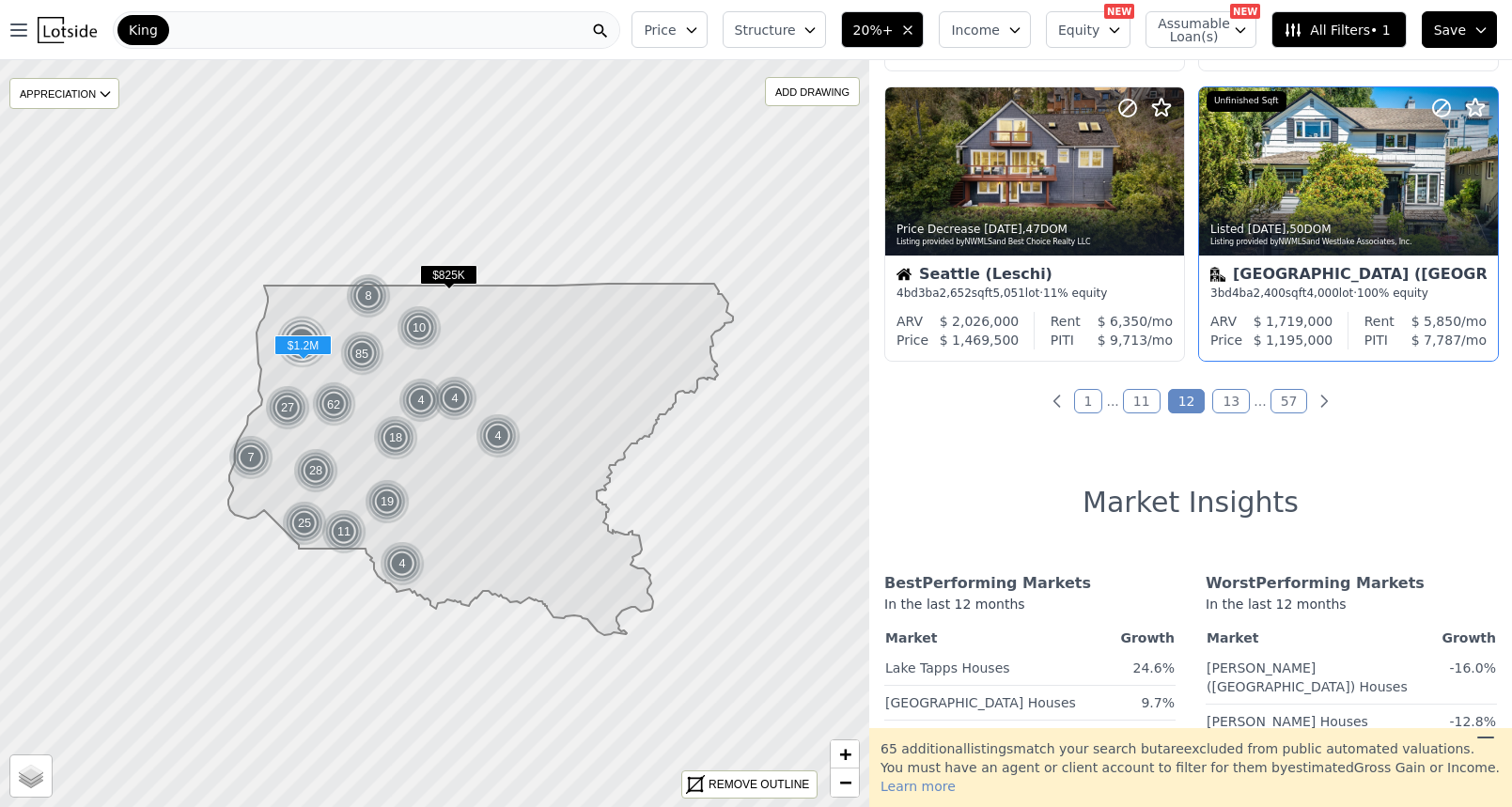
scroll to position [1551, 0]
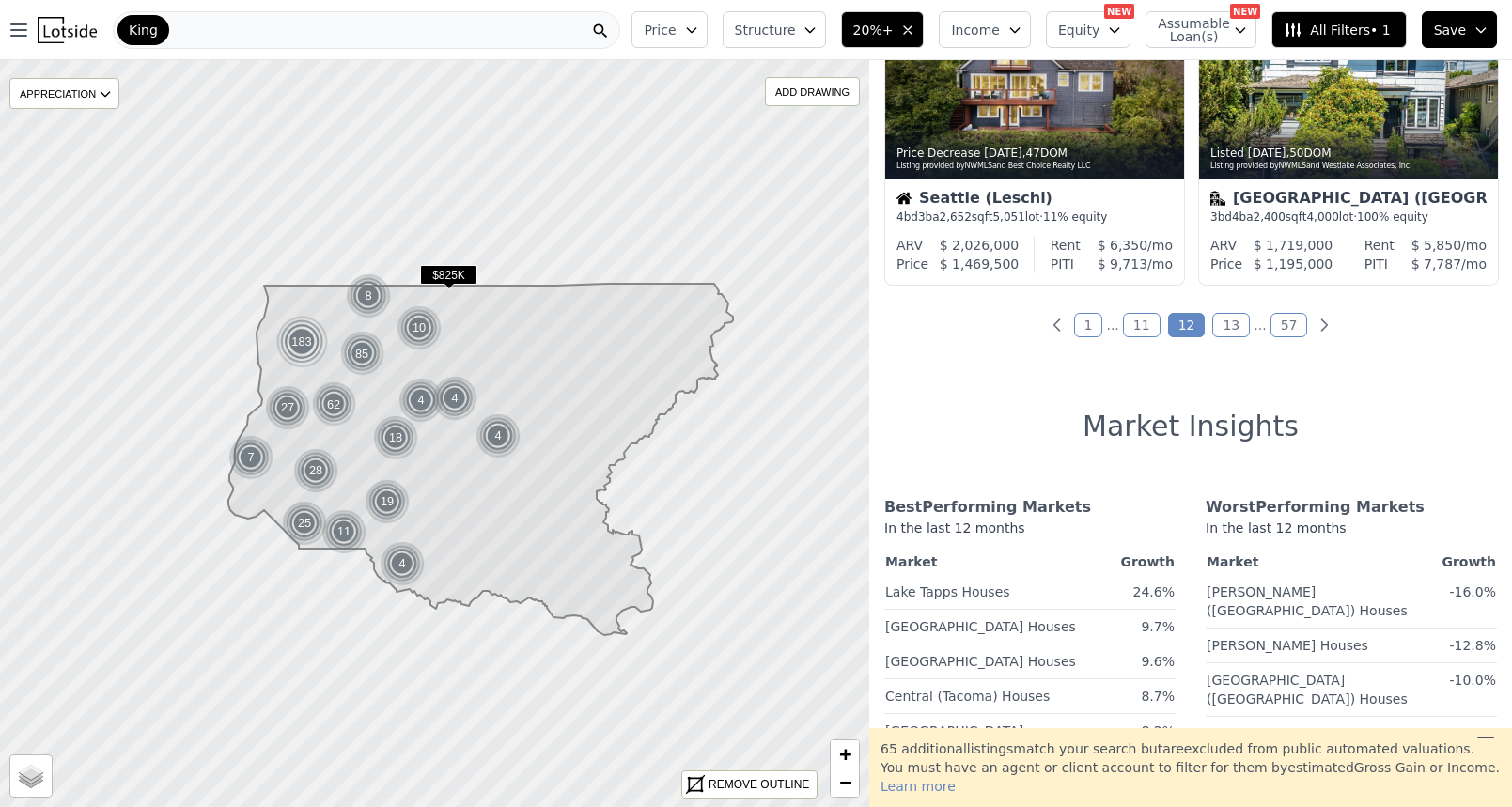
click at [1229, 338] on link "13" at bounding box center [1232, 325] width 38 height 25
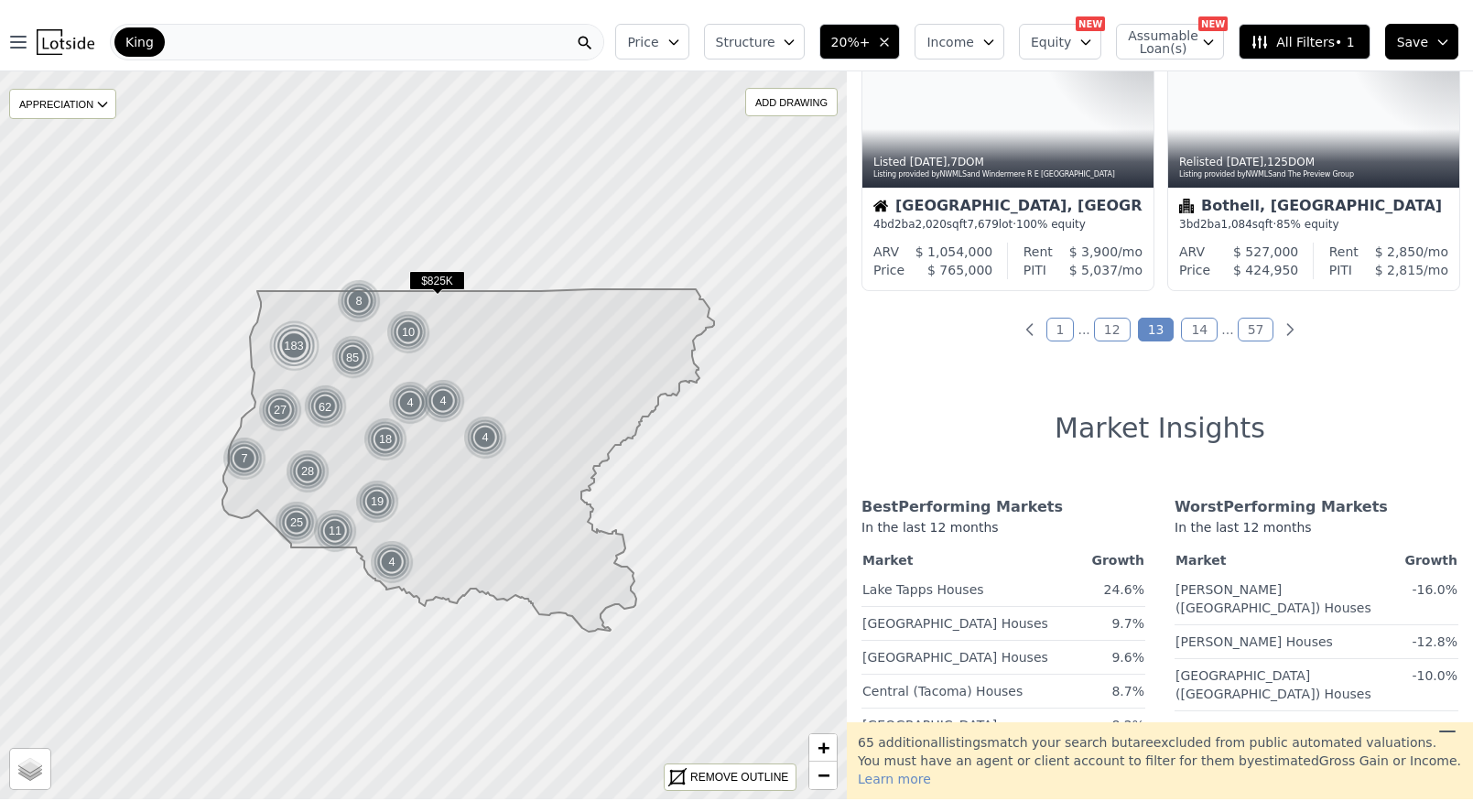
scroll to position [0, 0]
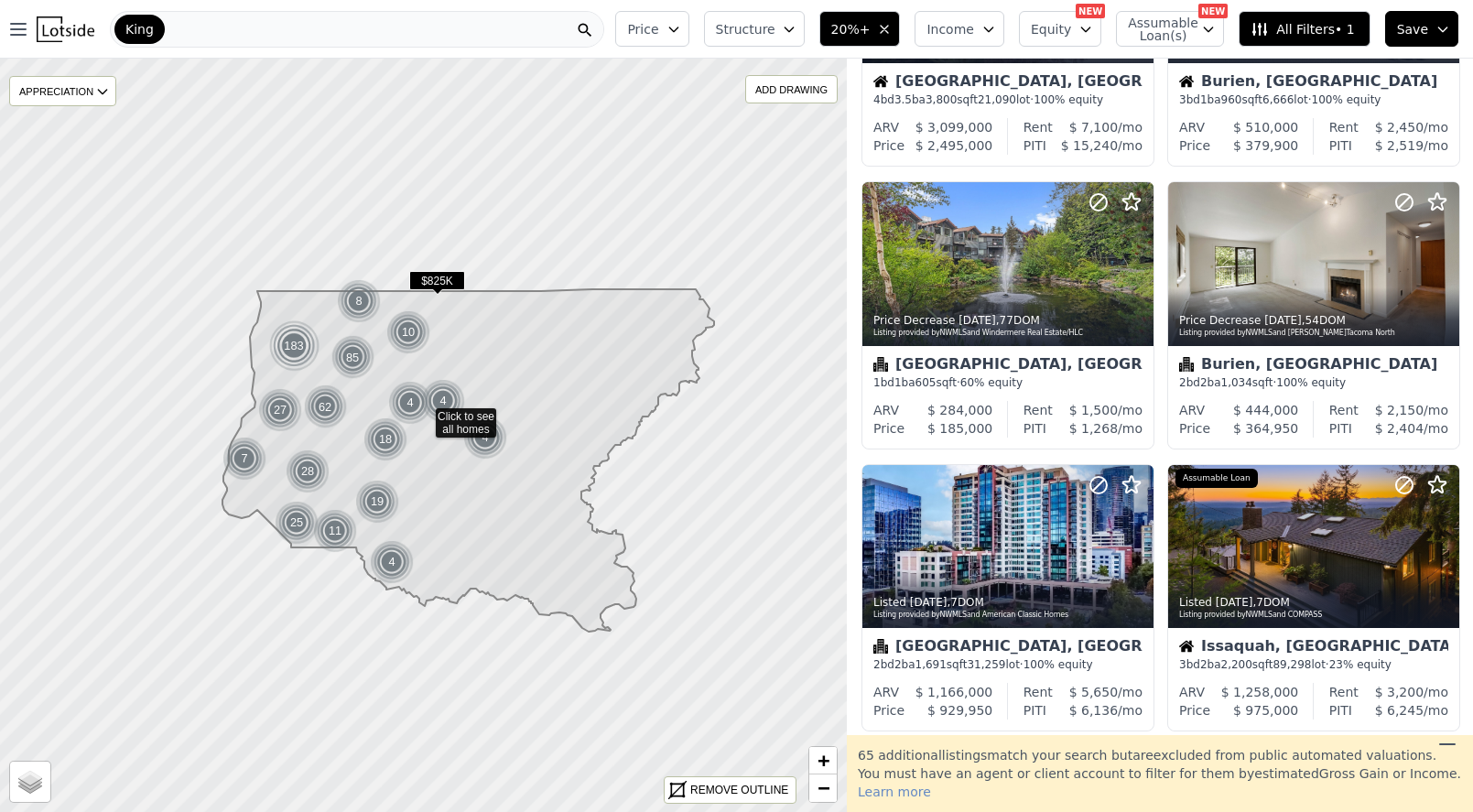
scroll to position [909, 0]
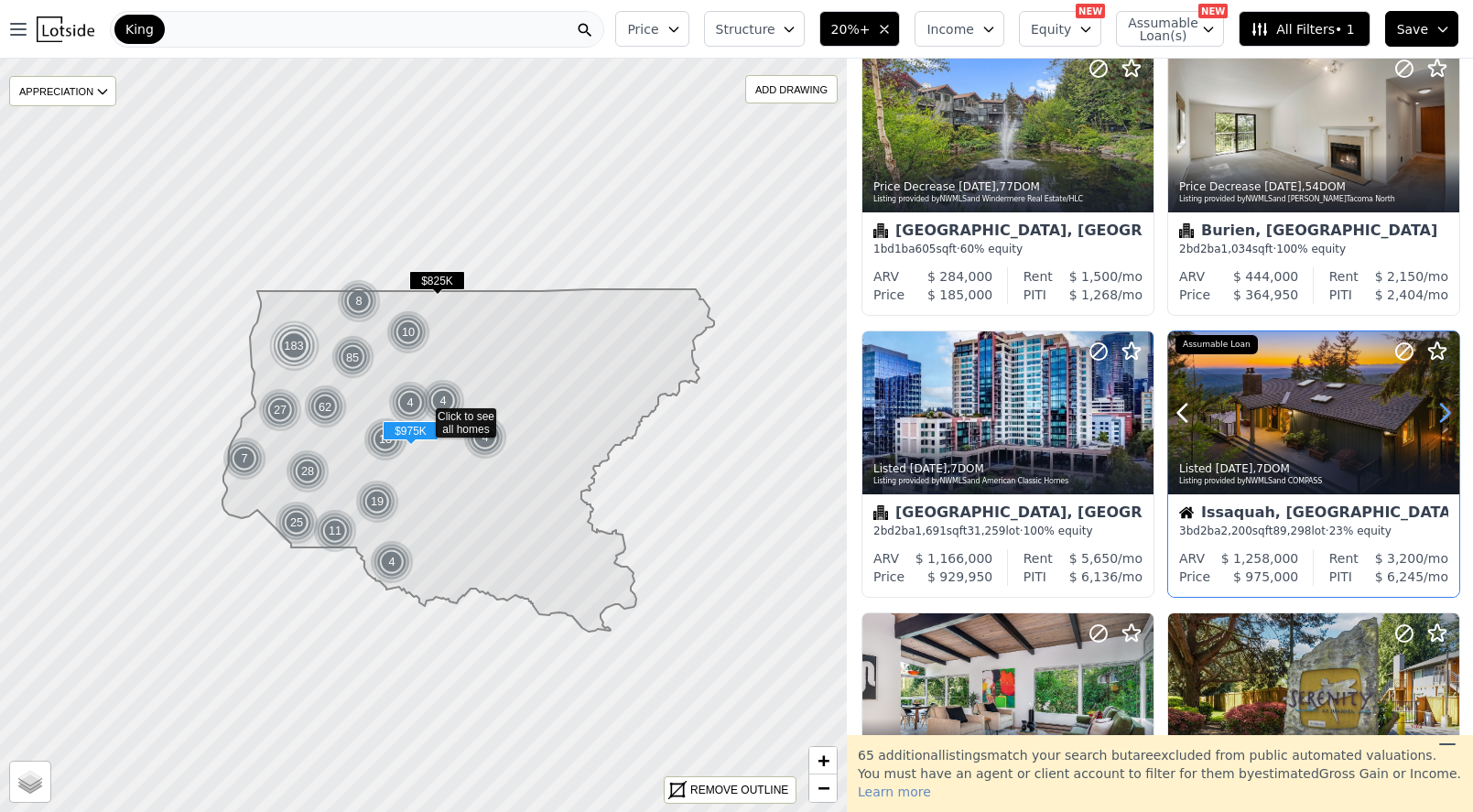
click at [1449, 420] on icon at bounding box center [1445, 412] width 8 height 17
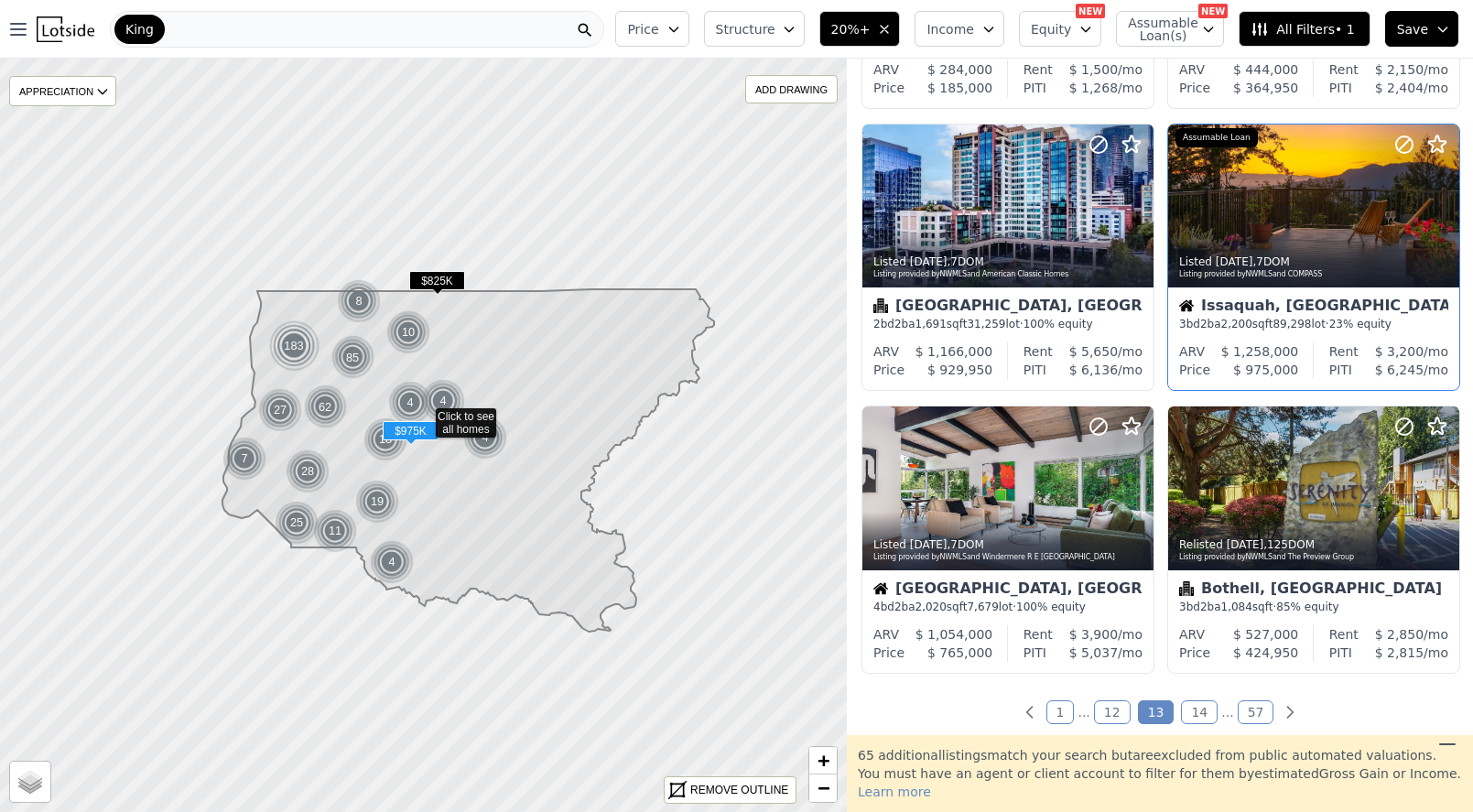
scroll to position [1300, 0]
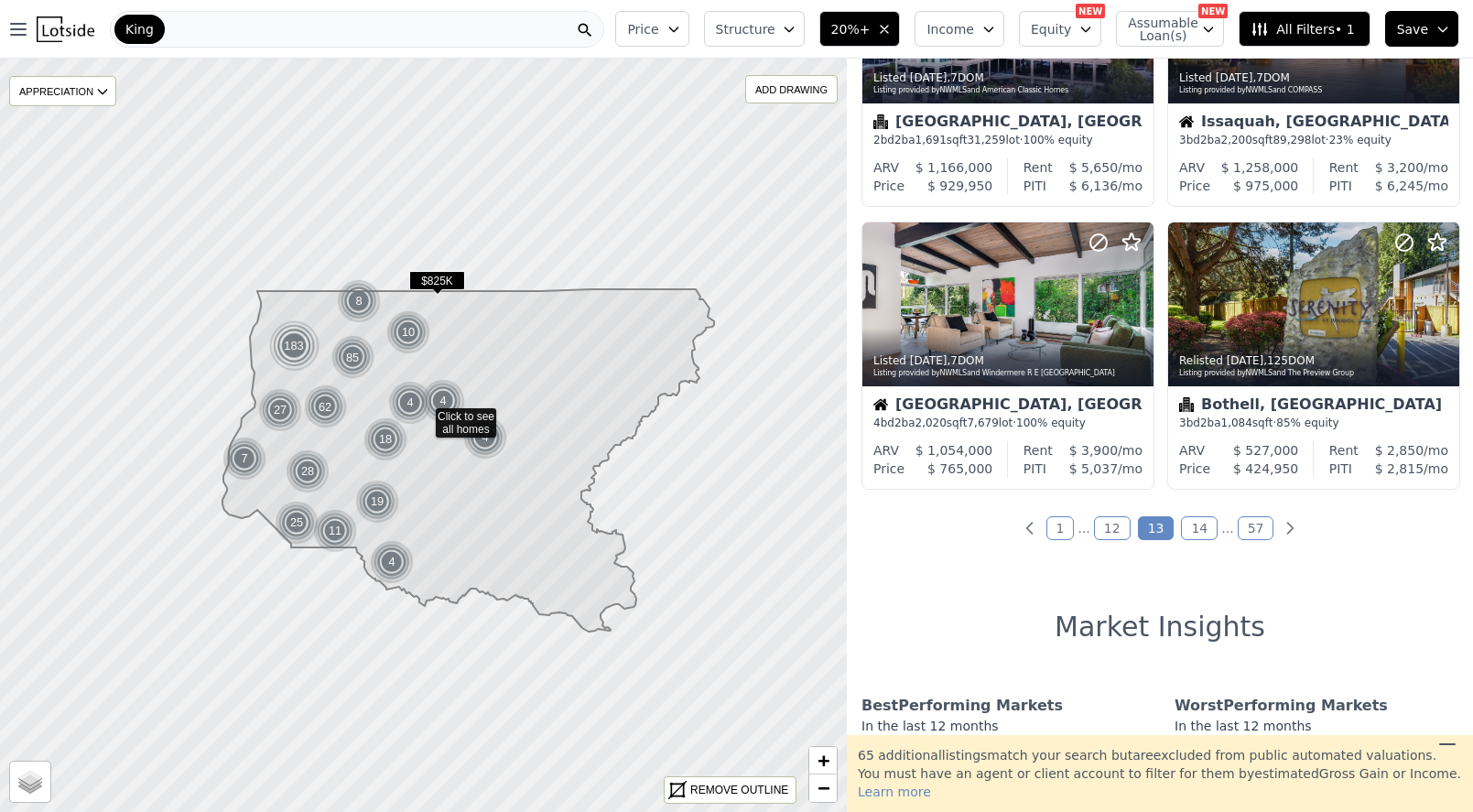
click at [1195, 537] on link "14" at bounding box center [1200, 528] width 37 height 24
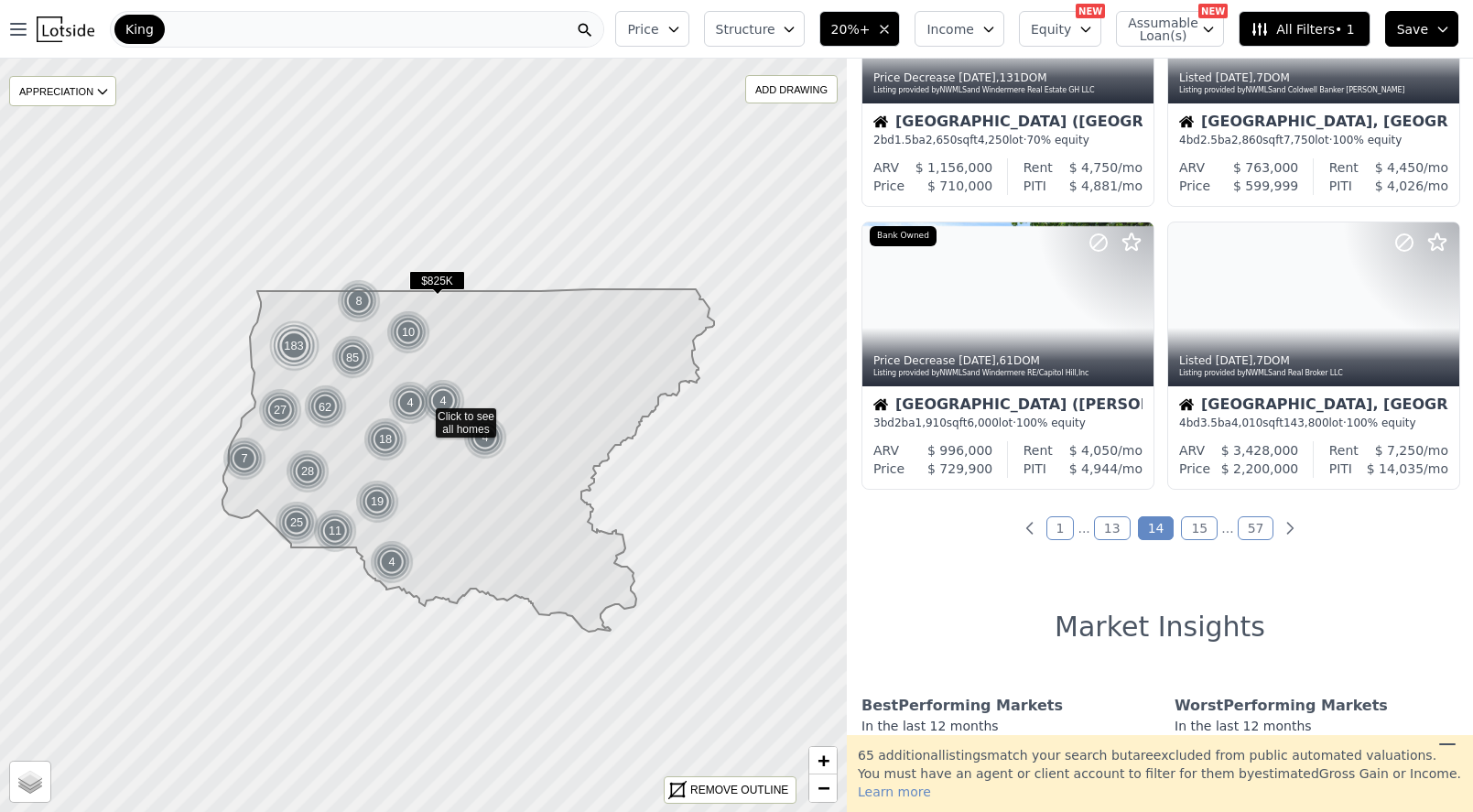
scroll to position [0, 0]
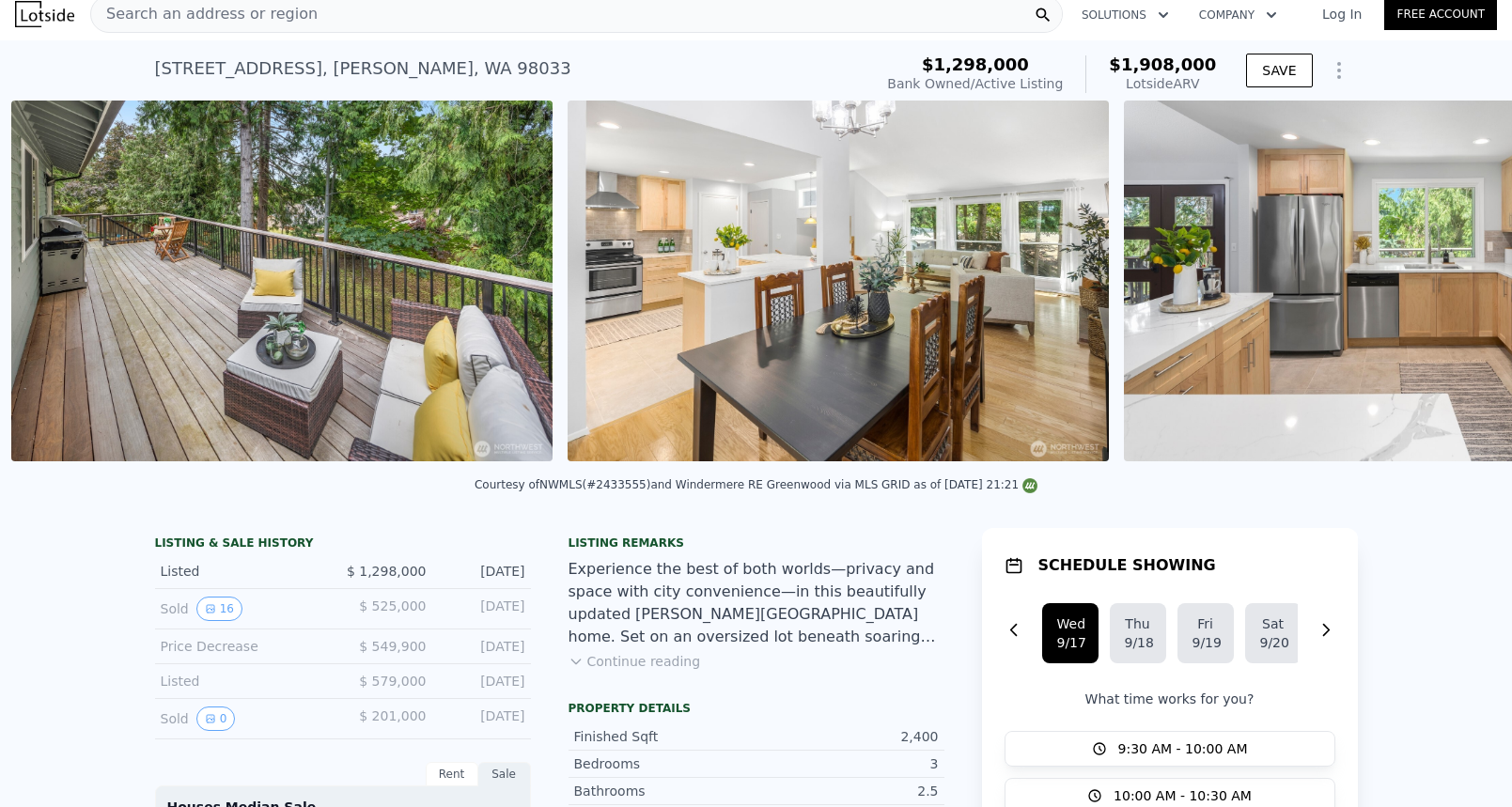
scroll to position [0, 5310]
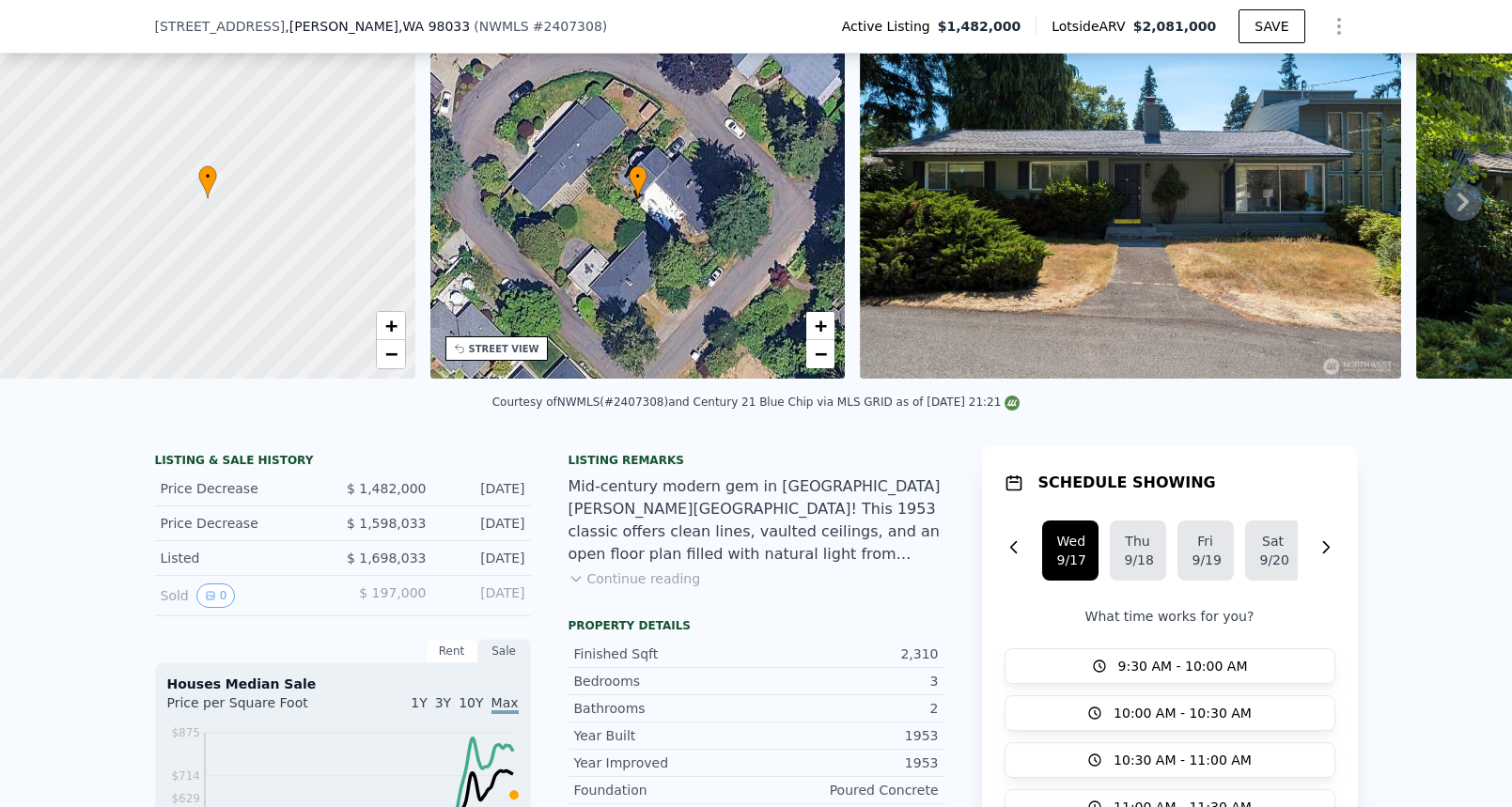
scroll to position [292, 0]
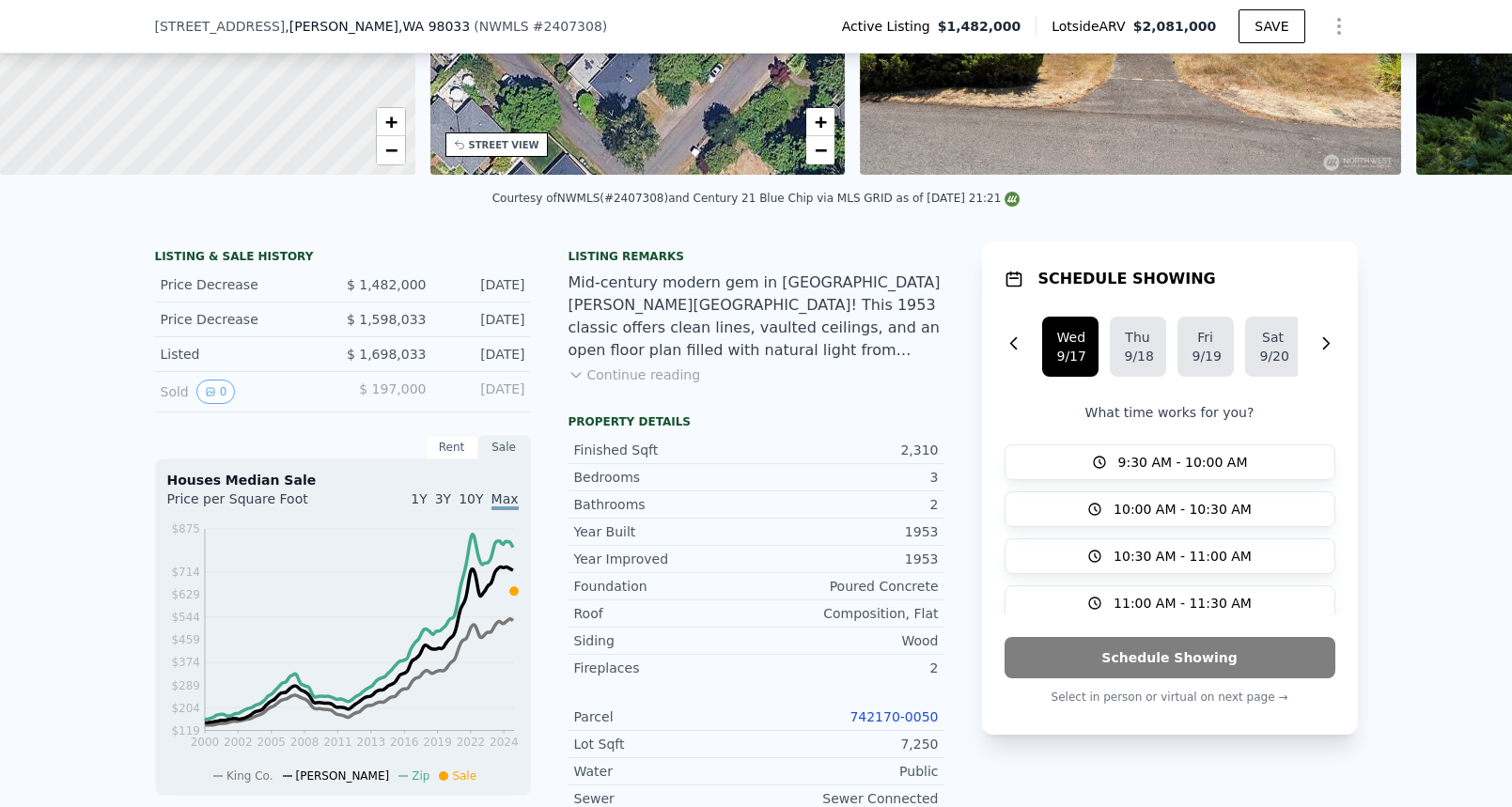
click at [876, 713] on link "742170-0050" at bounding box center [894, 716] width 89 height 15
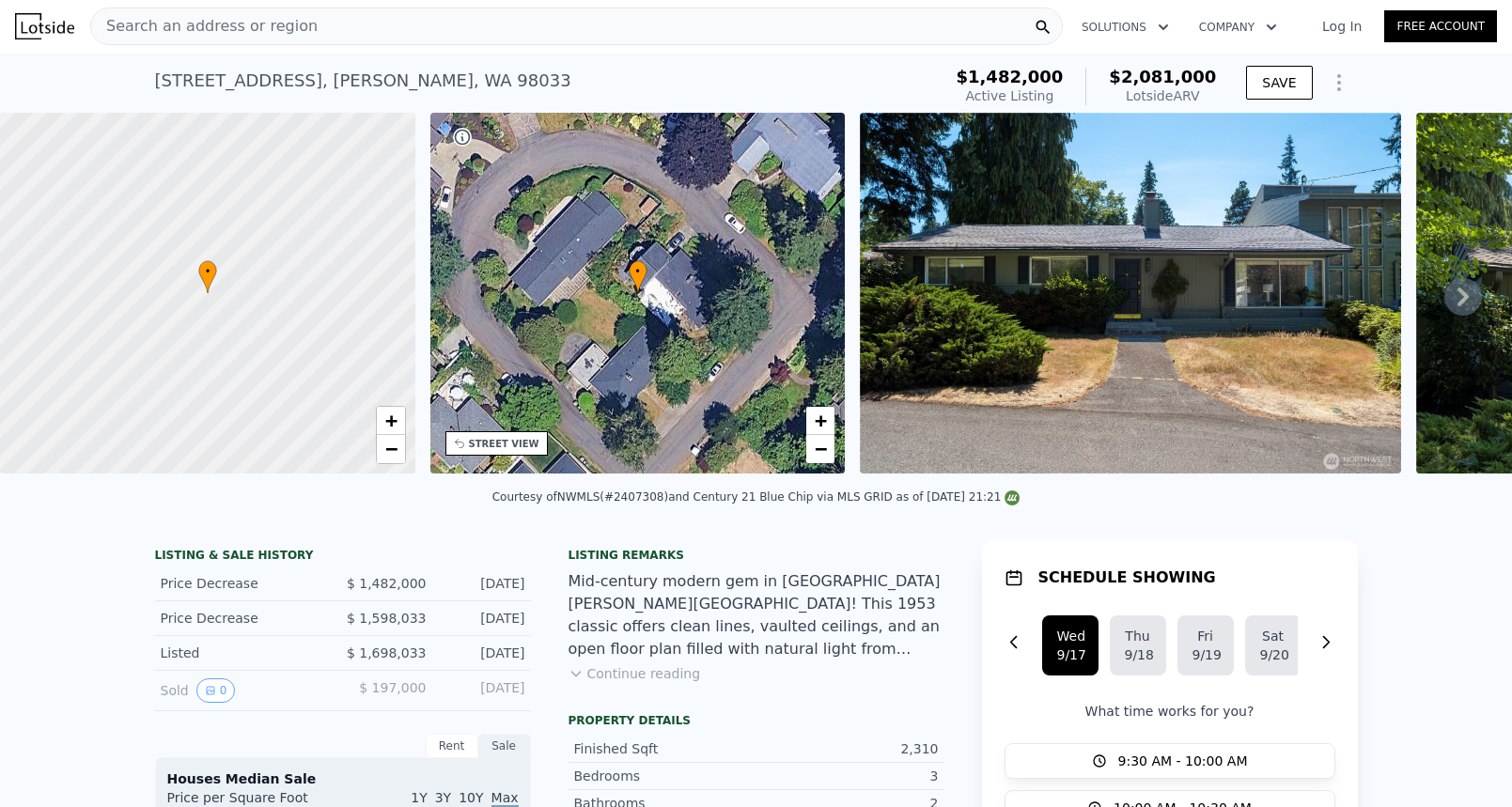
scroll to position [0, 0]
click at [1143, 290] on img at bounding box center [1131, 293] width 541 height 361
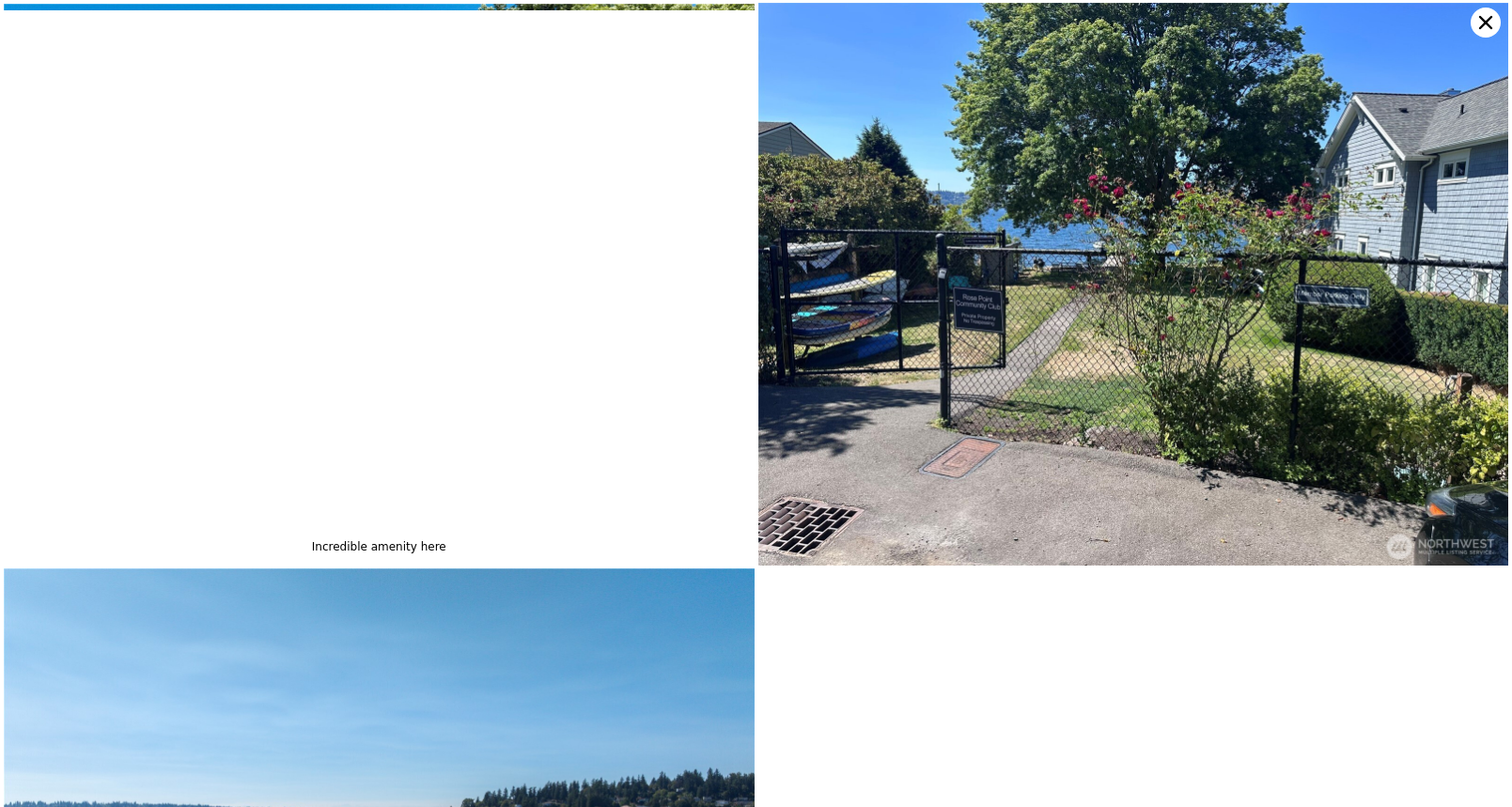
scroll to position [9128, 0]
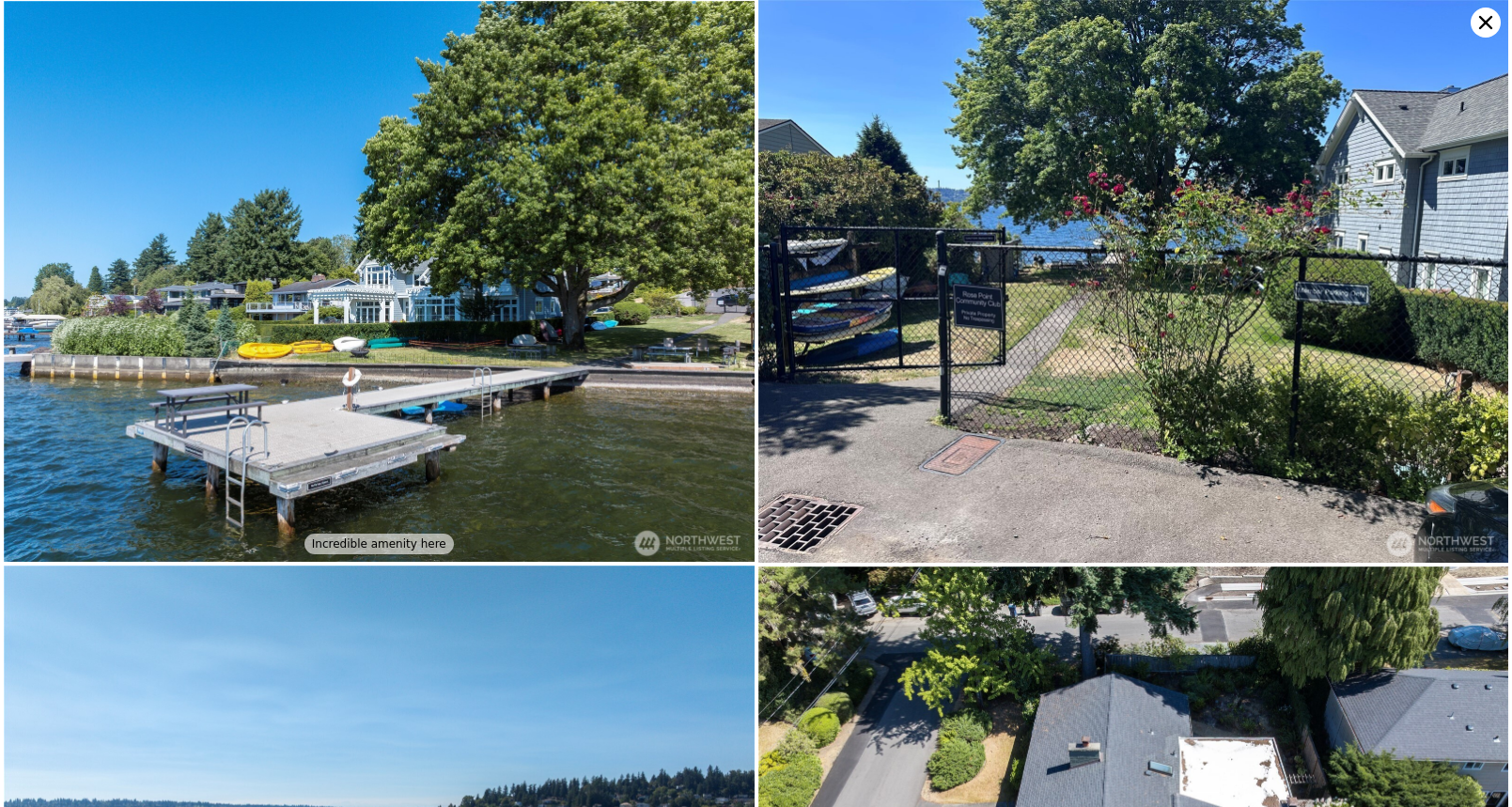
click at [1485, 27] on icon at bounding box center [1487, 23] width 30 height 30
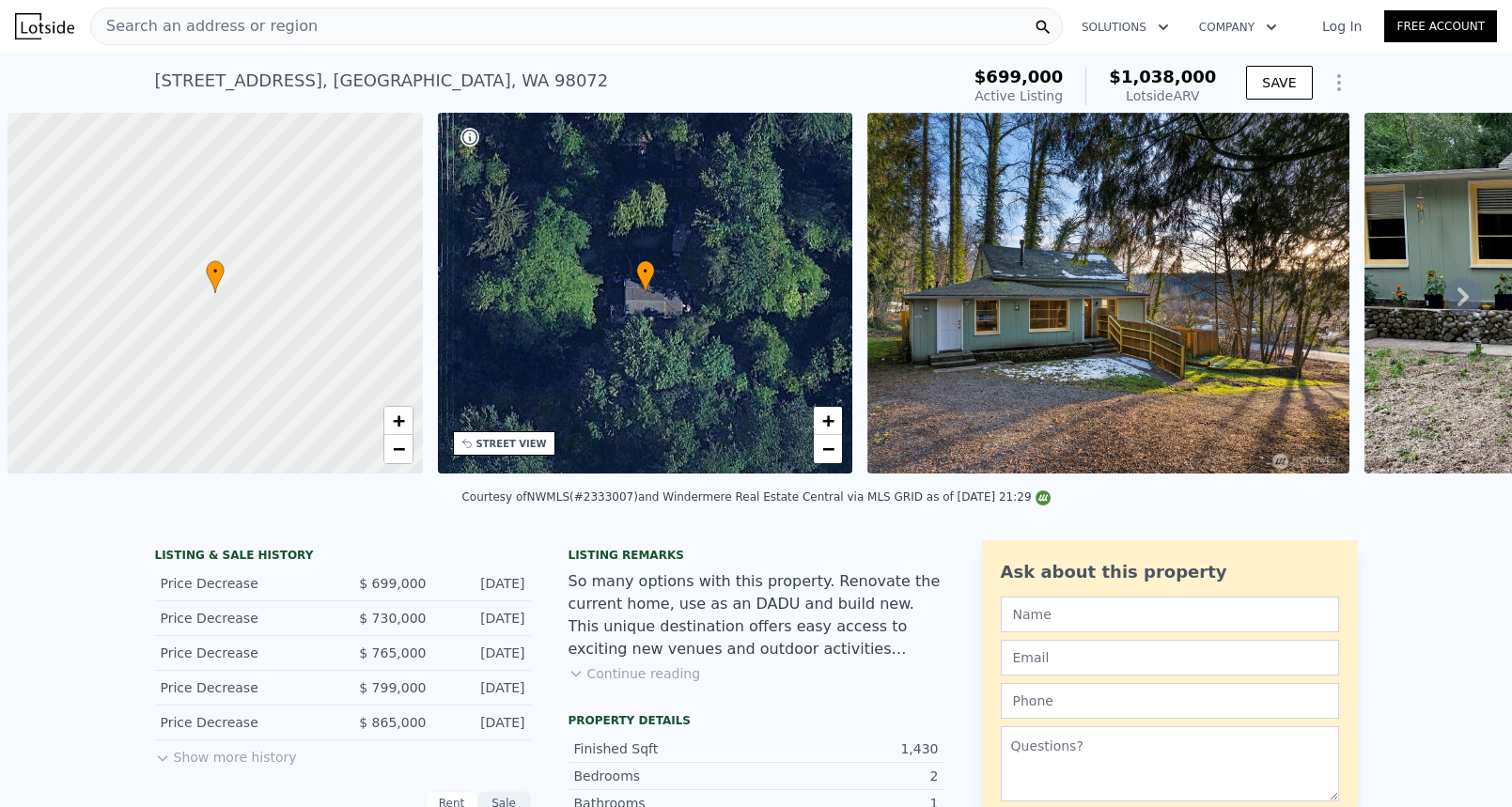
scroll to position [0, 8]
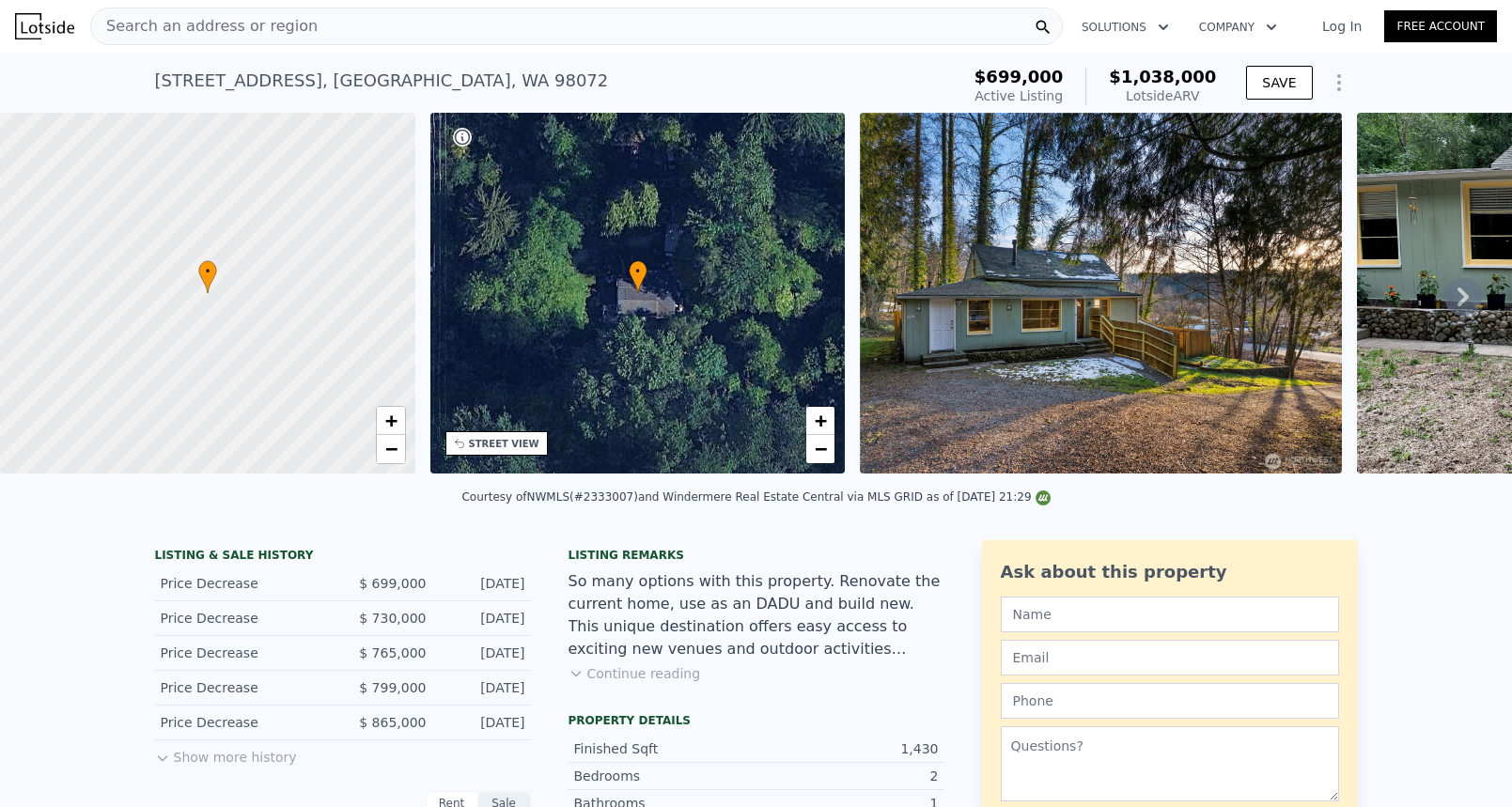
click at [247, 740] on button "Show more history" at bounding box center [225, 753] width 141 height 26
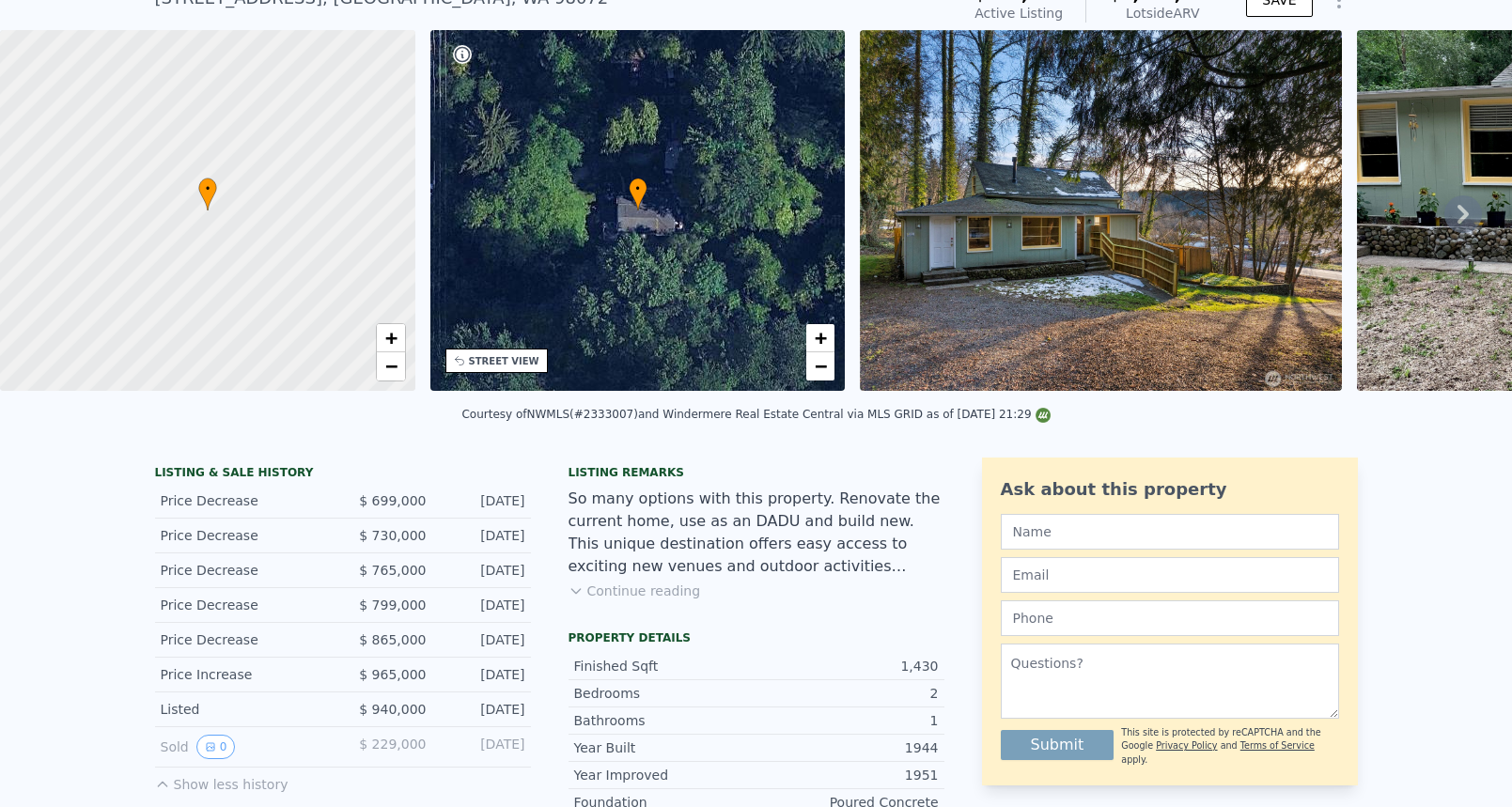
click at [599, 588] on button "Continue reading" at bounding box center [635, 591] width 133 height 19
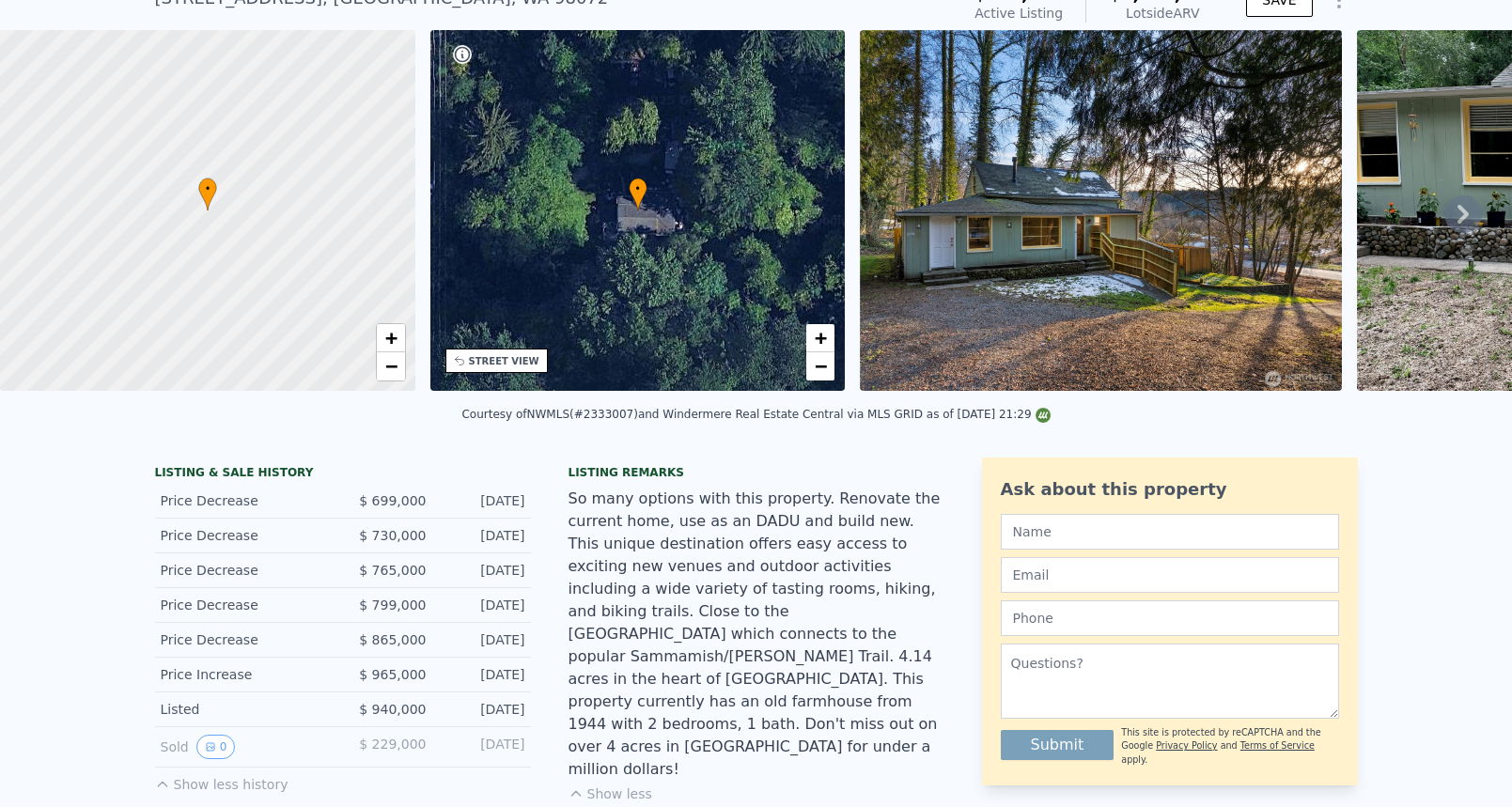
click at [1087, 148] on img at bounding box center [1101, 210] width 482 height 361
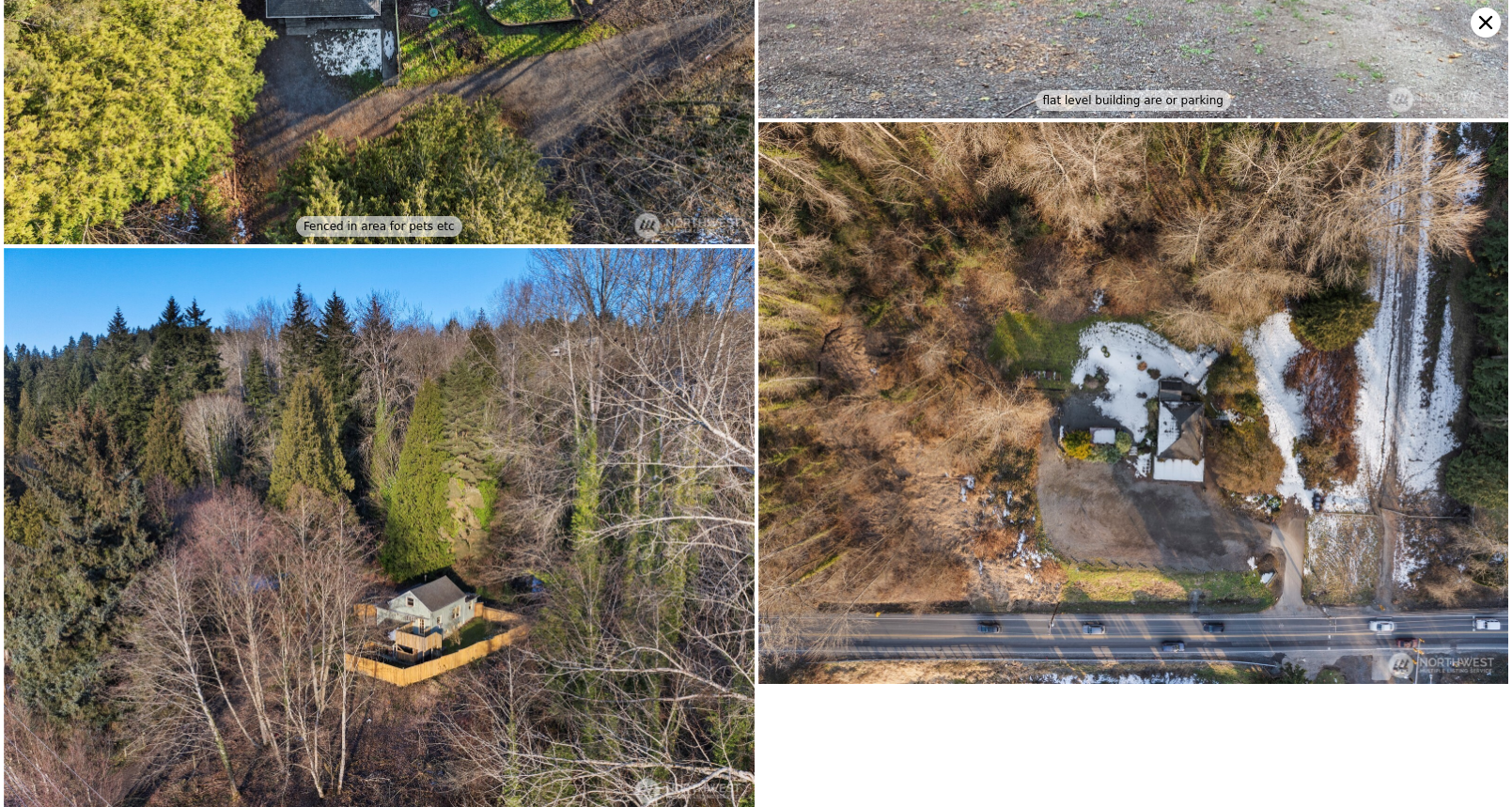
scroll to position [4279, 0]
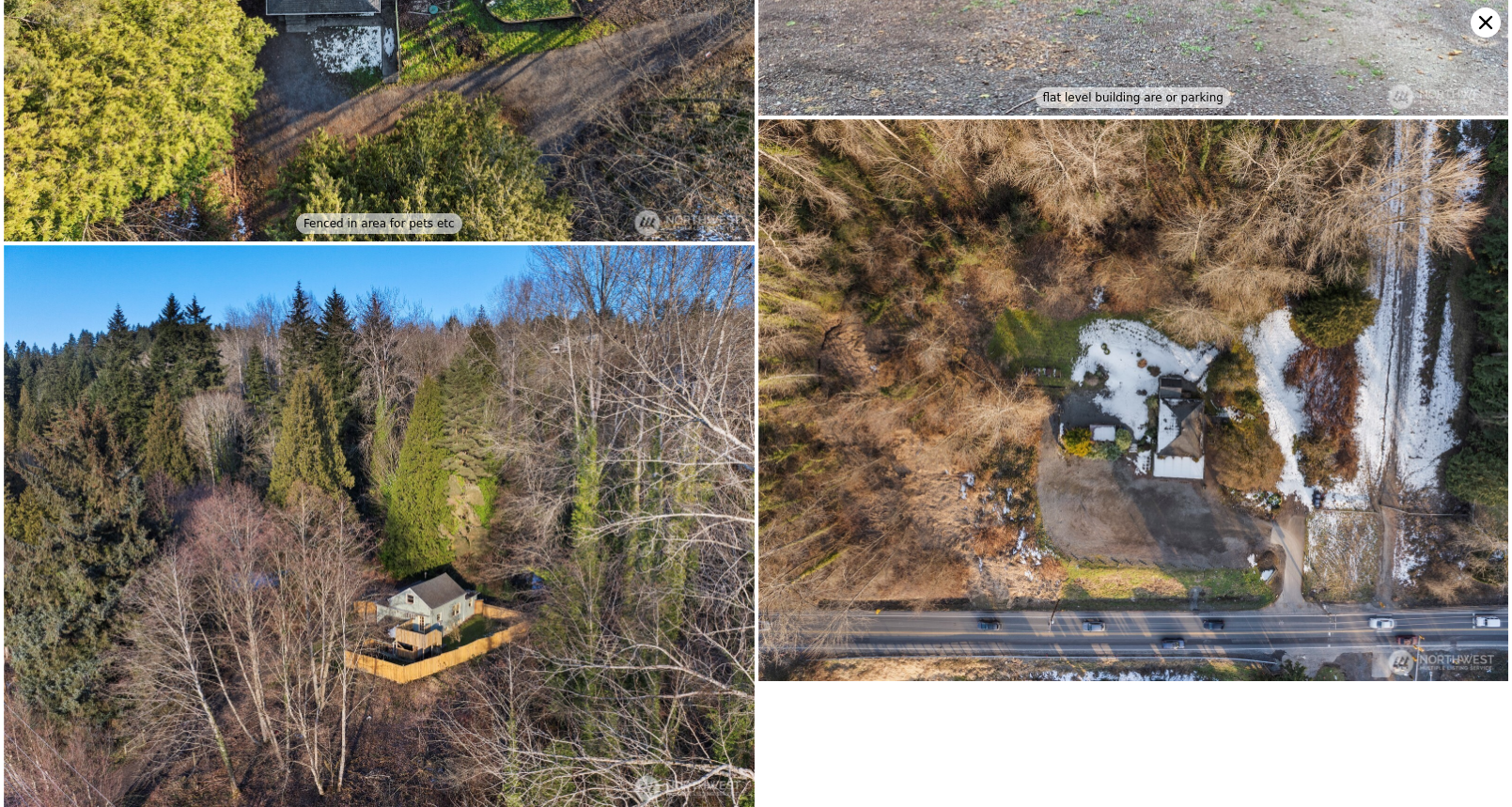
click at [1487, 30] on icon at bounding box center [1487, 23] width 30 height 30
